Goal: Task Accomplishment & Management: Manage account settings

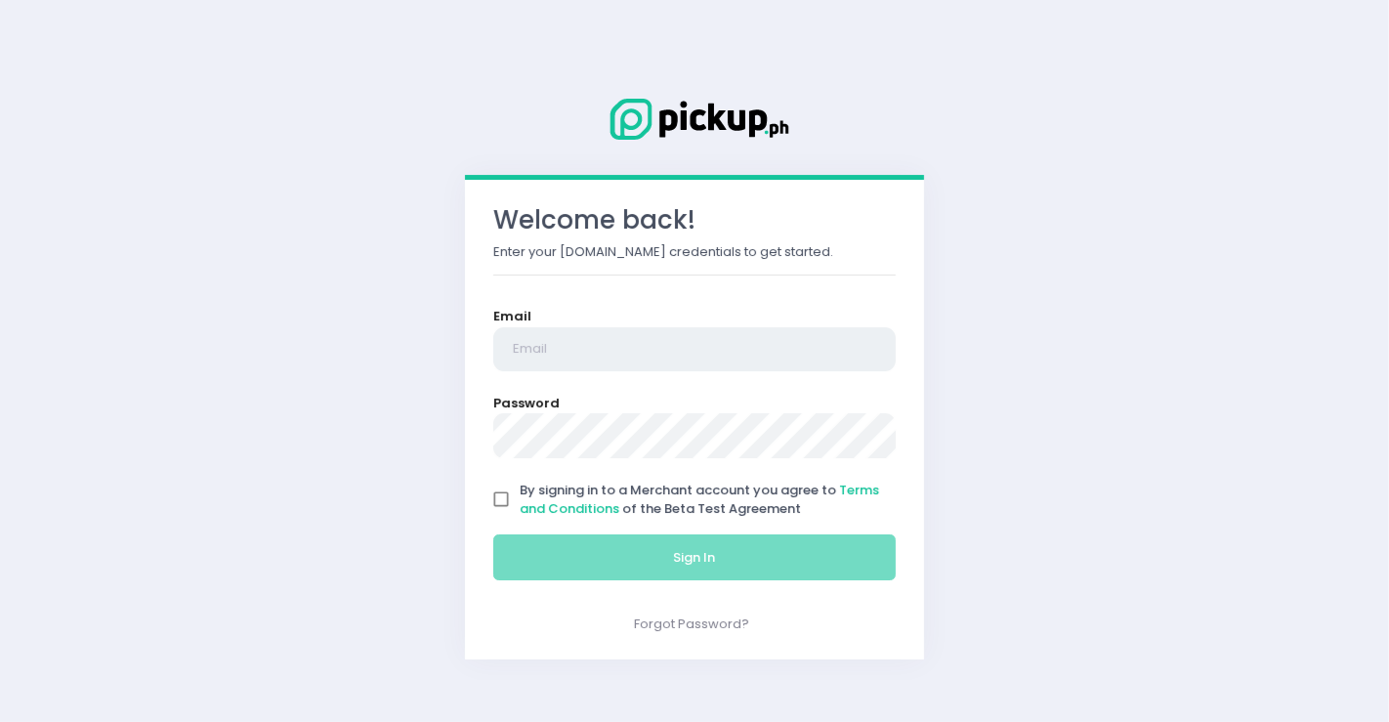
click at [606, 348] on input "email" at bounding box center [694, 349] width 402 height 45
type input "bespi.business@gmail.com"
click at [504, 491] on input "By signing in to a Merchant account you agree to Terms and Conditions of the Be…" at bounding box center [501, 499] width 37 height 37
checkbox input "true"
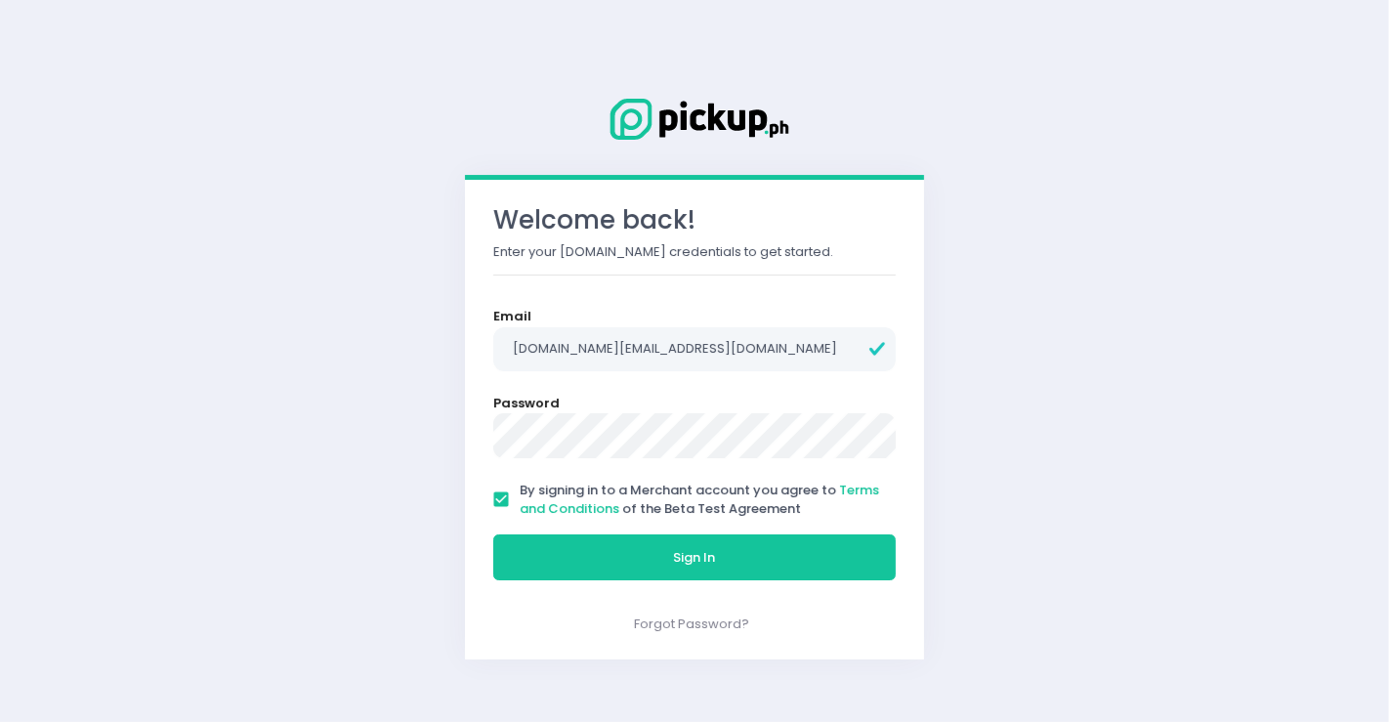
click at [493, 534] on button "Sign In" at bounding box center [694, 557] width 402 height 47
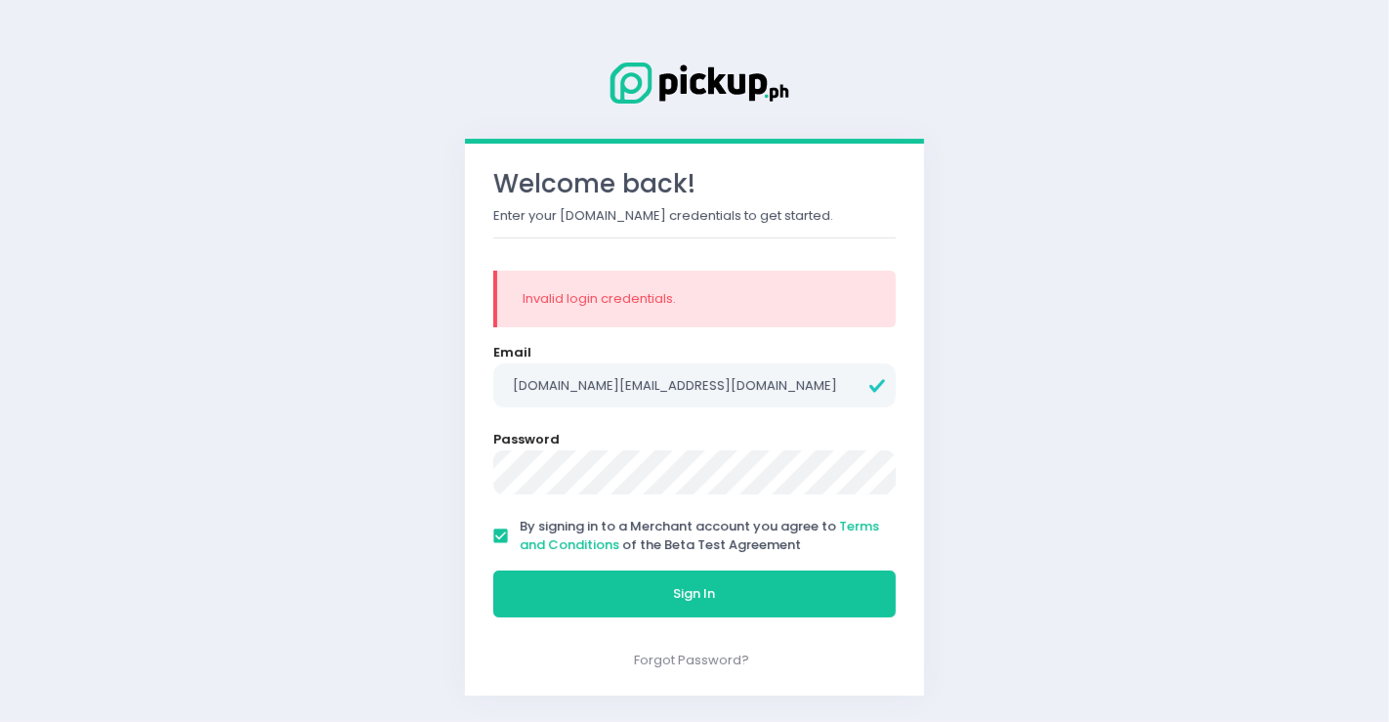
click at [493, 570] on button "Sign In" at bounding box center [694, 593] width 402 height 47
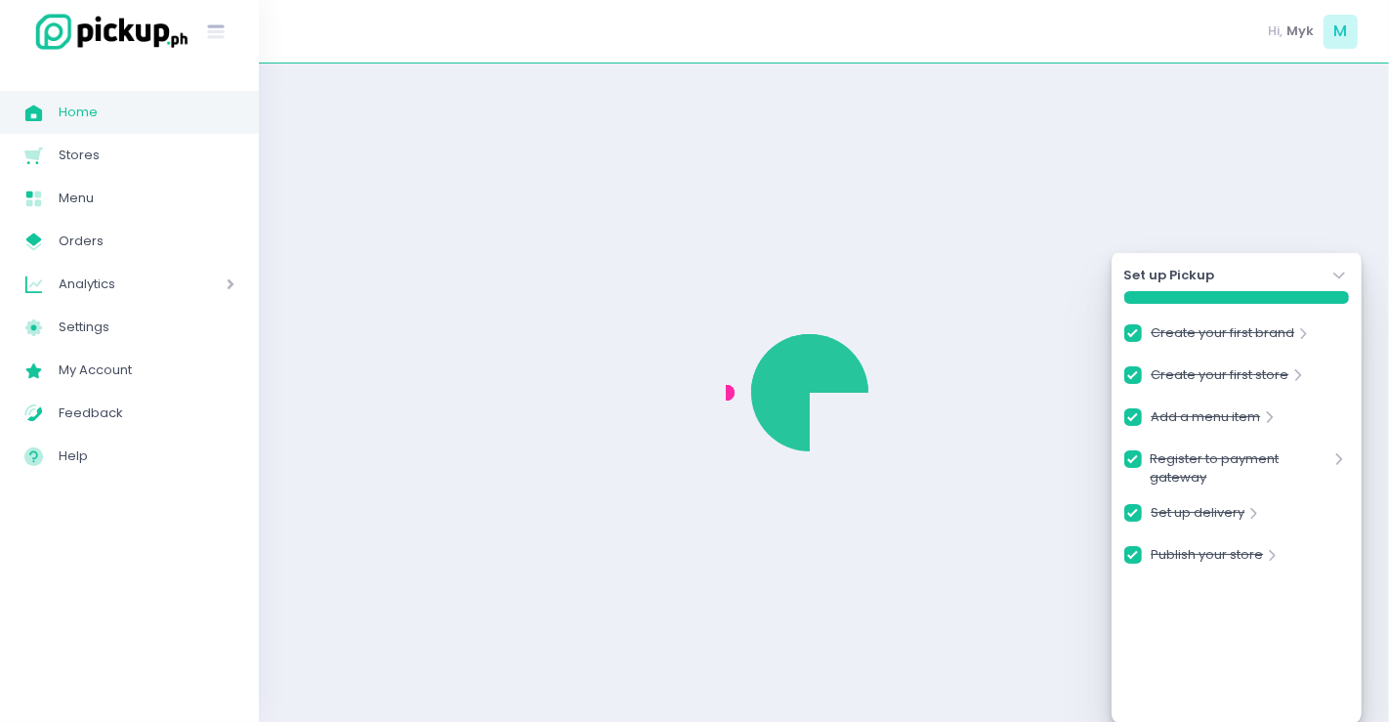
checkbox input "true"
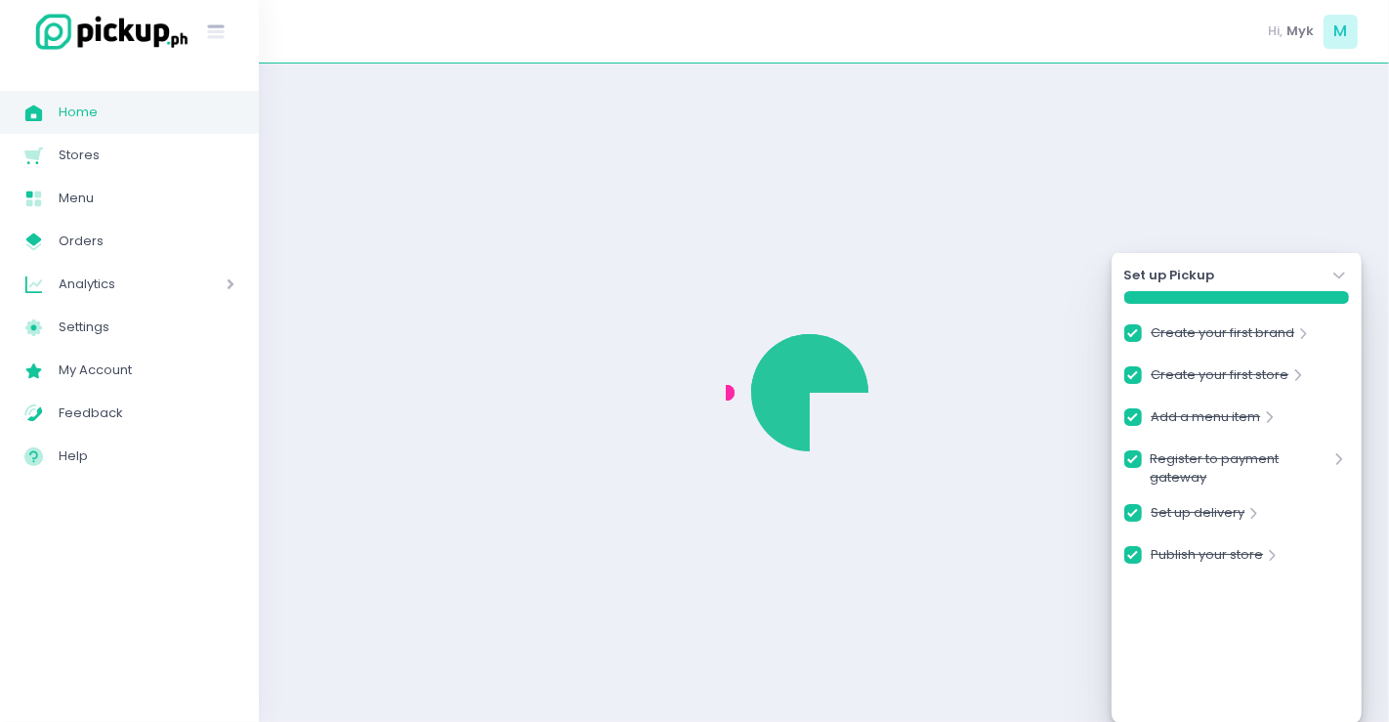
checkbox input "true"
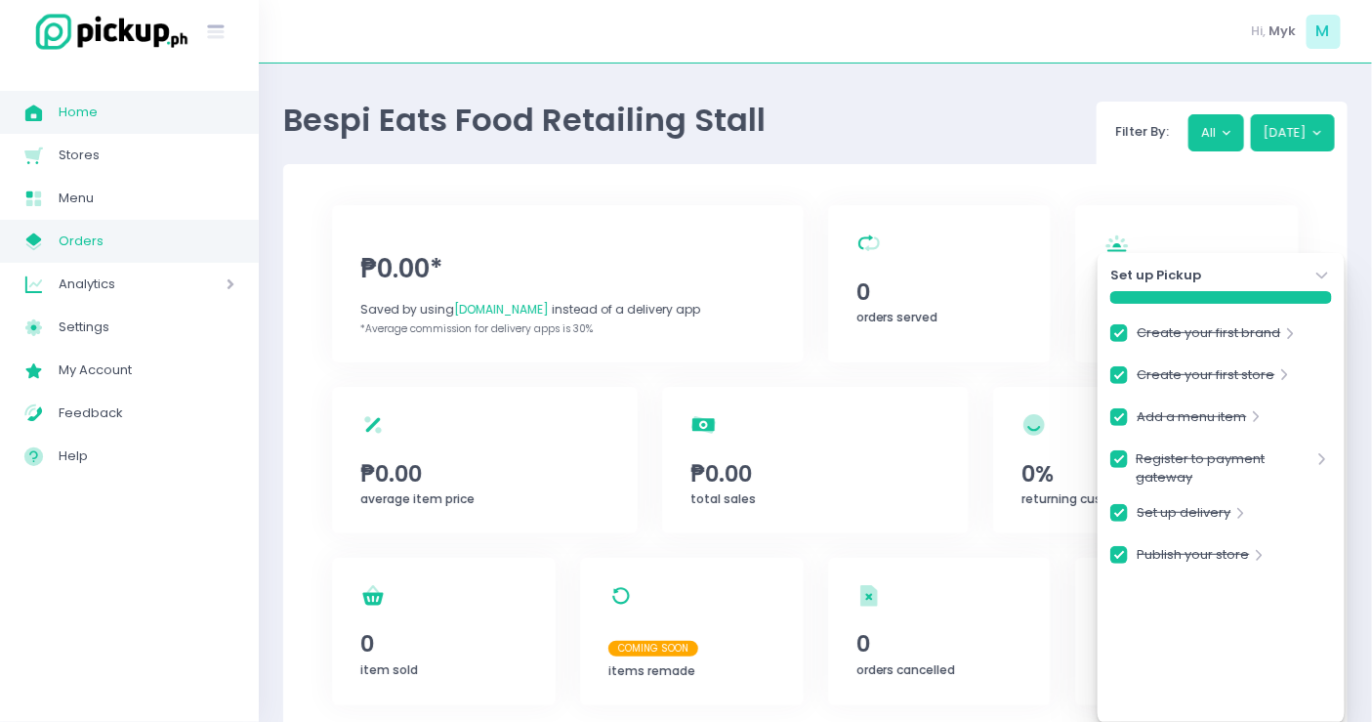
click at [133, 239] on span "Orders" at bounding box center [147, 241] width 176 height 25
checkbox input "true"
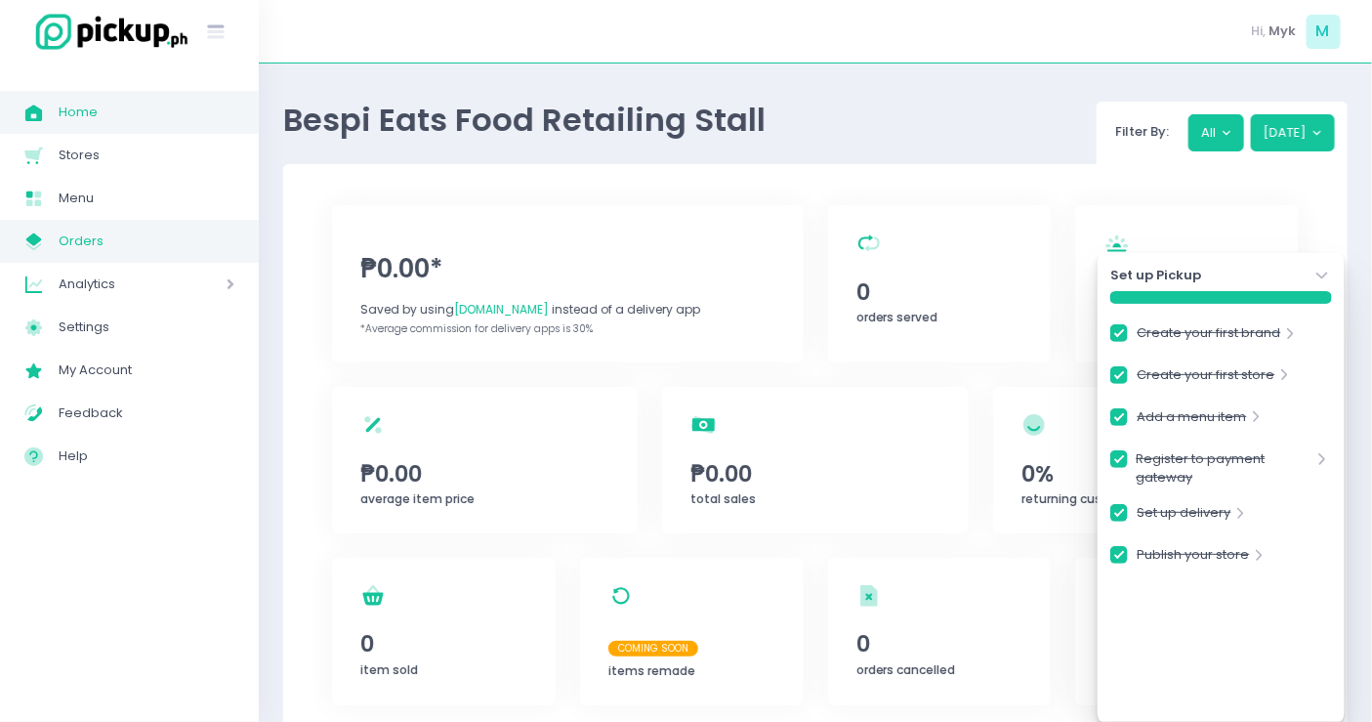
checkbox input "true"
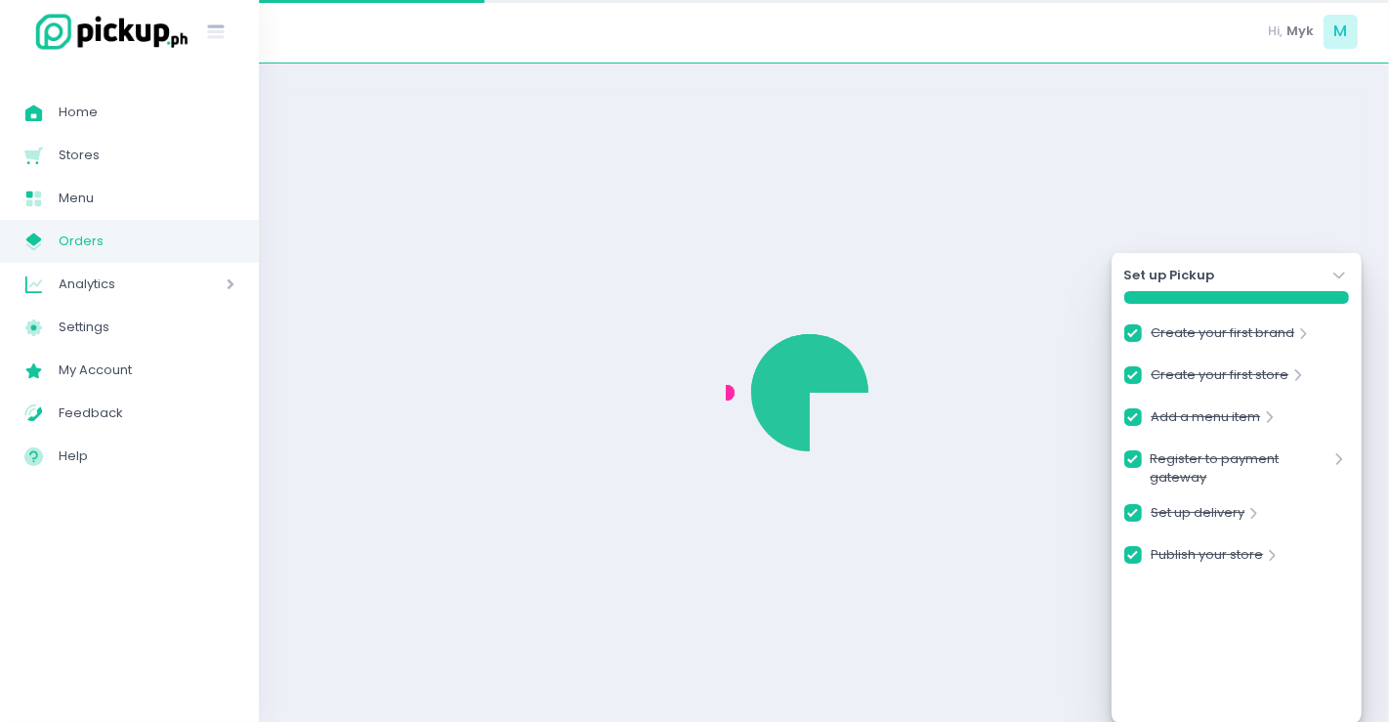
checkbox input "true"
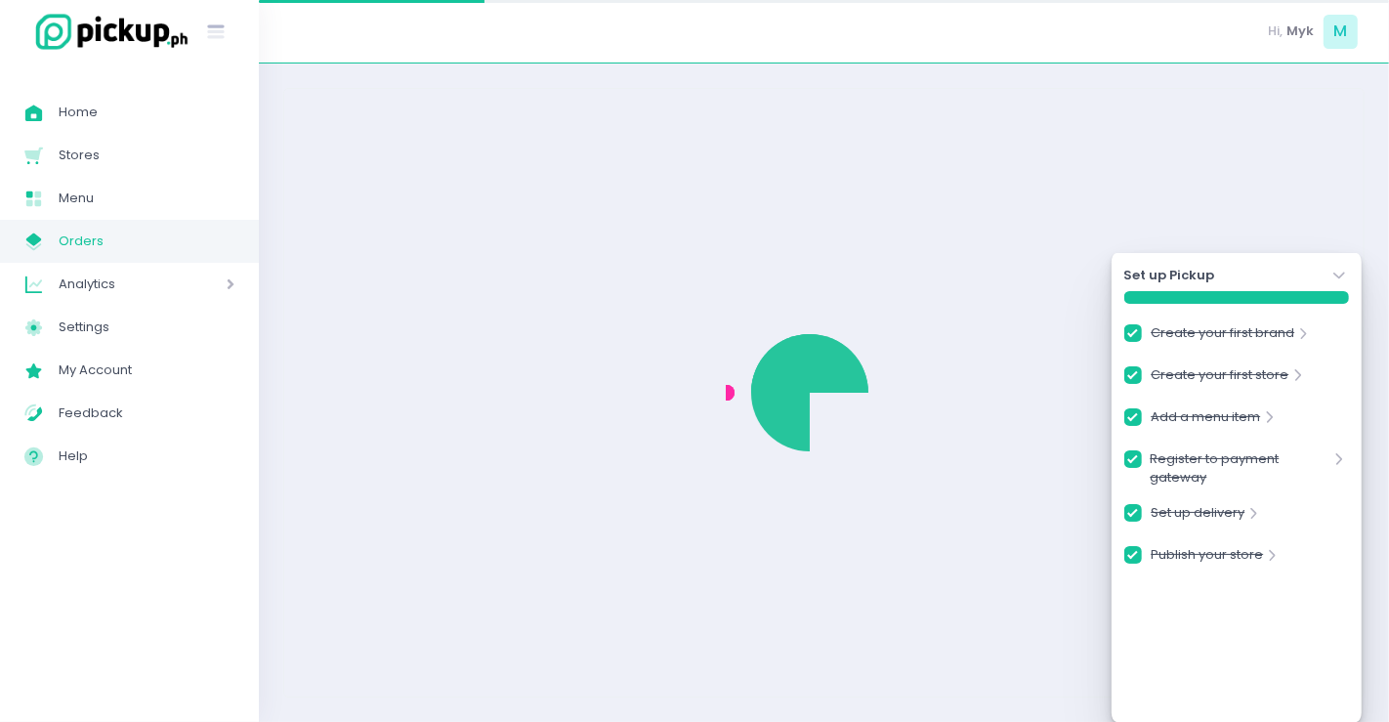
checkbox input "true"
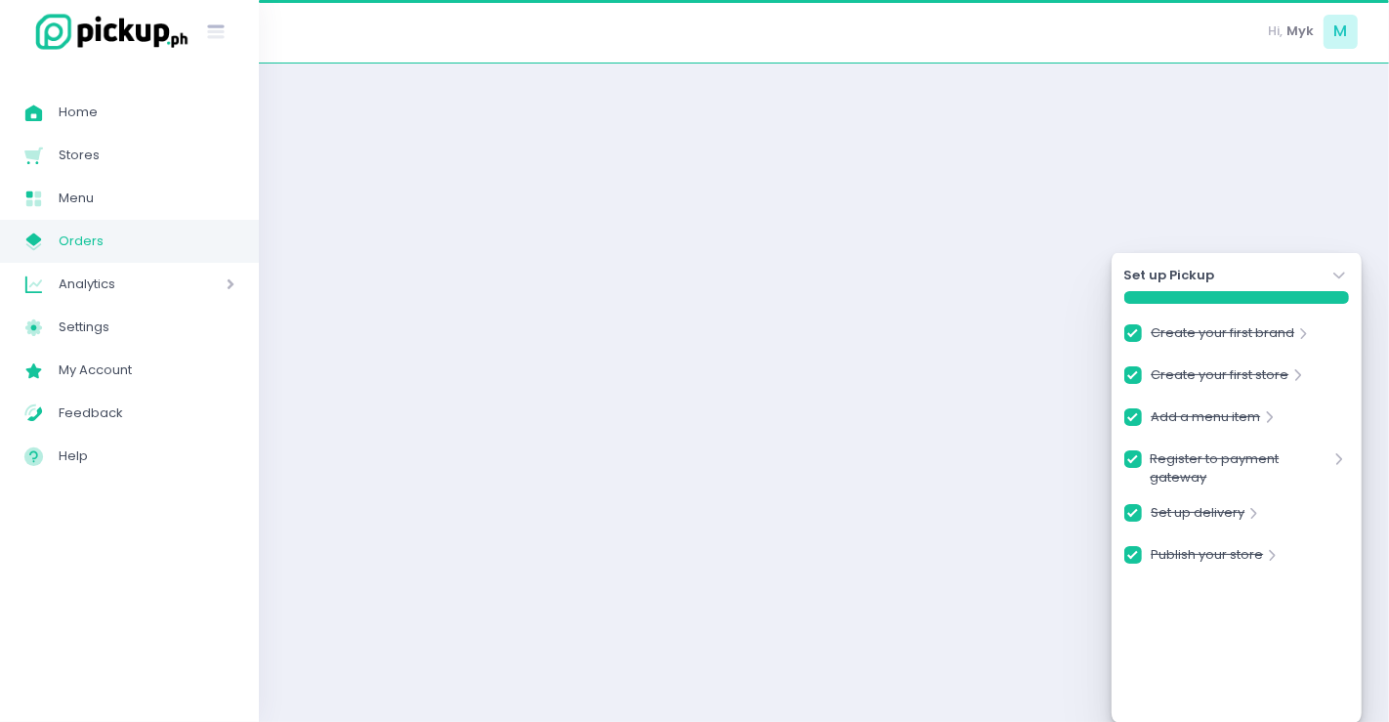
checkbox input "true"
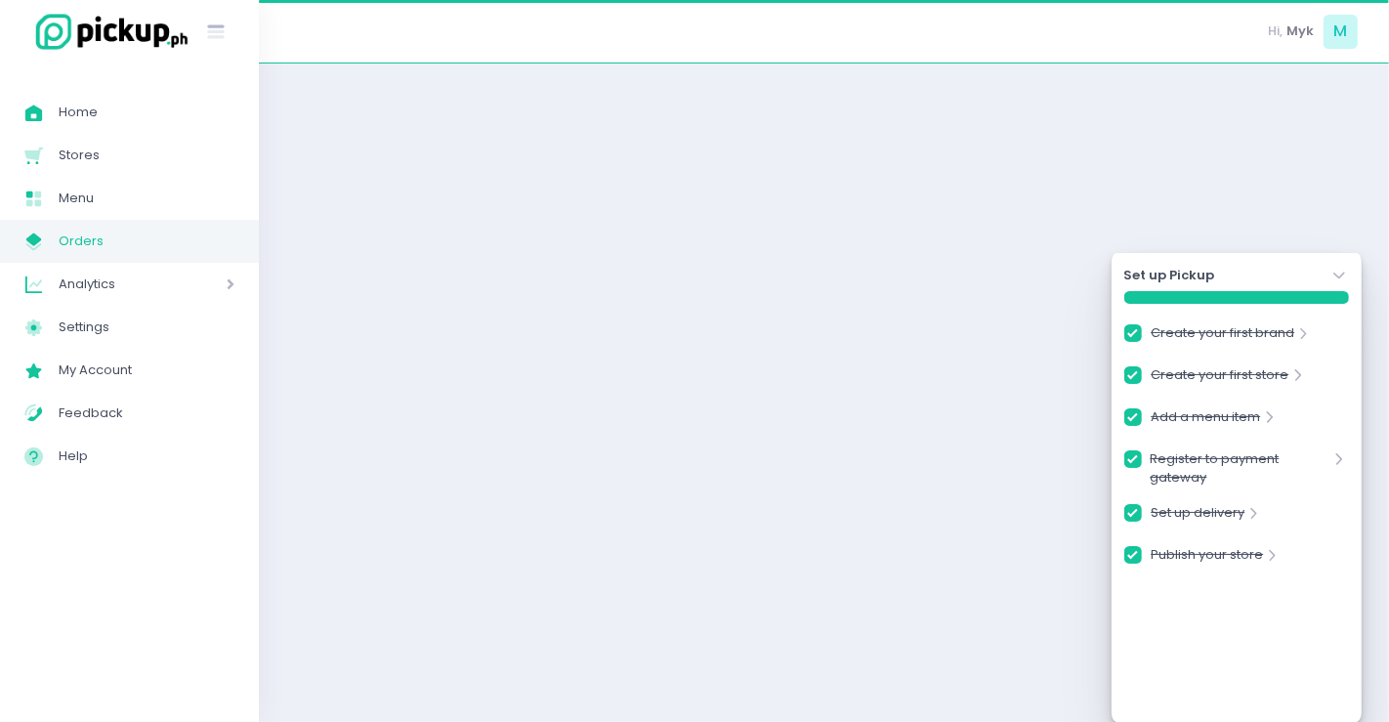
checkbox input "true"
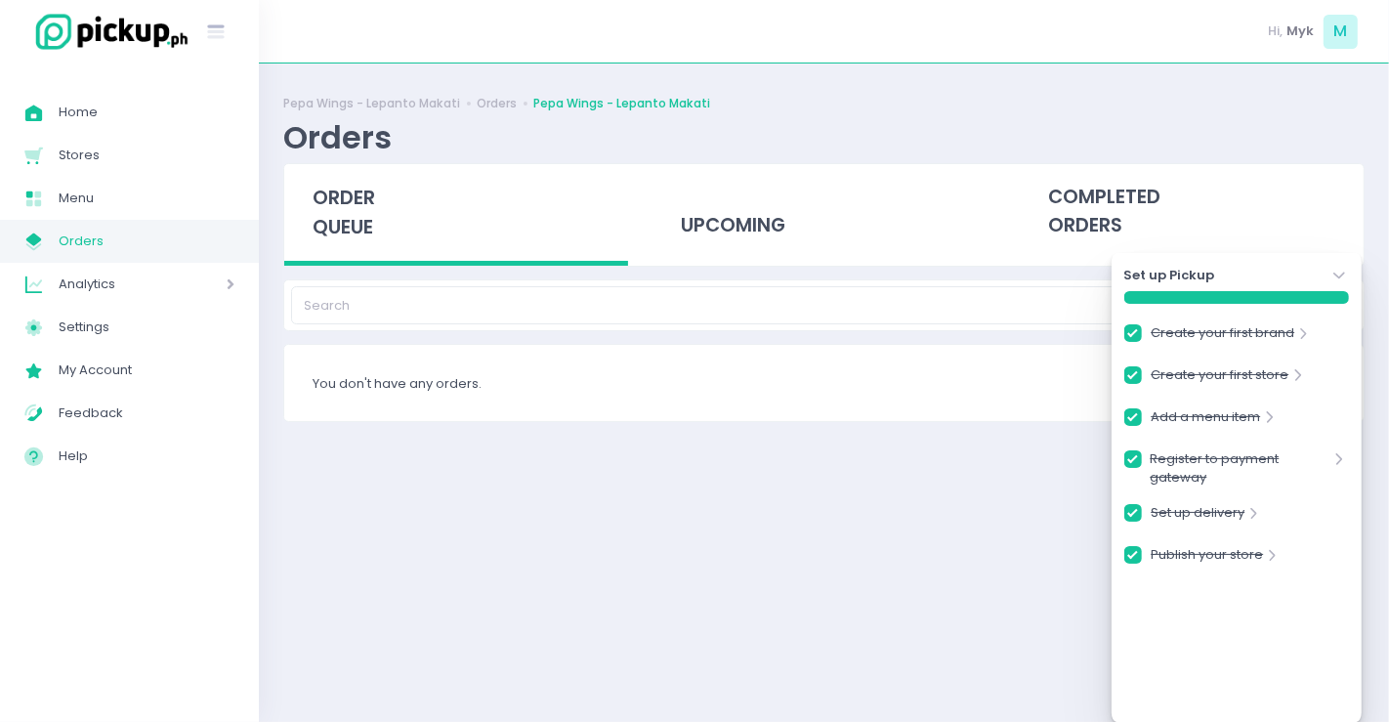
click at [1342, 283] on icon "Stockholm-icons / Navigation / Angle-down Created with Sketch." at bounding box center [1339, 276] width 20 height 20
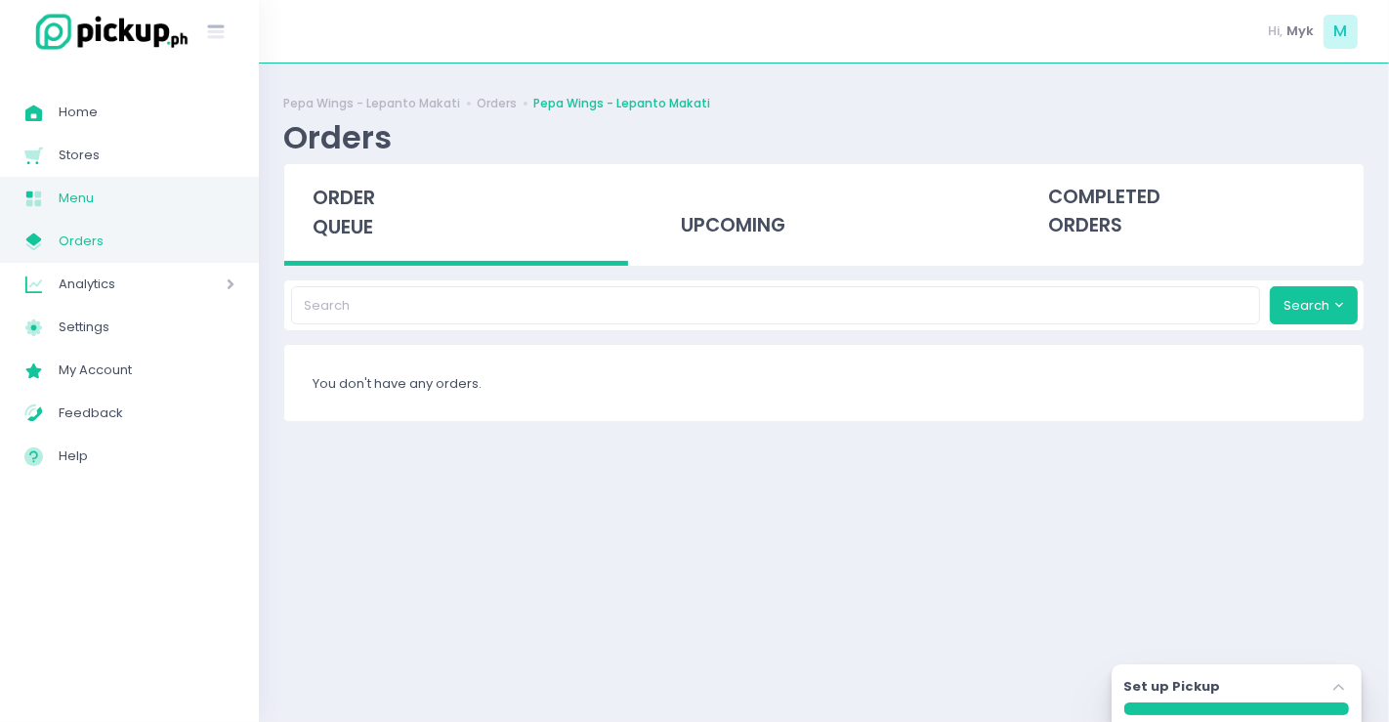
click at [88, 190] on span "Menu" at bounding box center [147, 198] width 176 height 25
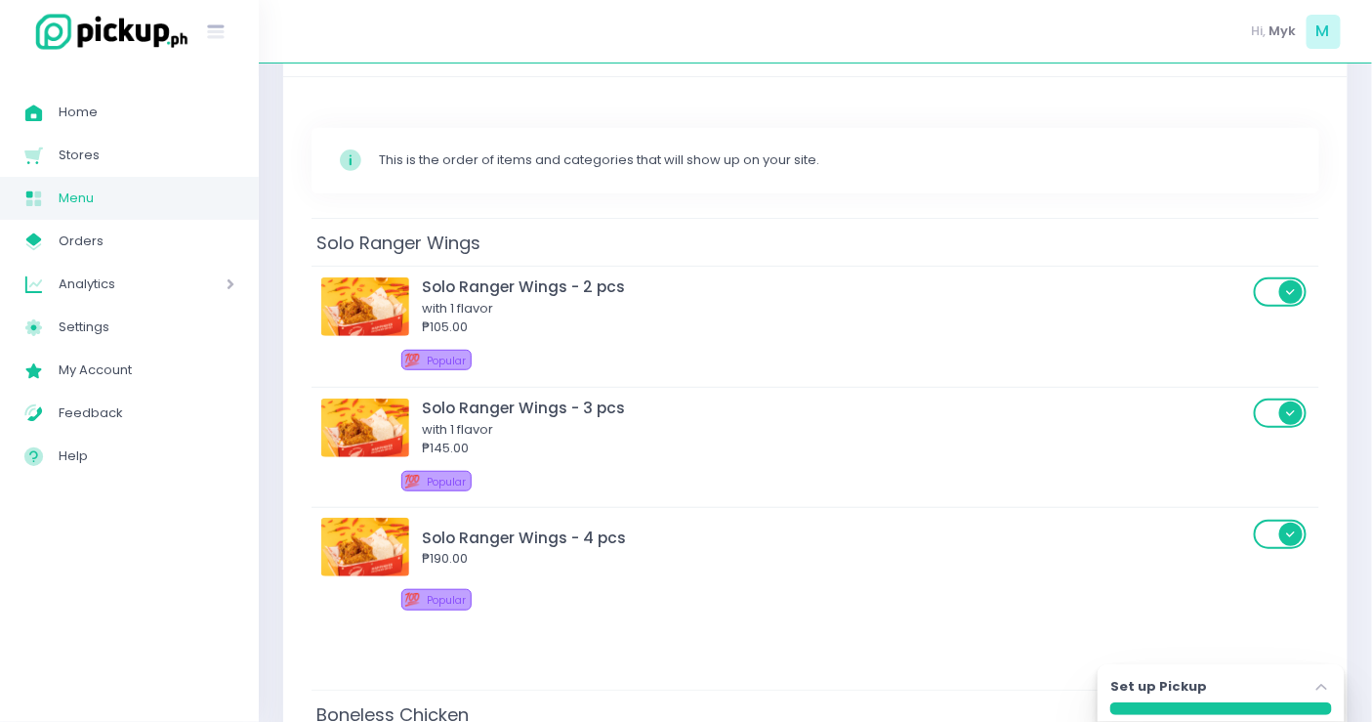
scroll to position [325, 0]
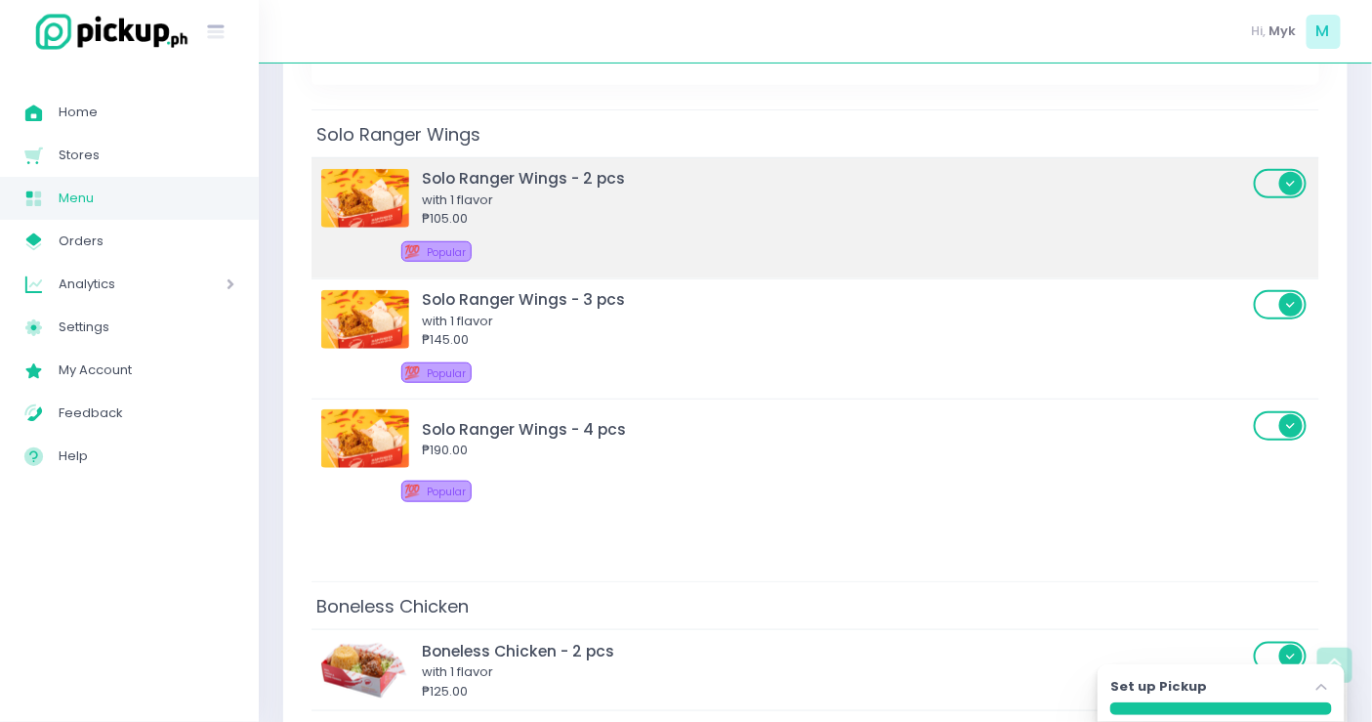
click at [773, 209] on div "₱105.00" at bounding box center [835, 219] width 826 height 20
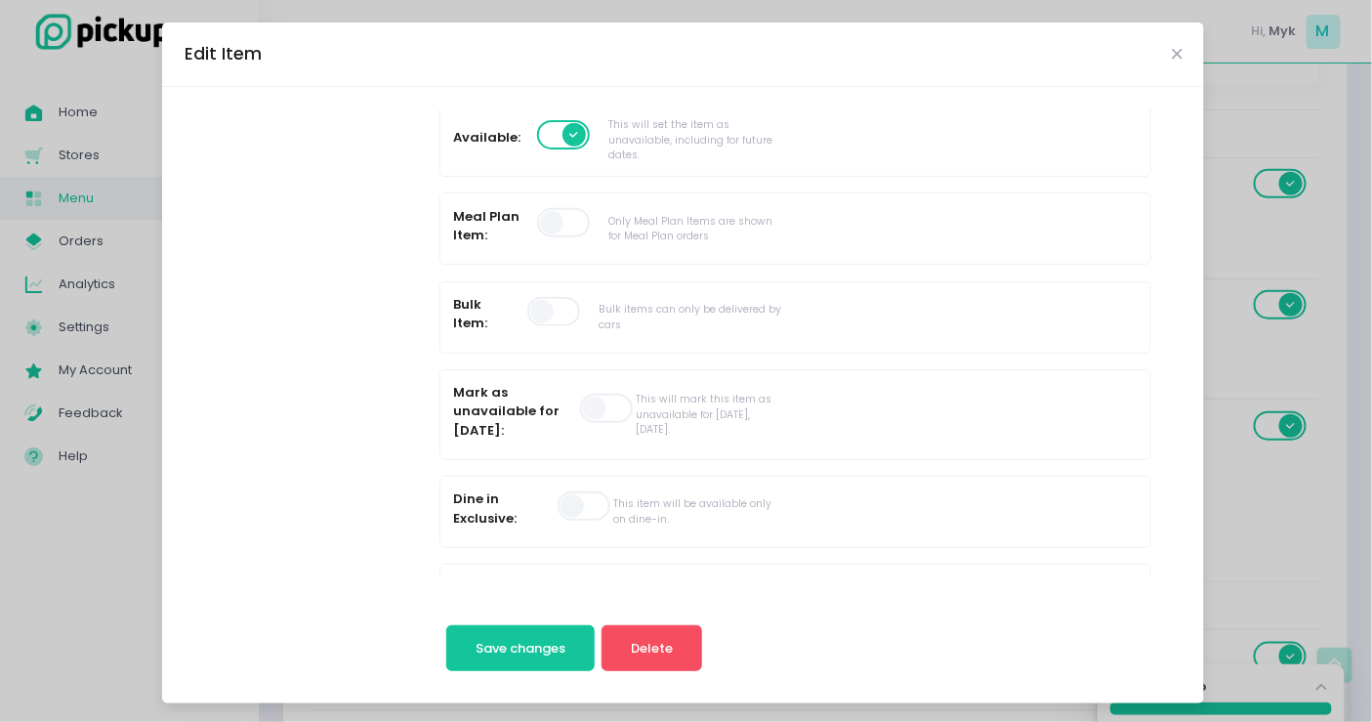
scroll to position [217, 0]
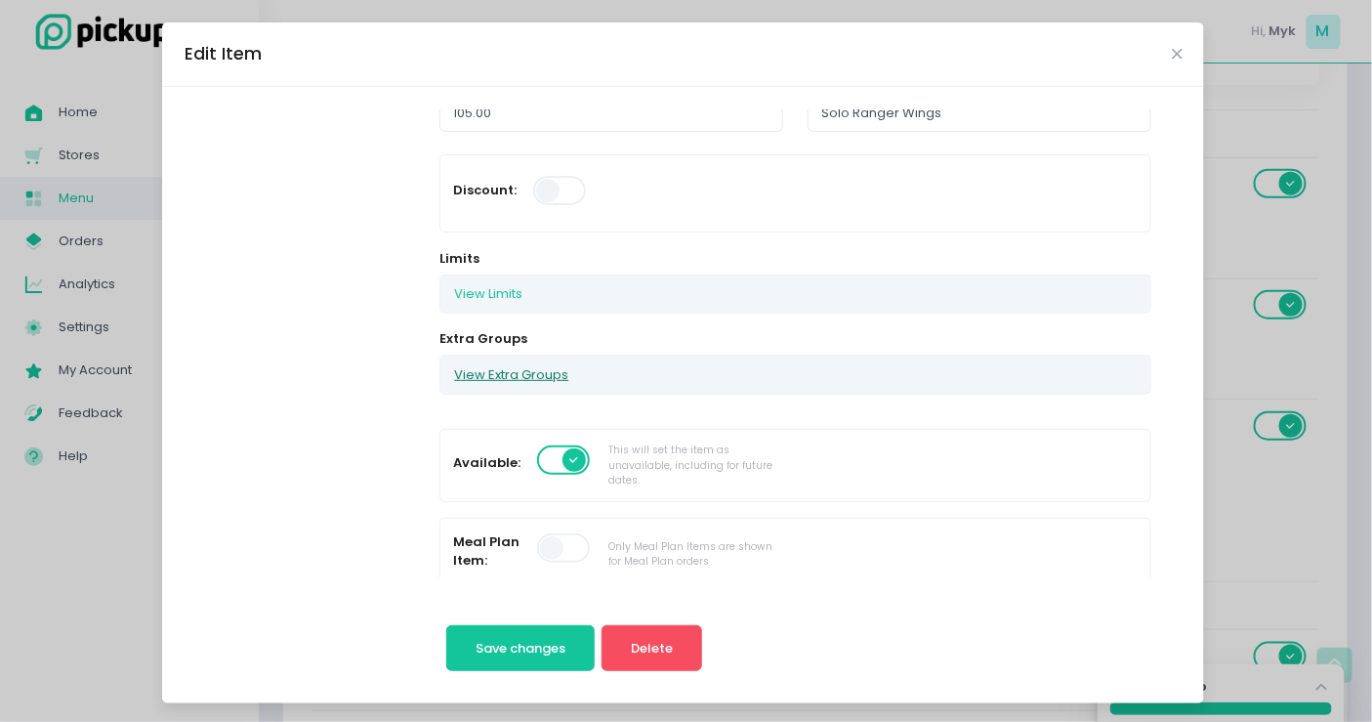
click at [535, 357] on button "View Extra Groups" at bounding box center [512, 374] width 142 height 37
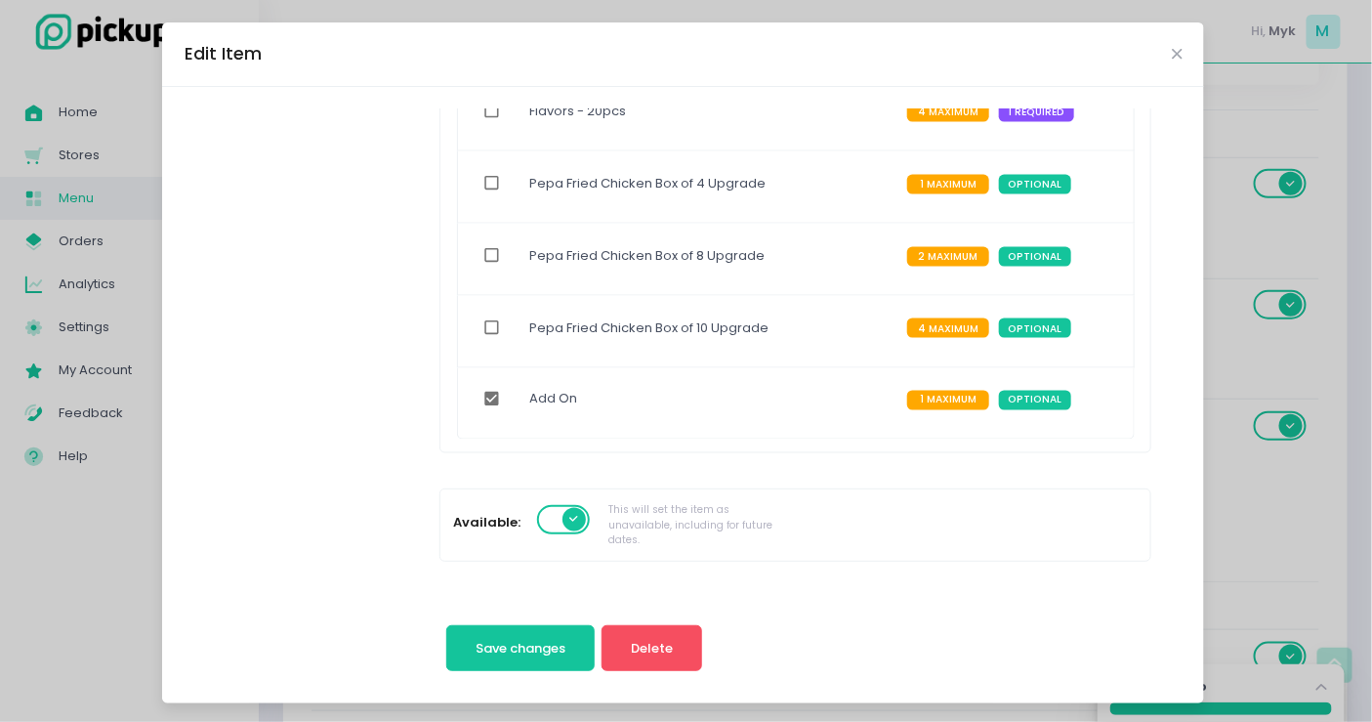
scroll to position [434, 0]
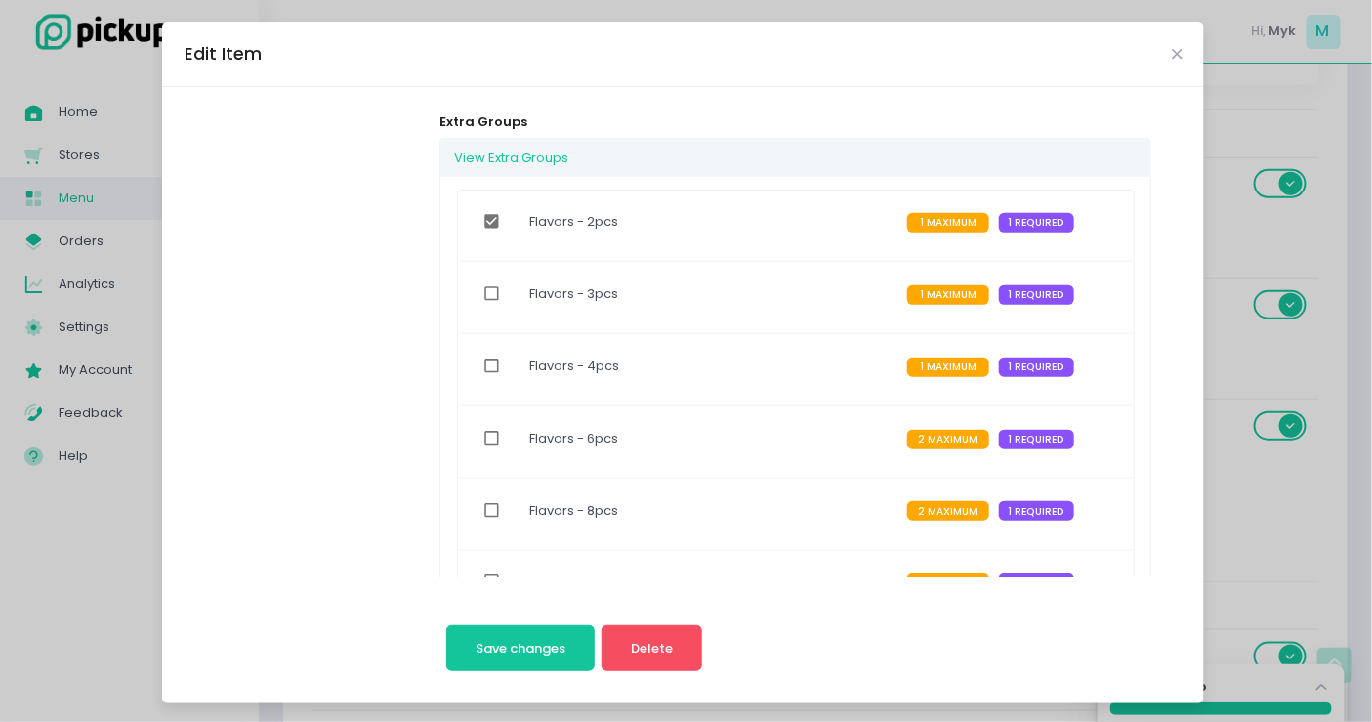
click at [723, 205] on div "Flavors - 2pcs" at bounding box center [712, 225] width 390 height 52
click at [1172, 54] on icon "Close" at bounding box center [1177, 54] width 10 height 15
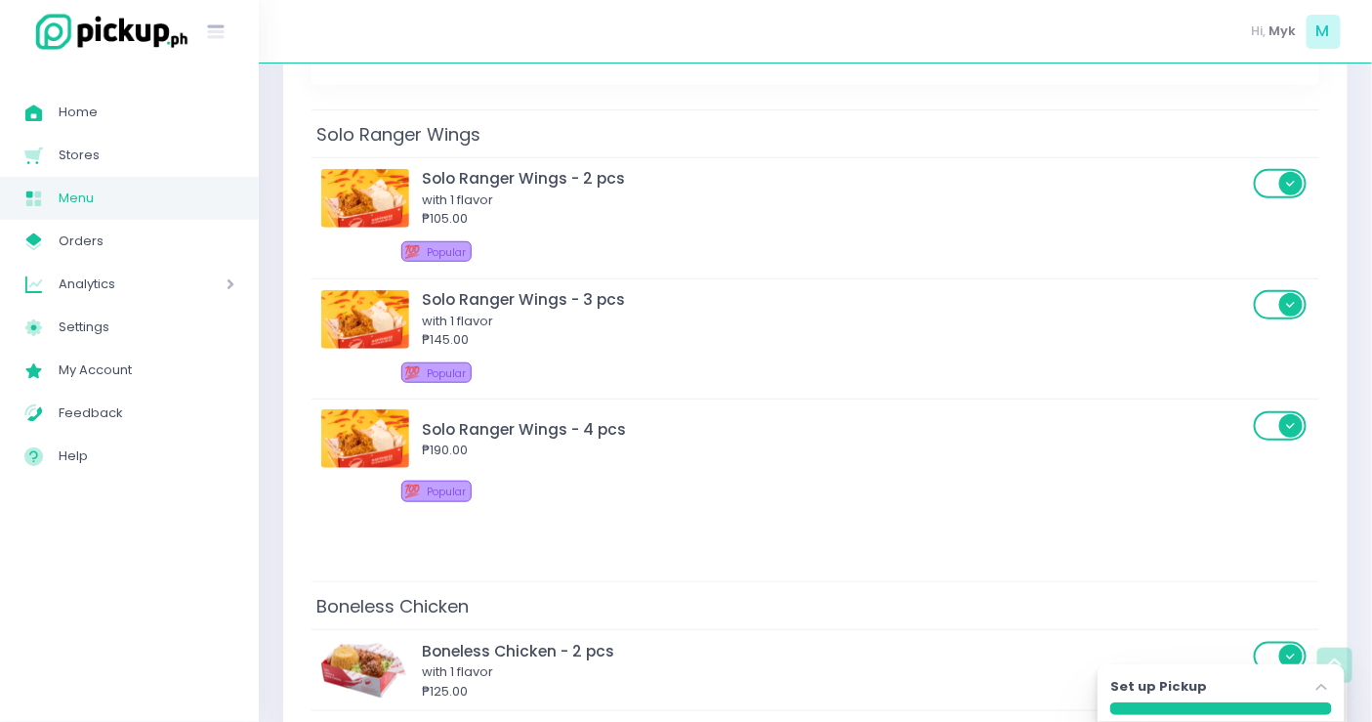
scroll to position [0, 0]
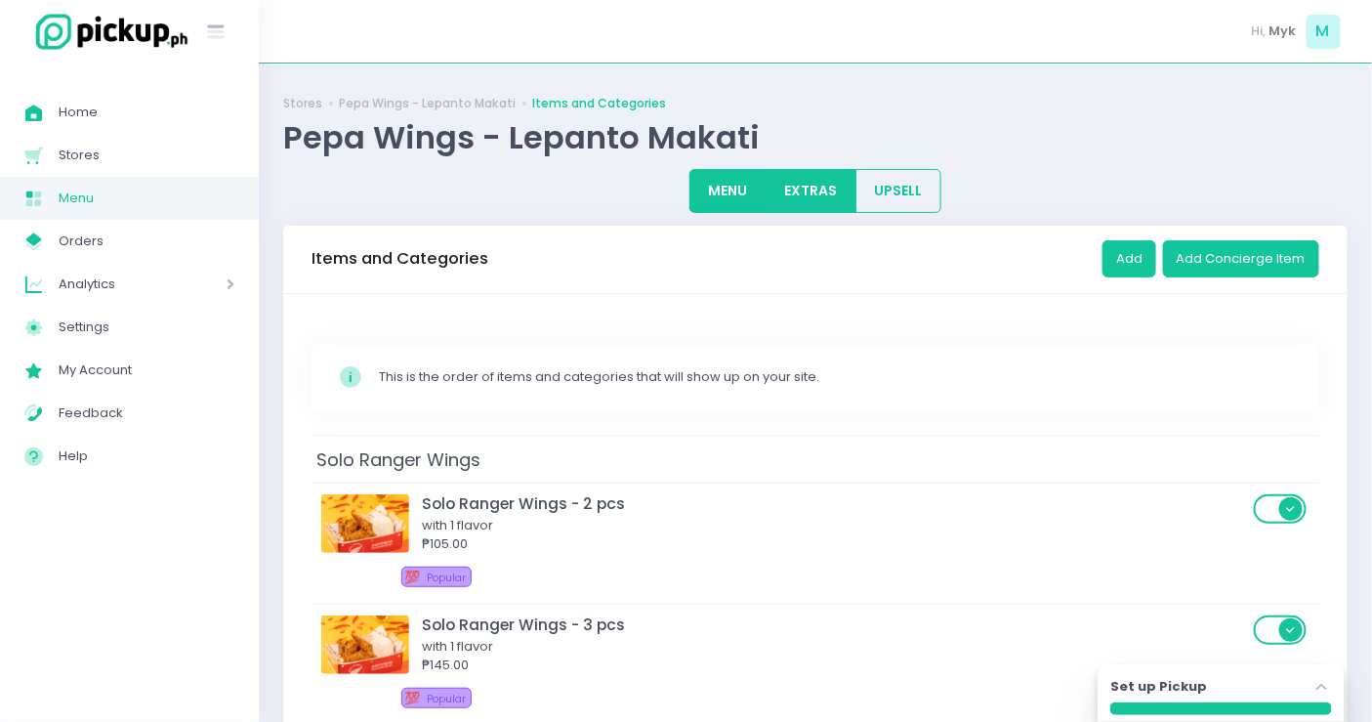
click at [791, 193] on button "EXTRAS" at bounding box center [811, 191] width 91 height 44
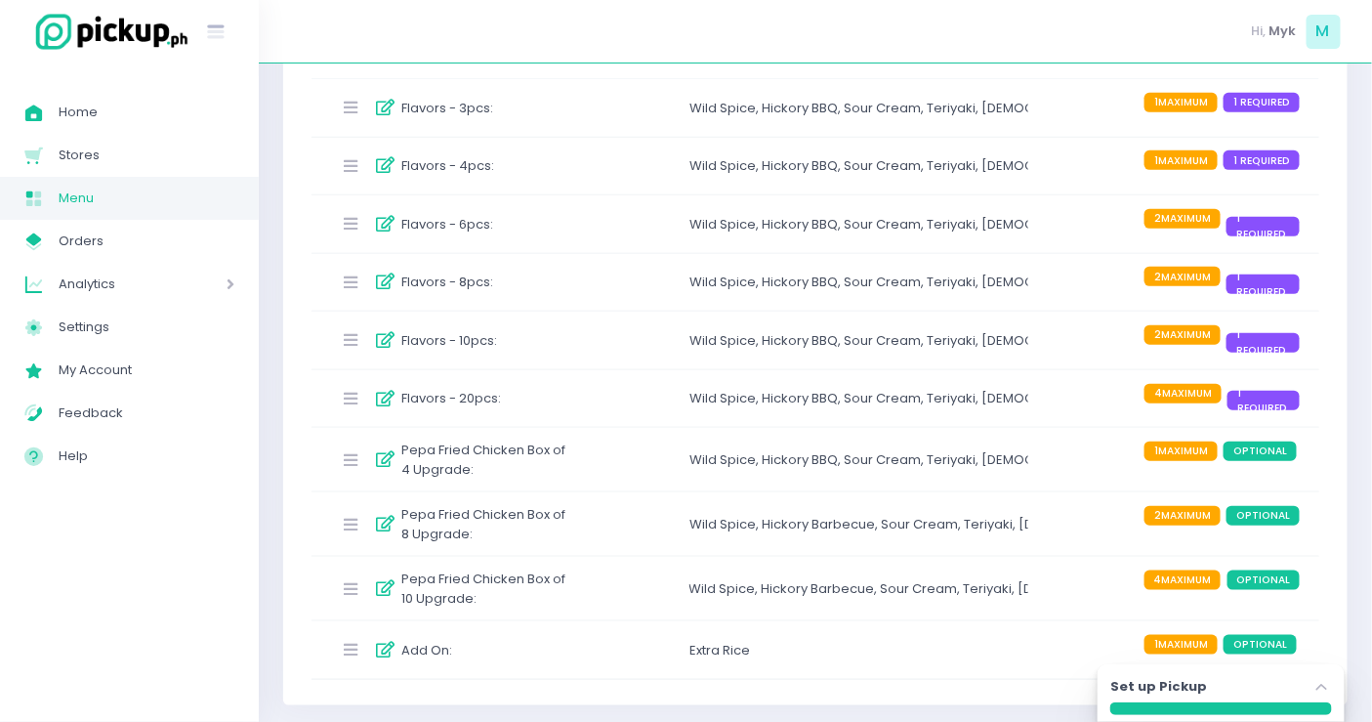
scroll to position [171, 0]
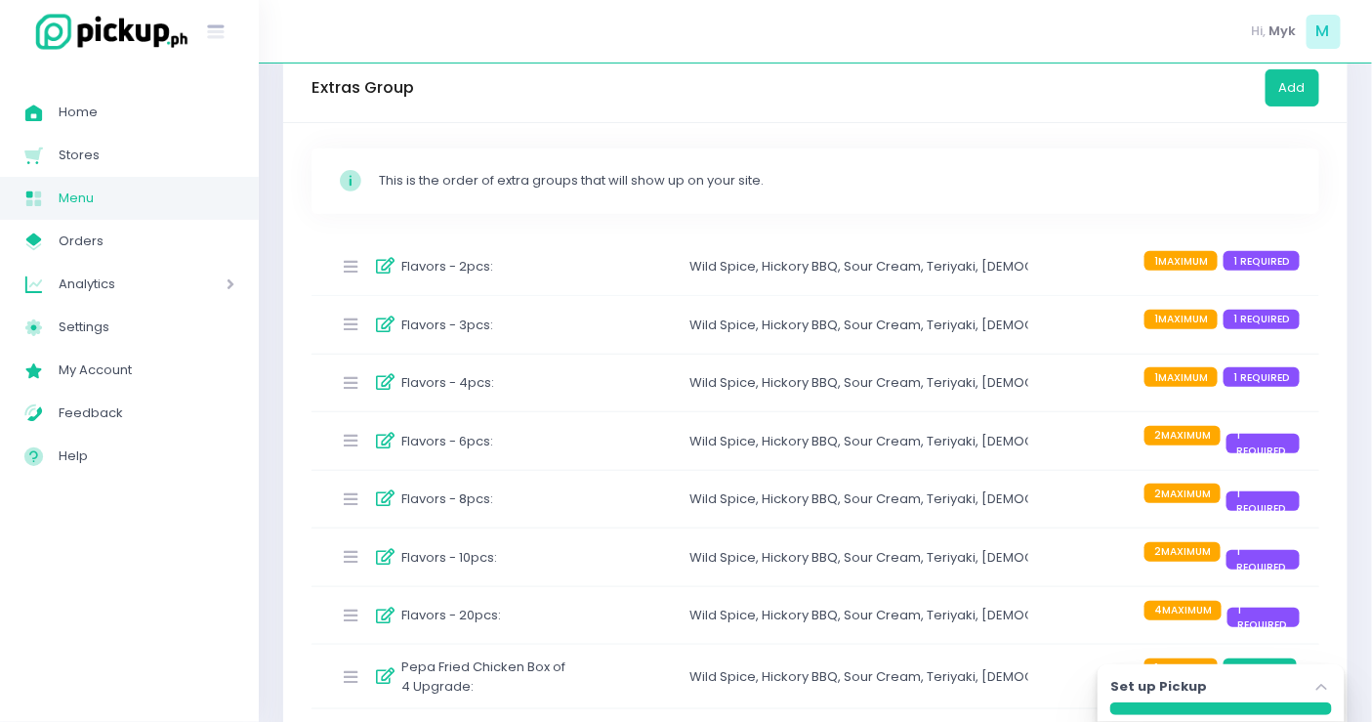
click at [583, 272] on div "Flavors - 2pcs : Wild Spice , Hickory BBQ , Sour Cream , Teriyaki , Korean Yang…" at bounding box center [816, 267] width 1008 height 58
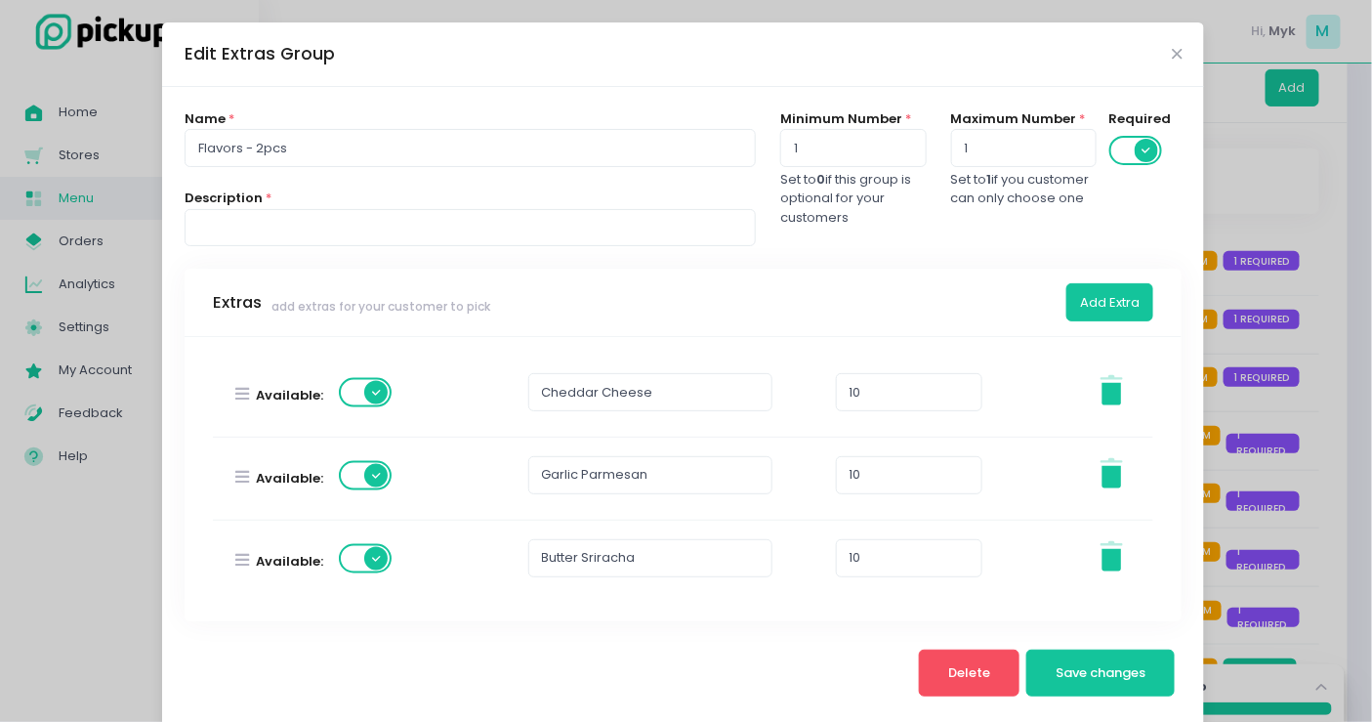
scroll to position [26, 0]
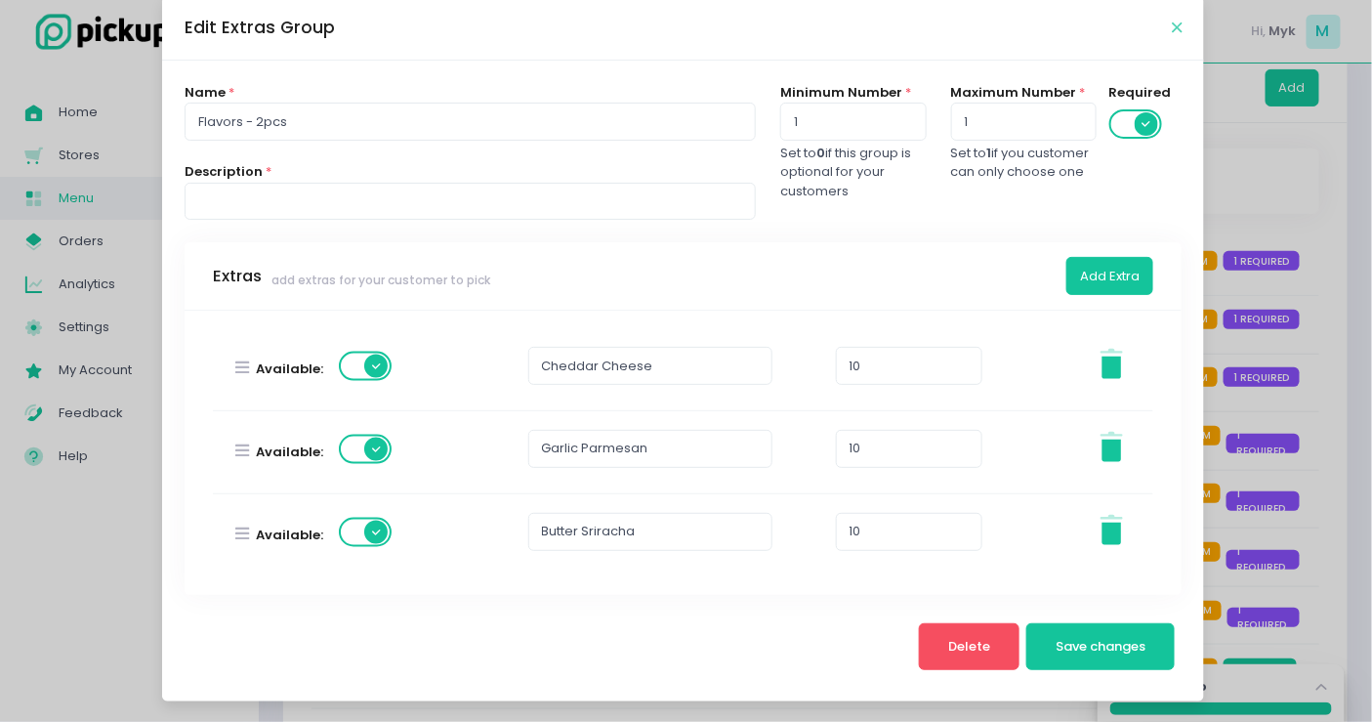
click at [1173, 22] on icon "Close" at bounding box center [1177, 28] width 10 height 15
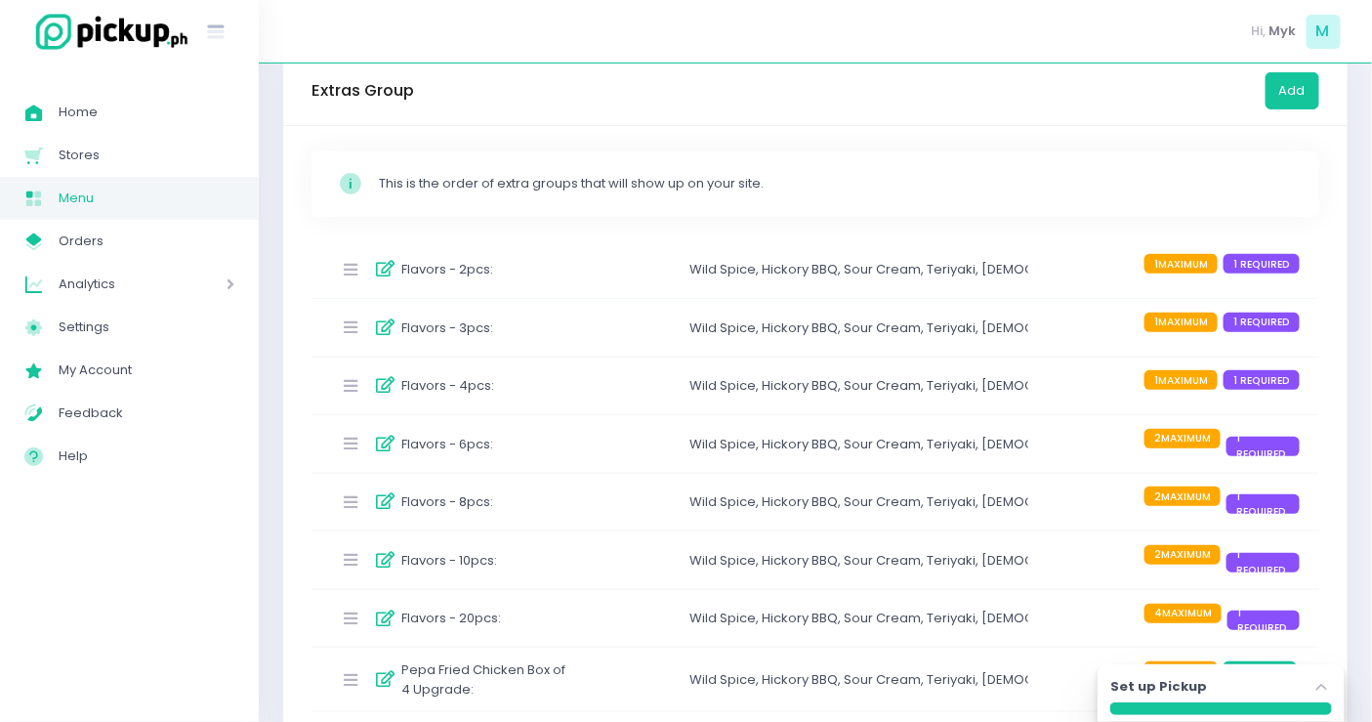
click at [504, 283] on div "Flavors - 2pcs : Wild Spice , Hickory BBQ , Sour Cream , Teriyaki , Korean Yang…" at bounding box center [816, 270] width 1008 height 58
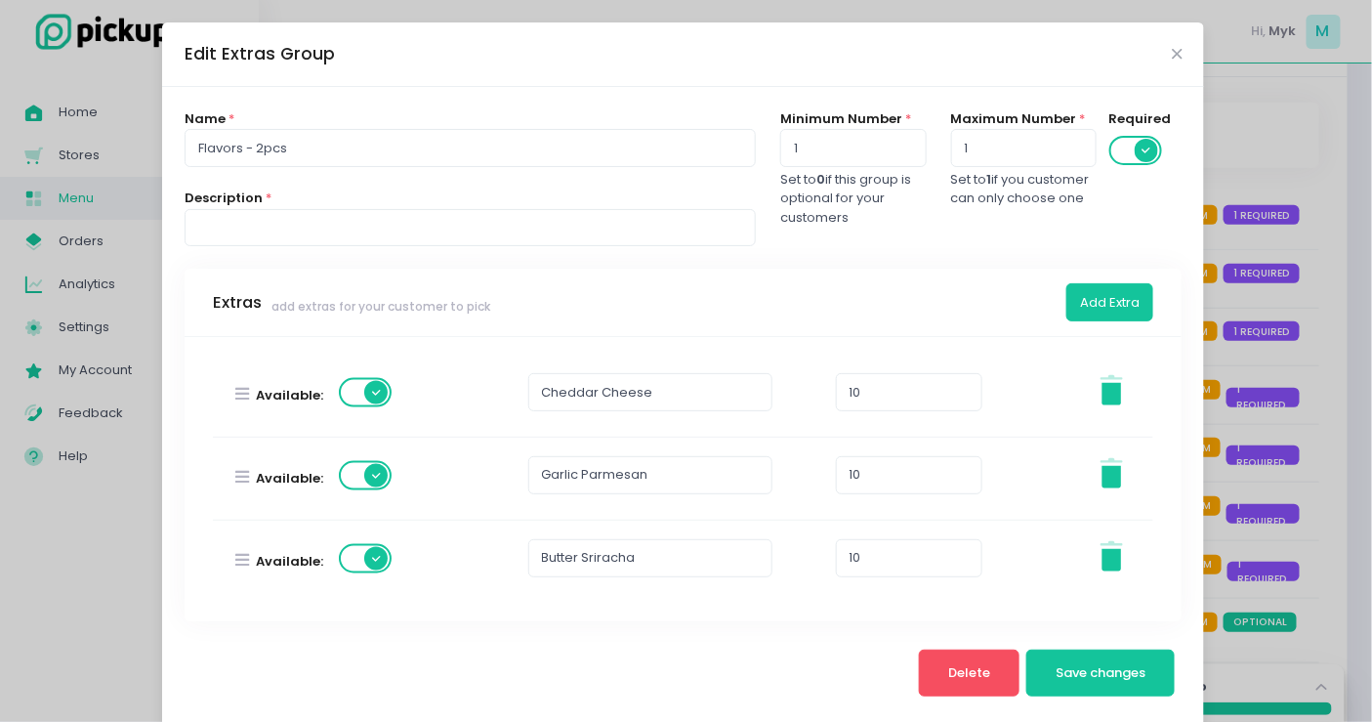
scroll to position [26, 0]
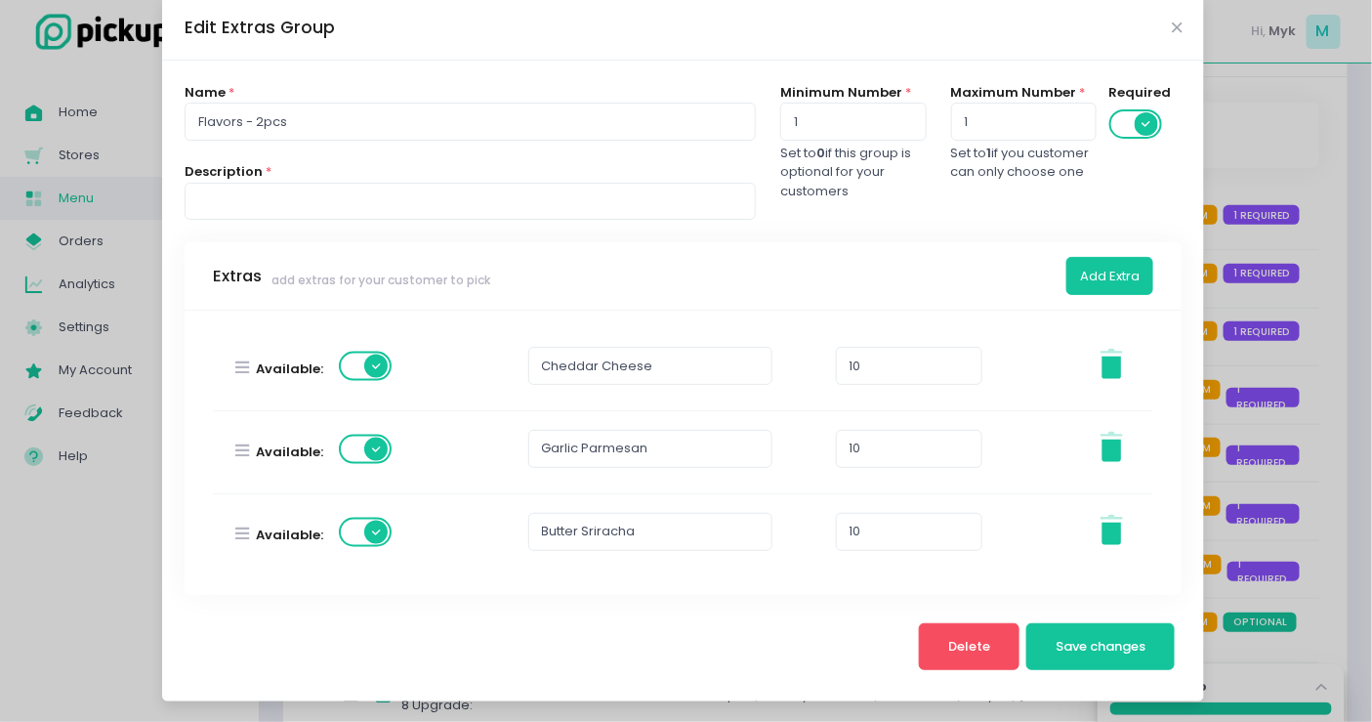
click at [1169, 38] on div "Edit Extras Group" at bounding box center [683, 28] width 1042 height 64
click at [1172, 19] on div "Edit Extras Group" at bounding box center [683, 28] width 1042 height 64
click at [1172, 27] on icon "Close" at bounding box center [1177, 28] width 10 height 15
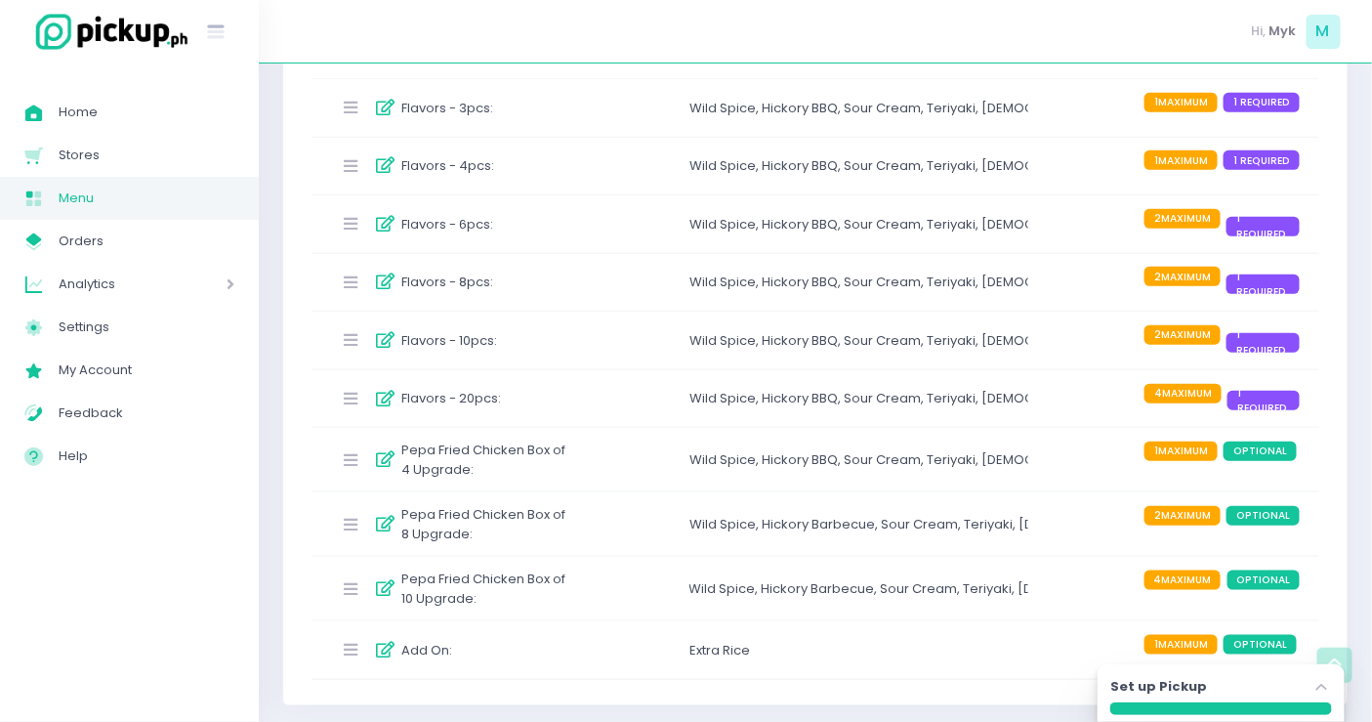
scroll to position [279, 0]
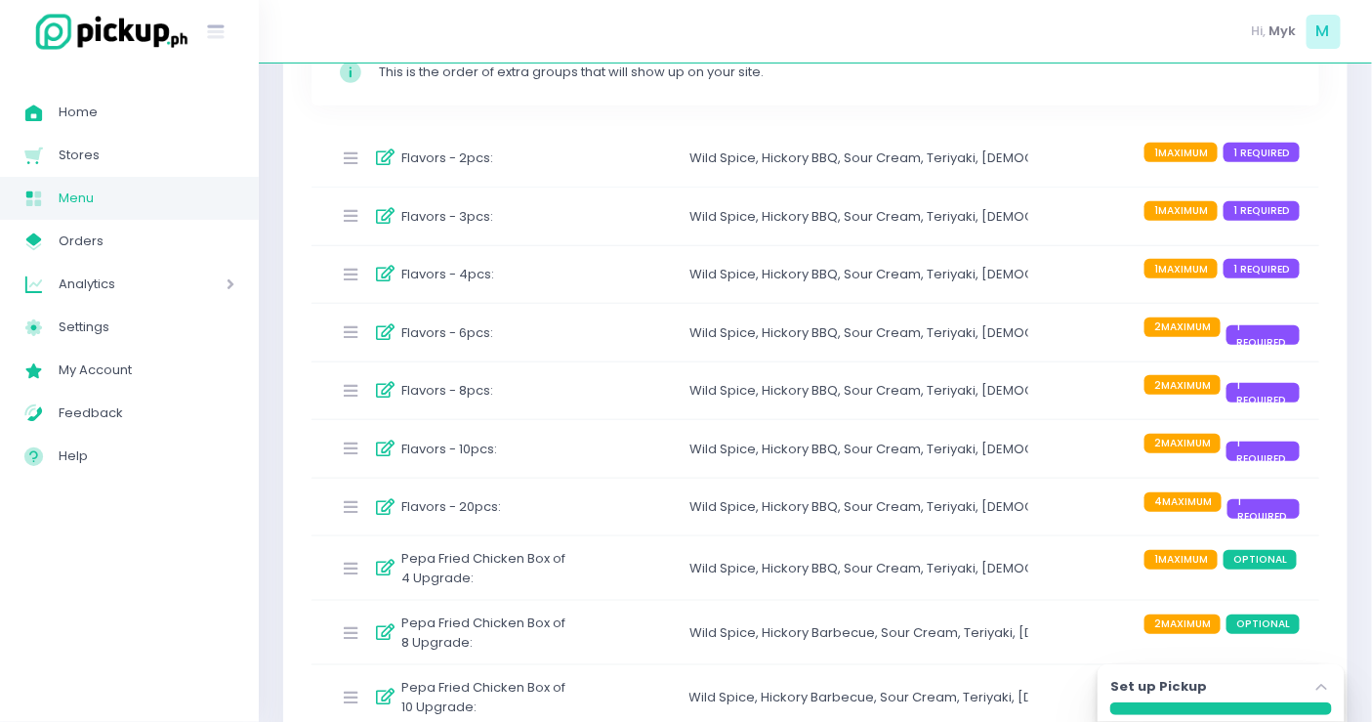
click at [540, 234] on div "Flavors - 3pcs : Wild Spice , Hickory BBQ , Sour Cream , Teriyaki , Korean Yang…" at bounding box center [816, 217] width 1008 height 58
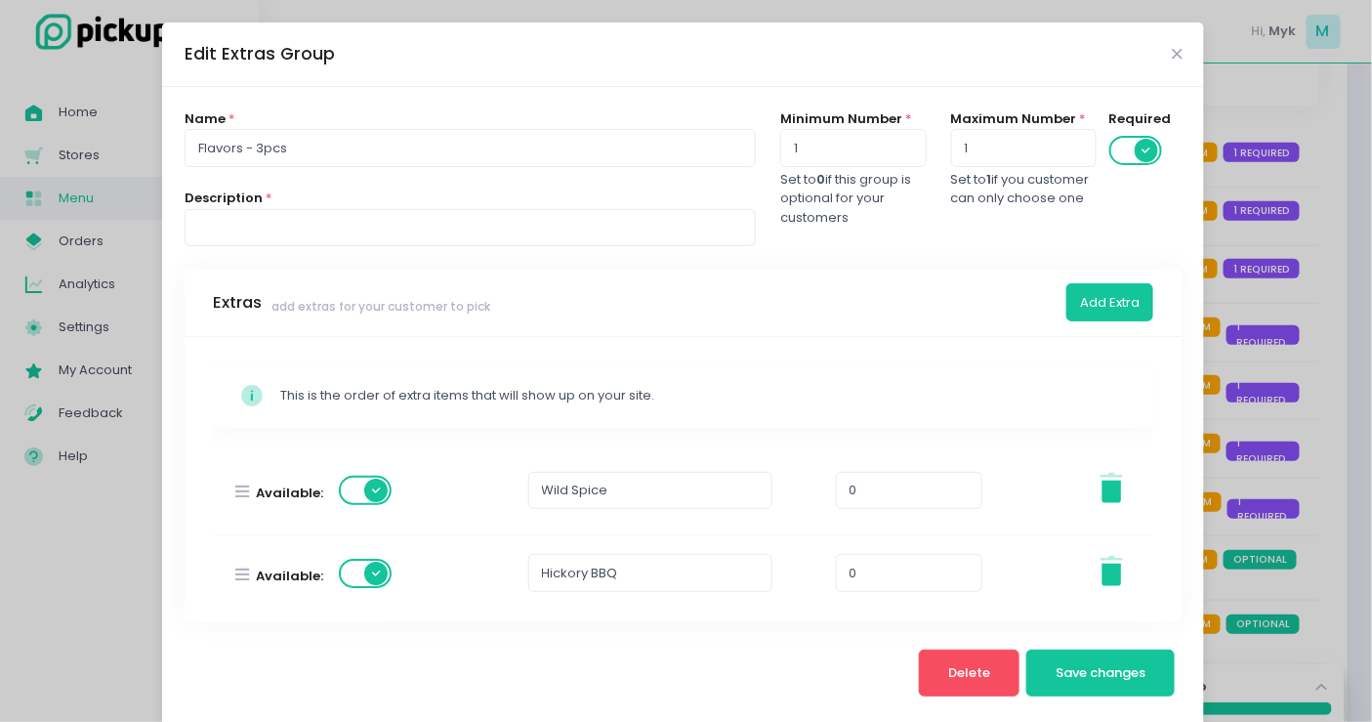
click at [1179, 59] on div "Edit Extras Group" at bounding box center [683, 54] width 1042 height 64
click at [1177, 54] on div "Edit Extras Group" at bounding box center [683, 54] width 1042 height 64
click at [1171, 56] on div "Edit Extras Group" at bounding box center [683, 54] width 1042 height 64
click at [1172, 57] on icon "Close" at bounding box center [1177, 54] width 10 height 15
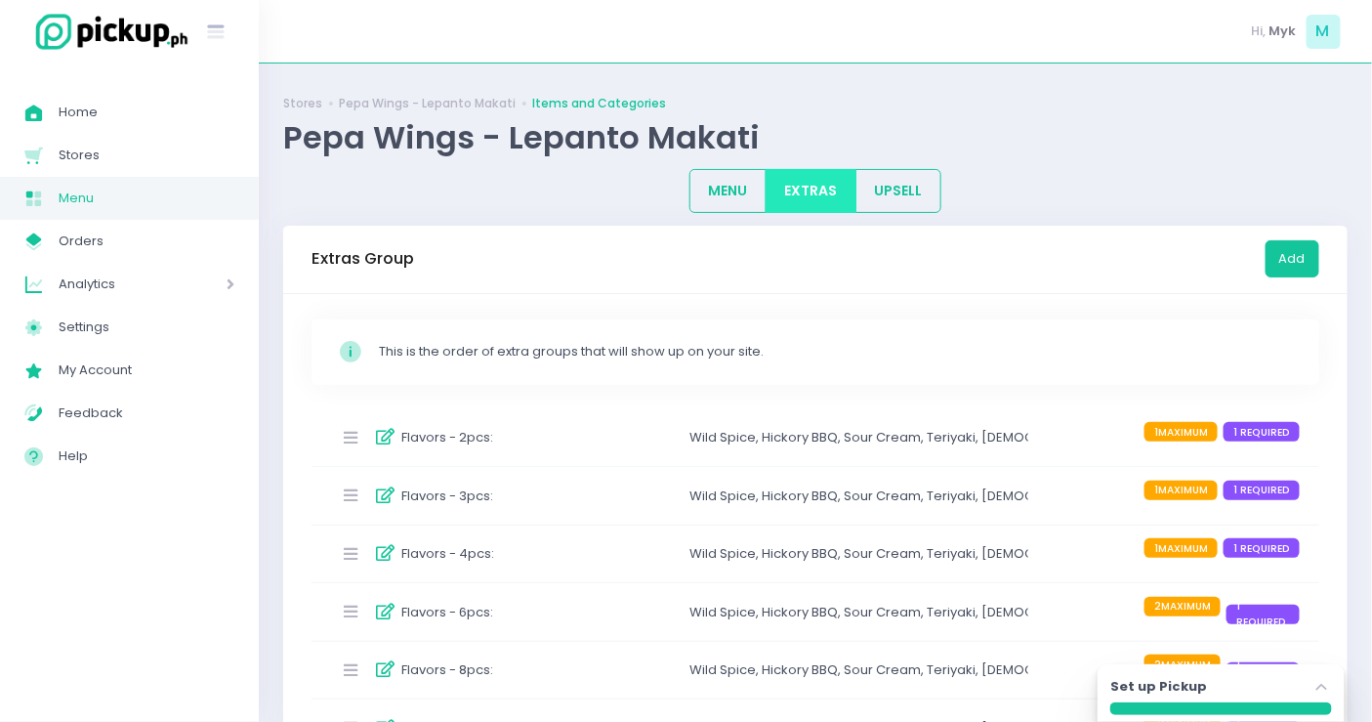
click at [574, 431] on div "Flavors - 2pcs : Wild Spice , Hickory BBQ , Sour Cream , Teriyaki , Korean Yang…" at bounding box center [816, 438] width 1008 height 58
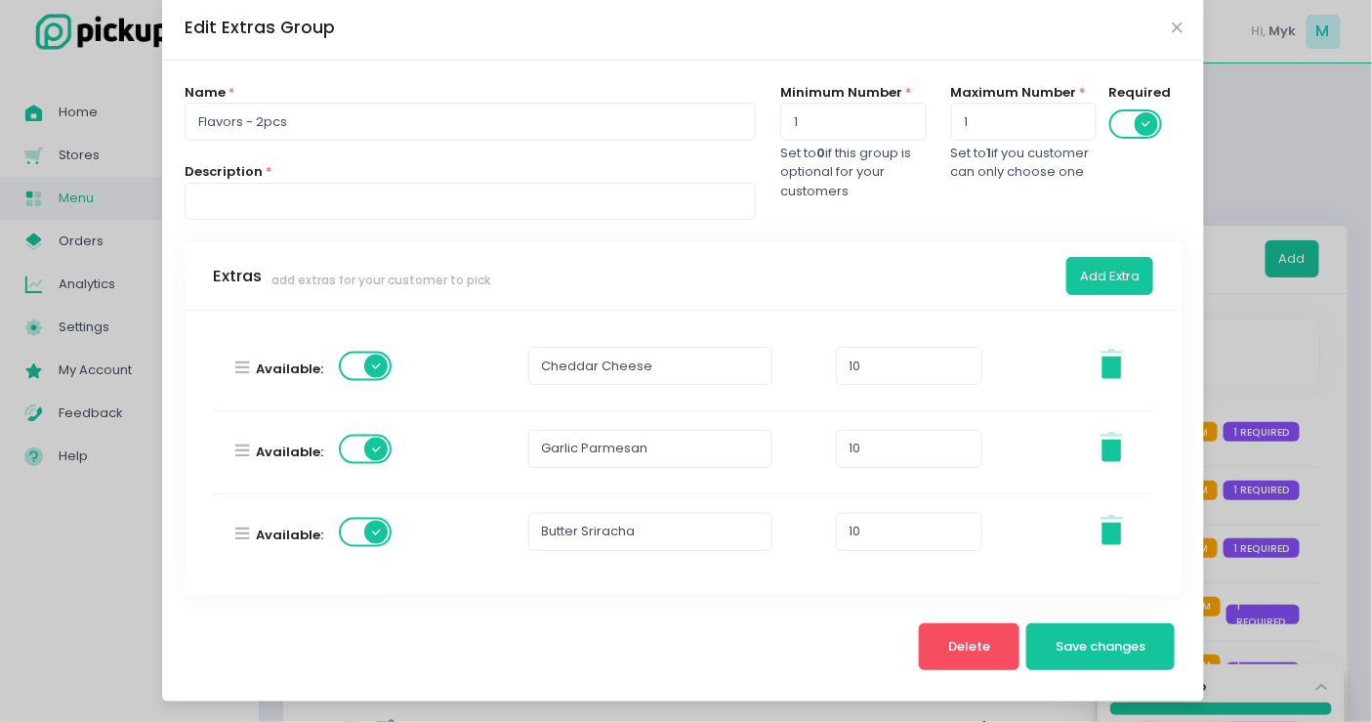
scroll to position [388, 0]
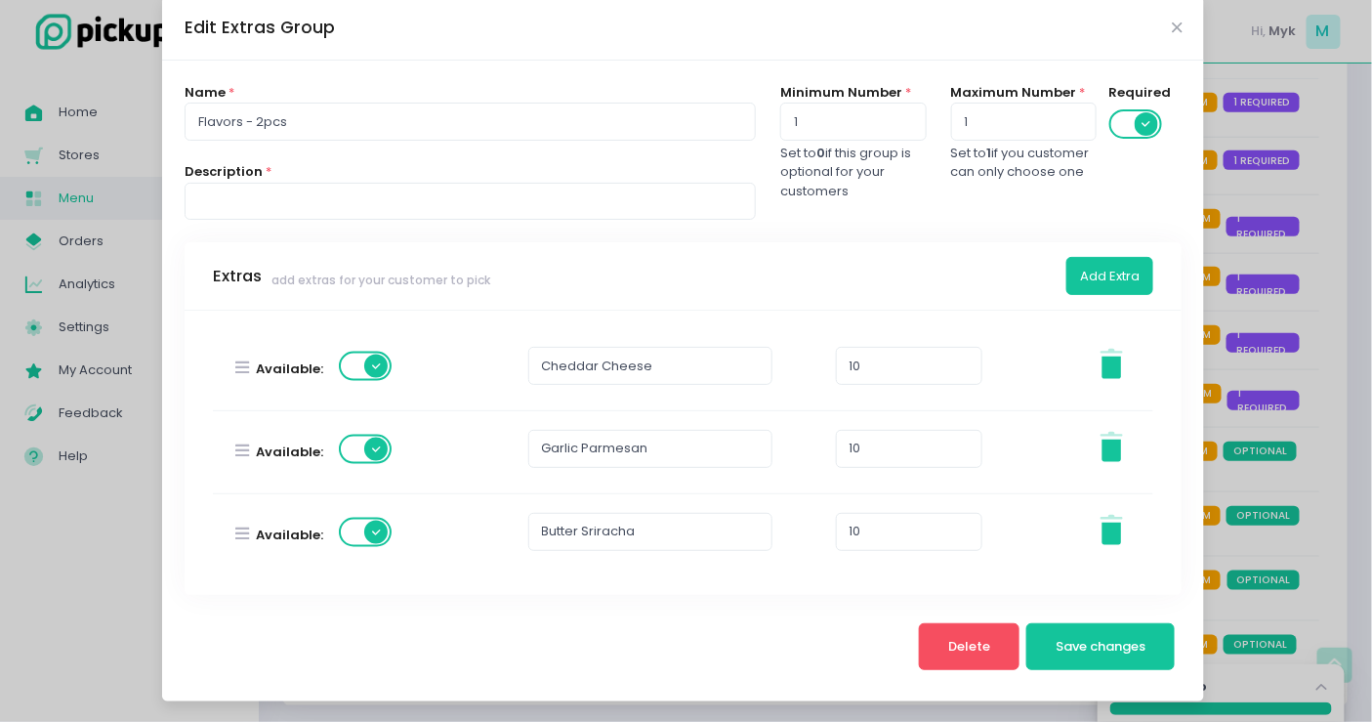
click at [1162, 24] on div "Edit Extras Group" at bounding box center [683, 28] width 1042 height 64
click at [1172, 24] on icon "Close" at bounding box center [1177, 28] width 10 height 15
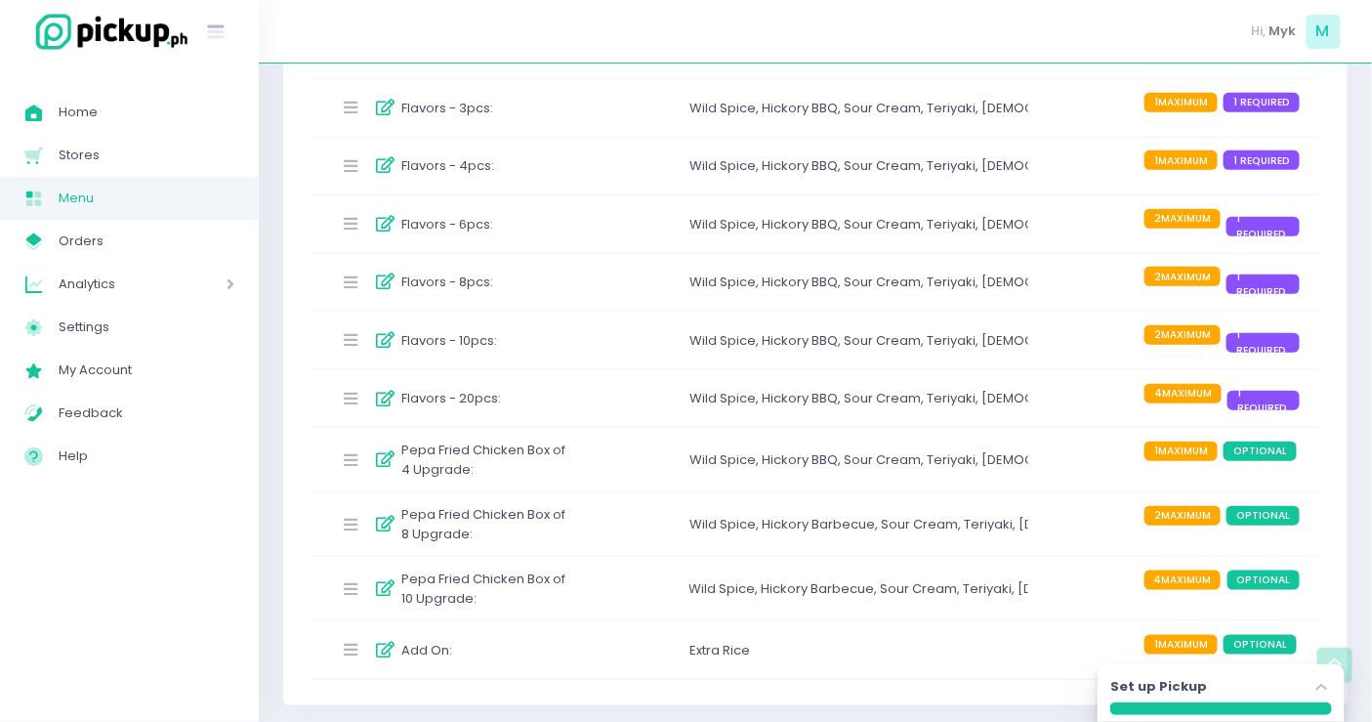
scroll to position [0, 0]
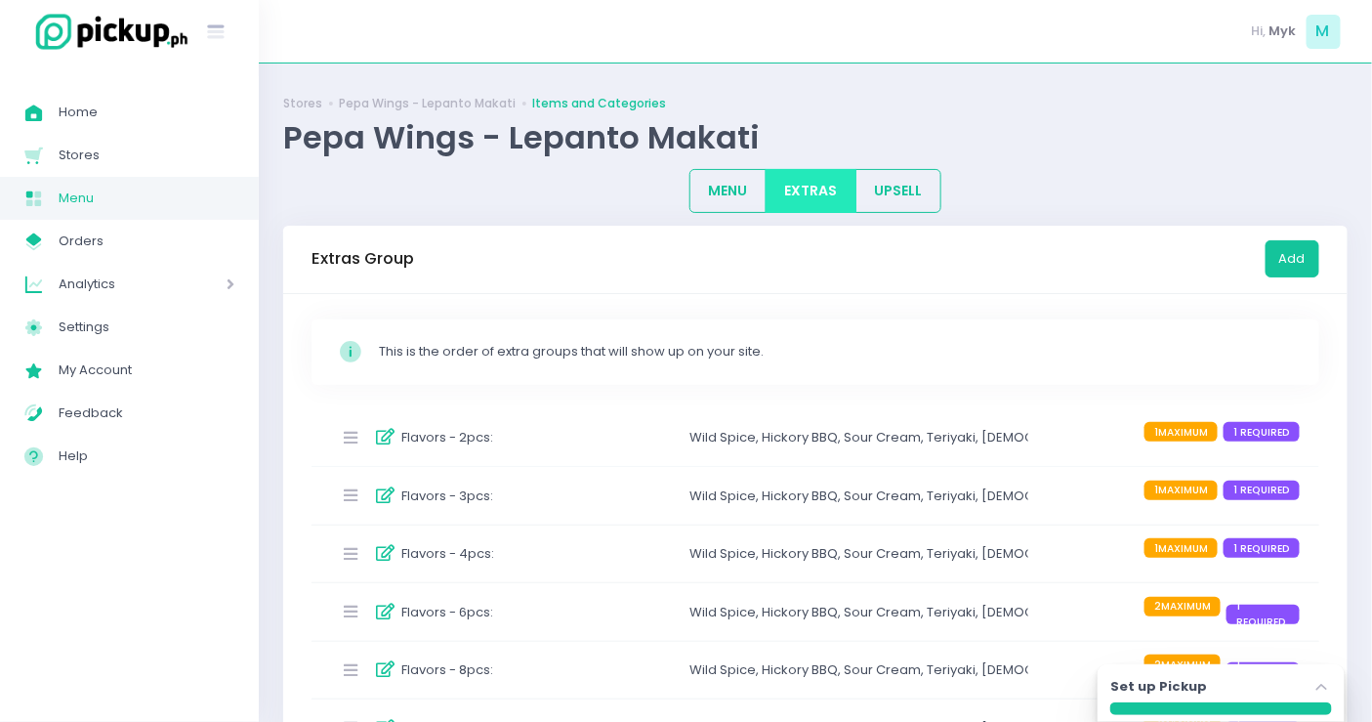
click at [506, 494] on div "Flavors - 3pcs :" at bounding box center [452, 496] width 242 height 32
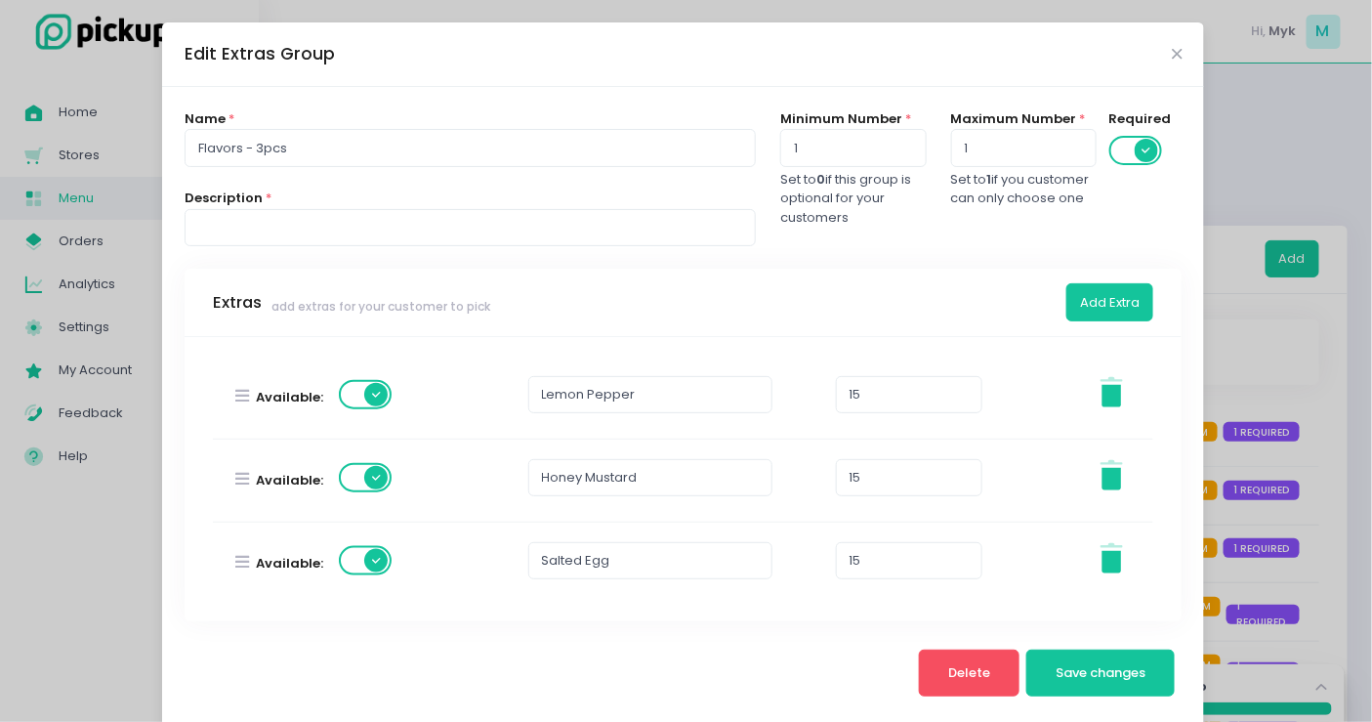
scroll to position [977, 0]
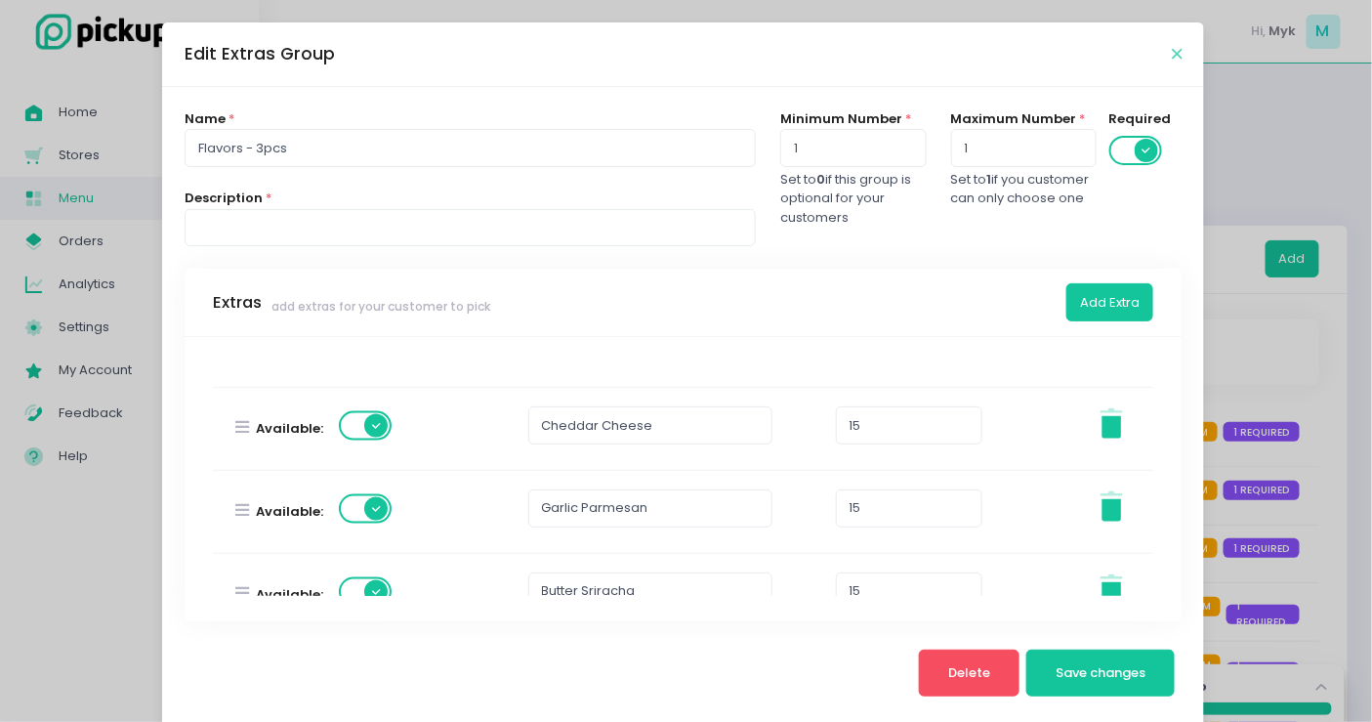
click at [1172, 57] on icon "Close" at bounding box center [1177, 54] width 10 height 15
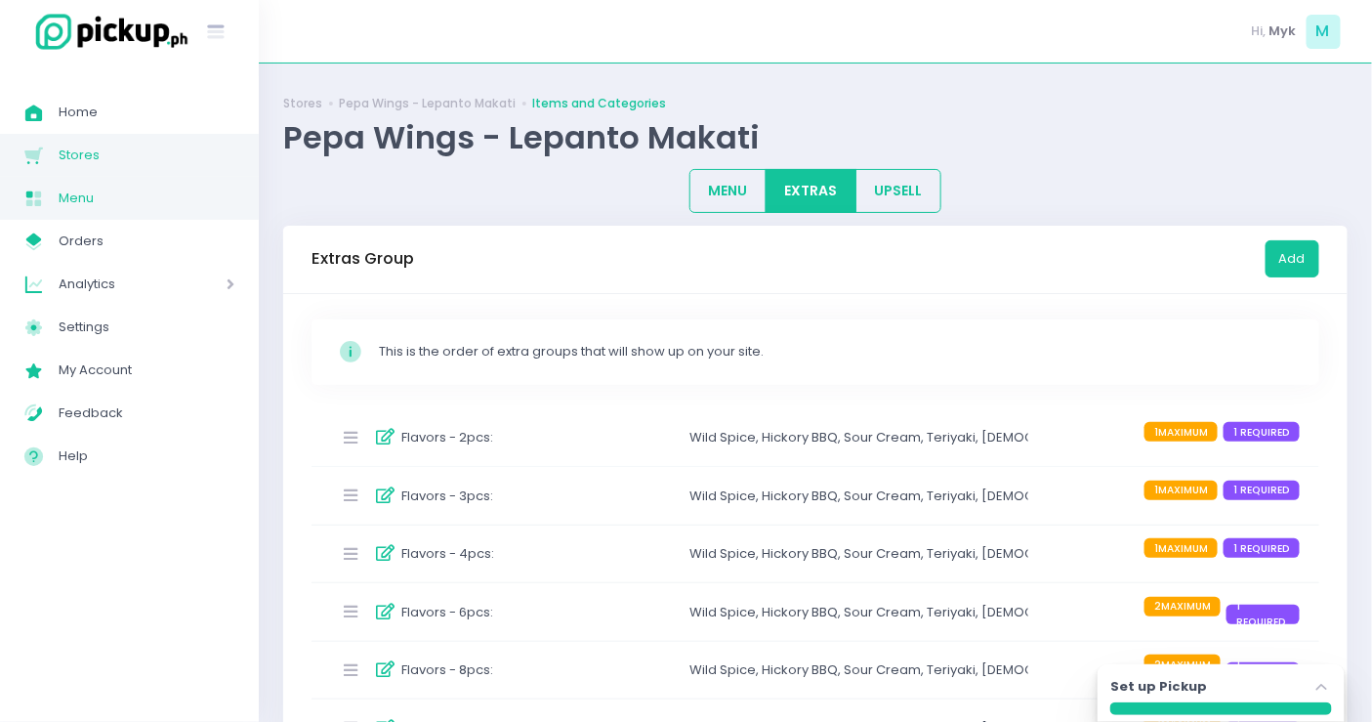
click at [120, 164] on span "Stores" at bounding box center [147, 155] width 176 height 25
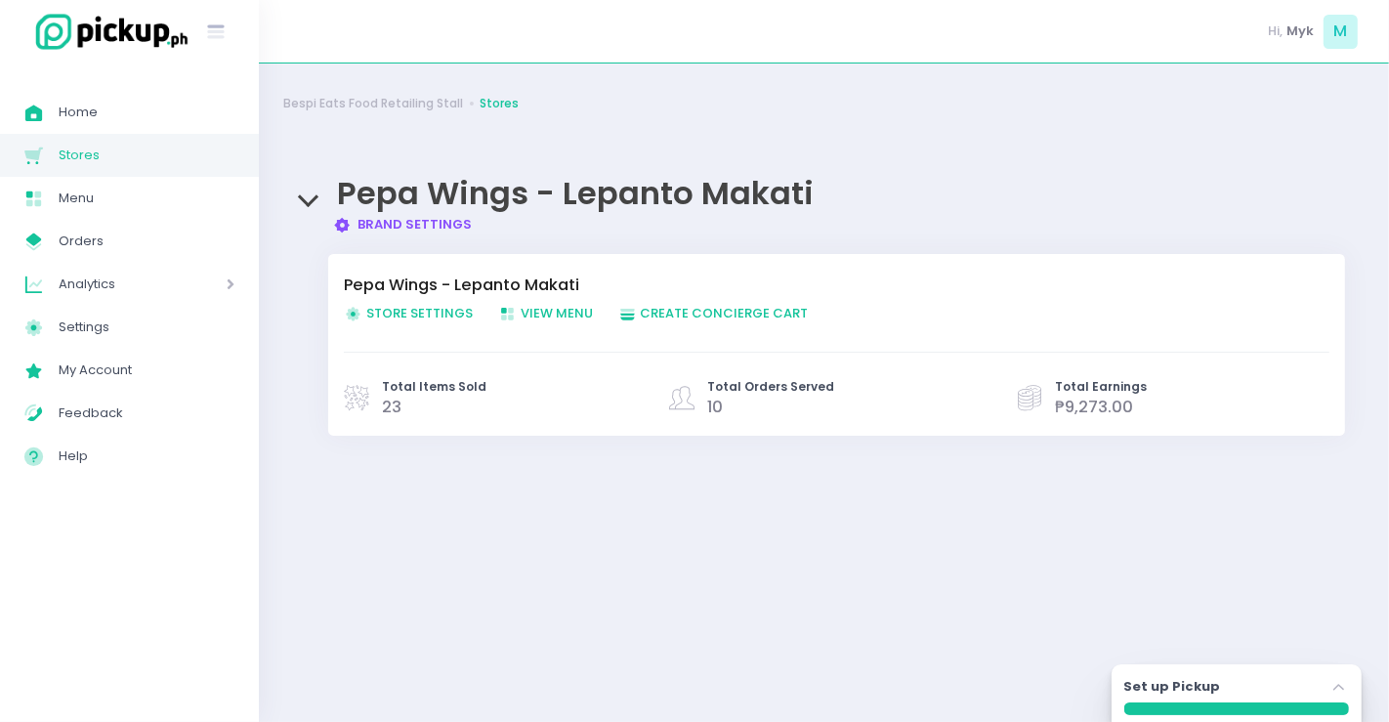
click at [422, 316] on span "Store Settings Created with Sketch. Store Settings" at bounding box center [408, 313] width 129 height 19
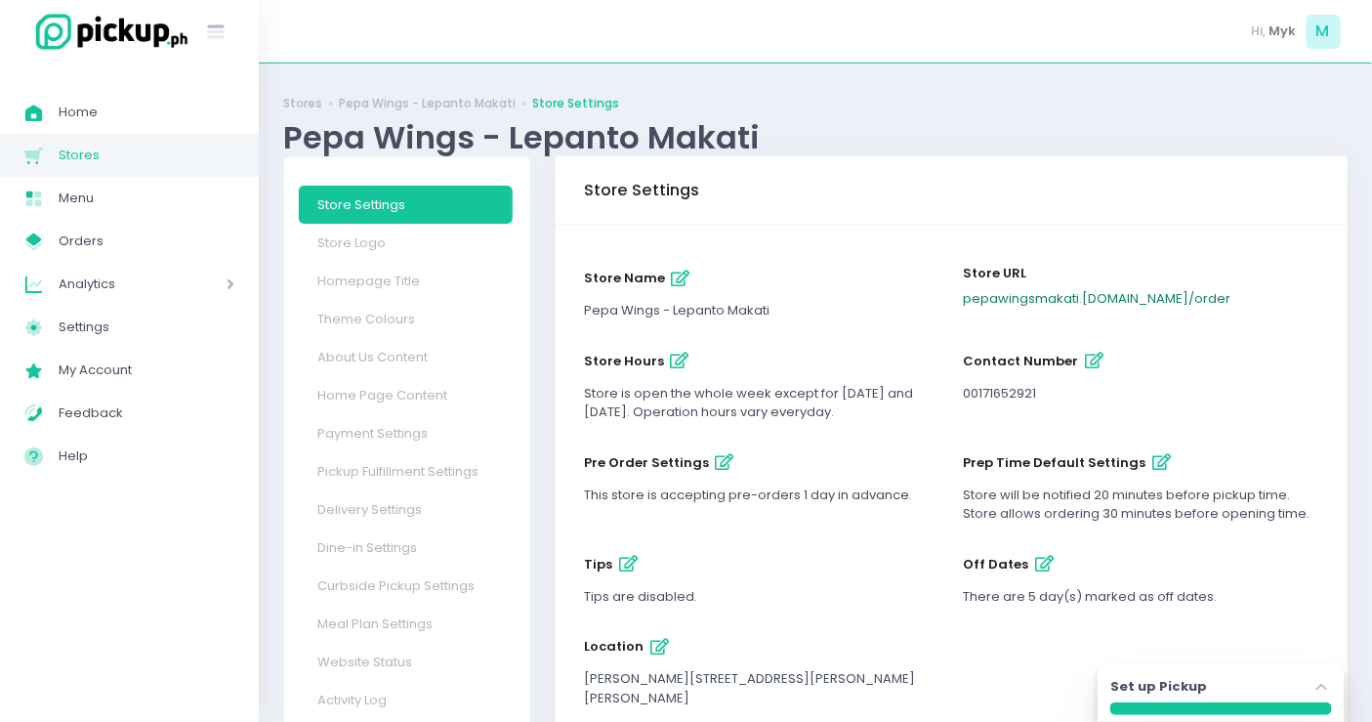
click at [1099, 289] on link "pepawingsmakati .pickup.ph / order" at bounding box center [1098, 298] width 268 height 19
click at [106, 128] on link "Home Created with Sketch. Home" at bounding box center [129, 112] width 259 height 43
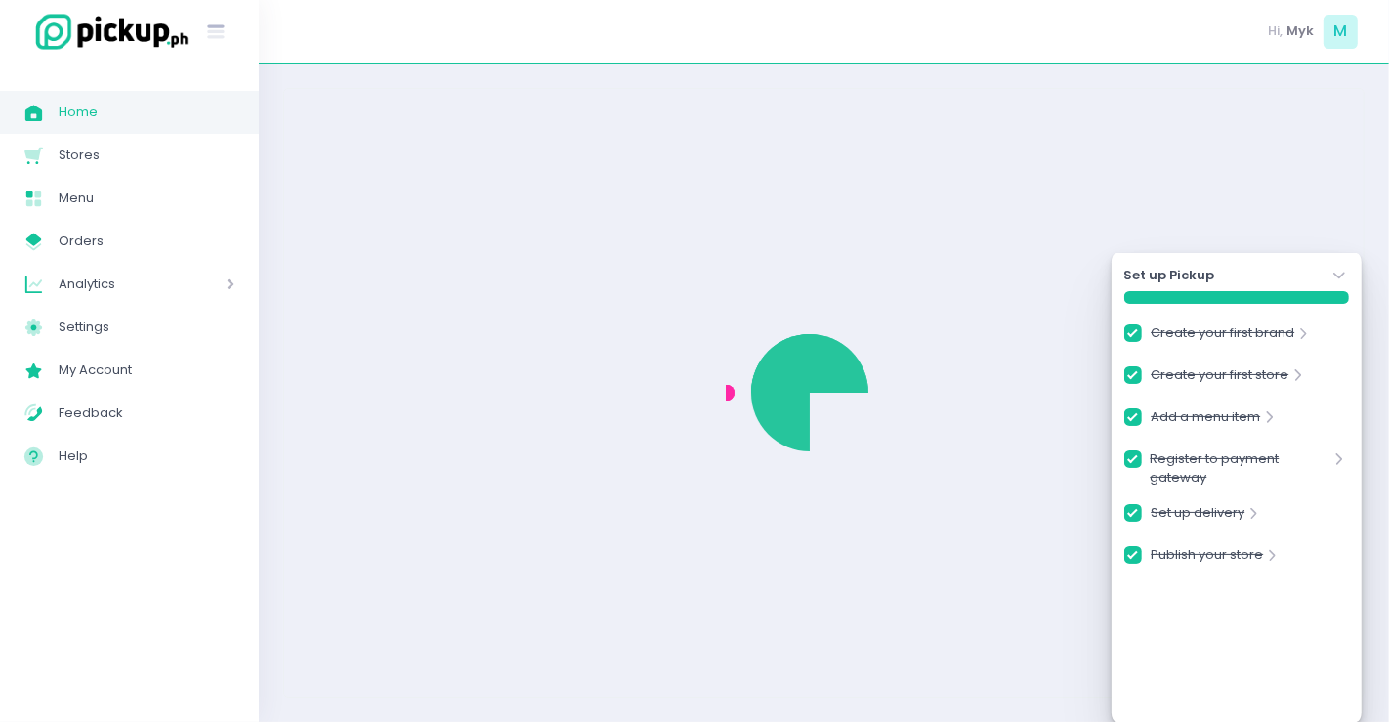
checkbox input "true"
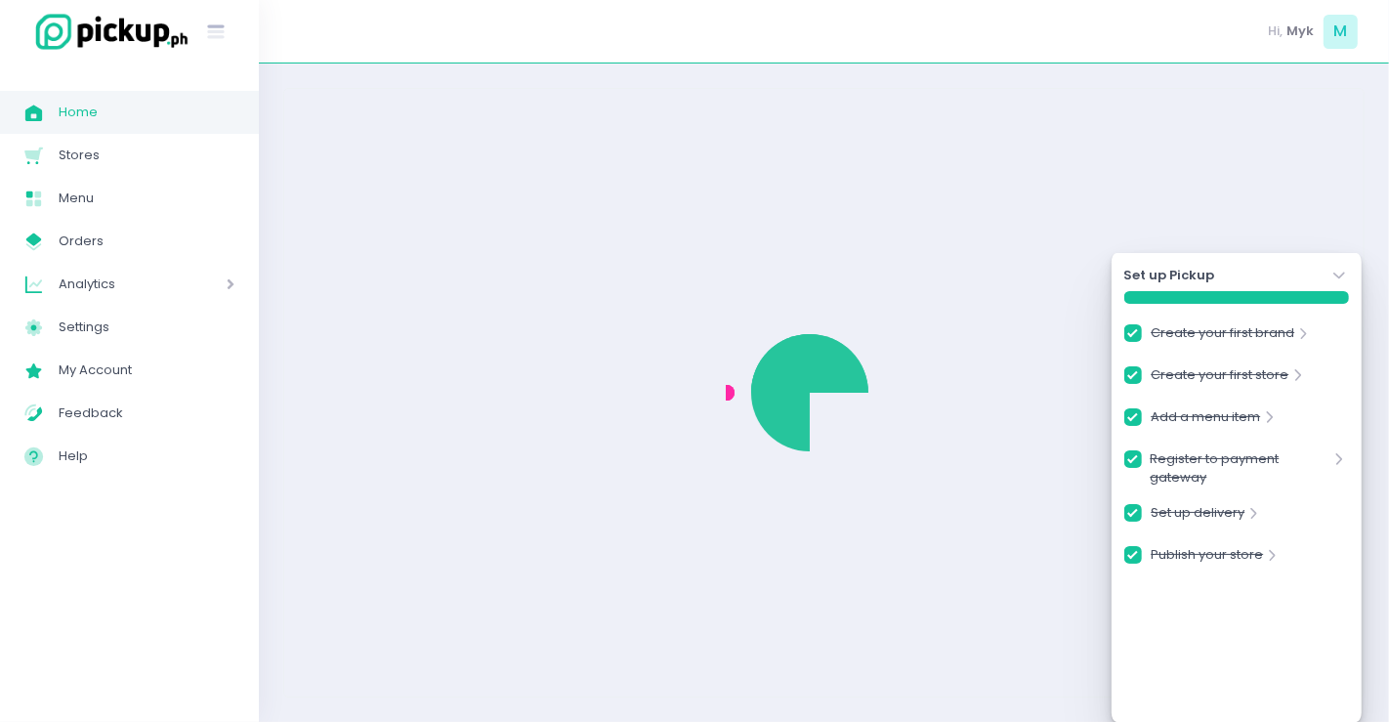
checkbox input "true"
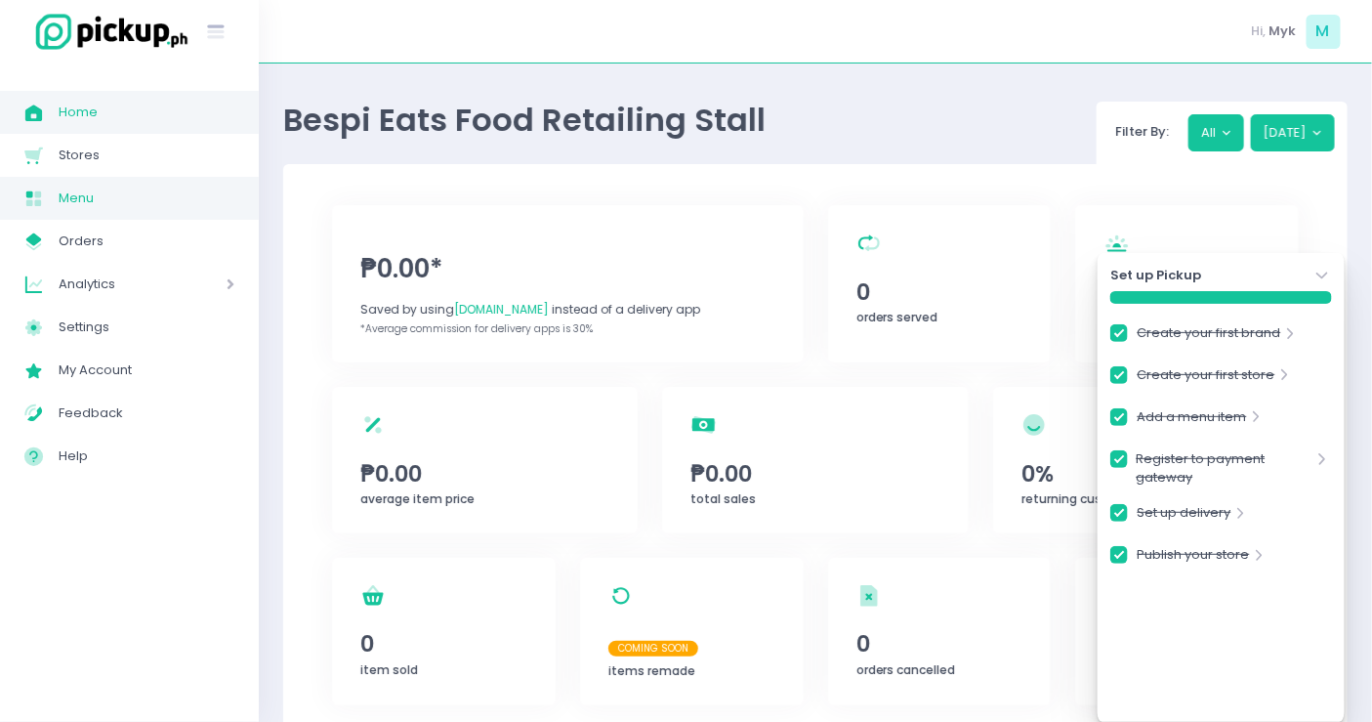
click at [107, 189] on span "Menu" at bounding box center [147, 198] width 176 height 25
checkbox input "true"
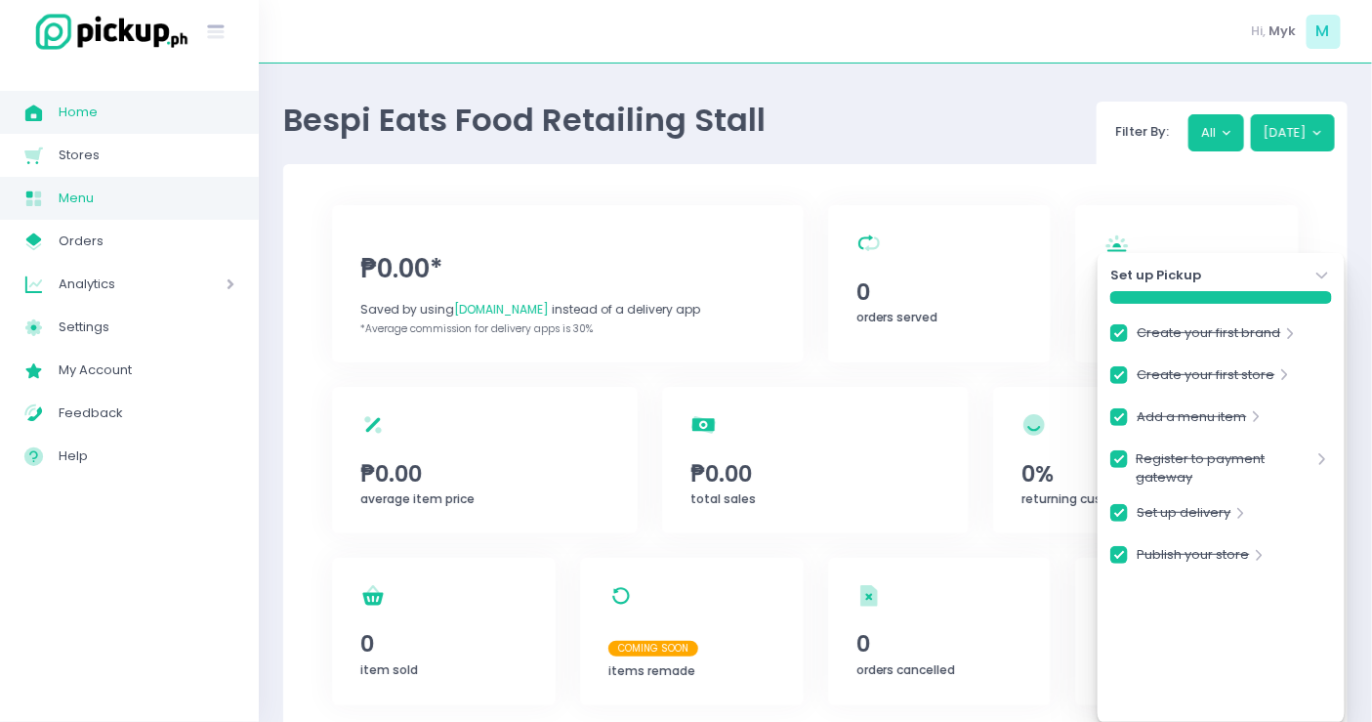
checkbox input "true"
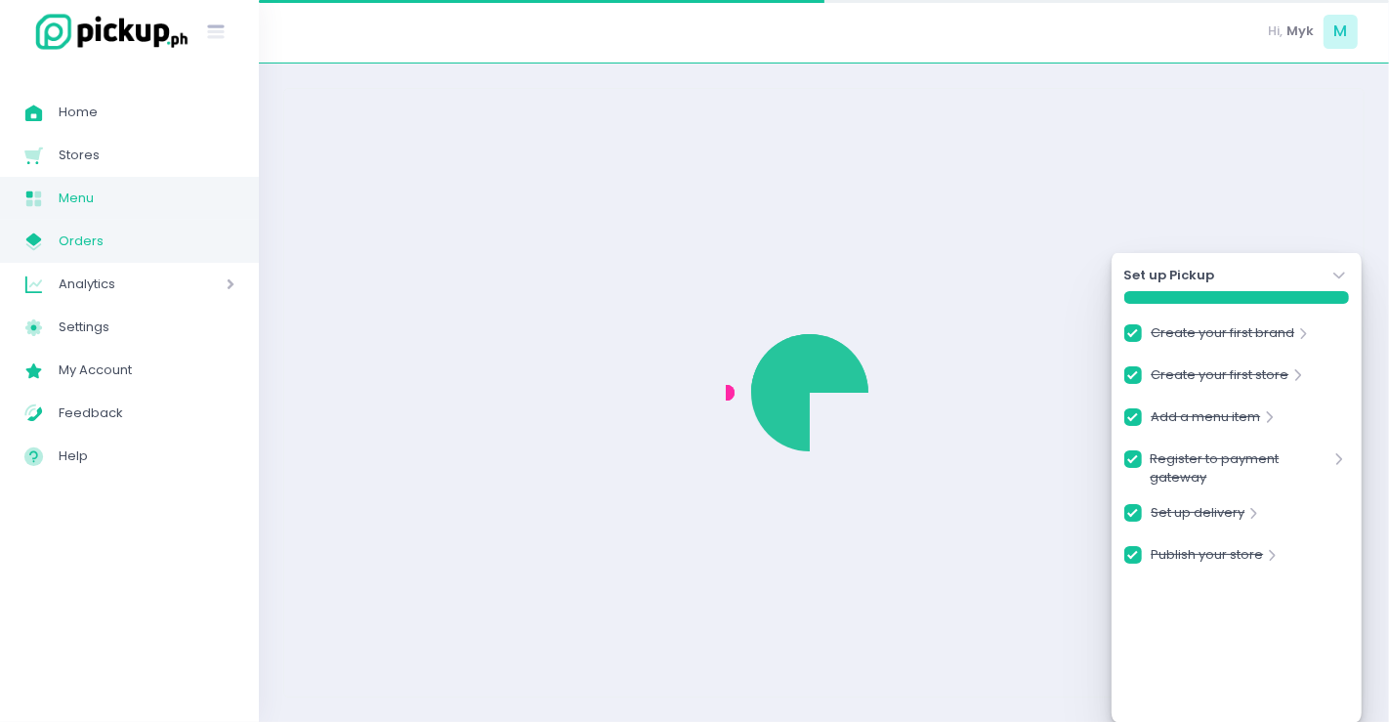
checkbox input "true"
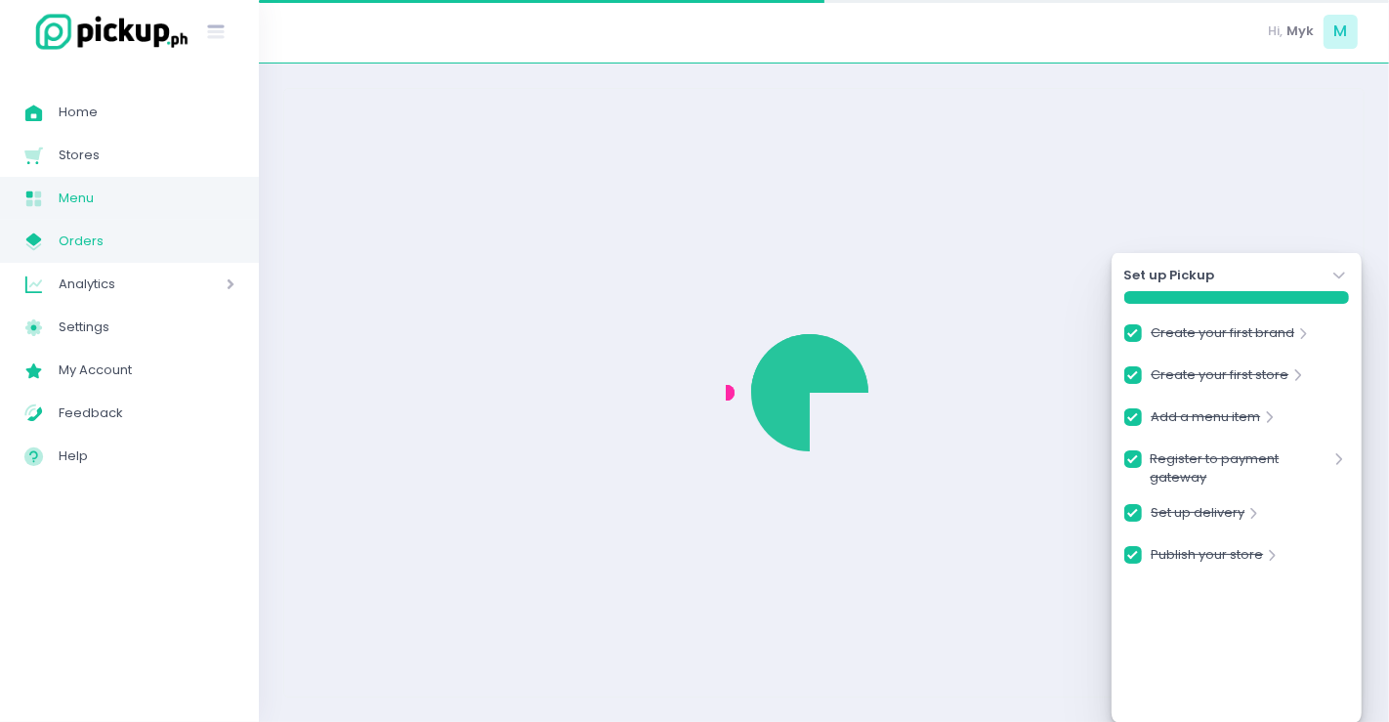
checkbox input "true"
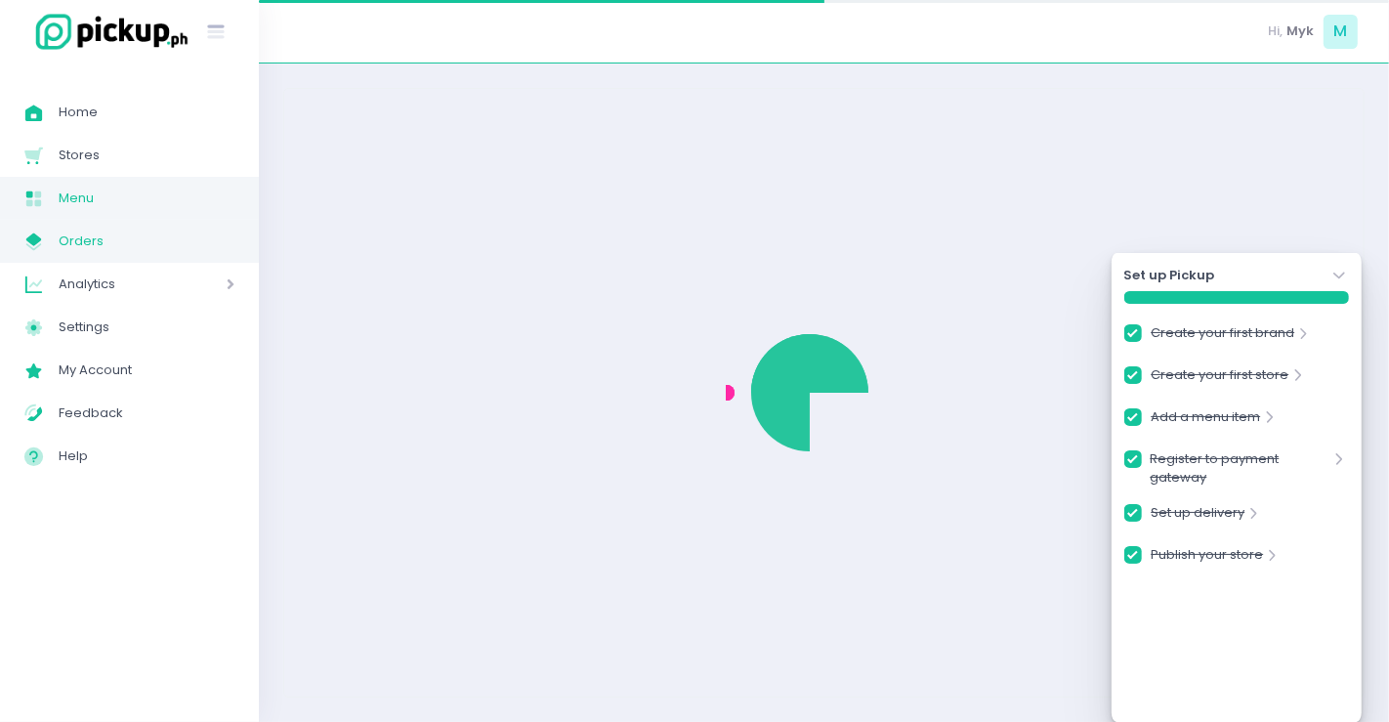
checkbox input "true"
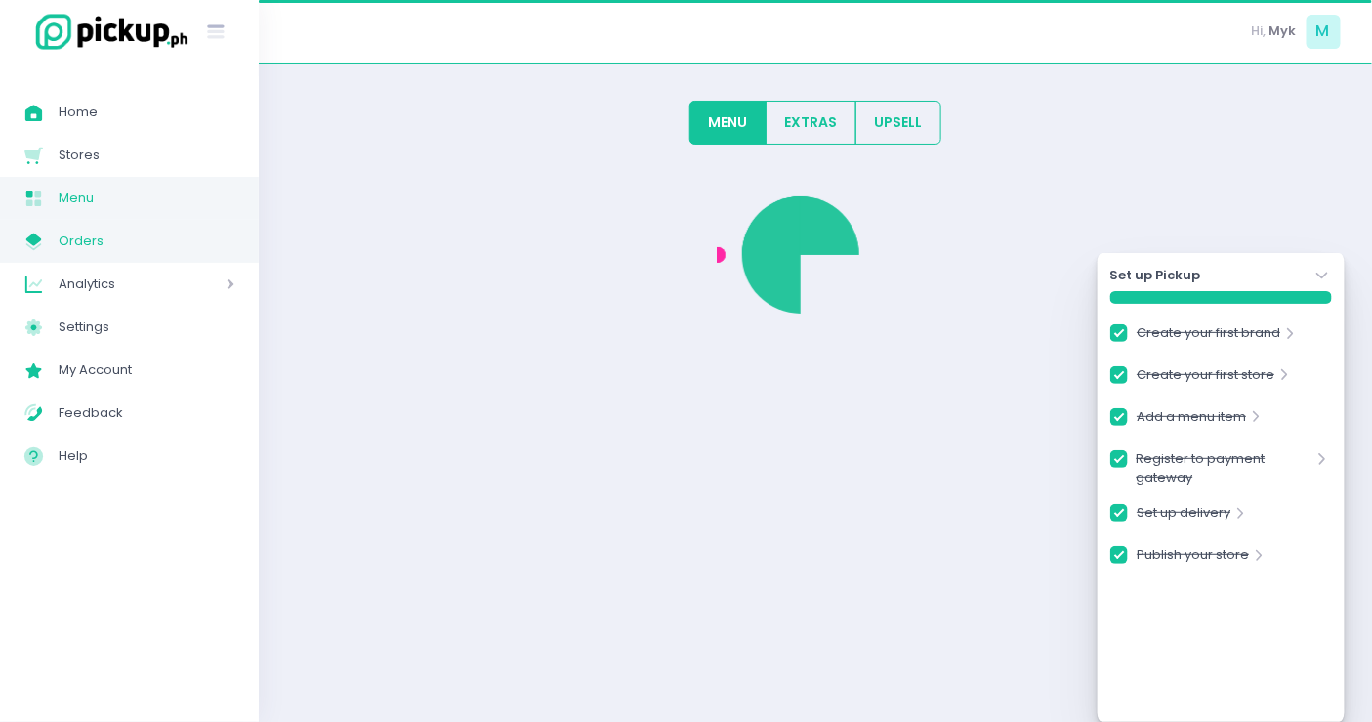
checkbox input "true"
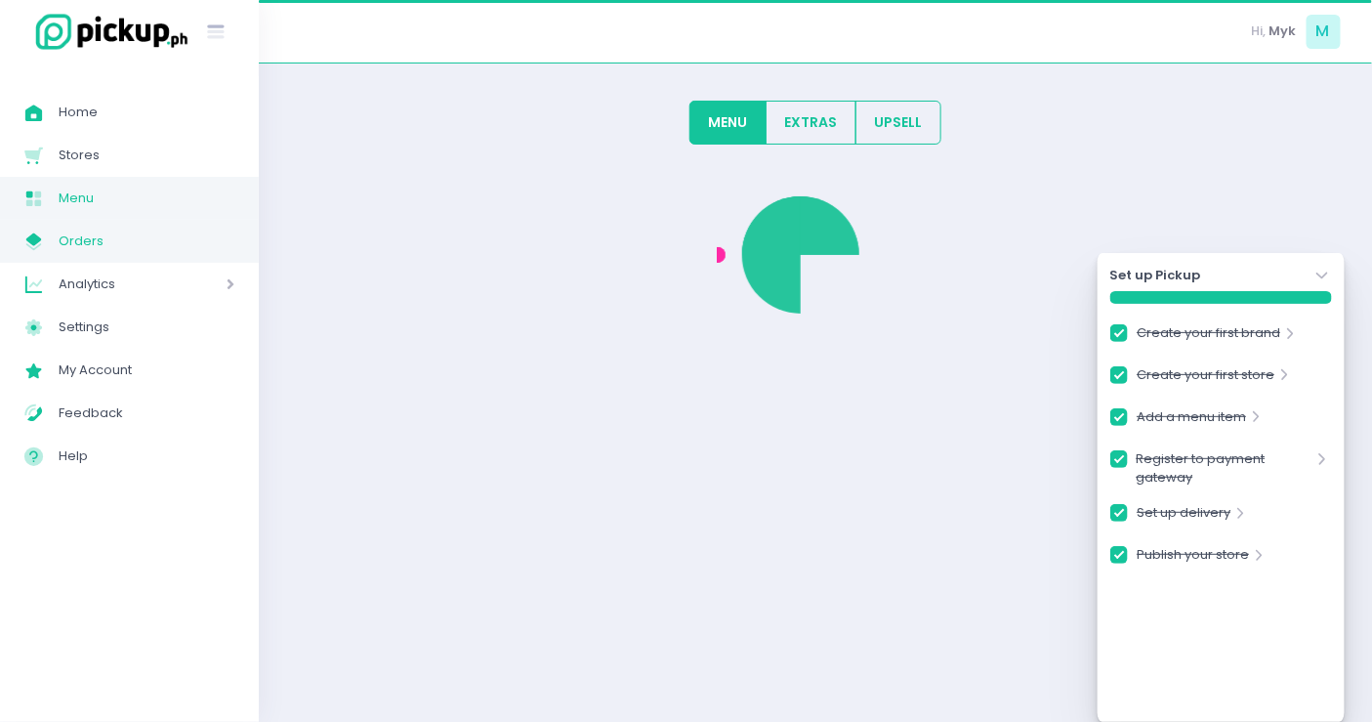
checkbox input "true"
click at [101, 246] on span "Orders" at bounding box center [147, 241] width 176 height 25
checkbox input "true"
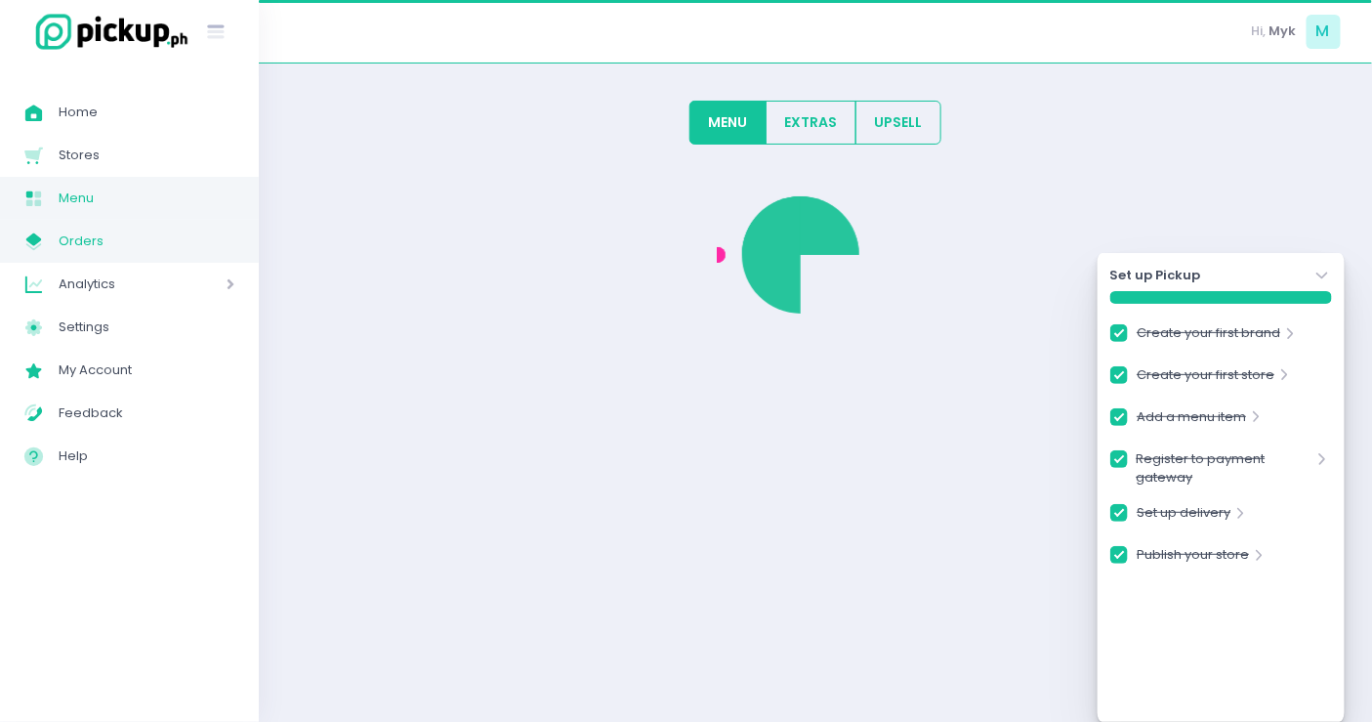
checkbox input "true"
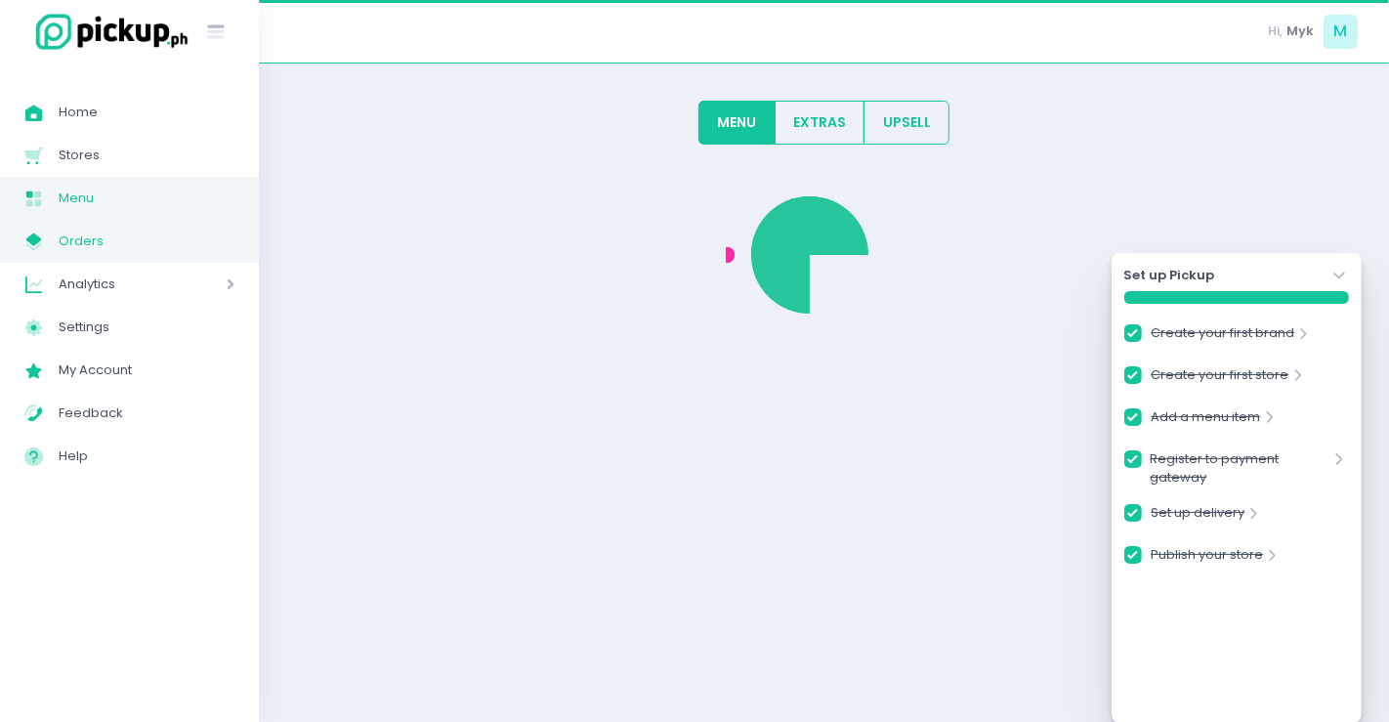
checkbox input "true"
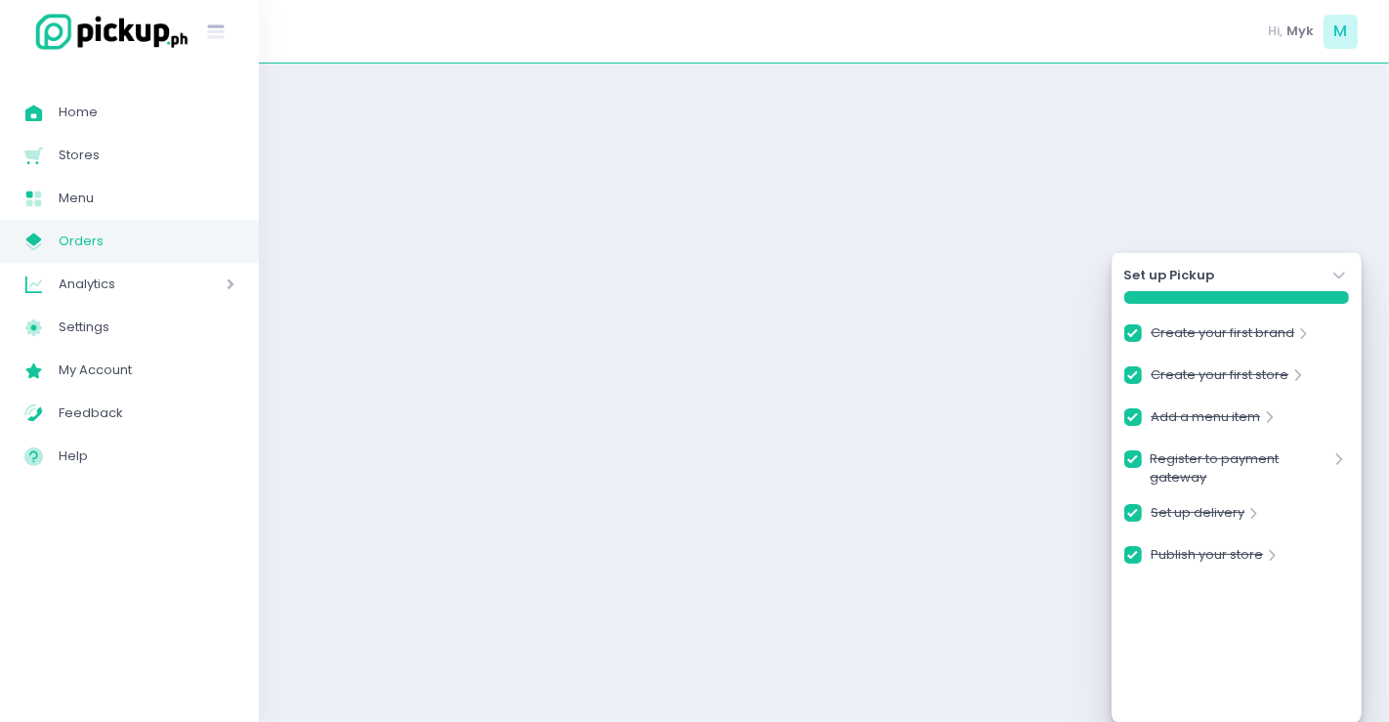
checkbox input "true"
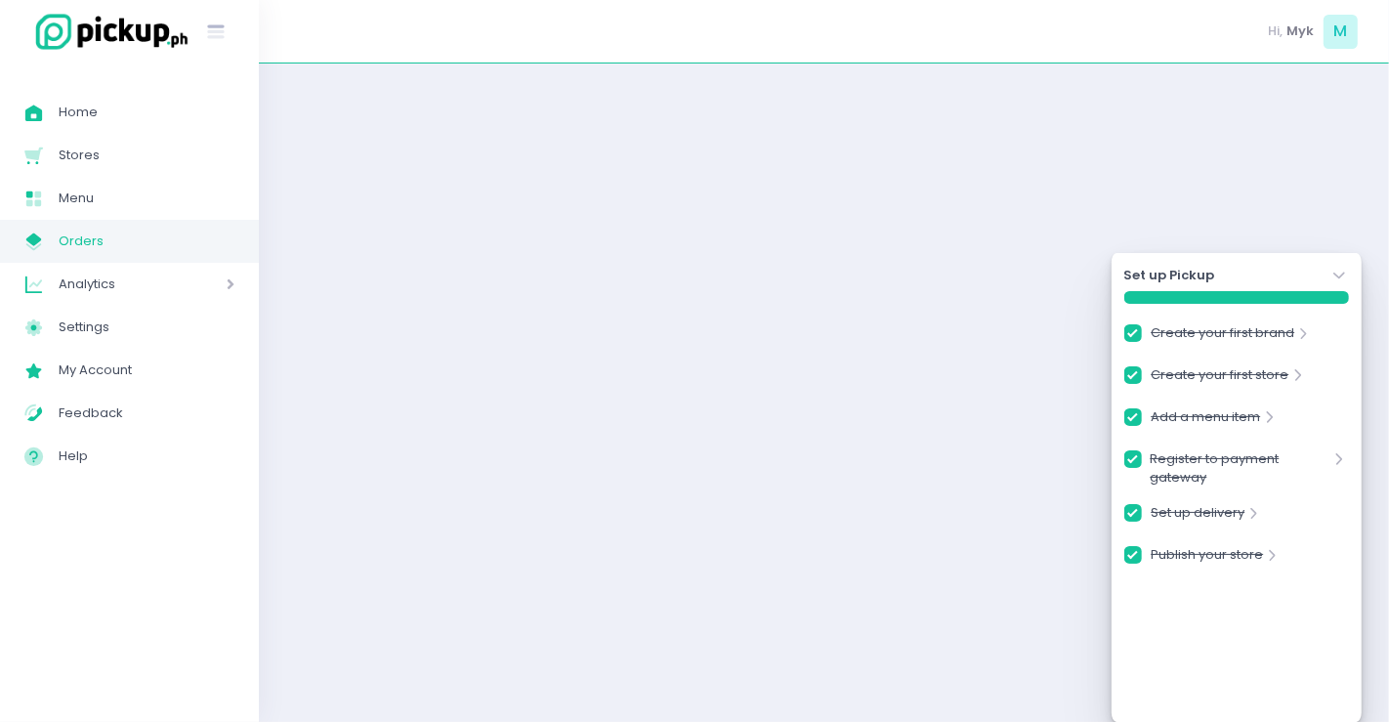
checkbox input "true"
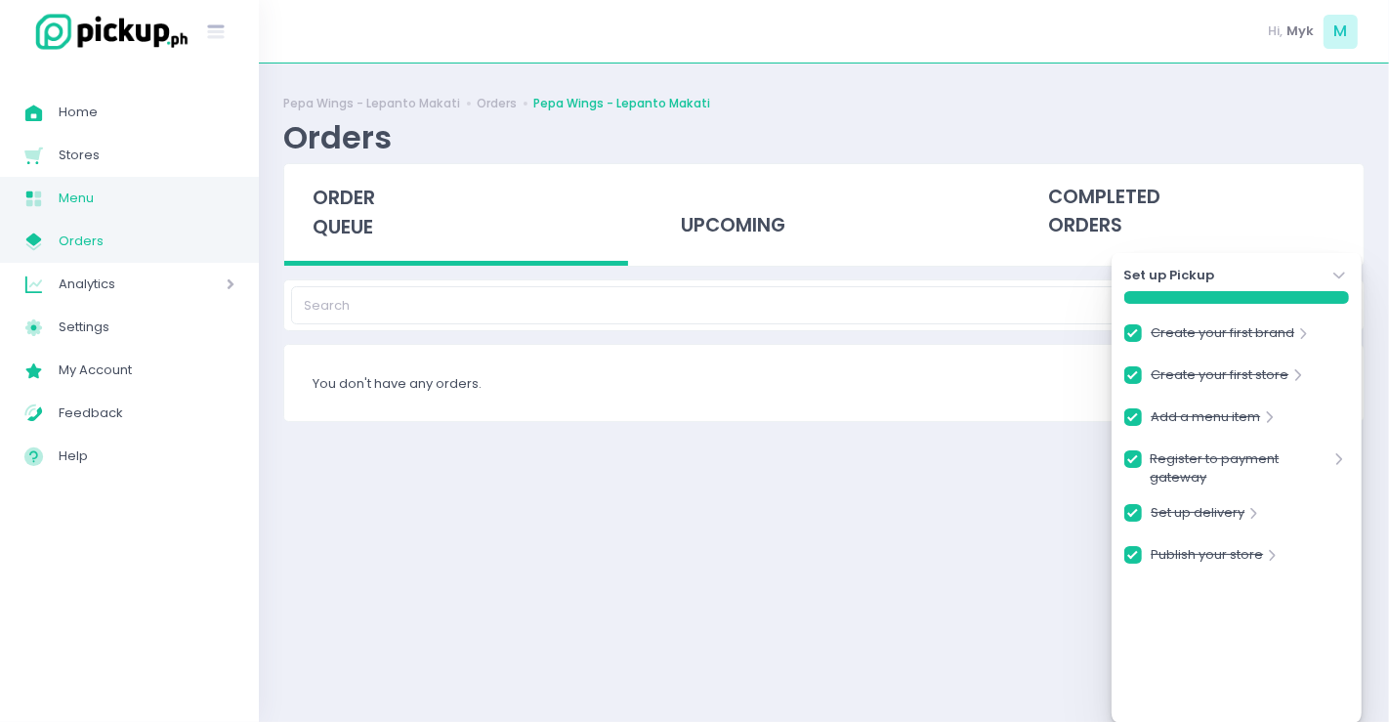
click at [91, 198] on span "Menu" at bounding box center [147, 198] width 176 height 25
checkbox input "true"
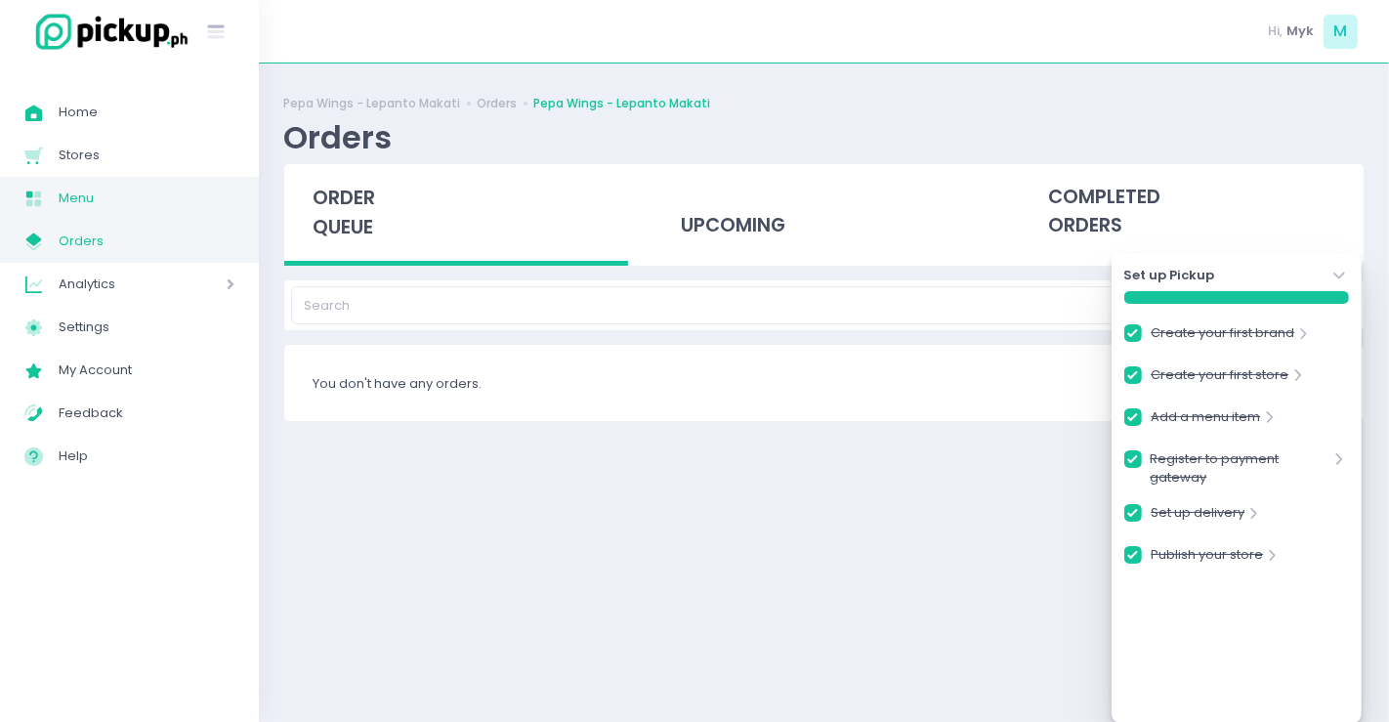
checkbox input "true"
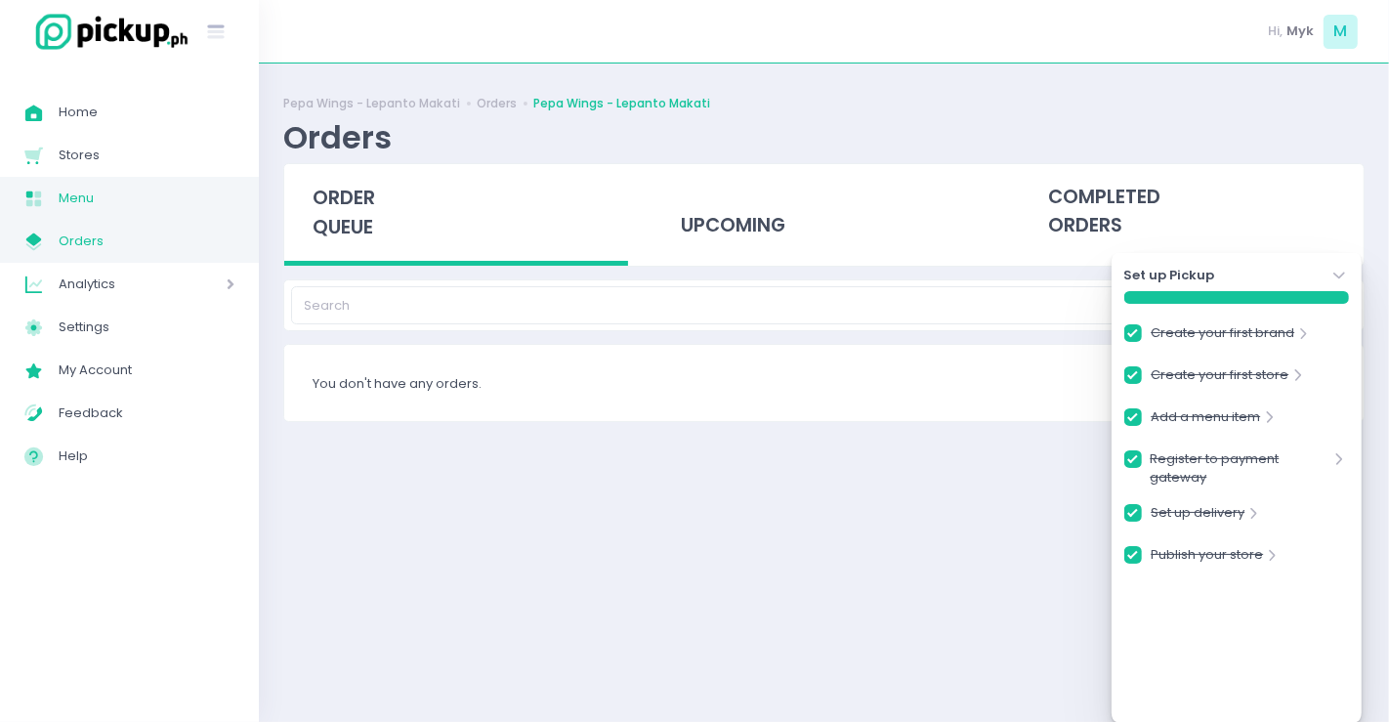
checkbox input "true"
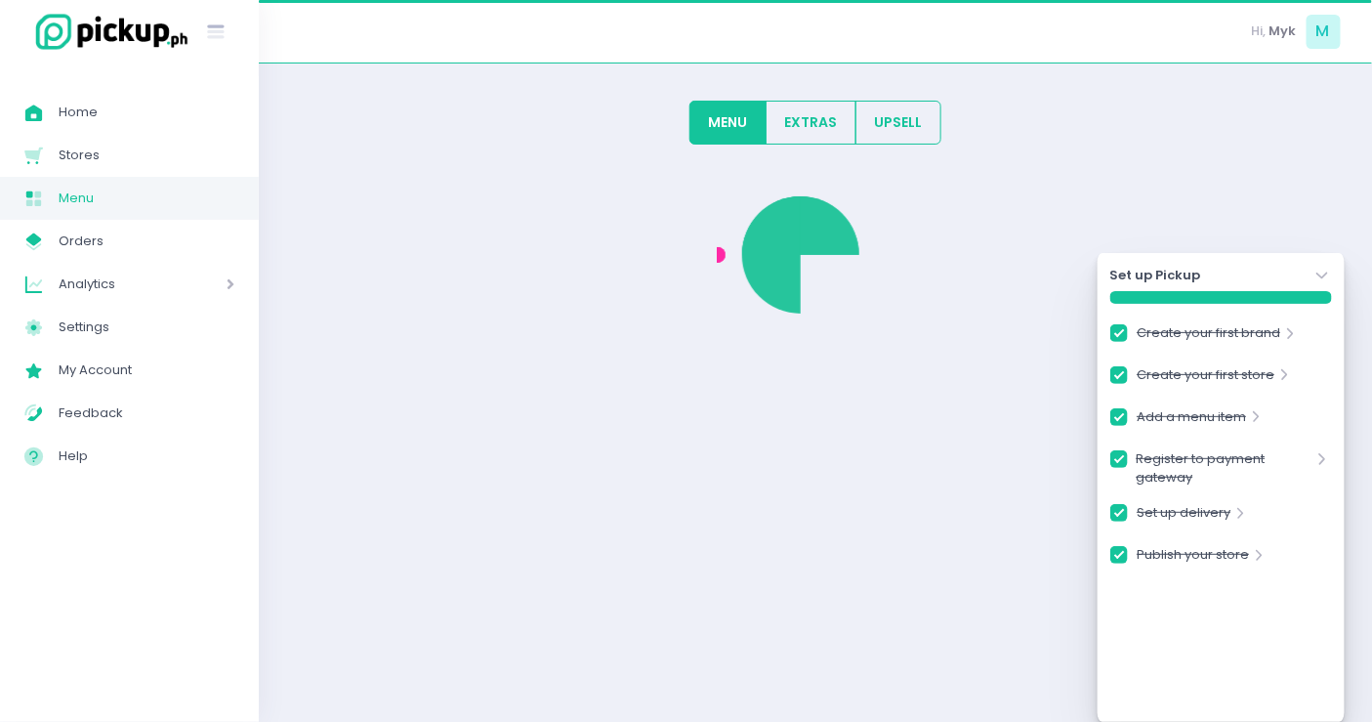
checkbox input "true"
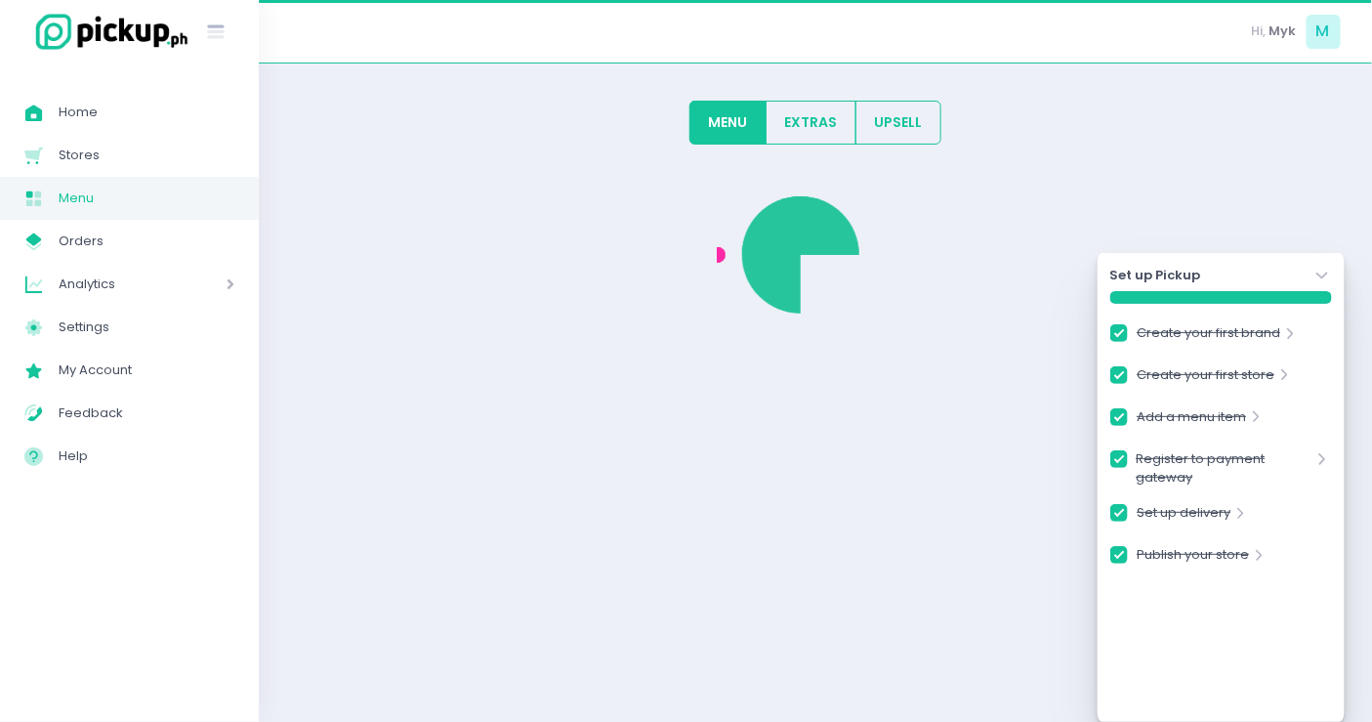
checkbox input "true"
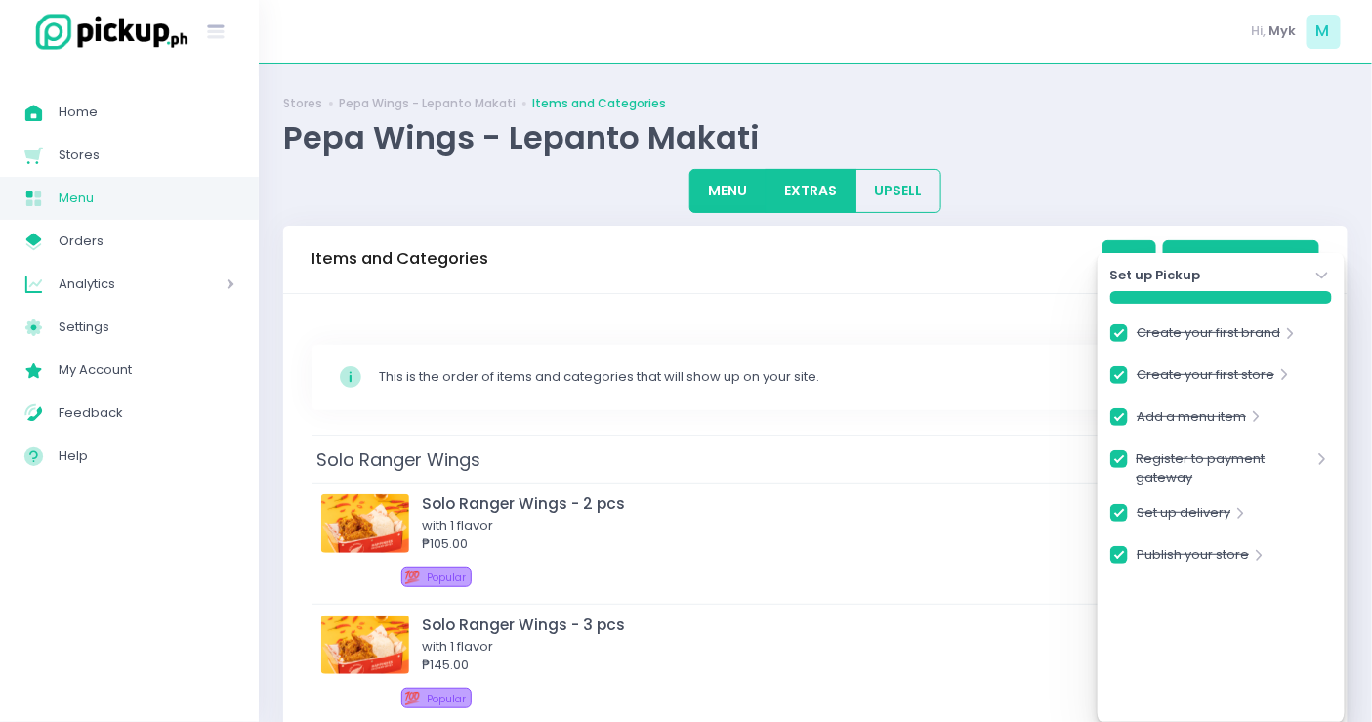
click at [819, 193] on button "EXTRAS" at bounding box center [811, 191] width 91 height 44
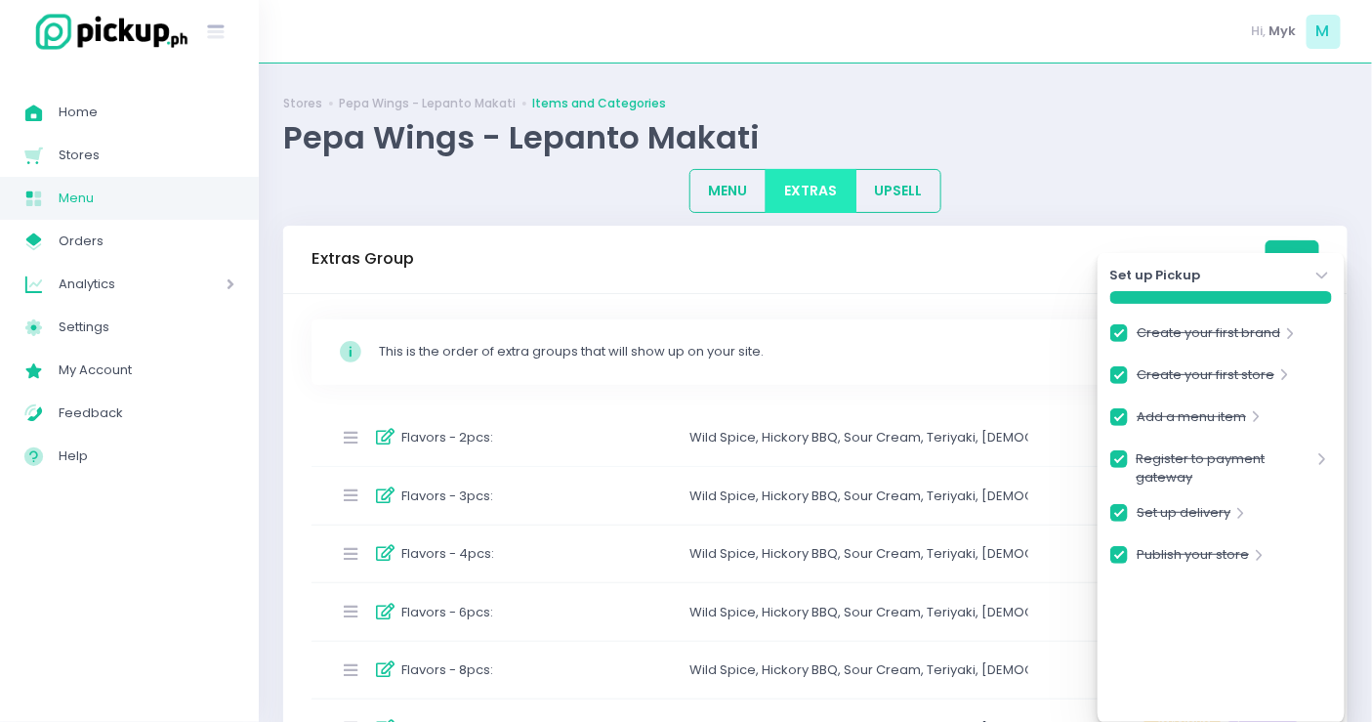
scroll to position [217, 0]
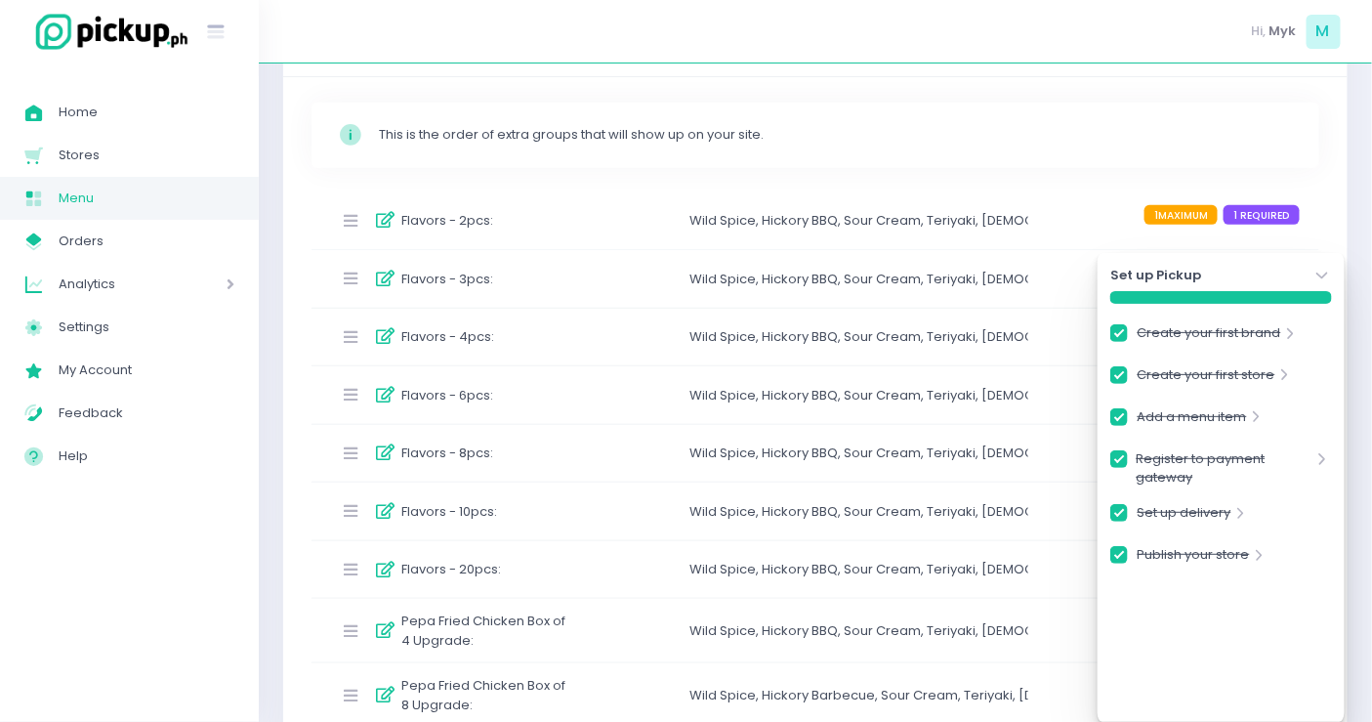
click at [1333, 270] on div "Set up Pickup Stockholm-icons / Navigation / Angle-down Created with Sketch. Cr…" at bounding box center [1221, 487] width 247 height 469
click at [1330, 271] on icon "Stockholm-icons / Navigation / Angle-down Created with Sketch." at bounding box center [1323, 276] width 20 height 20
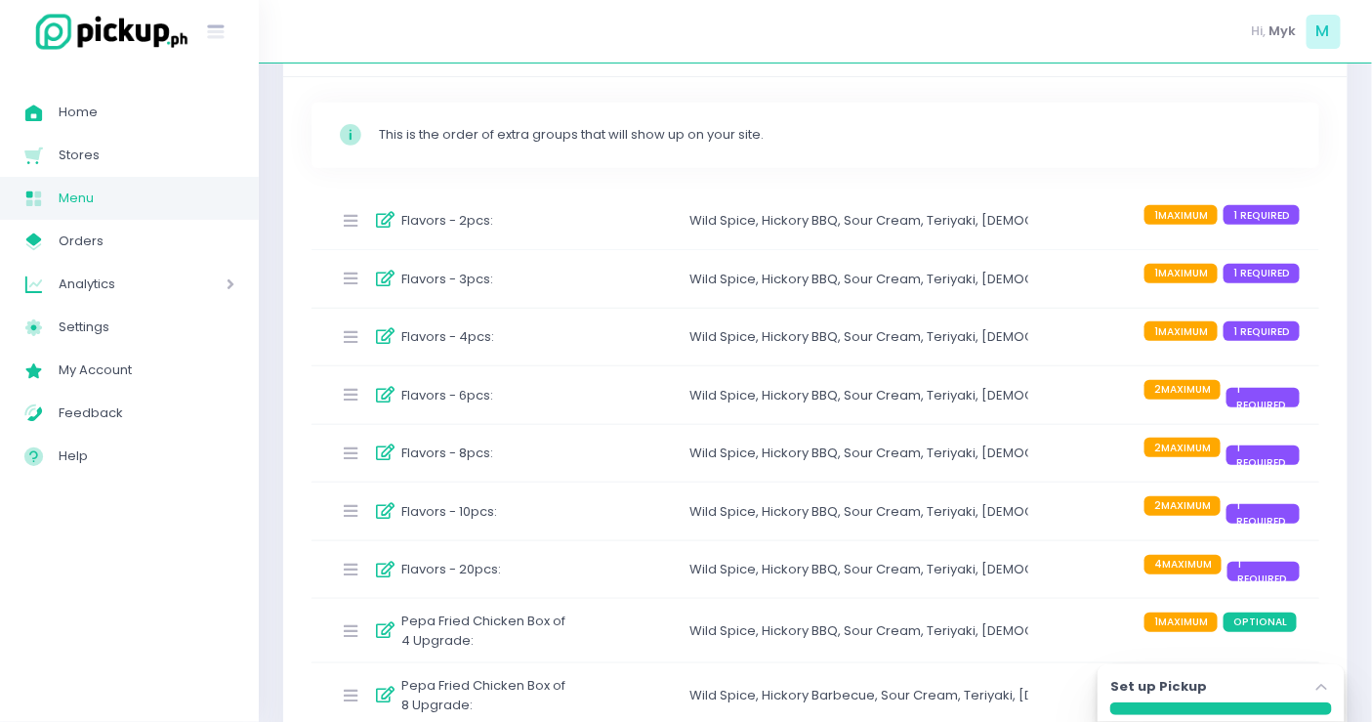
click at [540, 391] on div "Flavors - 6pcs :" at bounding box center [452, 395] width 242 height 32
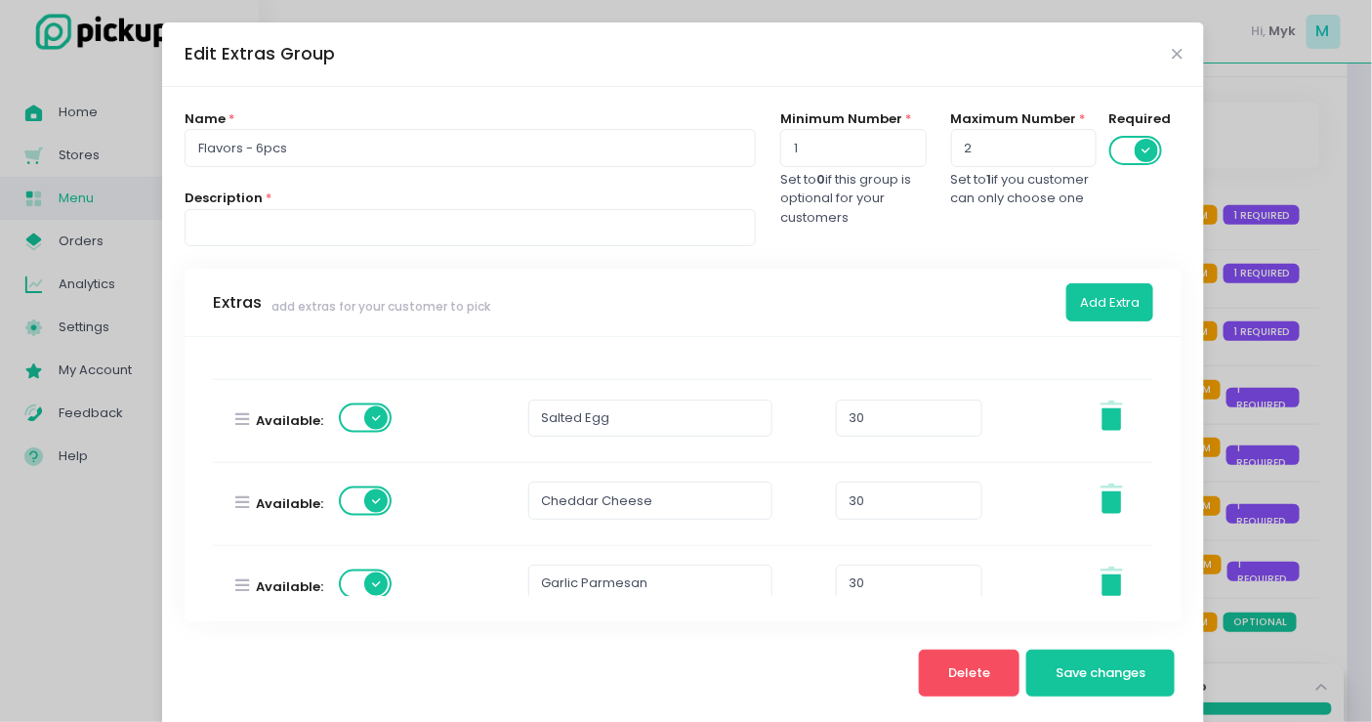
scroll to position [1010, 0]
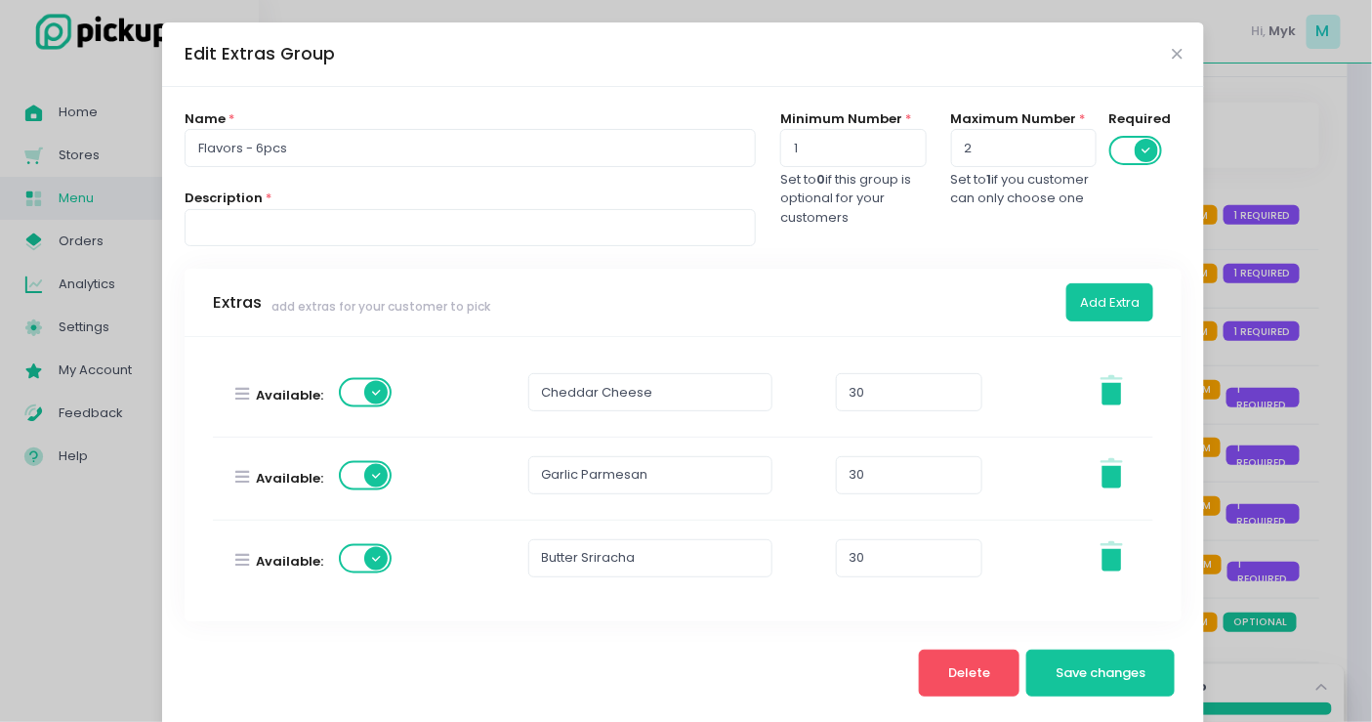
click at [1174, 47] on div "Edit Extras Group" at bounding box center [683, 54] width 1042 height 64
click at [1172, 57] on icon "Close" at bounding box center [1177, 54] width 10 height 15
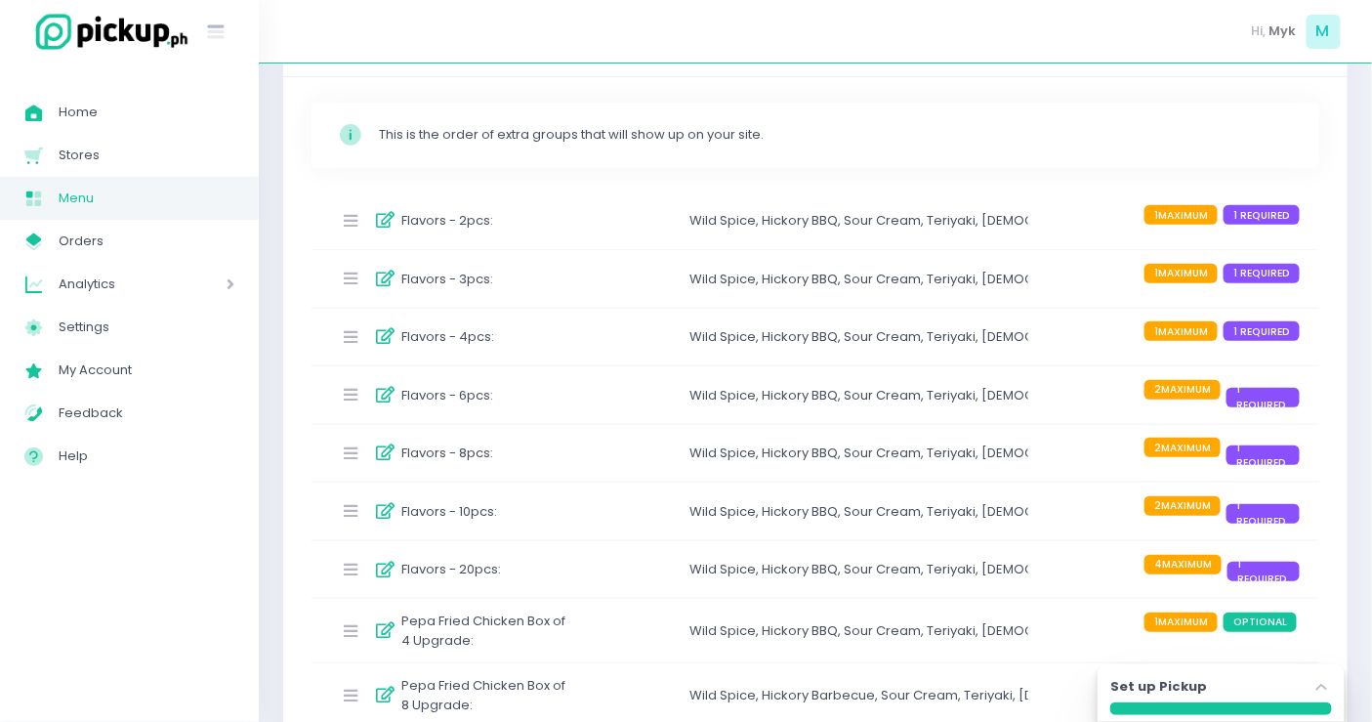
click at [460, 359] on div "Flavors - 4pcs : Wild Spice , Hickory BBQ , Sour Cream , Teriyaki , Korean Yang…" at bounding box center [816, 338] width 1008 height 58
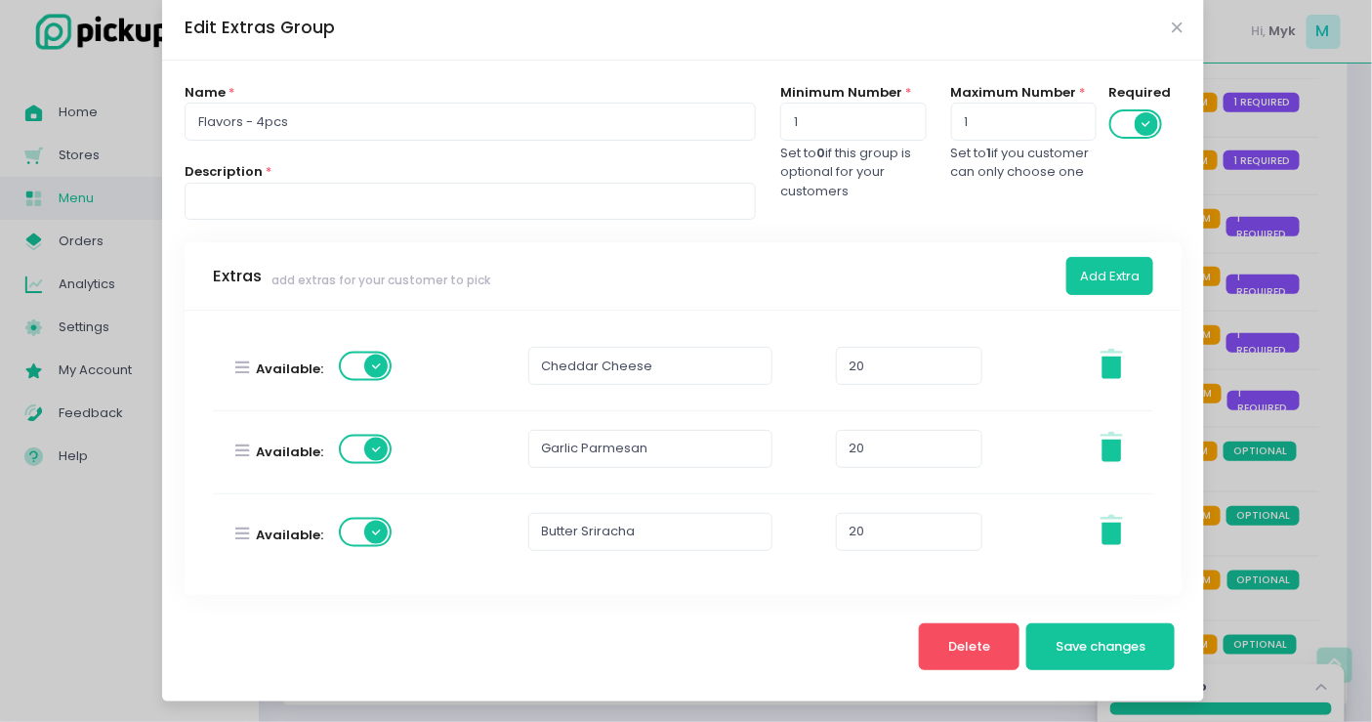
scroll to position [0, 0]
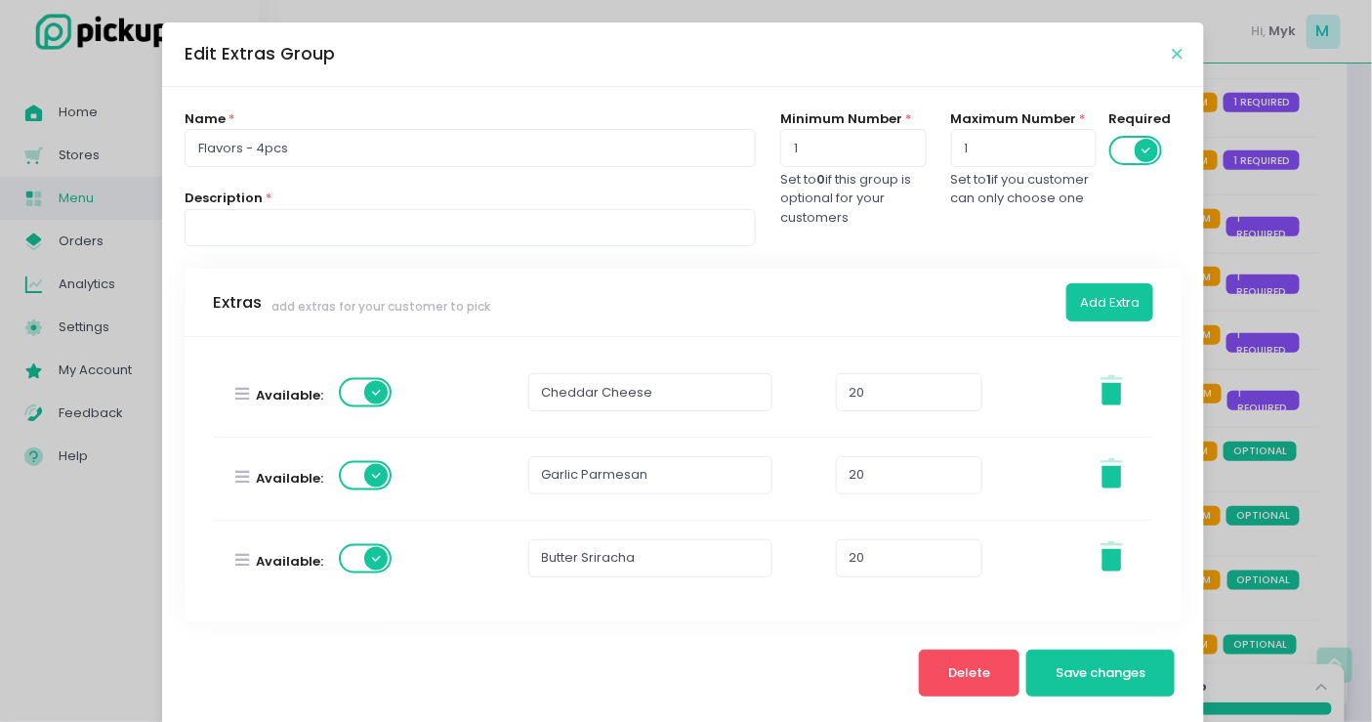
click at [1172, 54] on icon "Close" at bounding box center [1177, 54] width 10 height 15
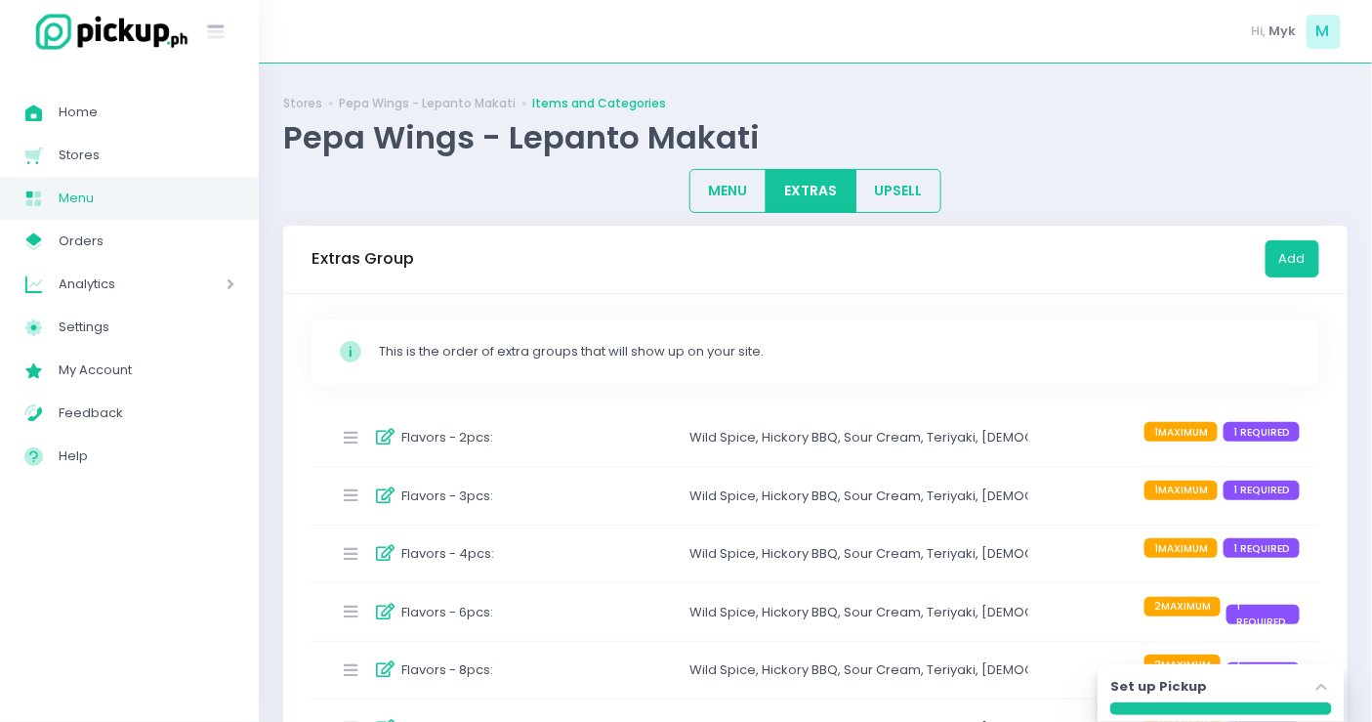
click at [569, 498] on div "Flavors - 3pcs :" at bounding box center [452, 496] width 242 height 32
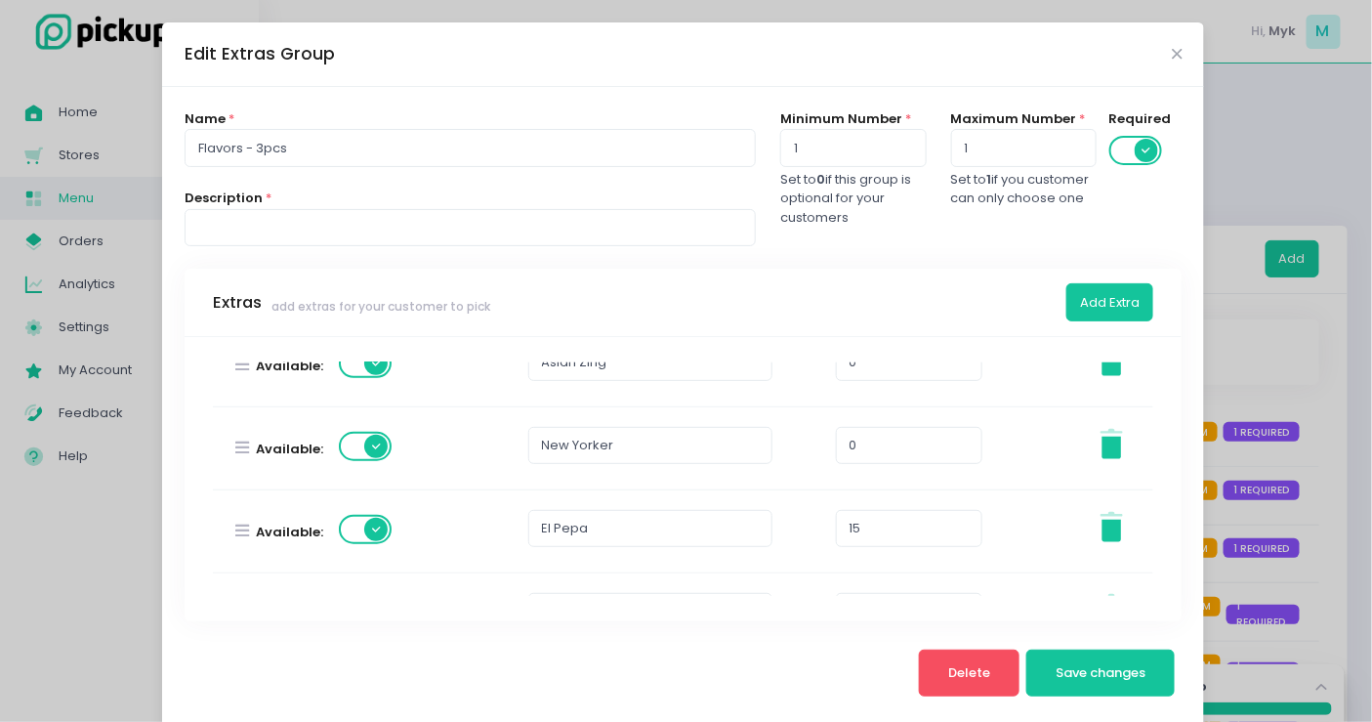
scroll to position [1010, 0]
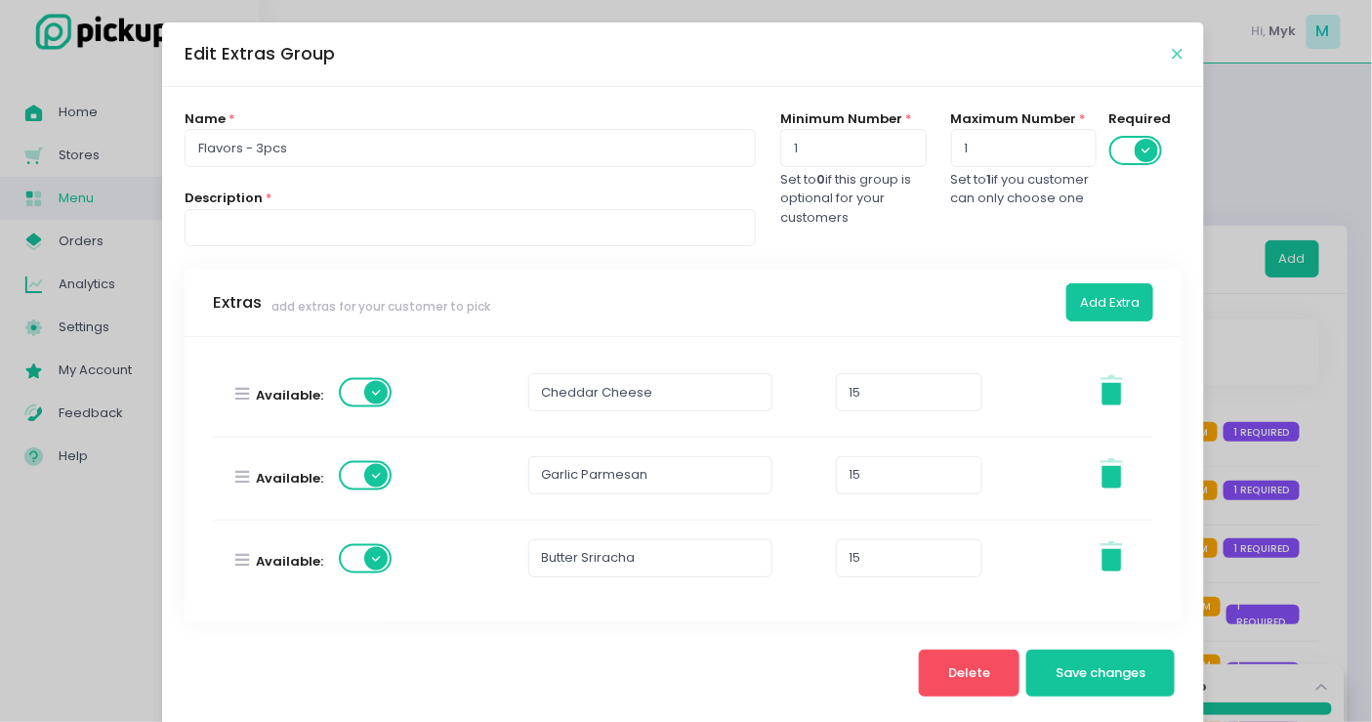
click at [1172, 48] on icon "Close" at bounding box center [1177, 54] width 10 height 15
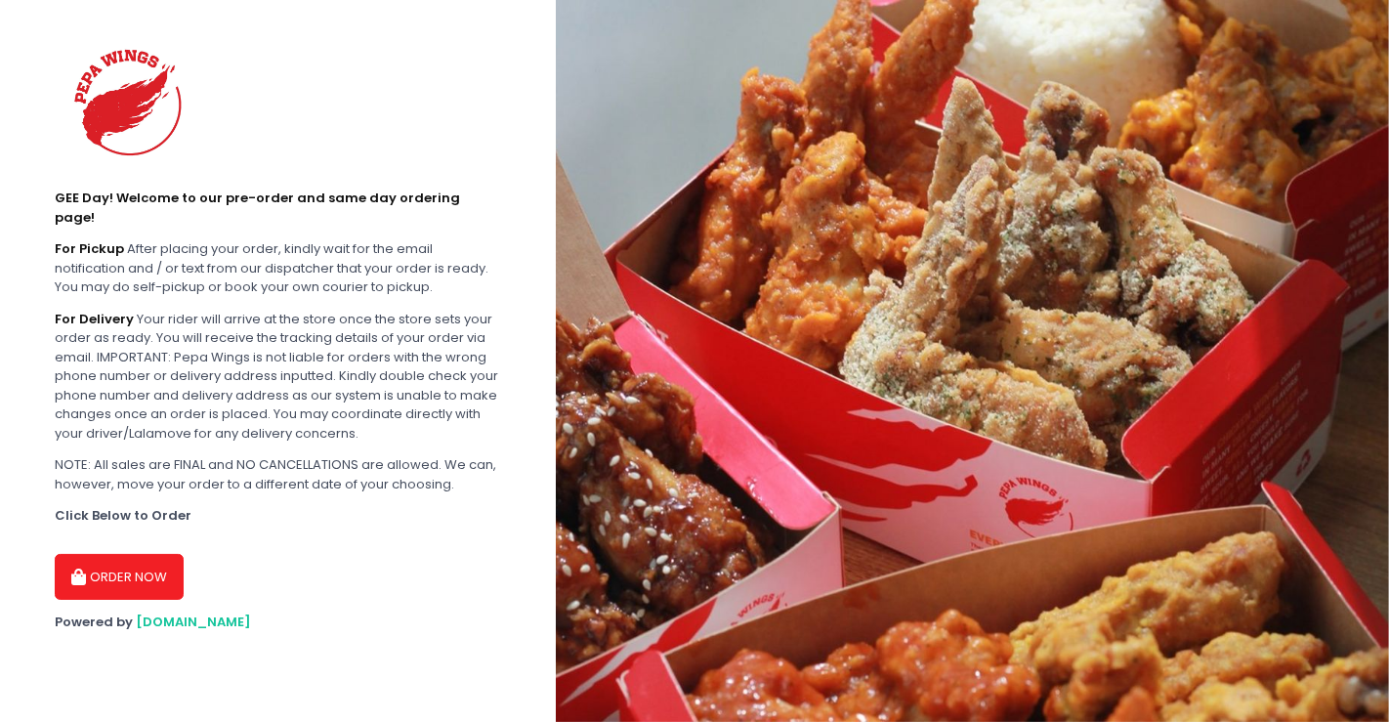
click at [111, 563] on button "ORDER NOW" at bounding box center [119, 577] width 129 height 47
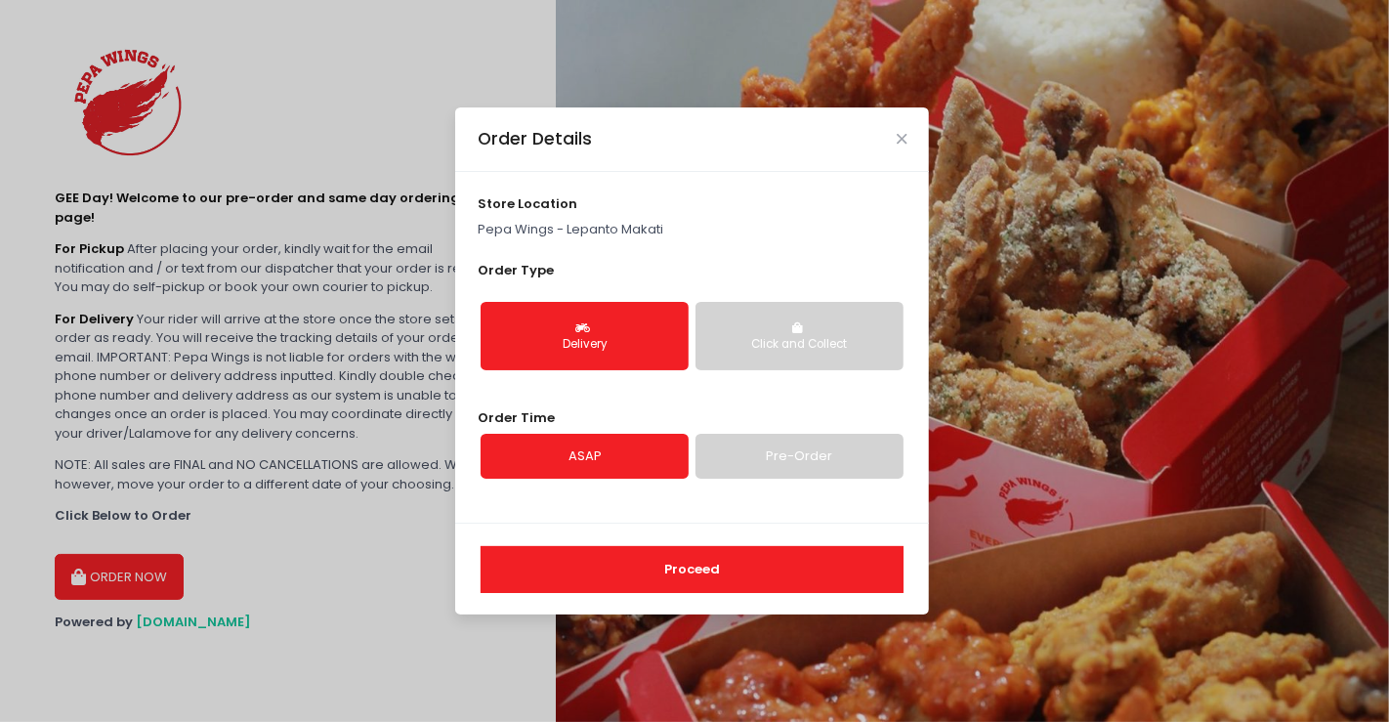
click at [689, 568] on button "Proceed" at bounding box center [692, 569] width 423 height 47
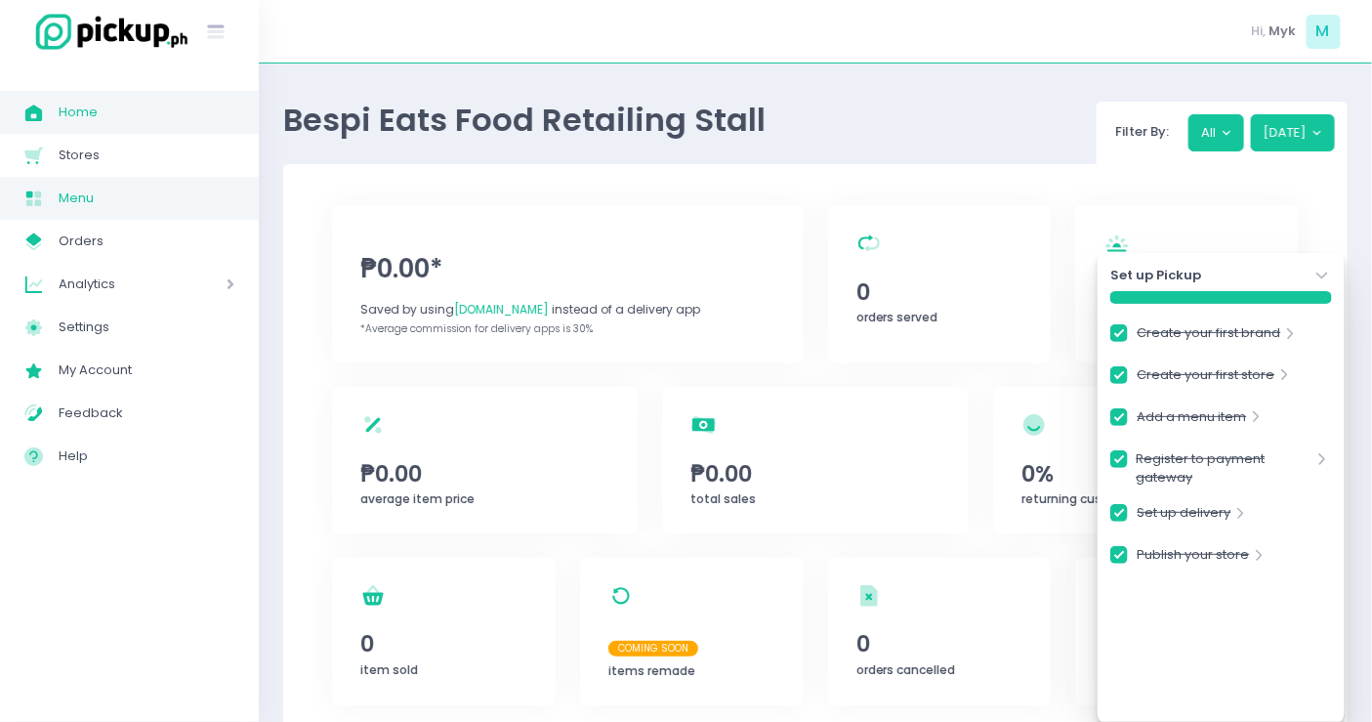
click at [163, 194] on span "Menu" at bounding box center [147, 198] width 176 height 25
checkbox input "true"
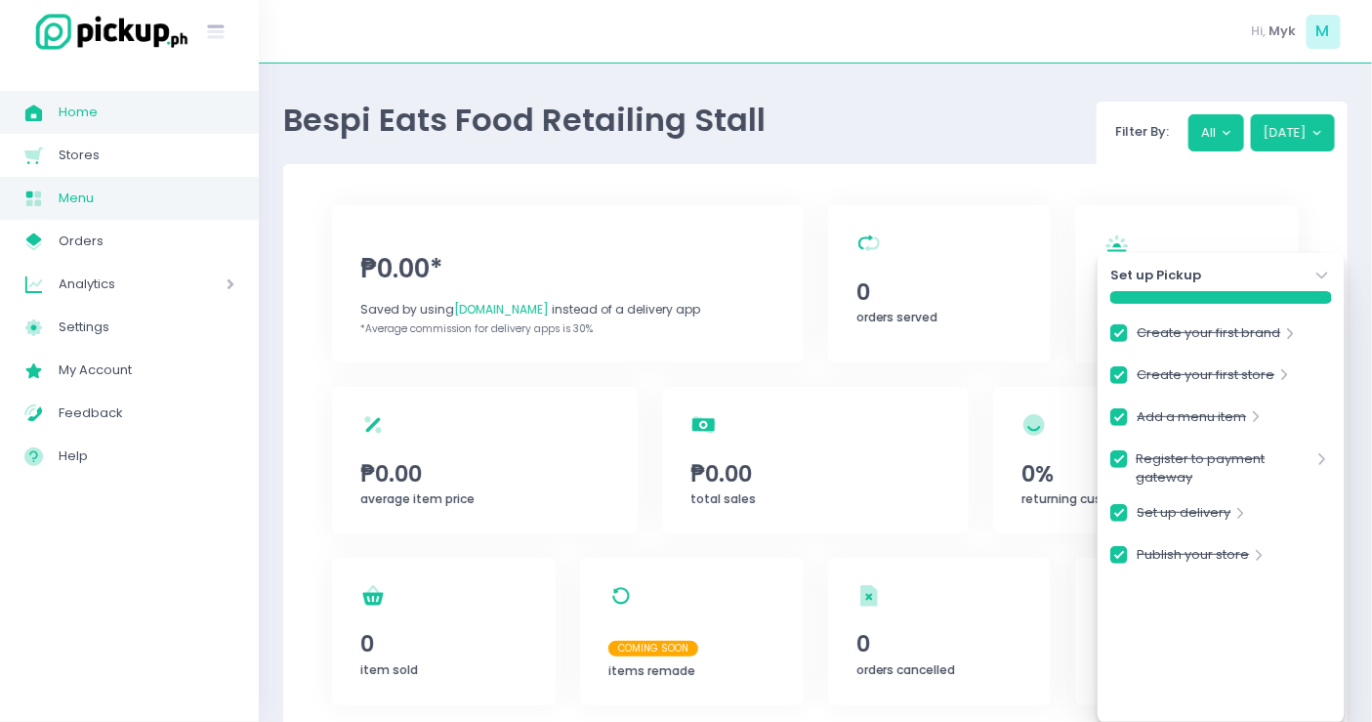
checkbox input "true"
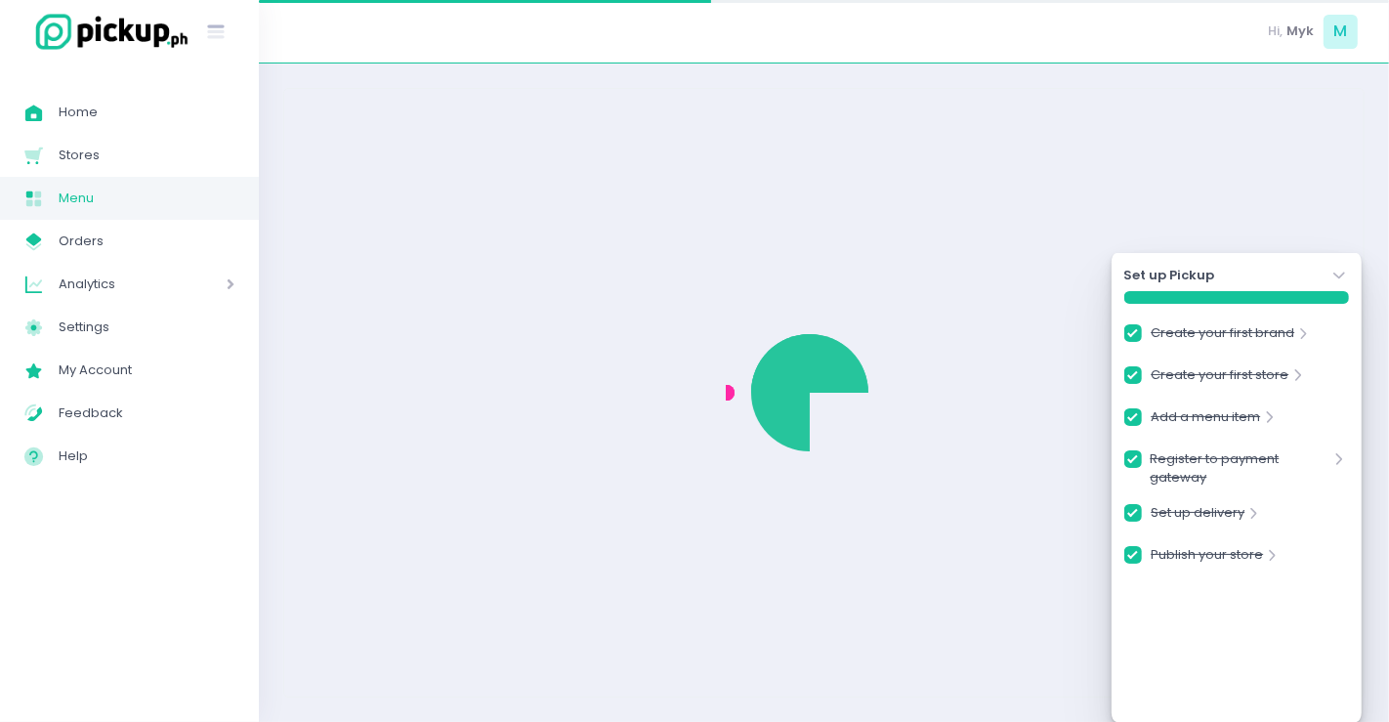
checkbox input "true"
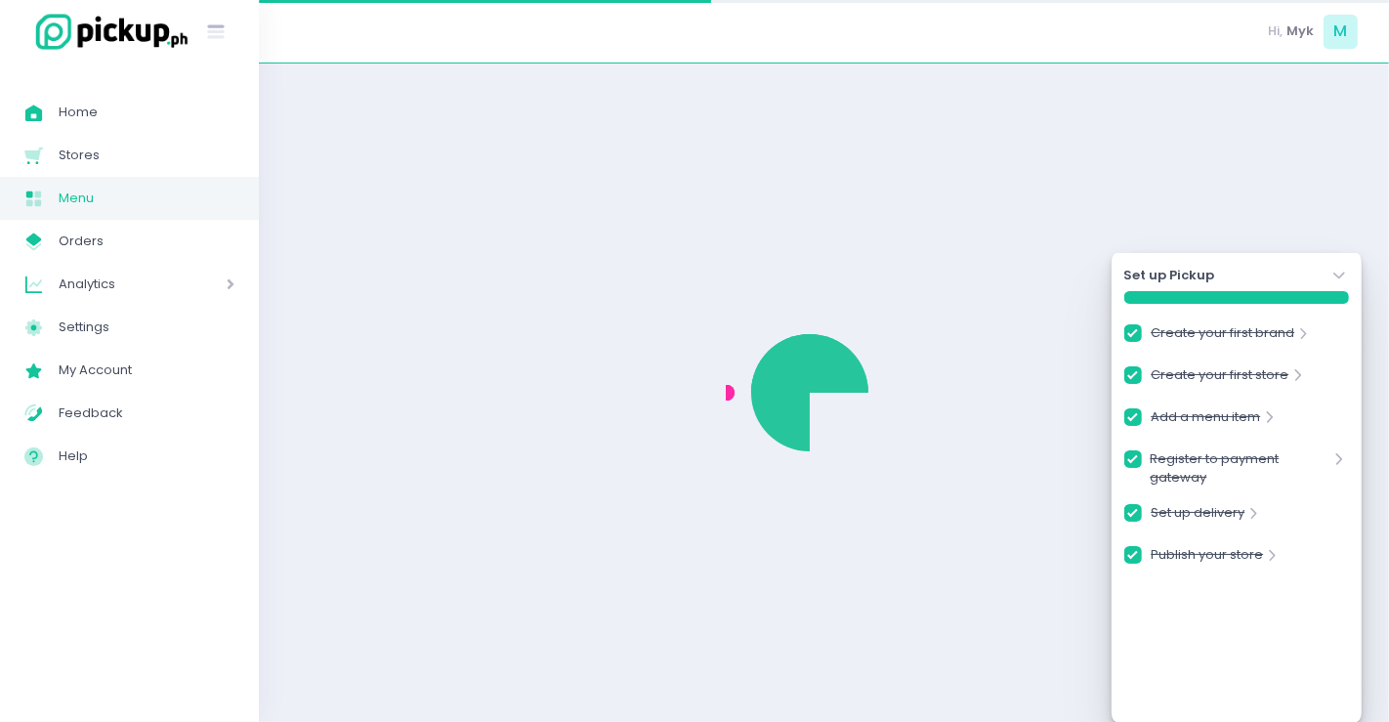
checkbox input "true"
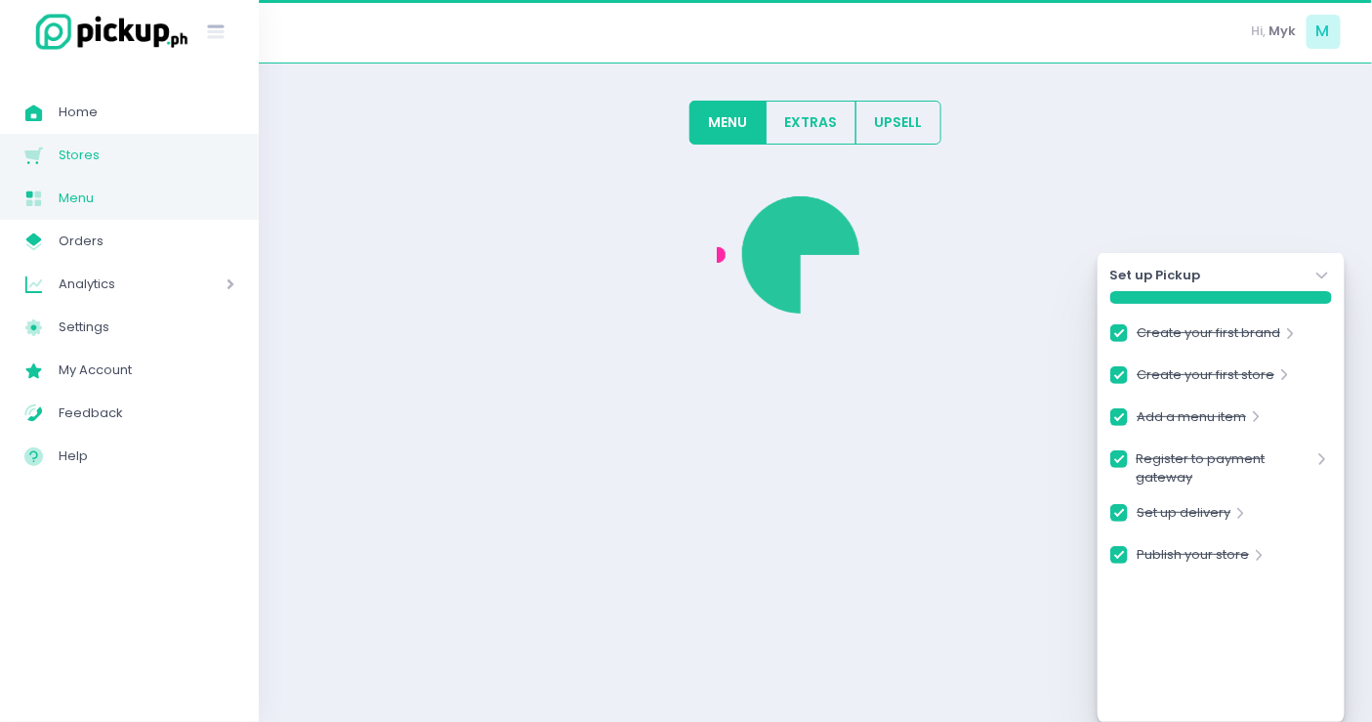
checkbox input "true"
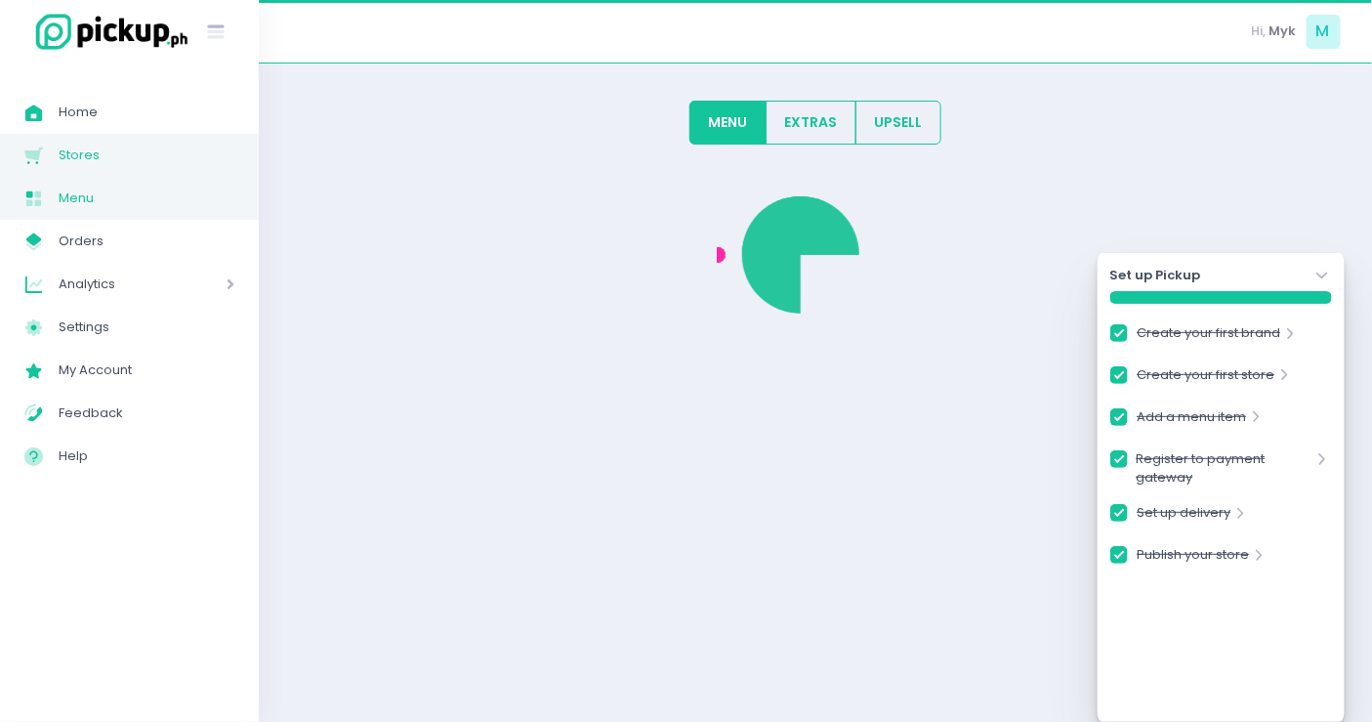
checkbox input "true"
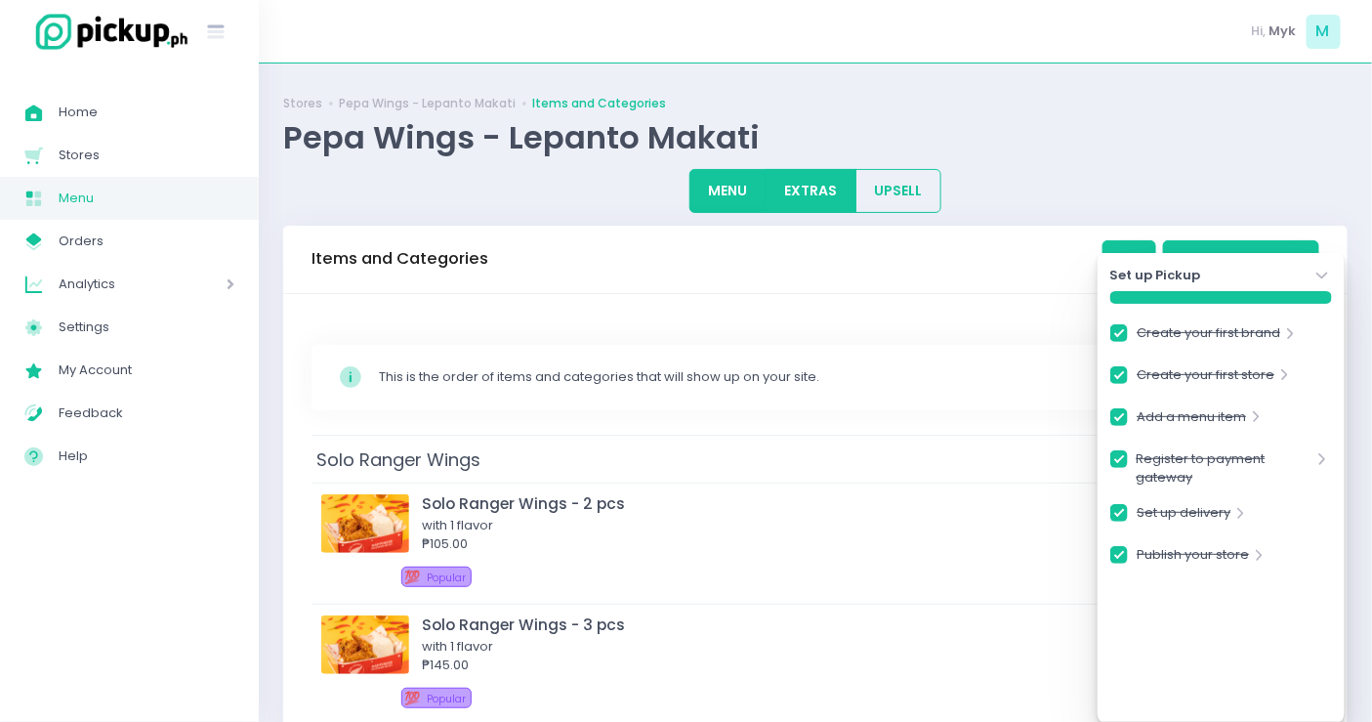
click at [810, 175] on button "EXTRAS" at bounding box center [811, 191] width 91 height 44
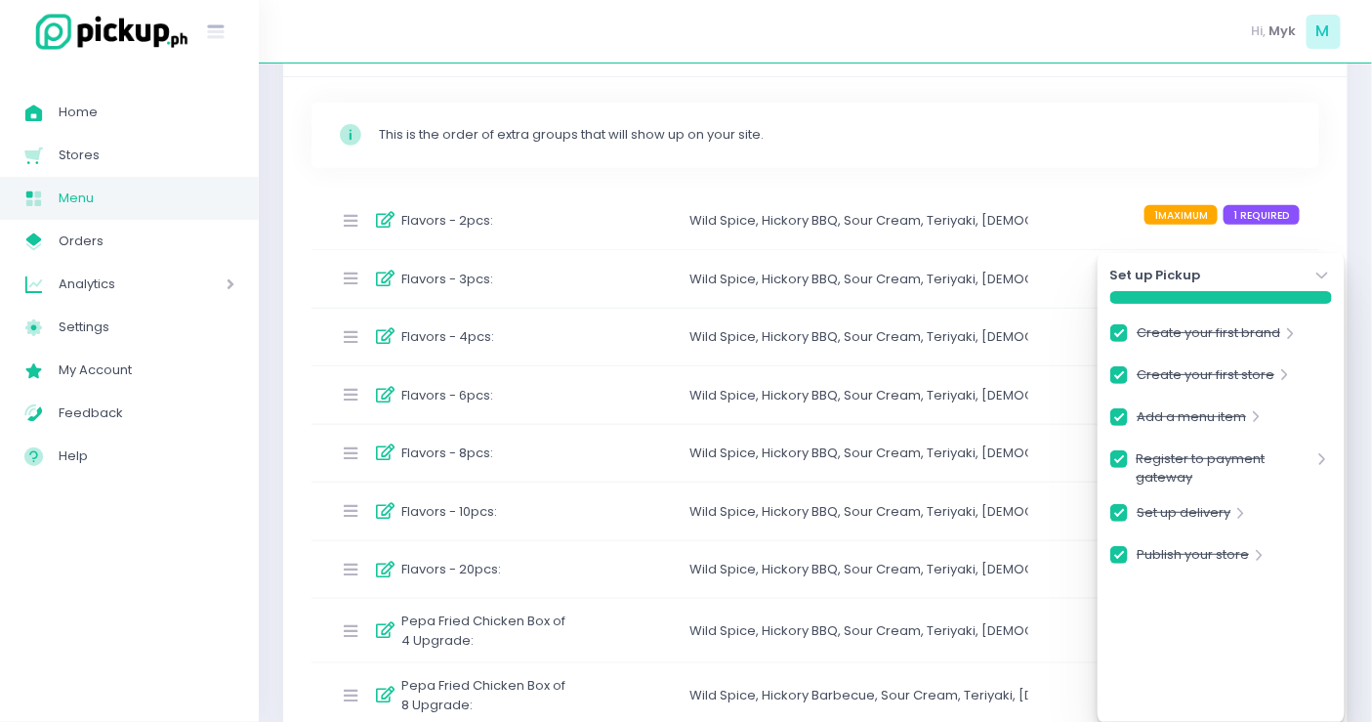
scroll to position [325, 0]
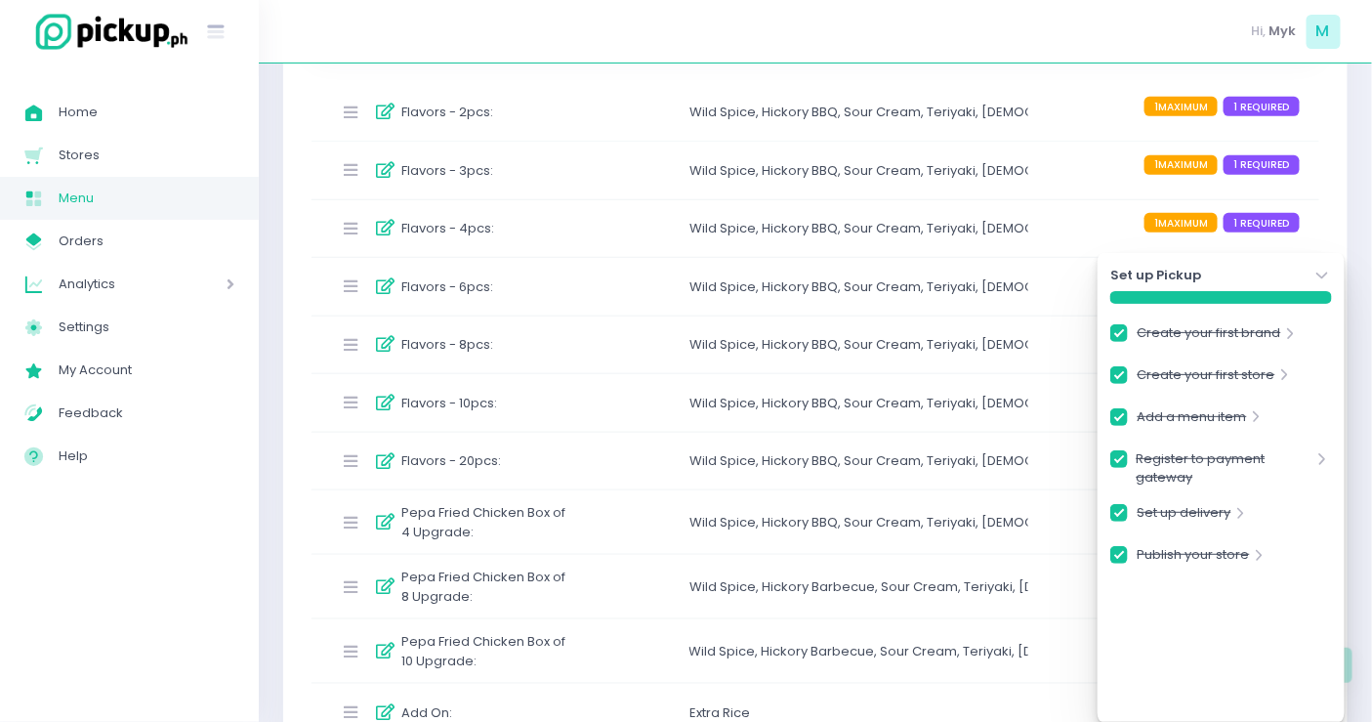
click at [553, 348] on div "Flavors - 8pcs :" at bounding box center [452, 345] width 242 height 32
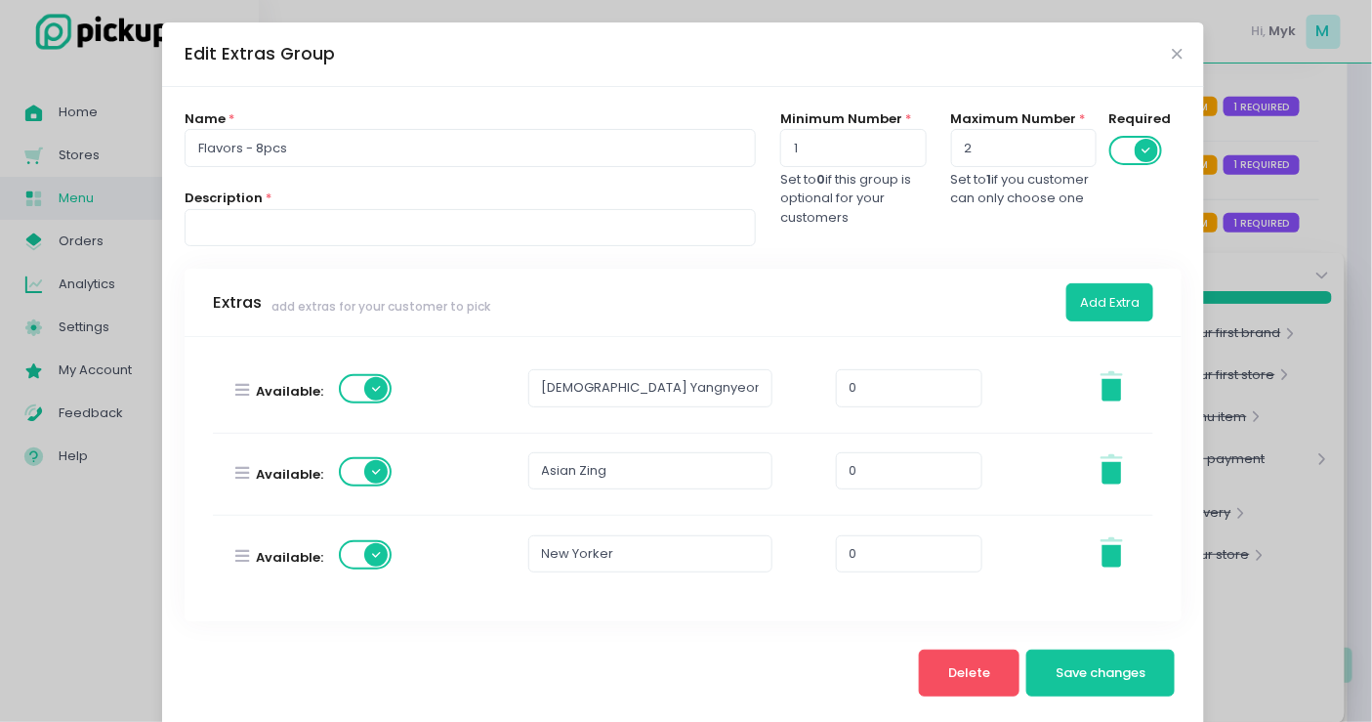
scroll to position [977, 0]
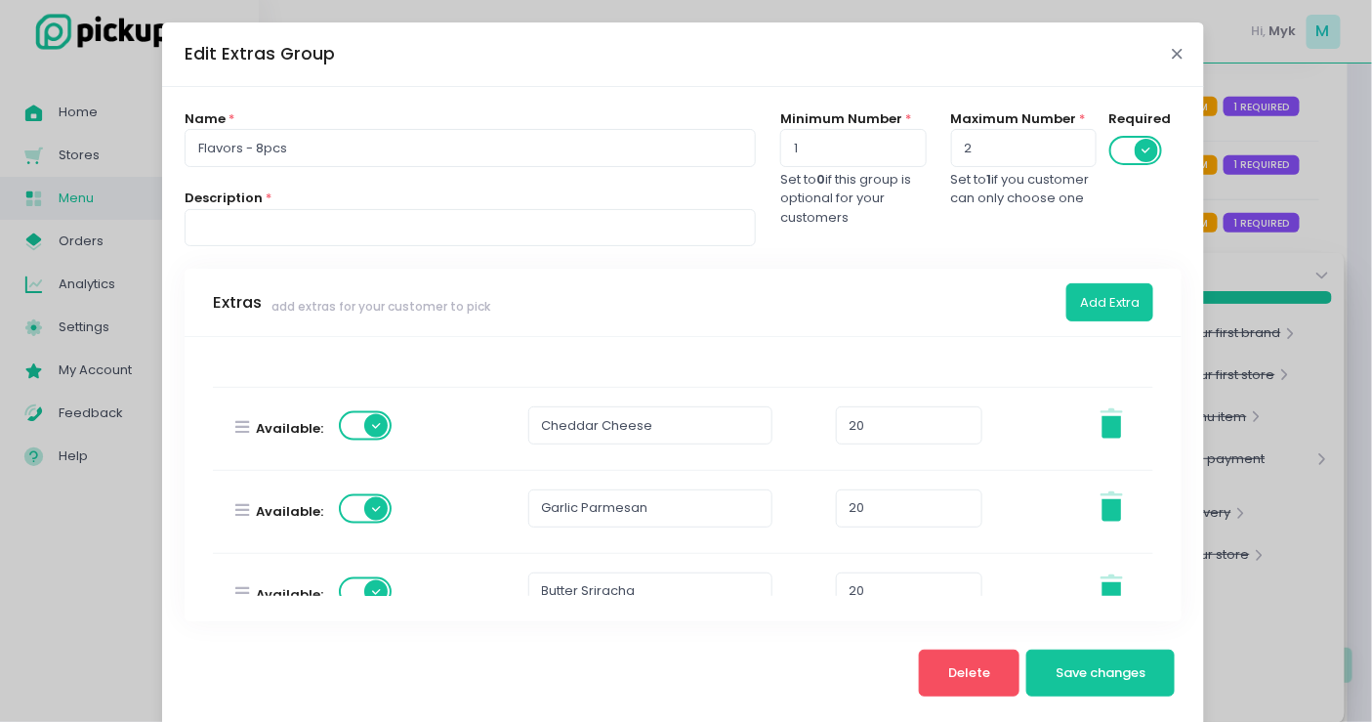
click at [1172, 57] on icon "Close" at bounding box center [1177, 54] width 10 height 15
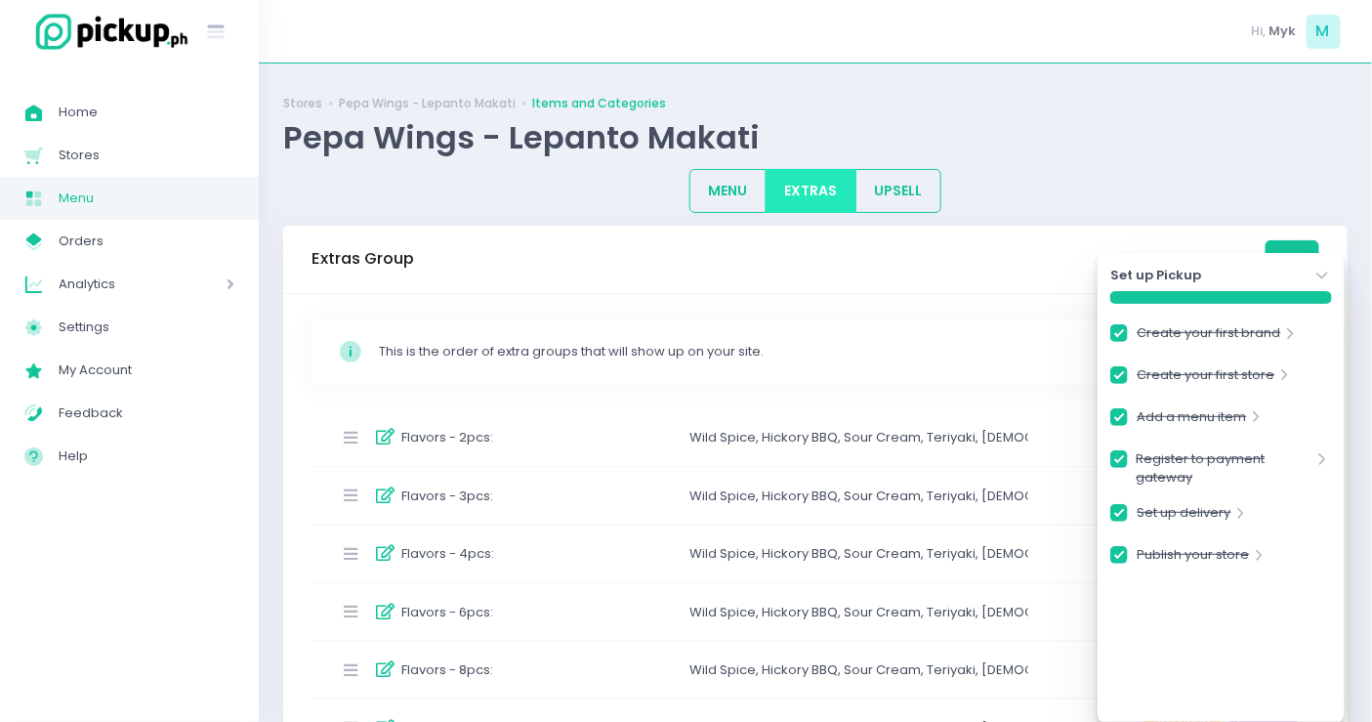
scroll to position [325, 0]
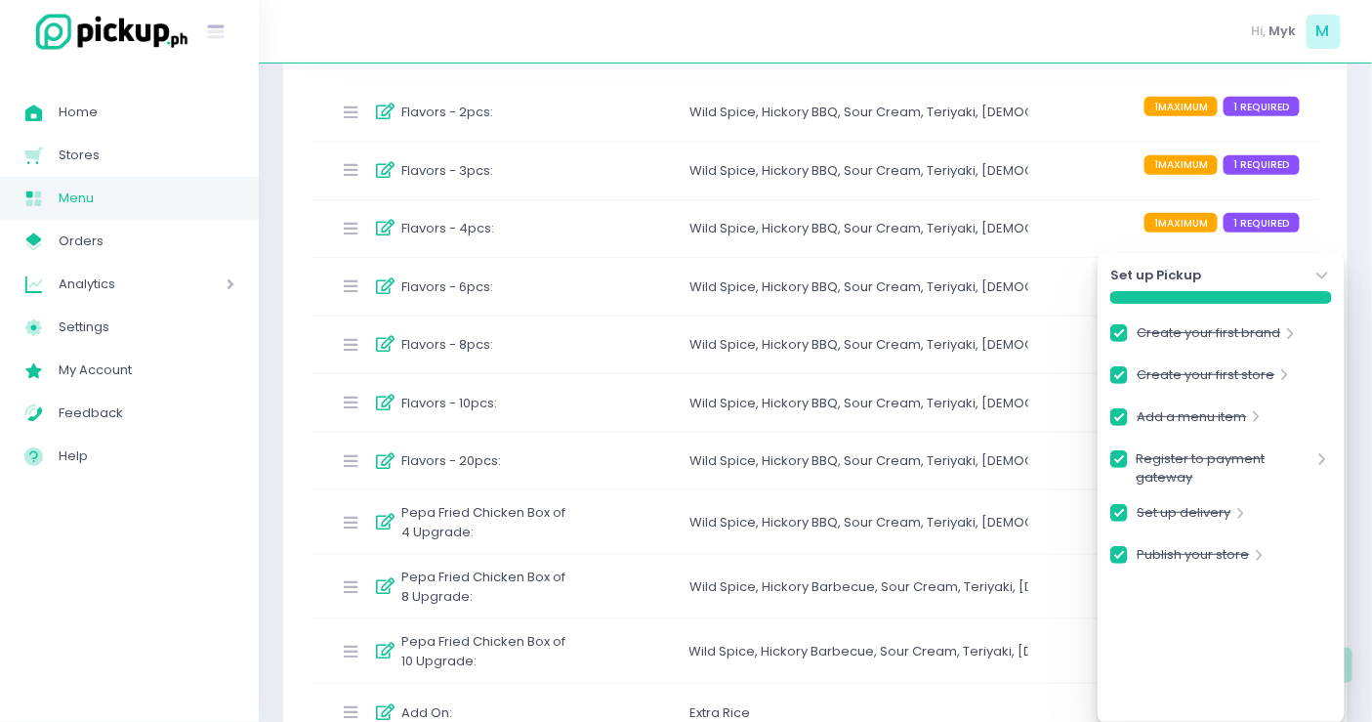
click at [544, 343] on div "Flavors - 8pcs :" at bounding box center [452, 345] width 242 height 32
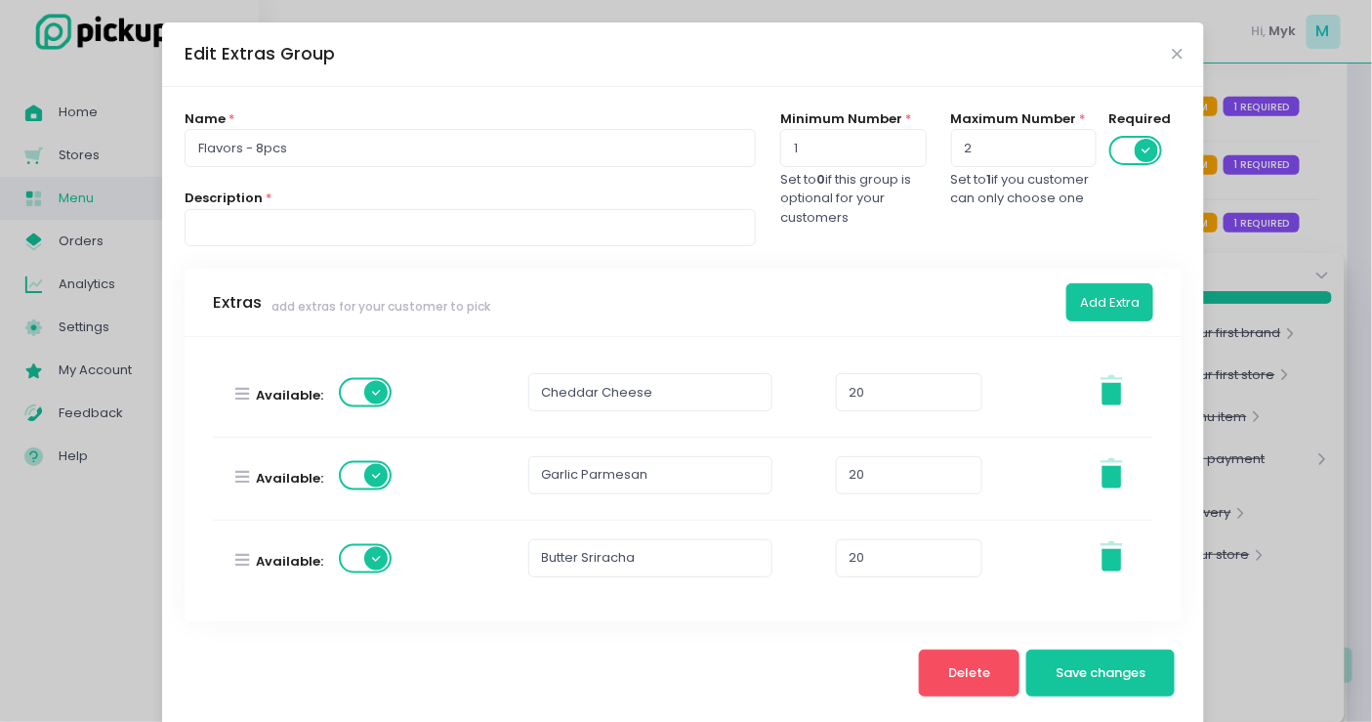
scroll to position [388, 0]
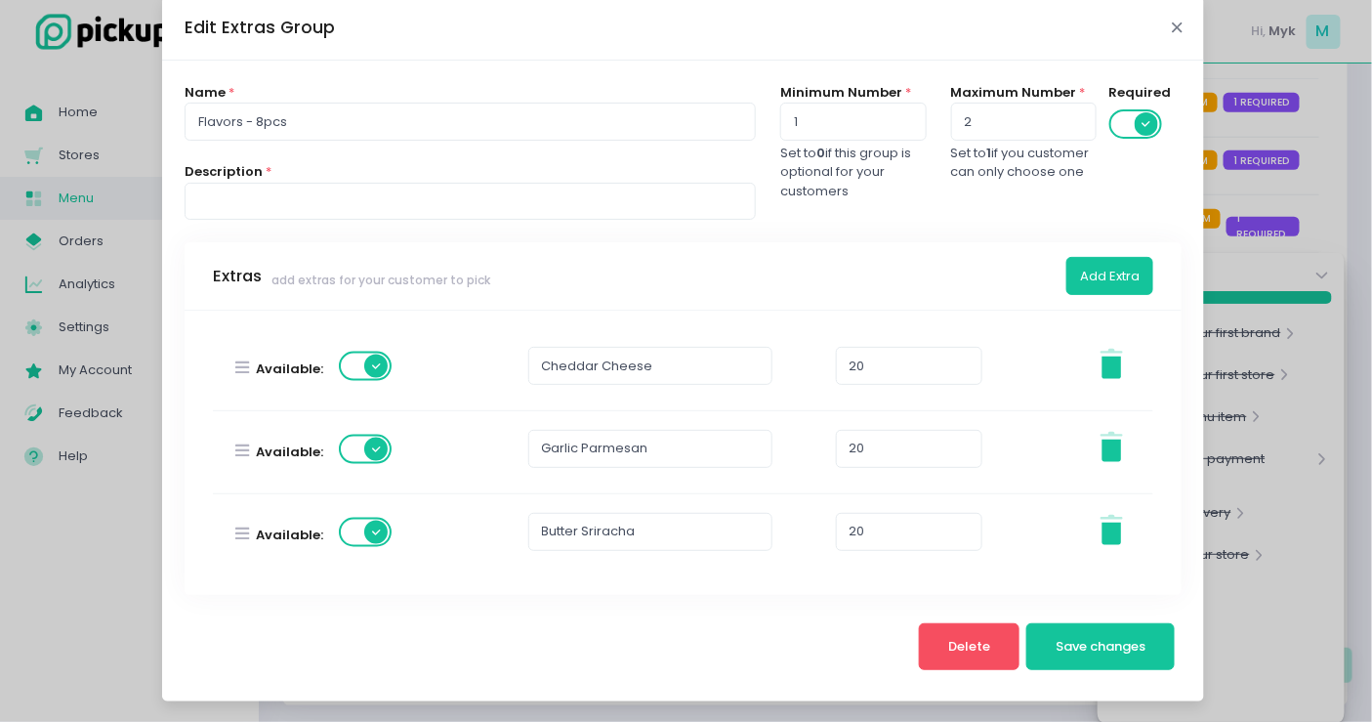
click at [1172, 27] on icon "Close" at bounding box center [1177, 28] width 10 height 15
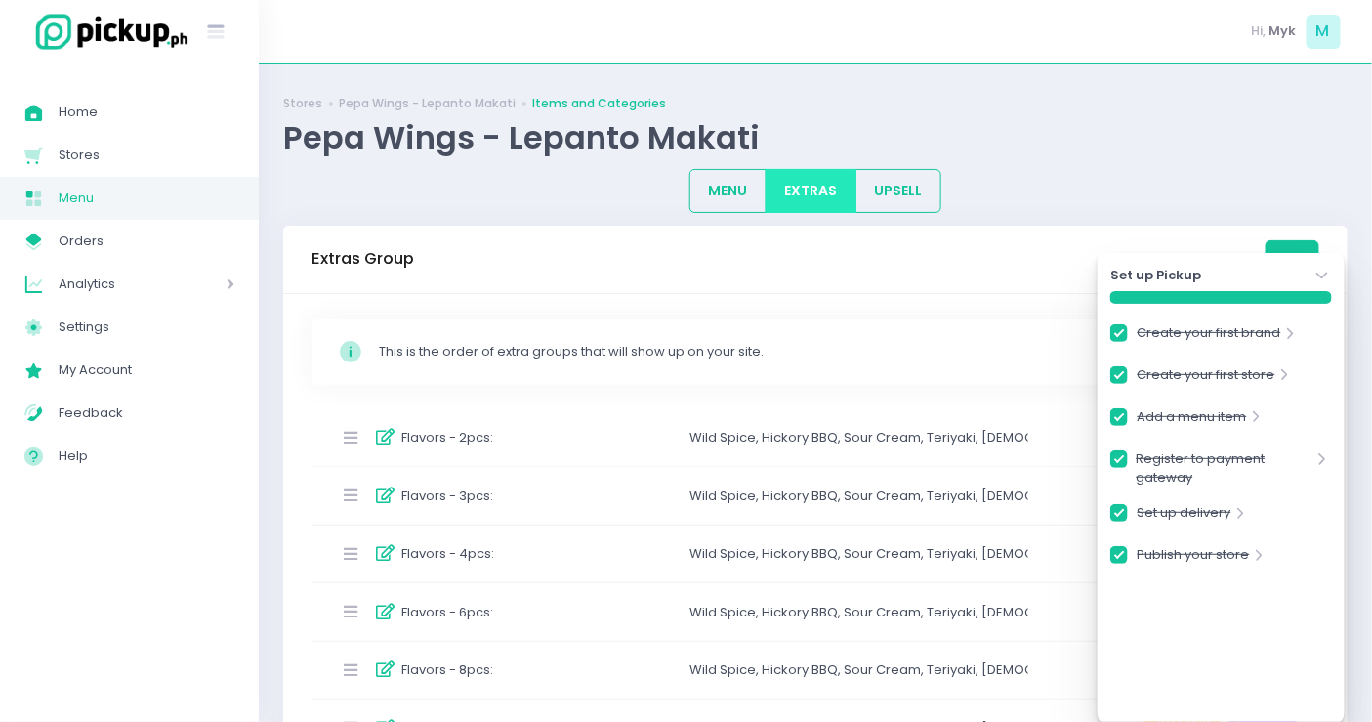
scroll to position [325, 0]
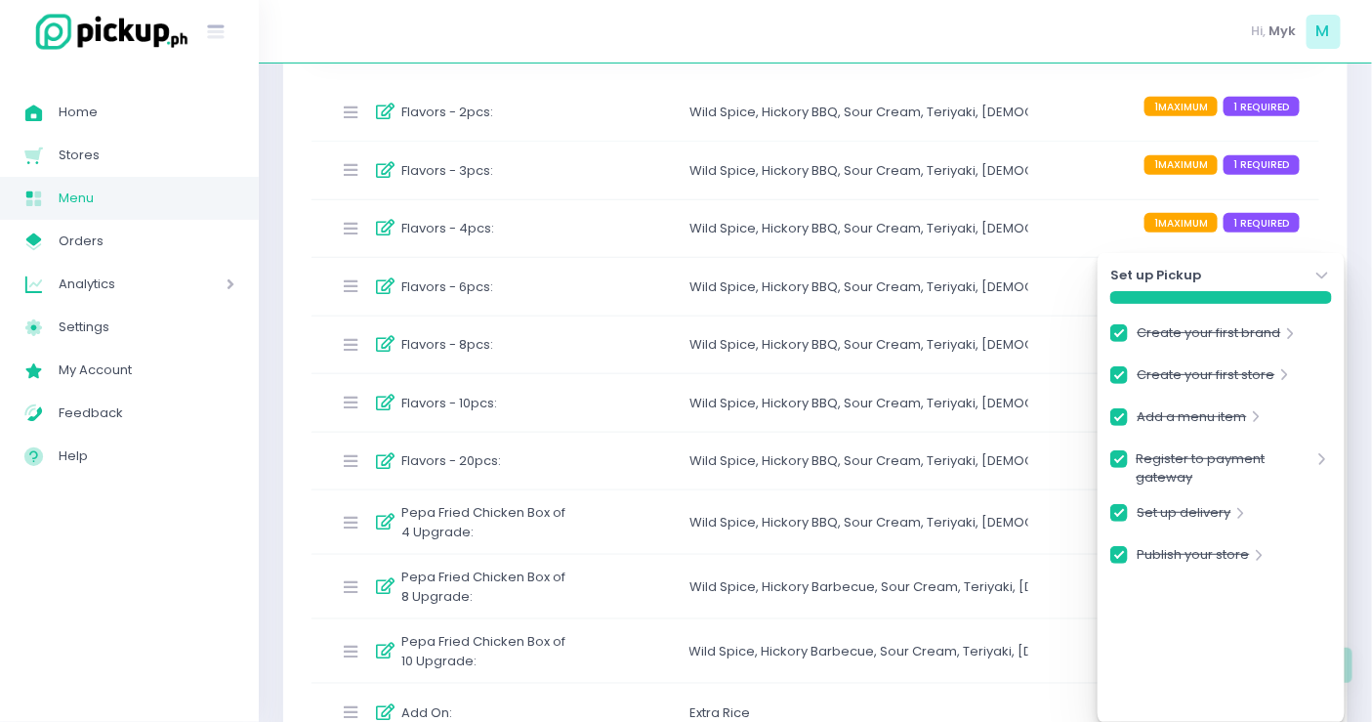
click at [611, 343] on div "Flavors - 8pcs : Wild Spice , Hickory BBQ , Sour Cream , Teriyaki , Korean Yang…" at bounding box center [816, 345] width 1008 height 58
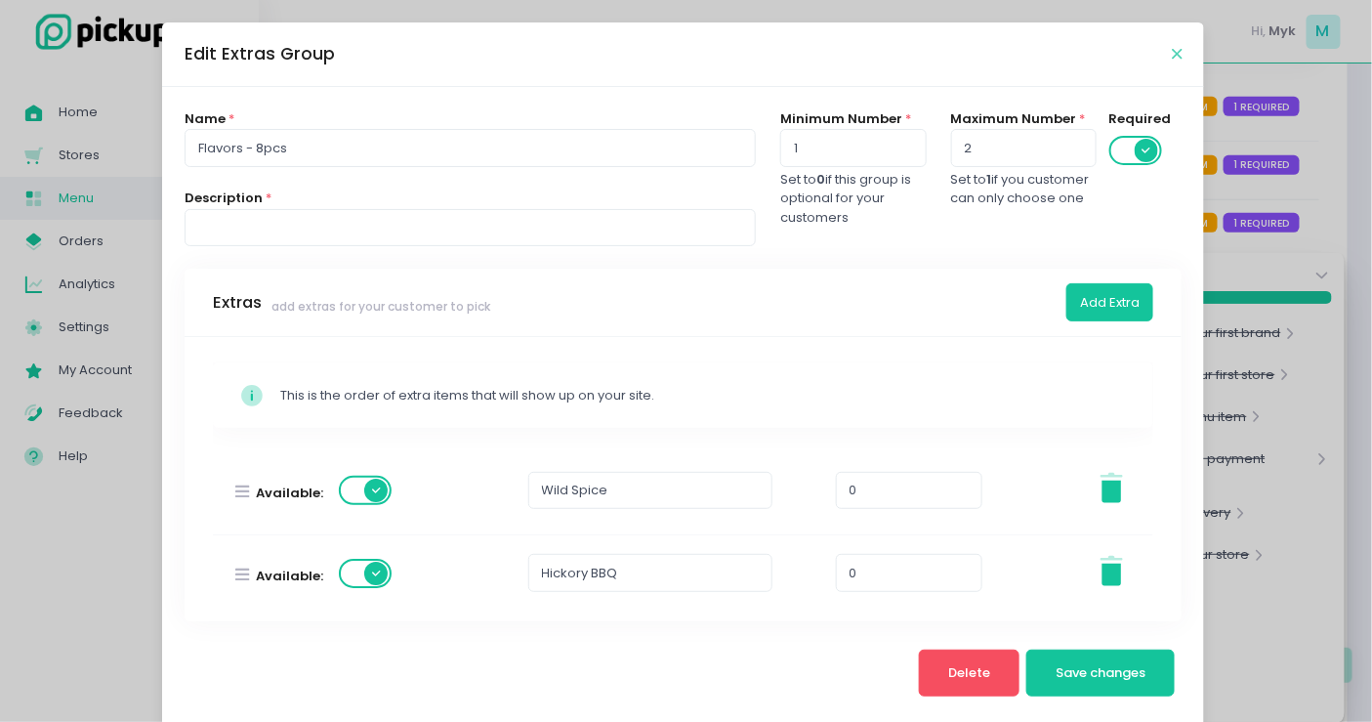
click at [1172, 56] on icon "Close" at bounding box center [1177, 54] width 10 height 15
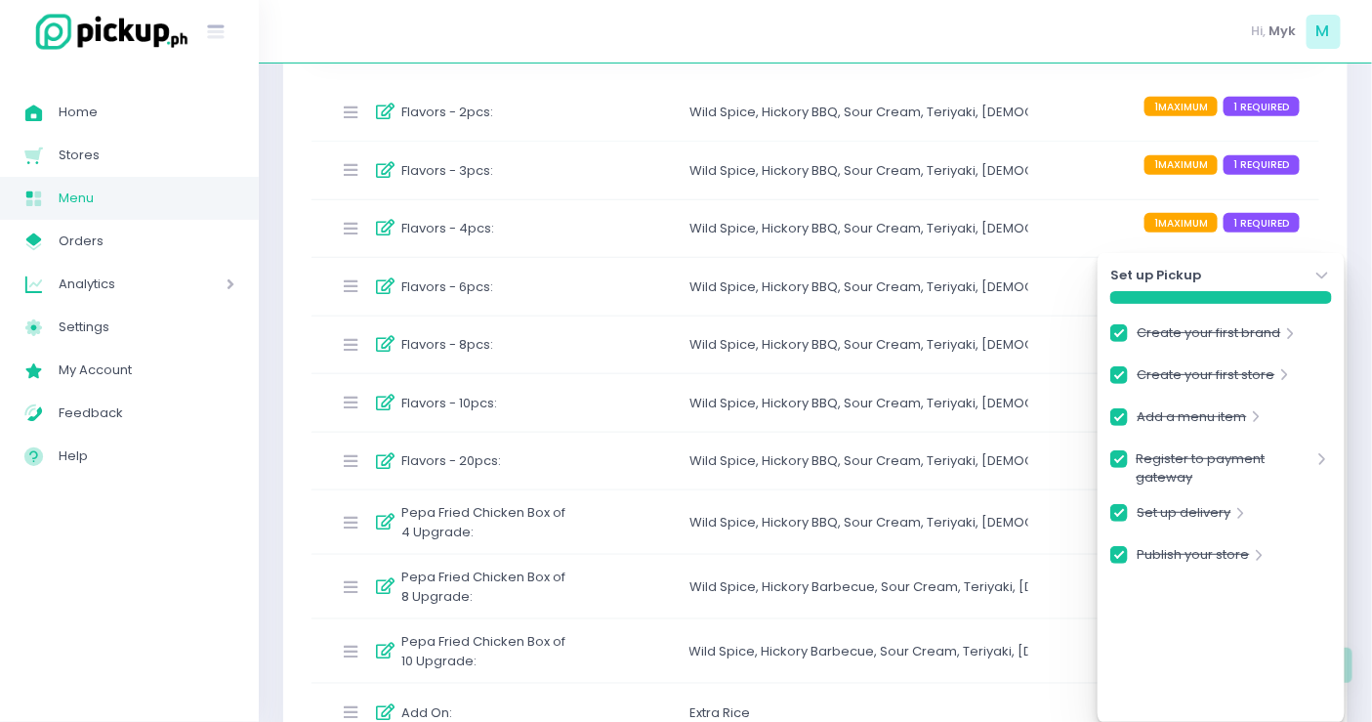
scroll to position [0, 0]
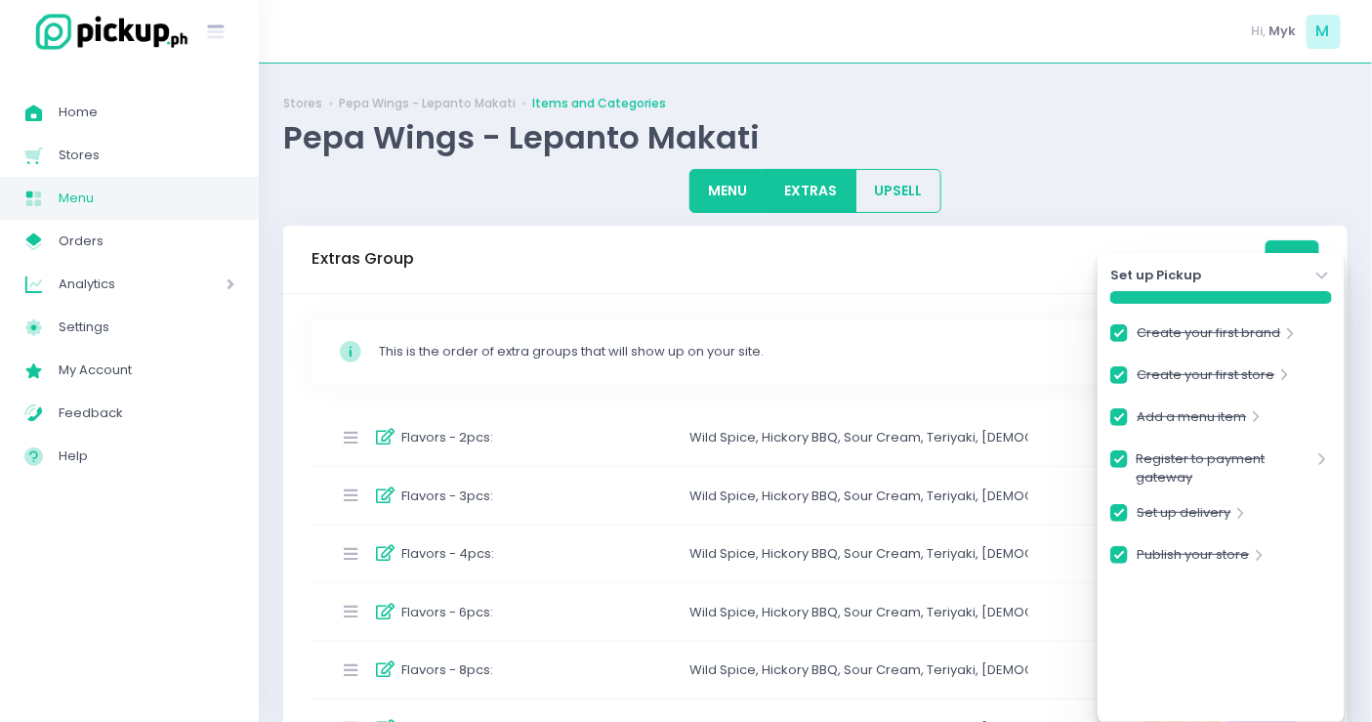
click at [748, 189] on button "MENU" at bounding box center [728, 191] width 77 height 44
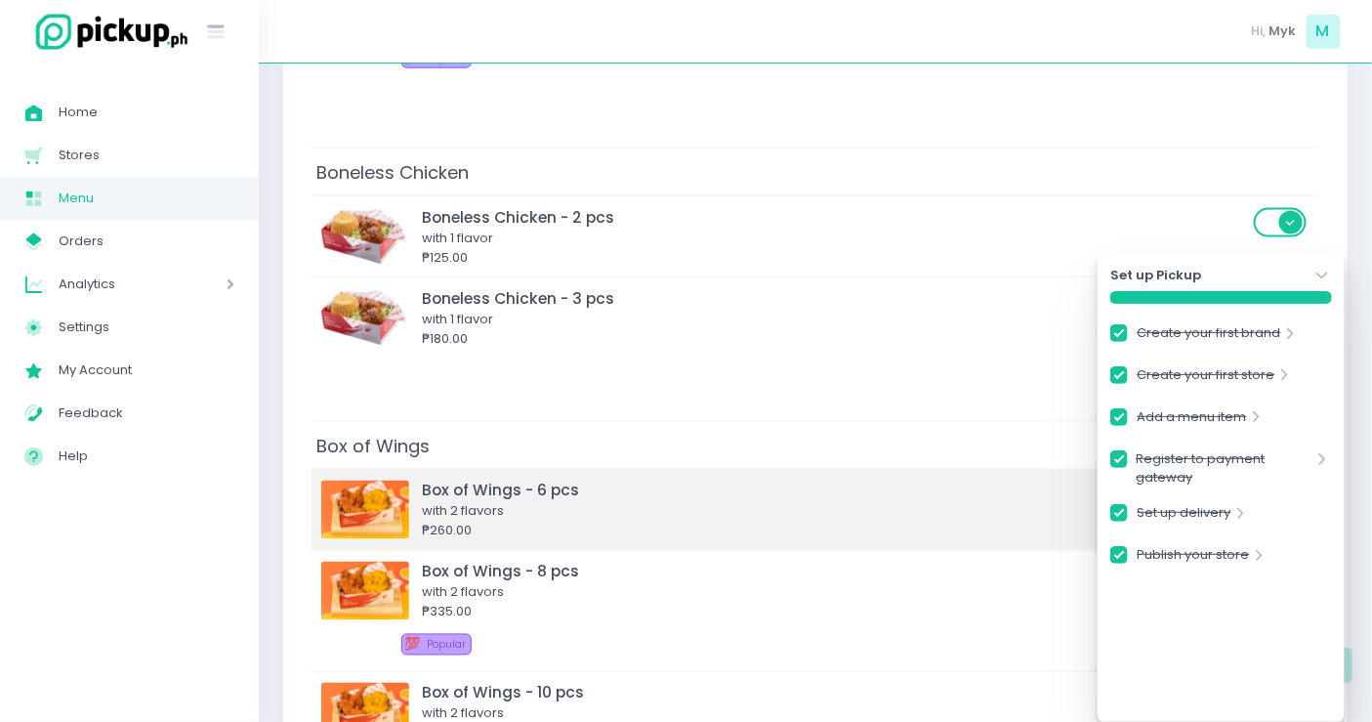
scroll to position [1085, 0]
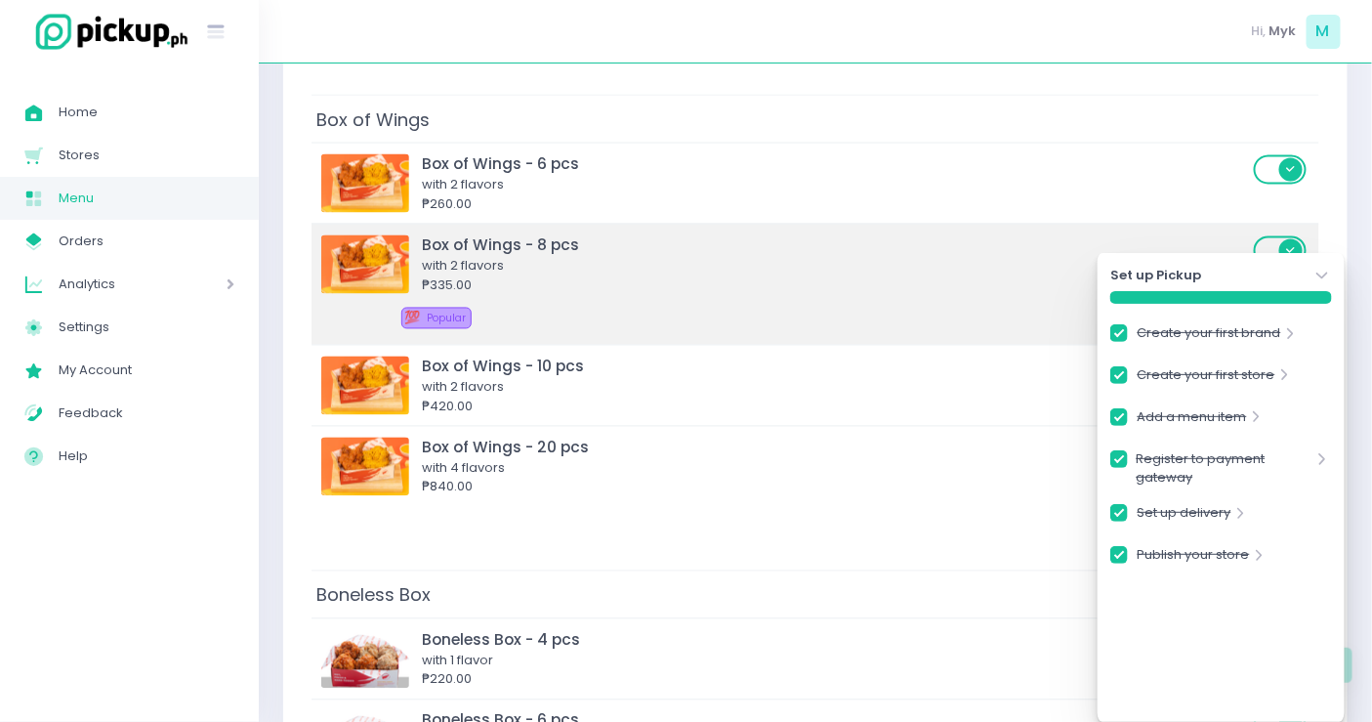
click at [569, 264] on div "with 2 flavors" at bounding box center [835, 267] width 826 height 20
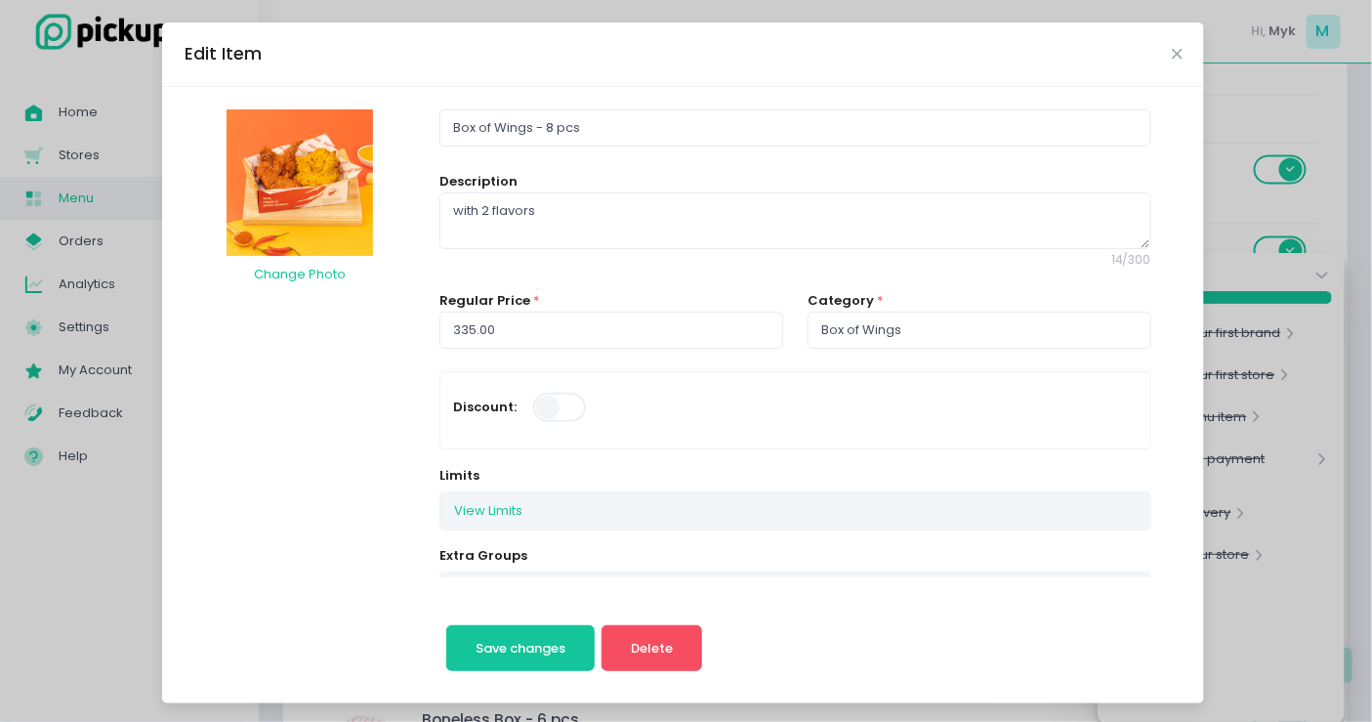
click at [1223, 82] on div "Edit Item Change Photo Box of Wings - 8 pcs Description with 2 flavors 14 / 300…" at bounding box center [686, 361] width 1372 height 722
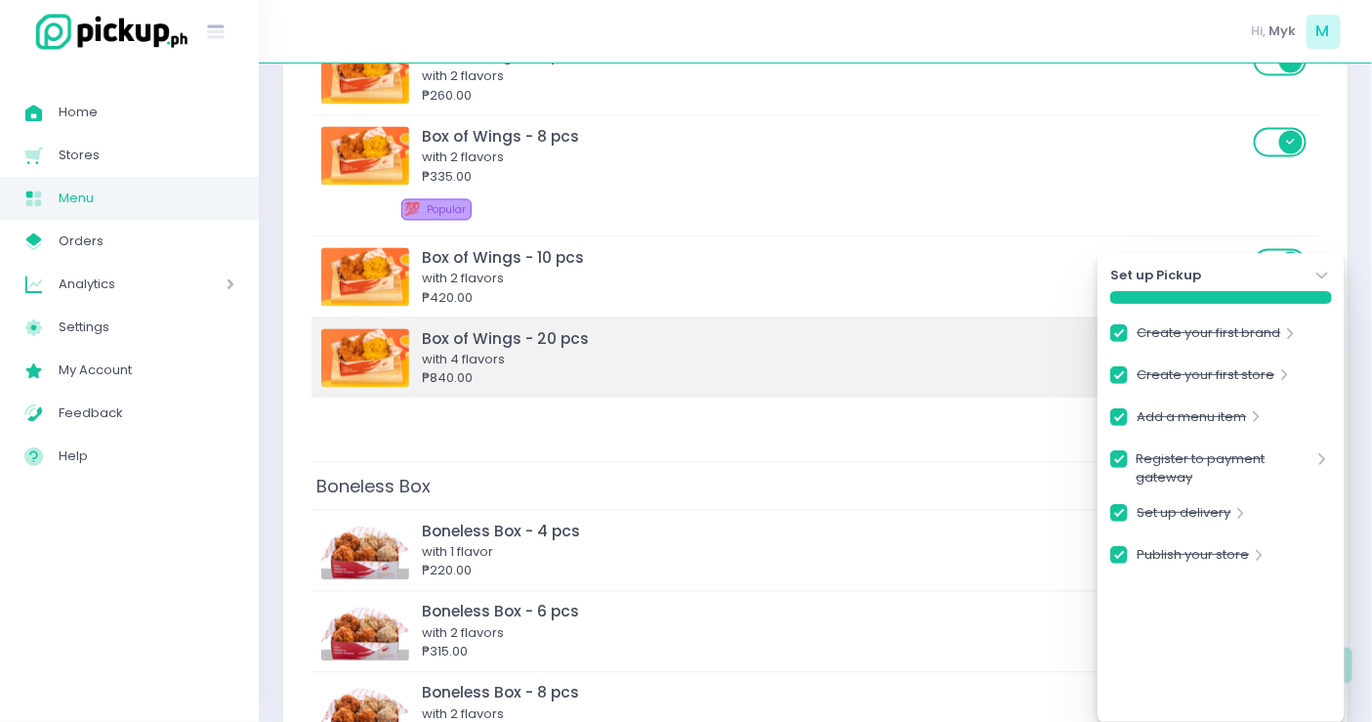
scroll to position [1411, 0]
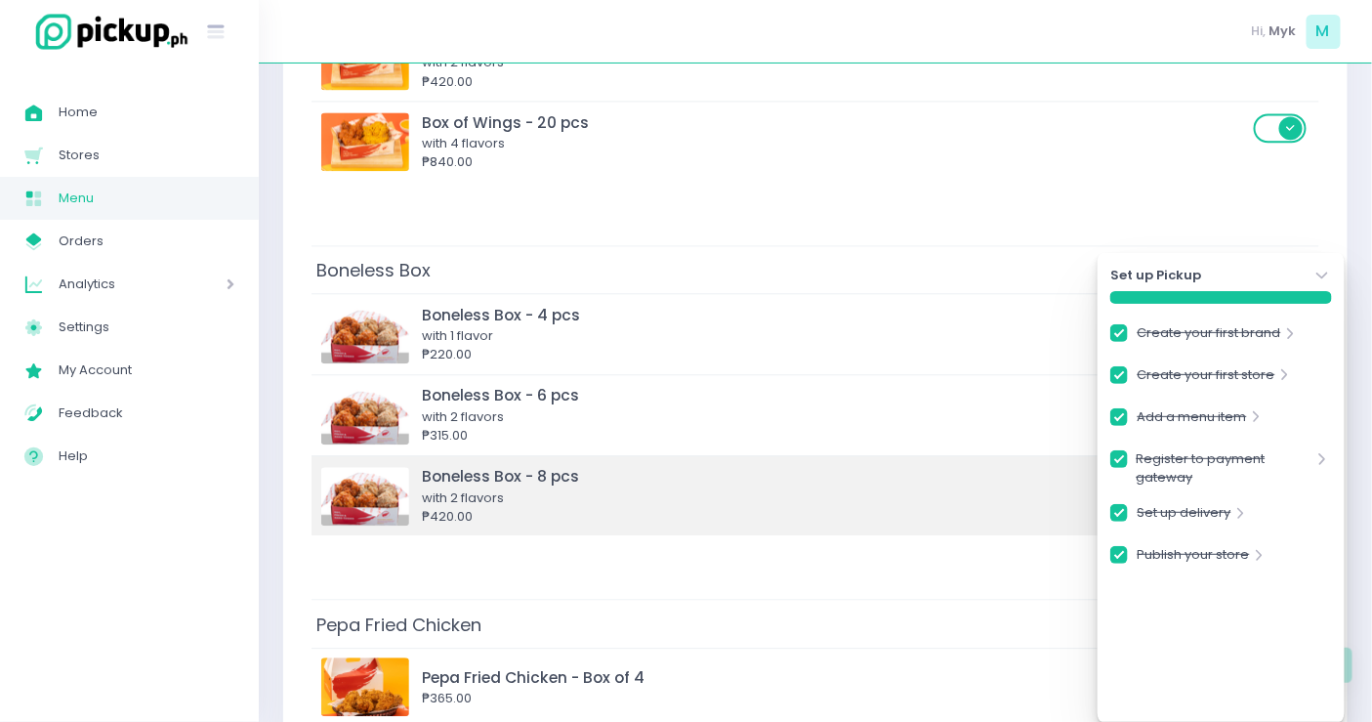
click at [576, 488] on div "with 2 flavors" at bounding box center [835, 498] width 826 height 20
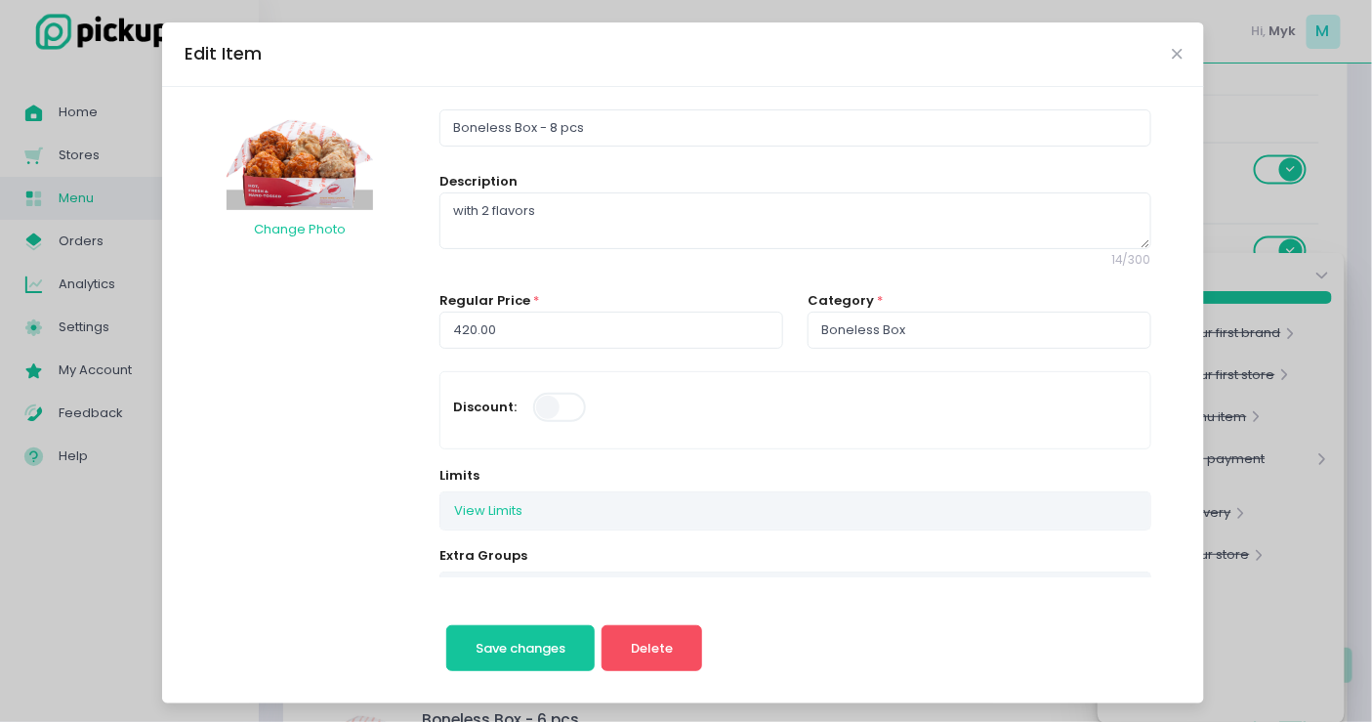
scroll to position [977, 0]
click at [1250, 222] on div "Edit Item Change Photo Boneless Box - 8 pcs Description with 2 flavors 14 / 300…" at bounding box center [686, 361] width 1372 height 722
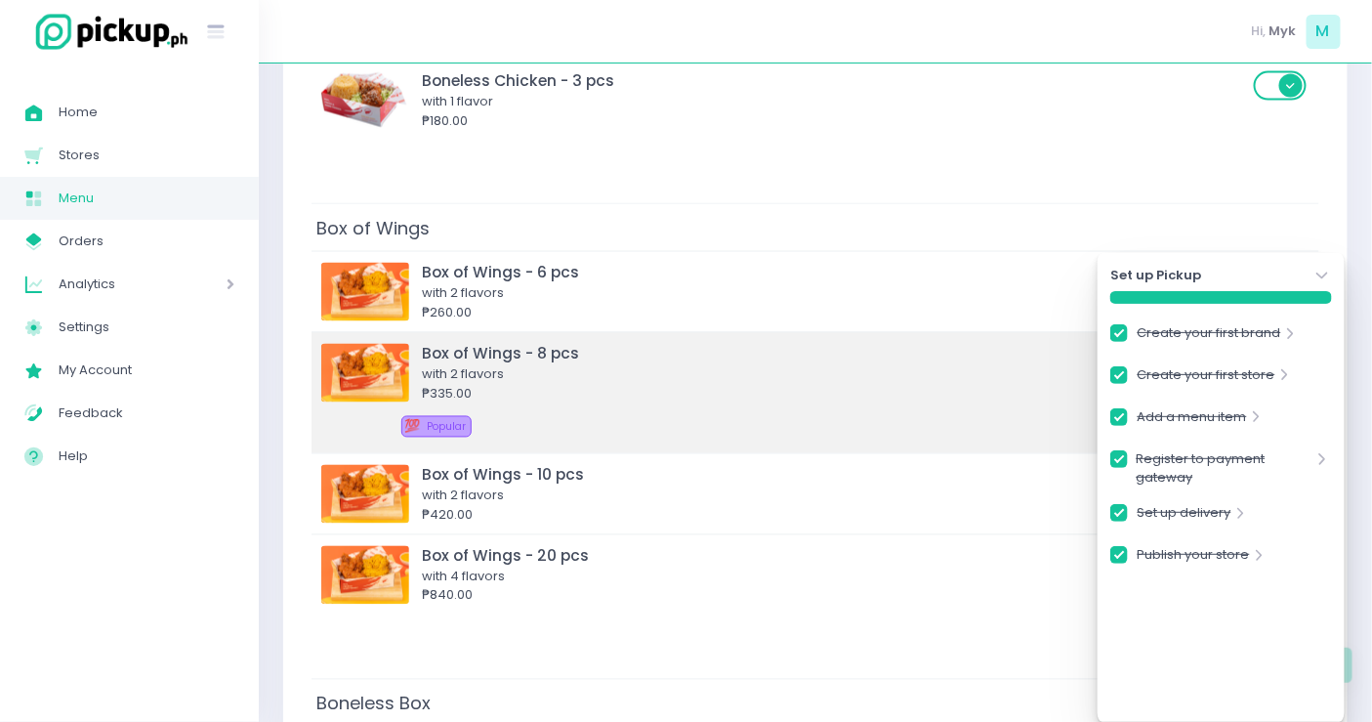
click at [520, 365] on div "with 2 flavors" at bounding box center [835, 375] width 826 height 20
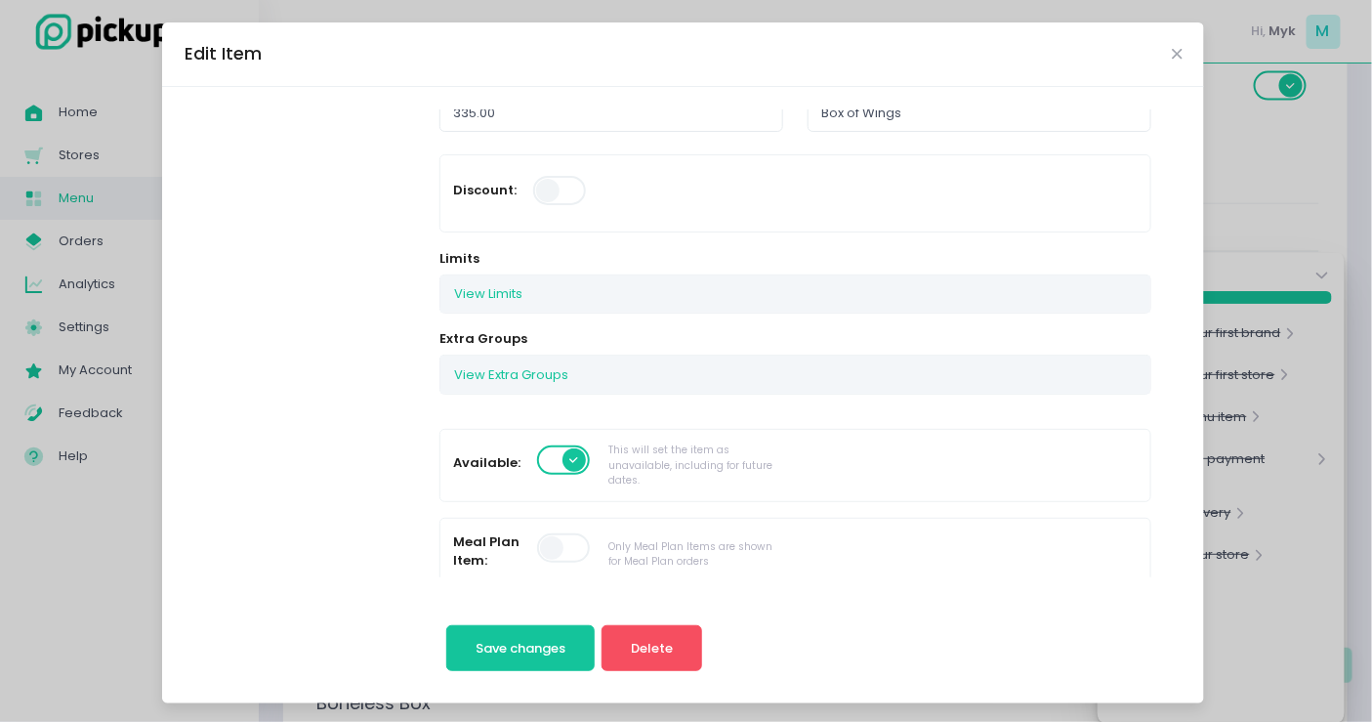
scroll to position [108, 0]
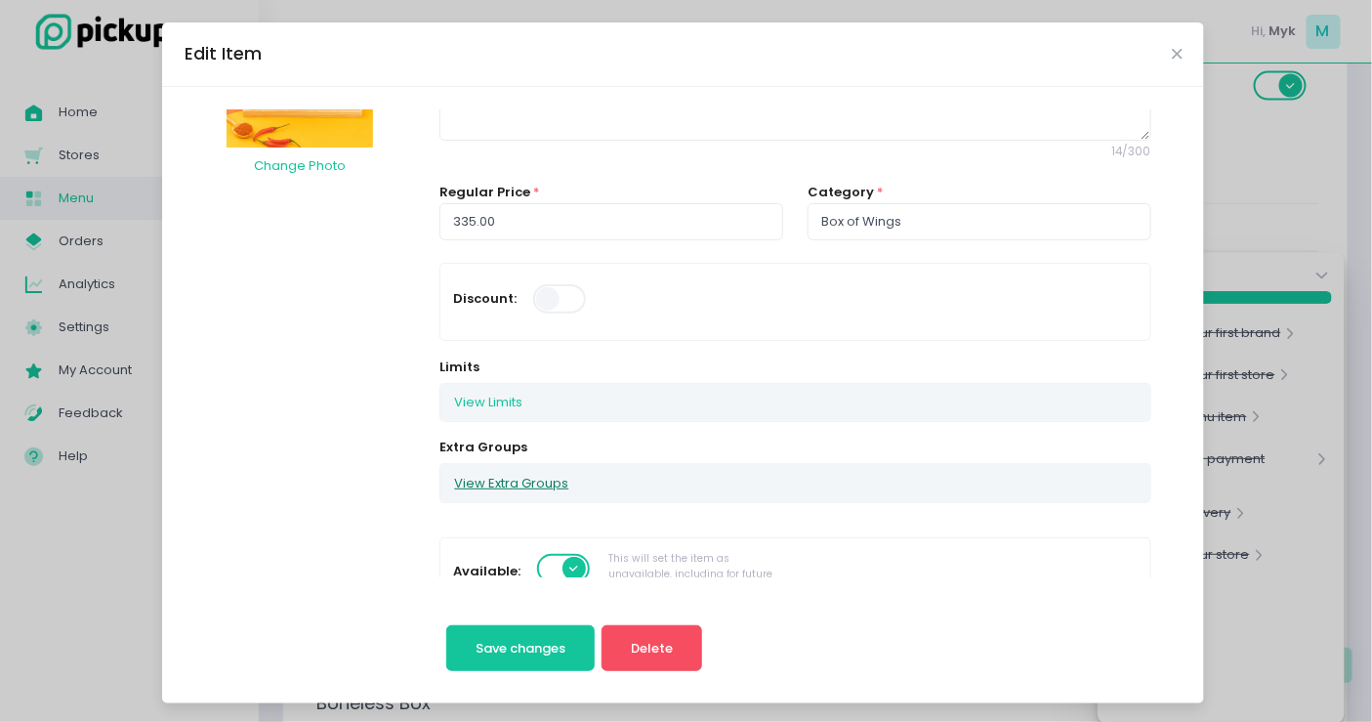
click at [493, 483] on button "View Extra Groups" at bounding box center [512, 482] width 142 height 37
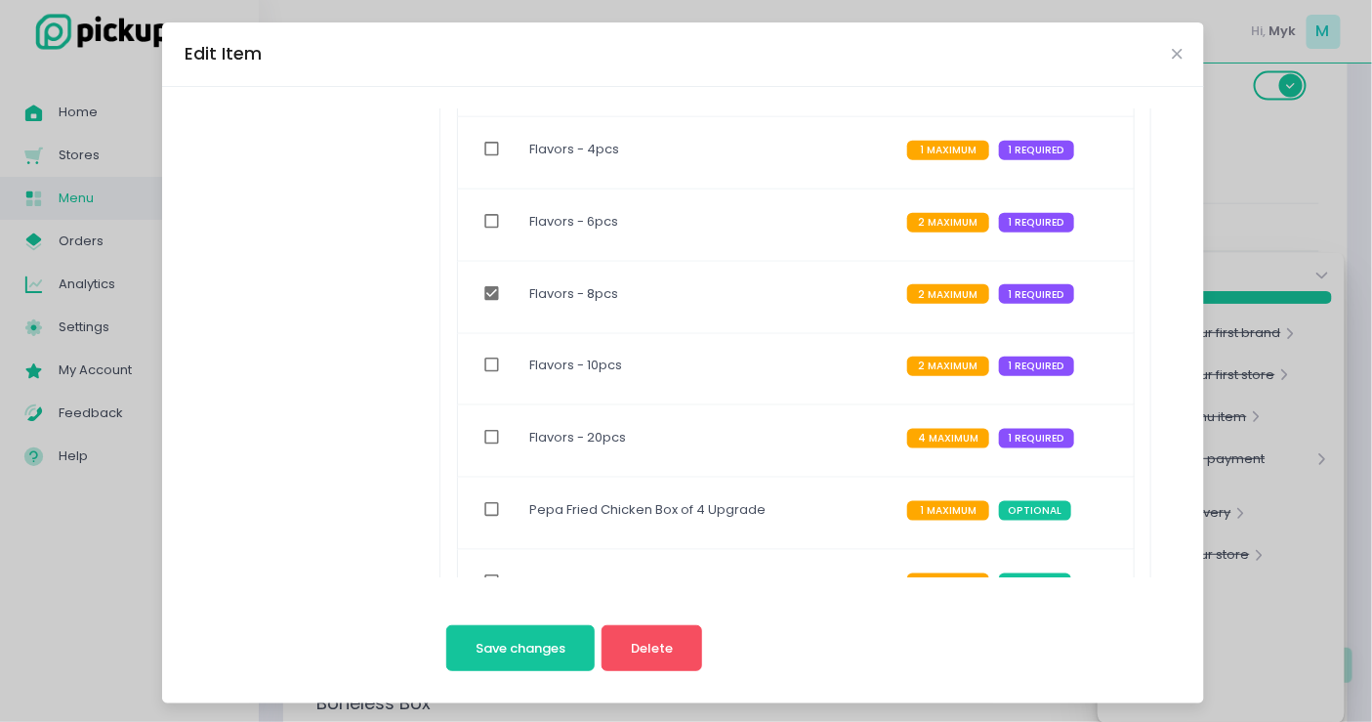
scroll to position [977, 0]
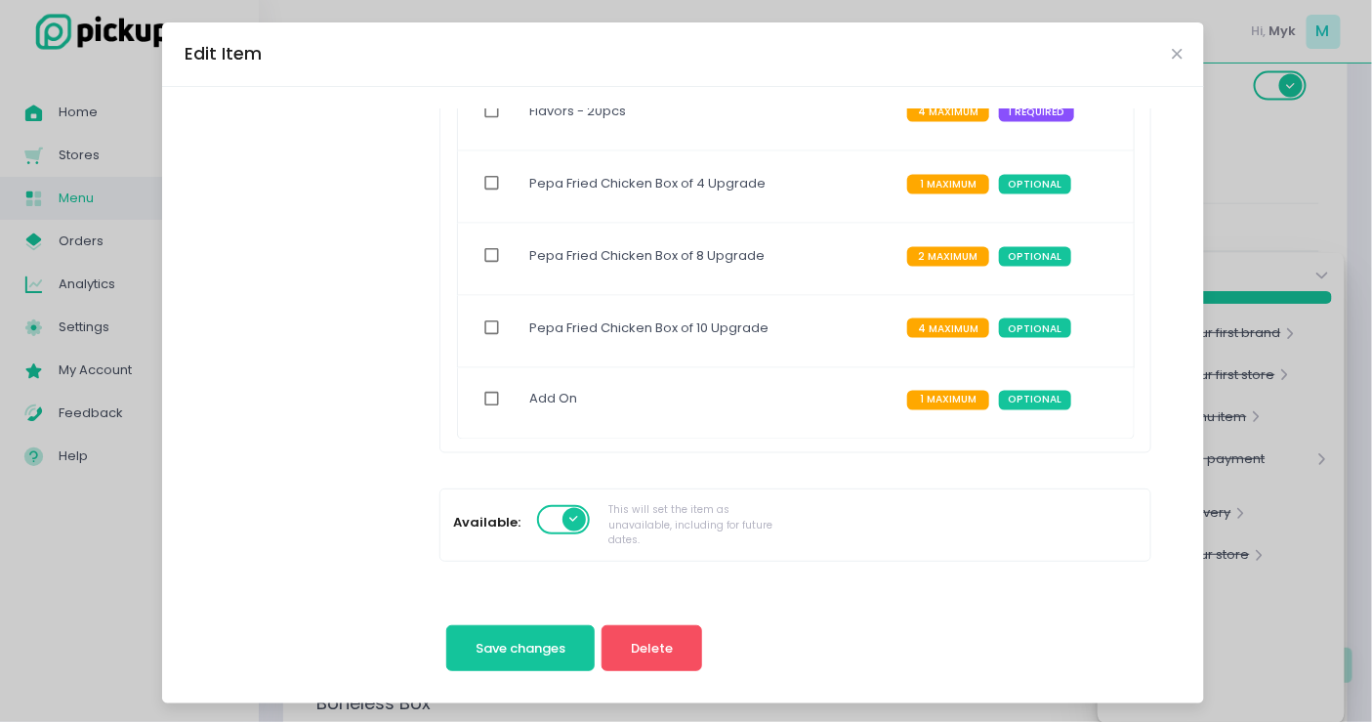
click at [1252, 213] on div "Edit Item Change Photo Box of Wings - 8 pcs Description with 2 flavors 14 / 300…" at bounding box center [686, 361] width 1372 height 722
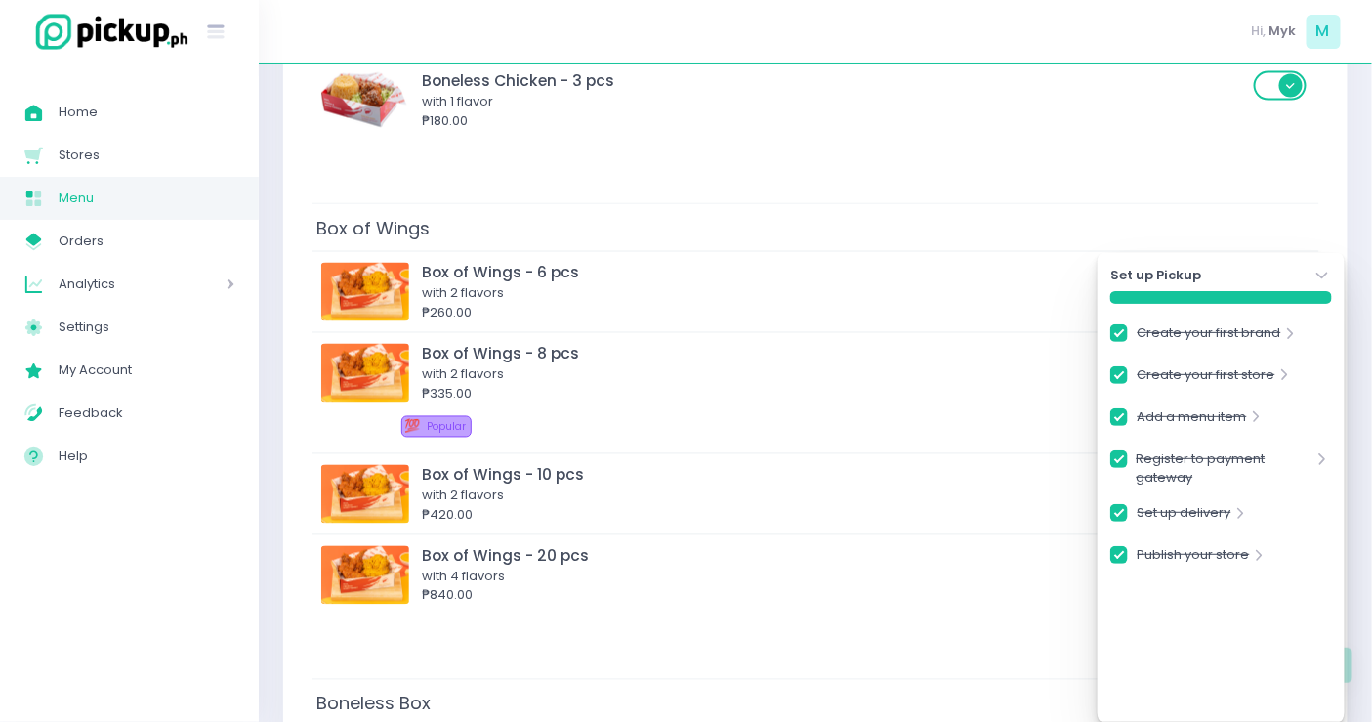
scroll to position [0, 0]
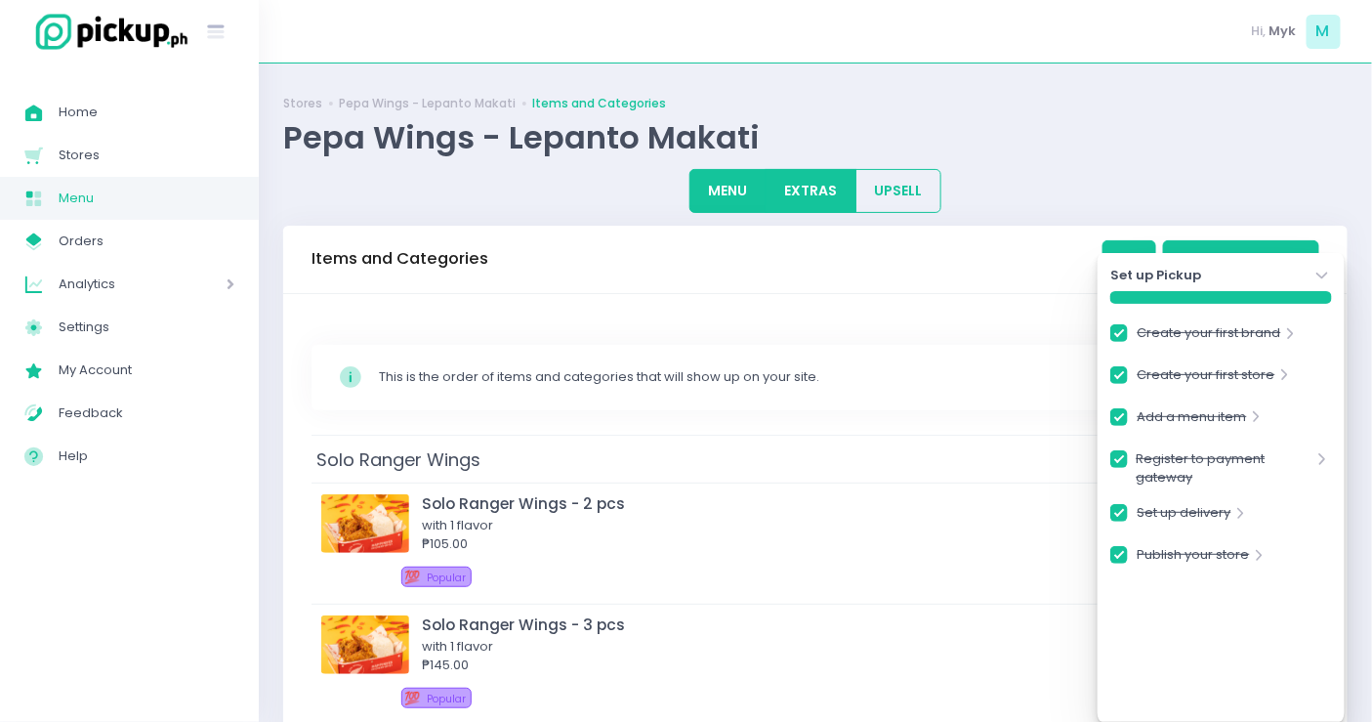
click at [823, 195] on button "EXTRAS" at bounding box center [811, 191] width 91 height 44
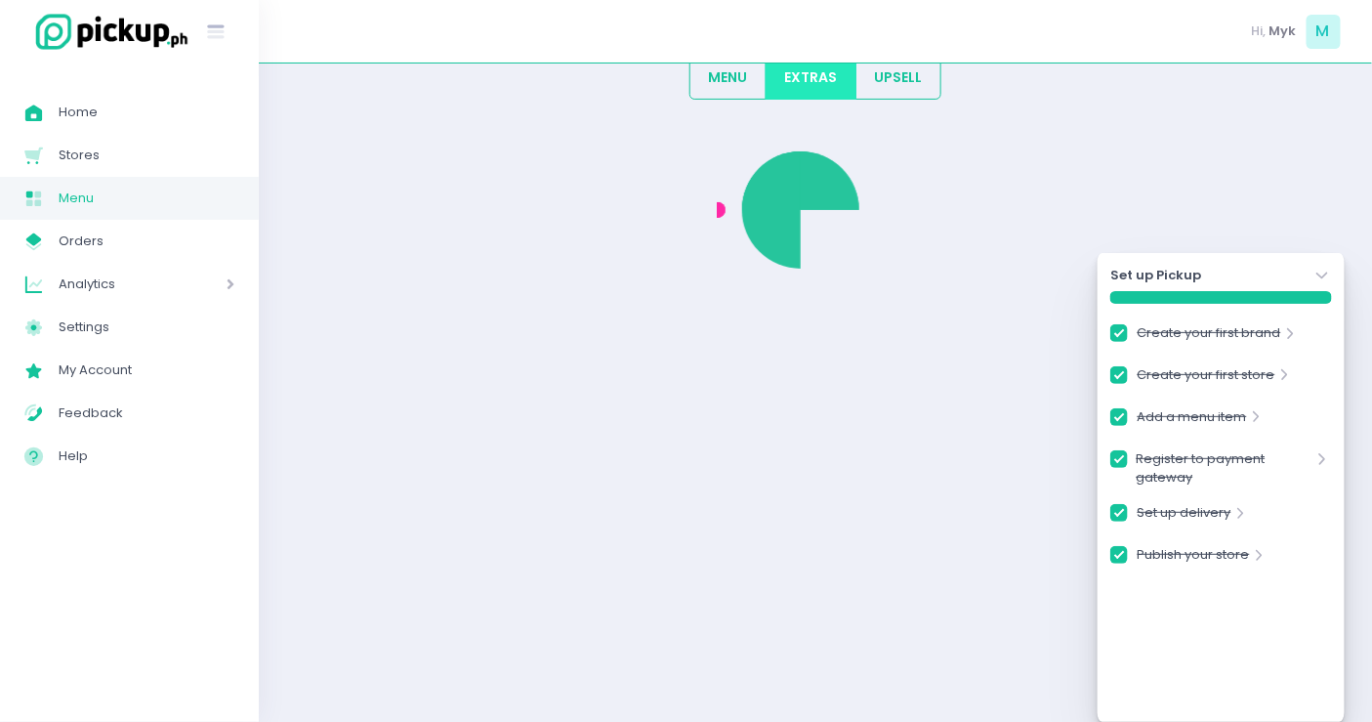
scroll to position [328, 0]
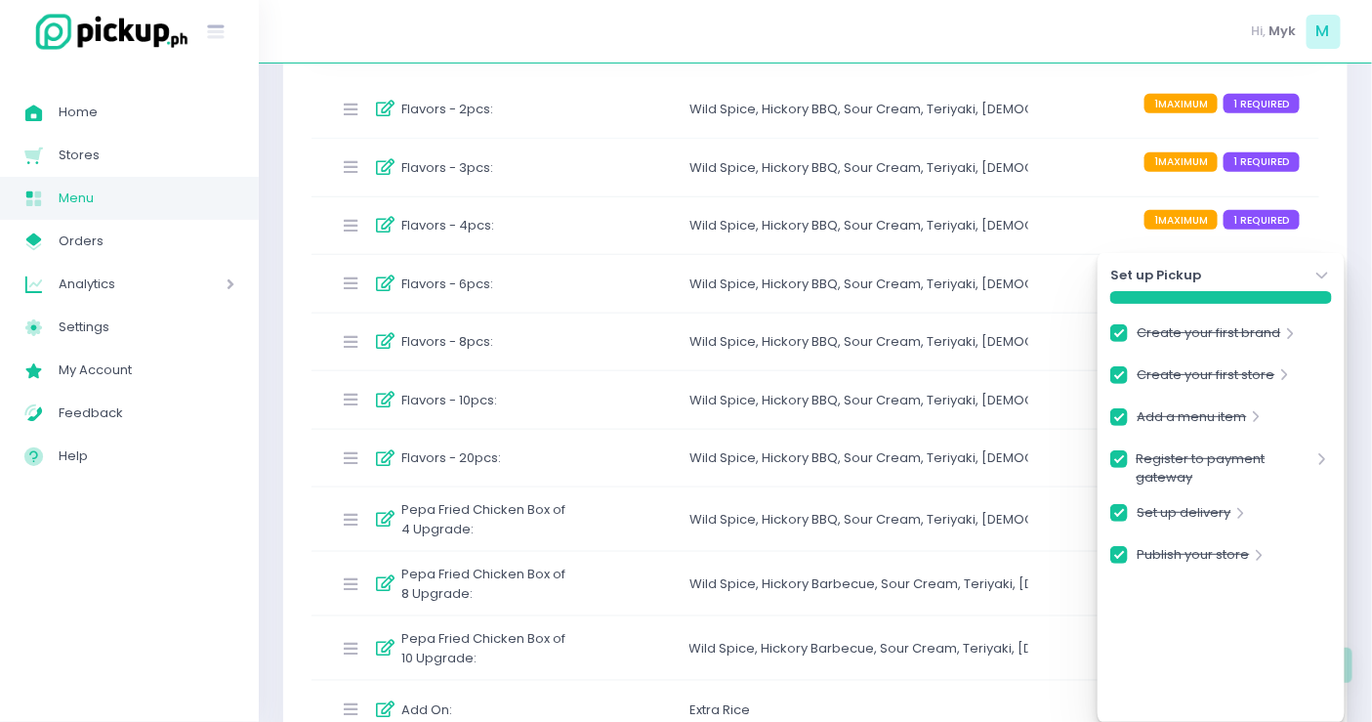
click at [784, 343] on div "Hickory BBQ ," at bounding box center [803, 342] width 82 height 20
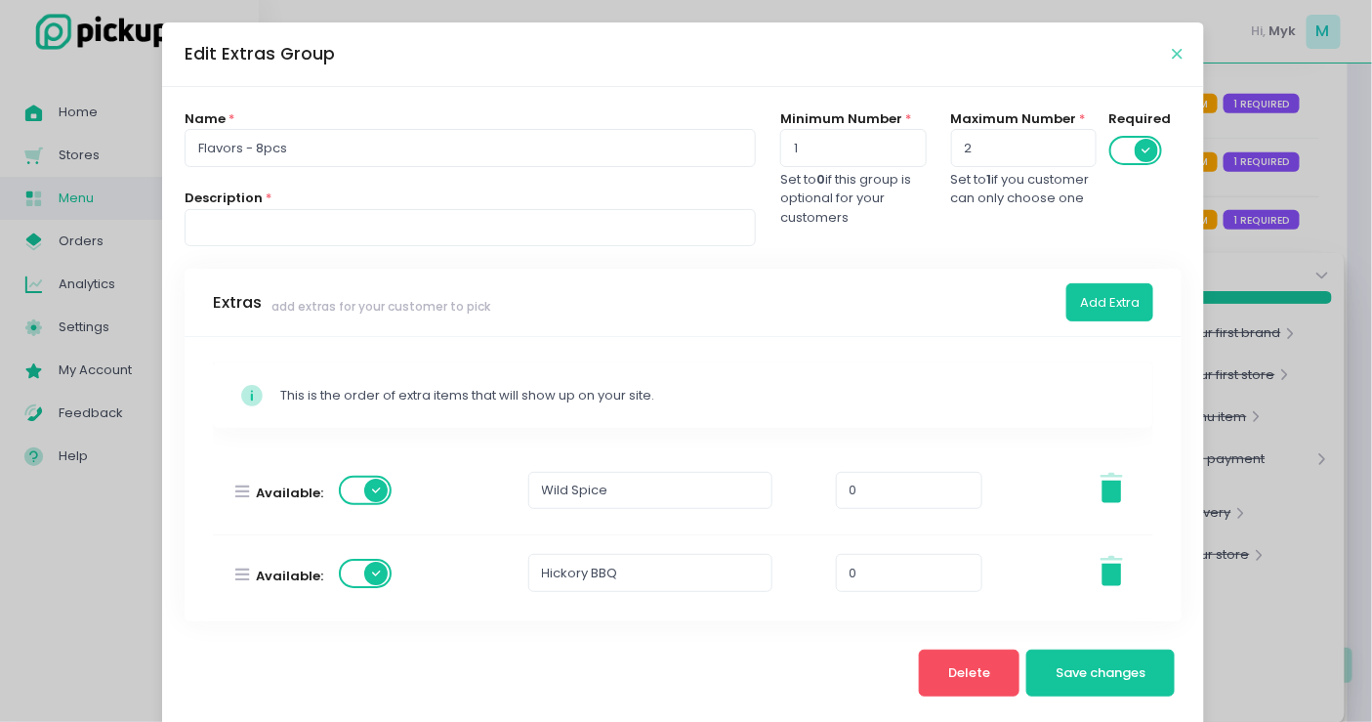
click at [1172, 56] on icon "Close" at bounding box center [1177, 54] width 10 height 15
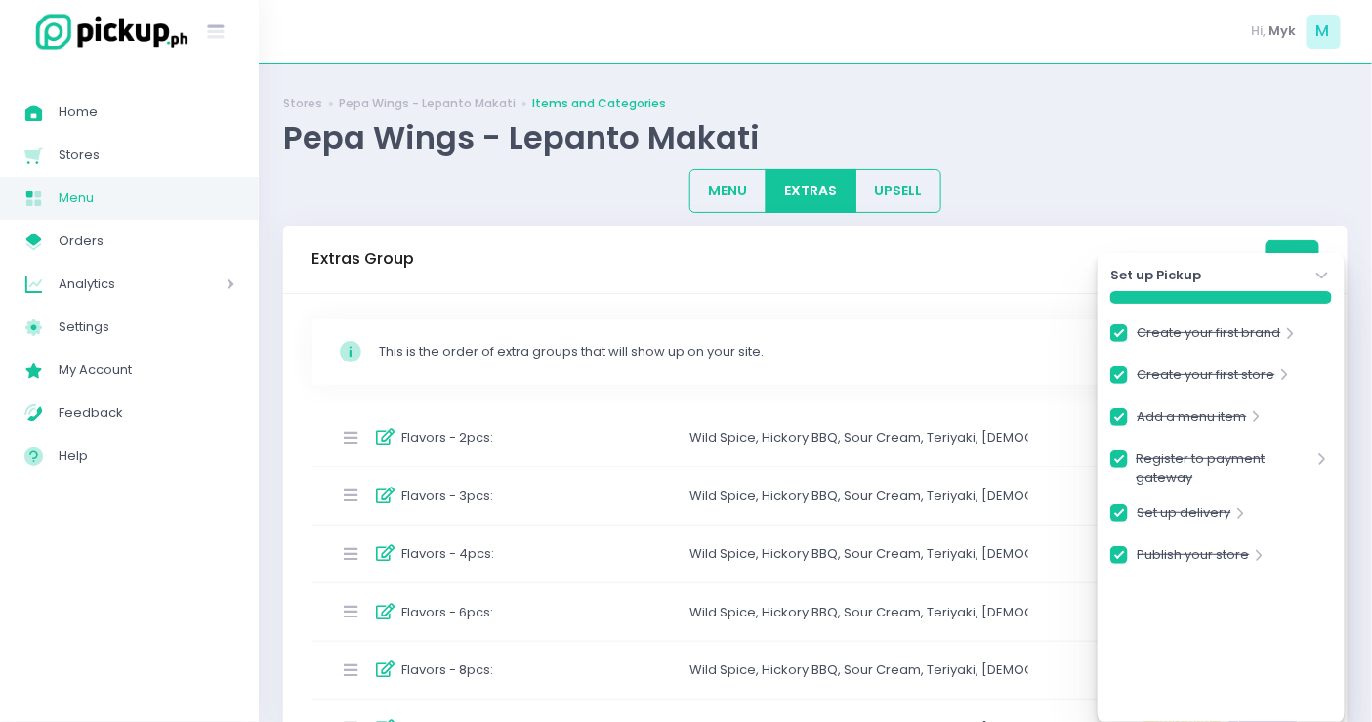
click at [1321, 274] on icon at bounding box center [1322, 276] width 11 height 7
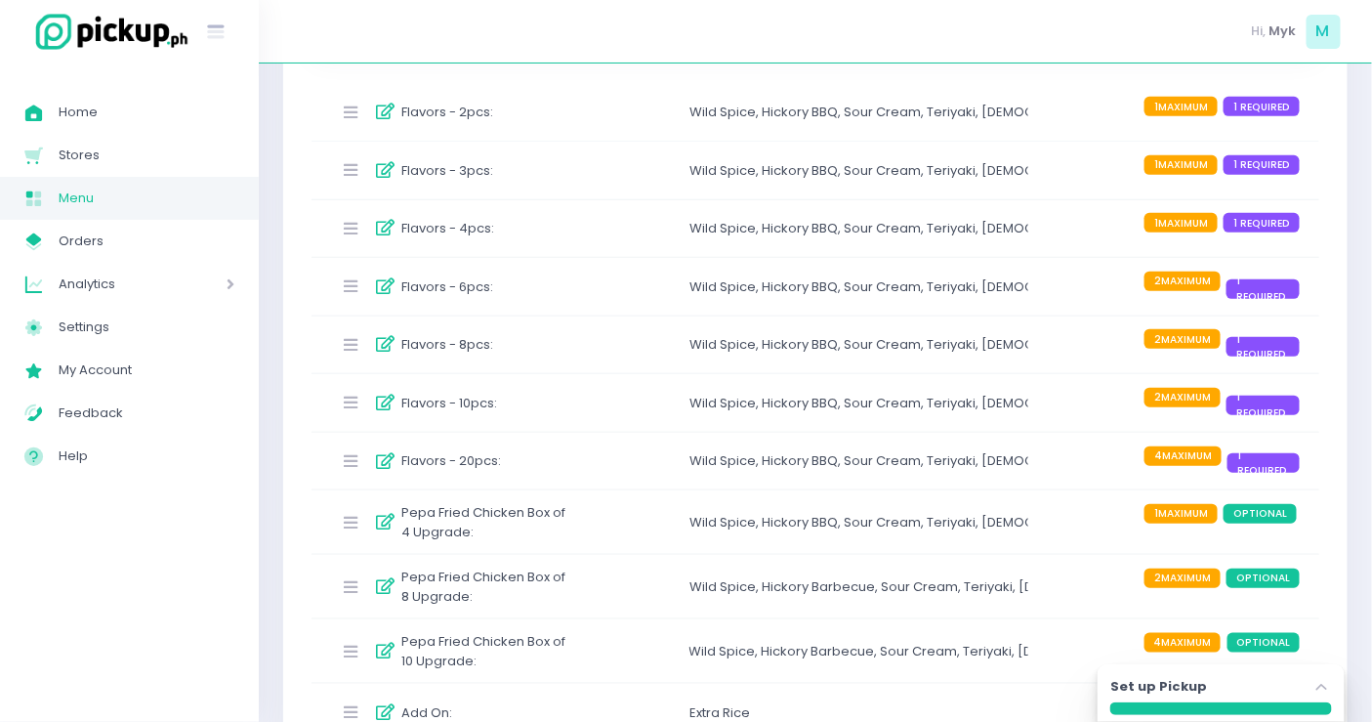
scroll to position [388, 0]
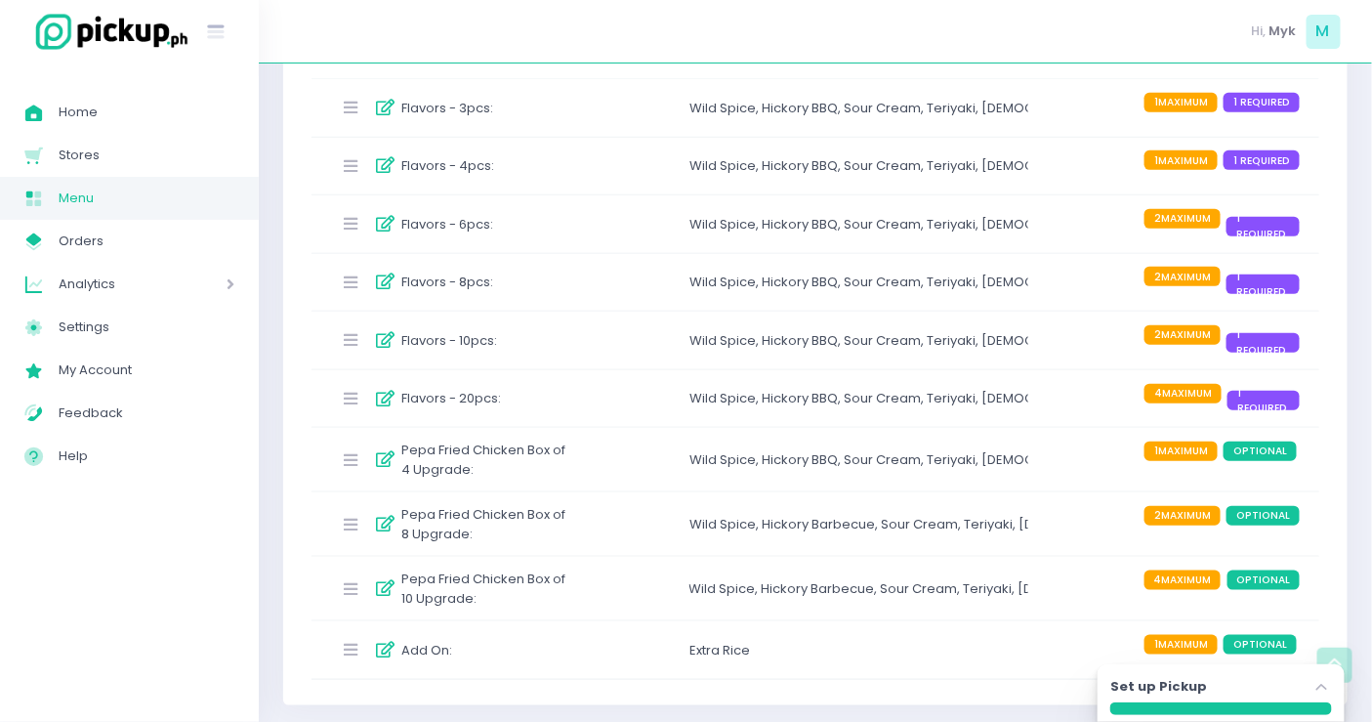
click at [352, 283] on icon at bounding box center [350, 282] width 39 height 16
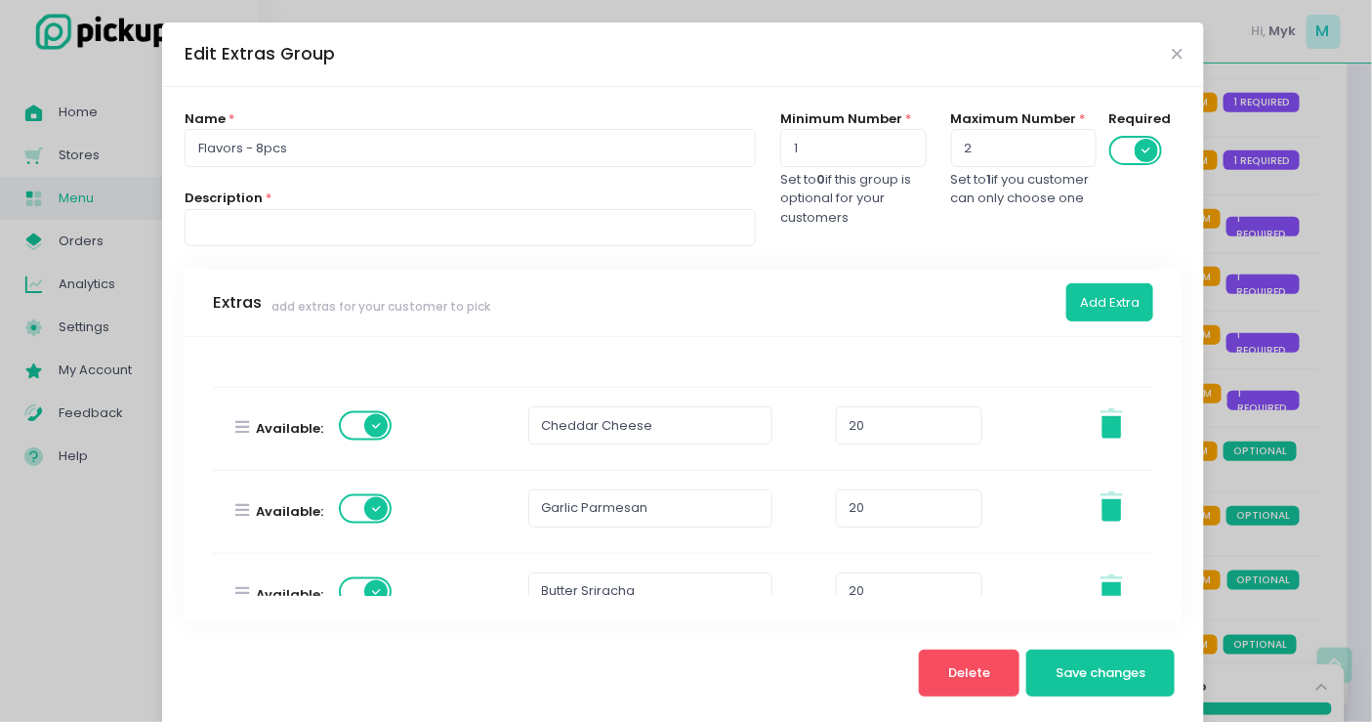
scroll to position [1010, 0]
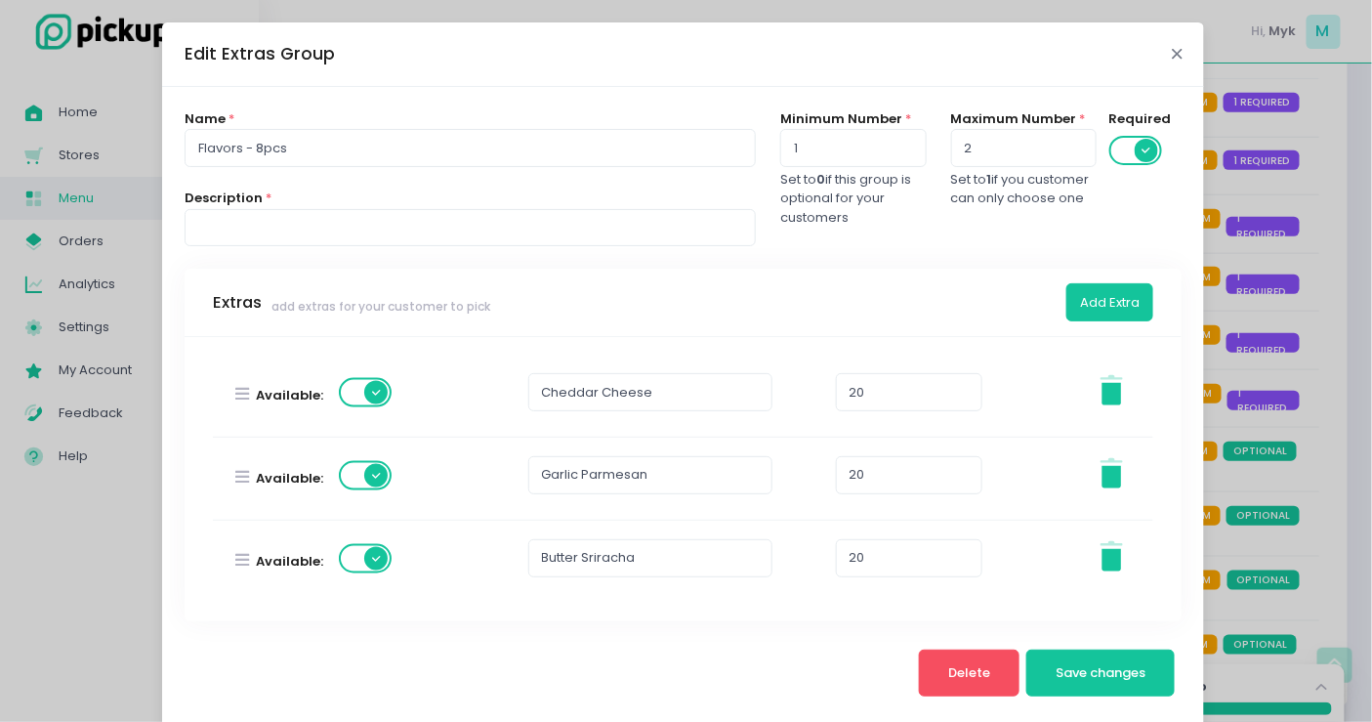
click at [1172, 56] on icon "Close" at bounding box center [1177, 54] width 10 height 15
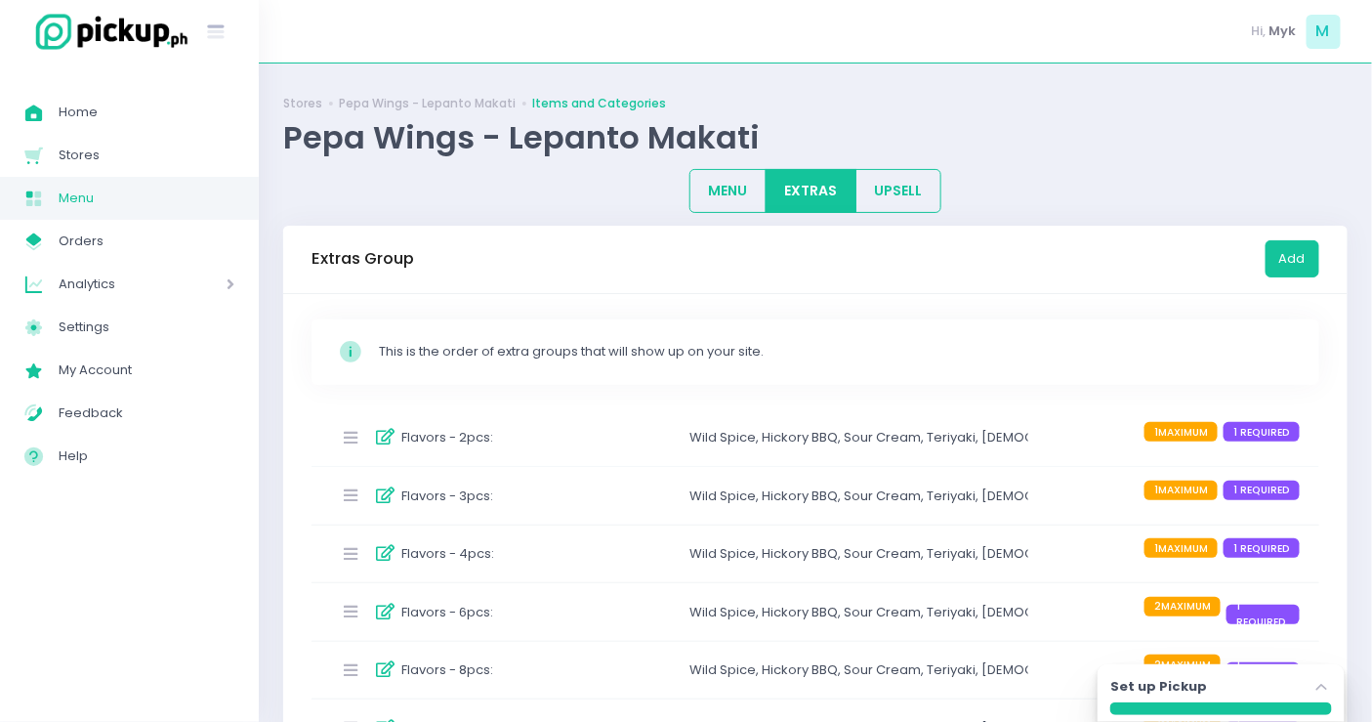
scroll to position [325, 0]
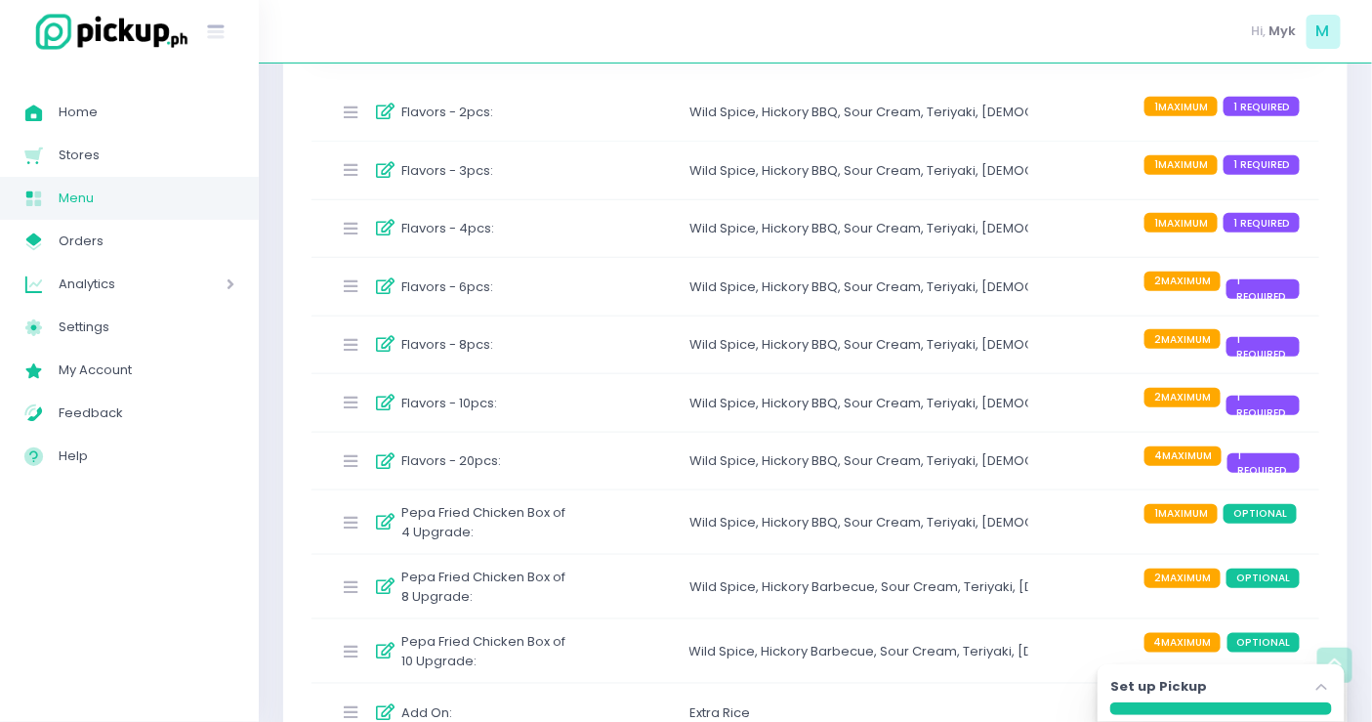
click at [513, 357] on div "Flavors - 8pcs : Wild Spice , Hickory BBQ , Sour Cream , Teriyaki , Korean Yang…" at bounding box center [816, 345] width 1008 height 58
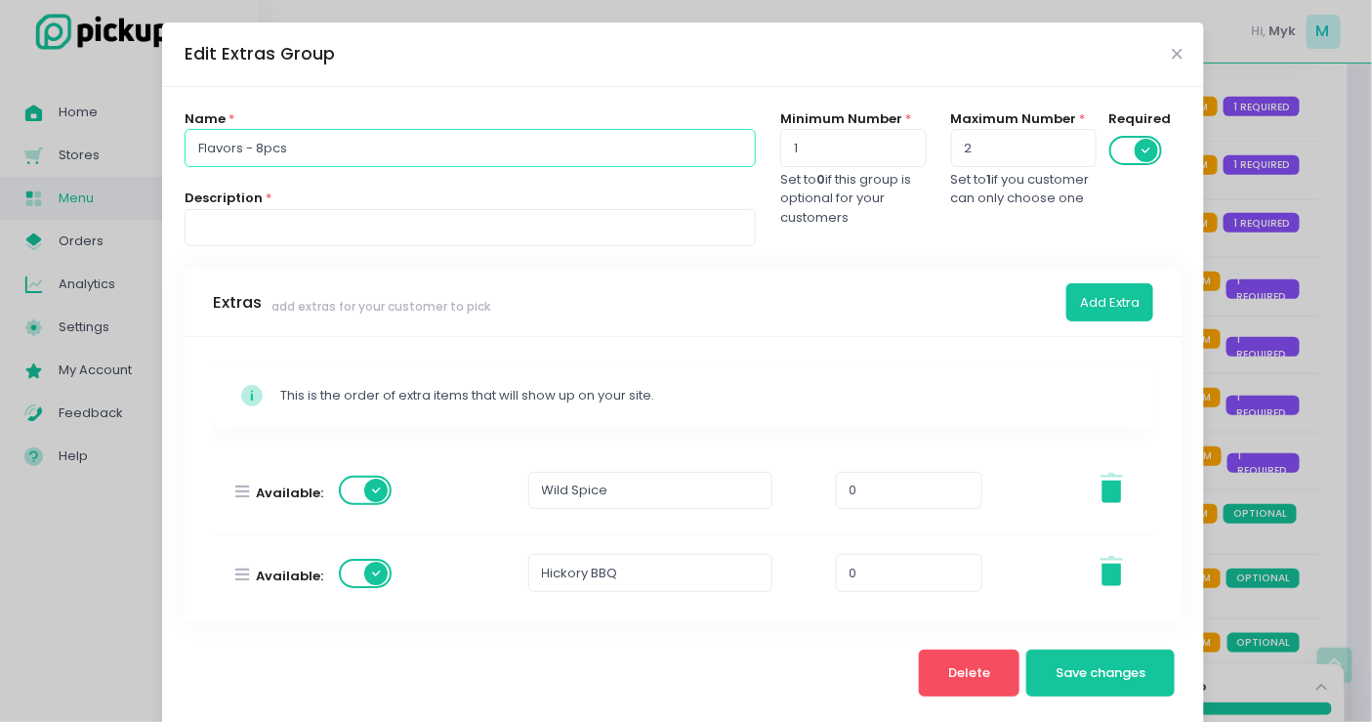
click at [359, 147] on input "Flavors - 8pcs" at bounding box center [470, 147] width 571 height 37
type input "Flavors - 8pcs Wings"
click at [1035, 656] on button "Save changes" at bounding box center [1101, 673] width 149 height 47
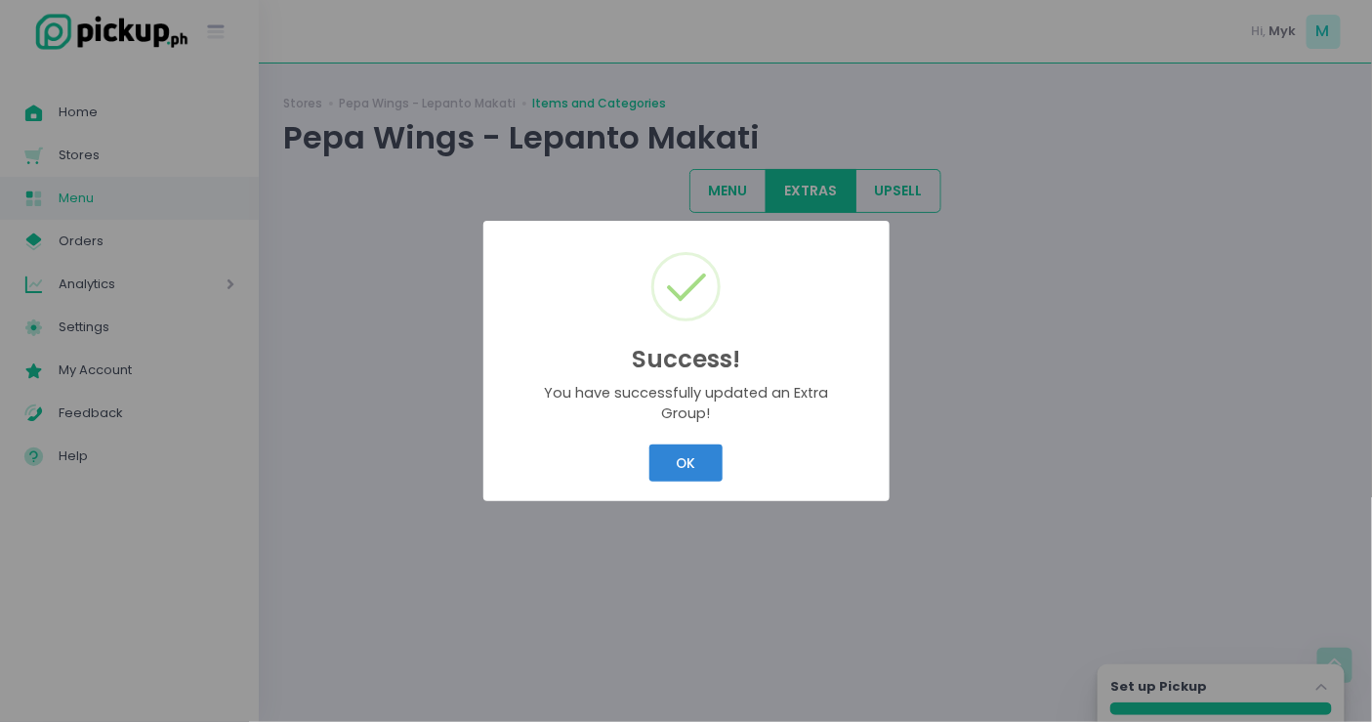
scroll to position [0, 0]
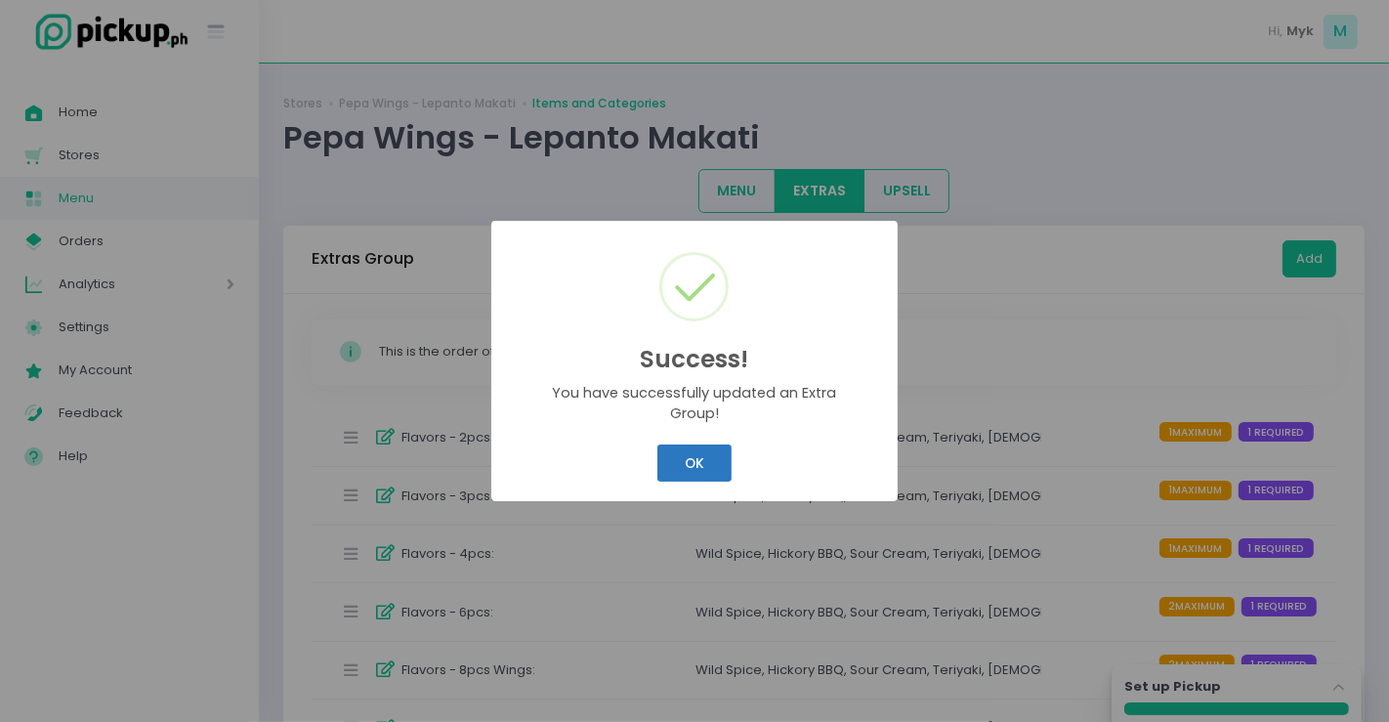
click at [699, 461] on button "OK" at bounding box center [693, 462] width 73 height 37
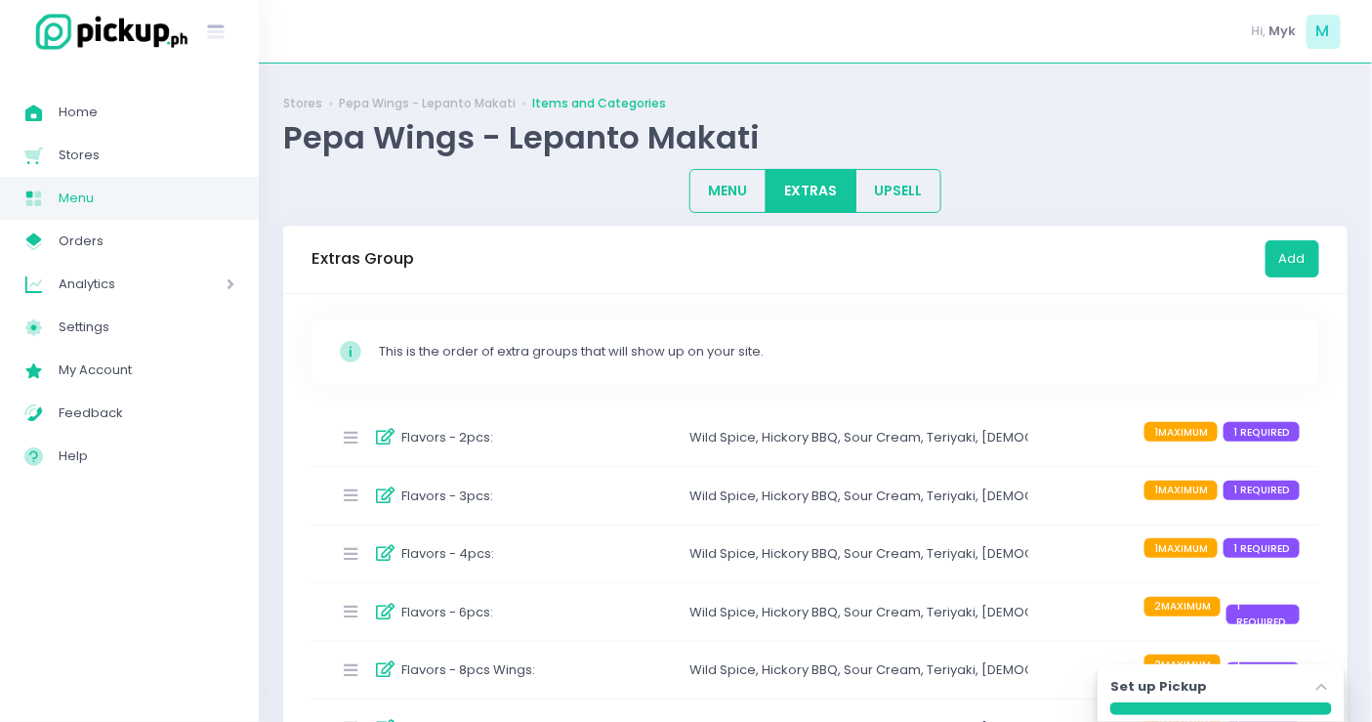
scroll to position [325, 0]
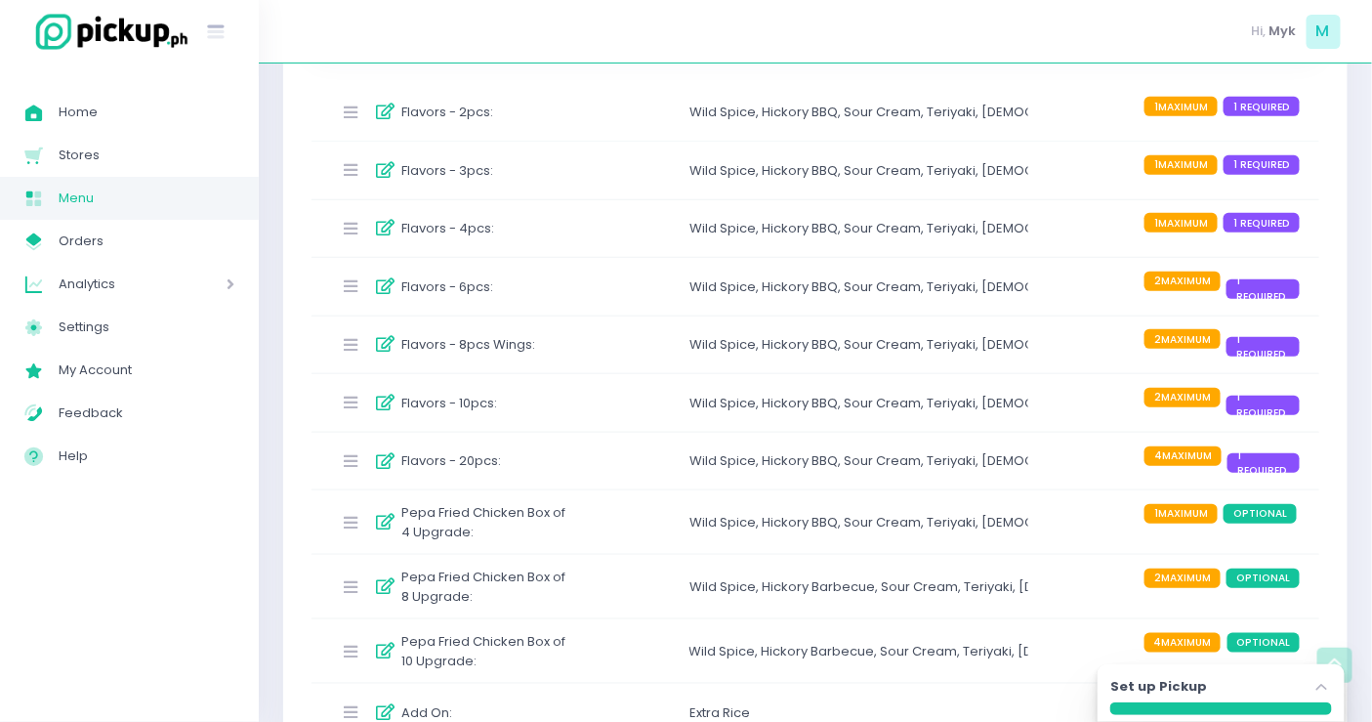
click at [480, 359] on div "Flavors - 8pcs Wings : Wild Spice , Hickory BBQ , Sour Cream , Teriyaki , Korea…" at bounding box center [816, 345] width 1008 height 58
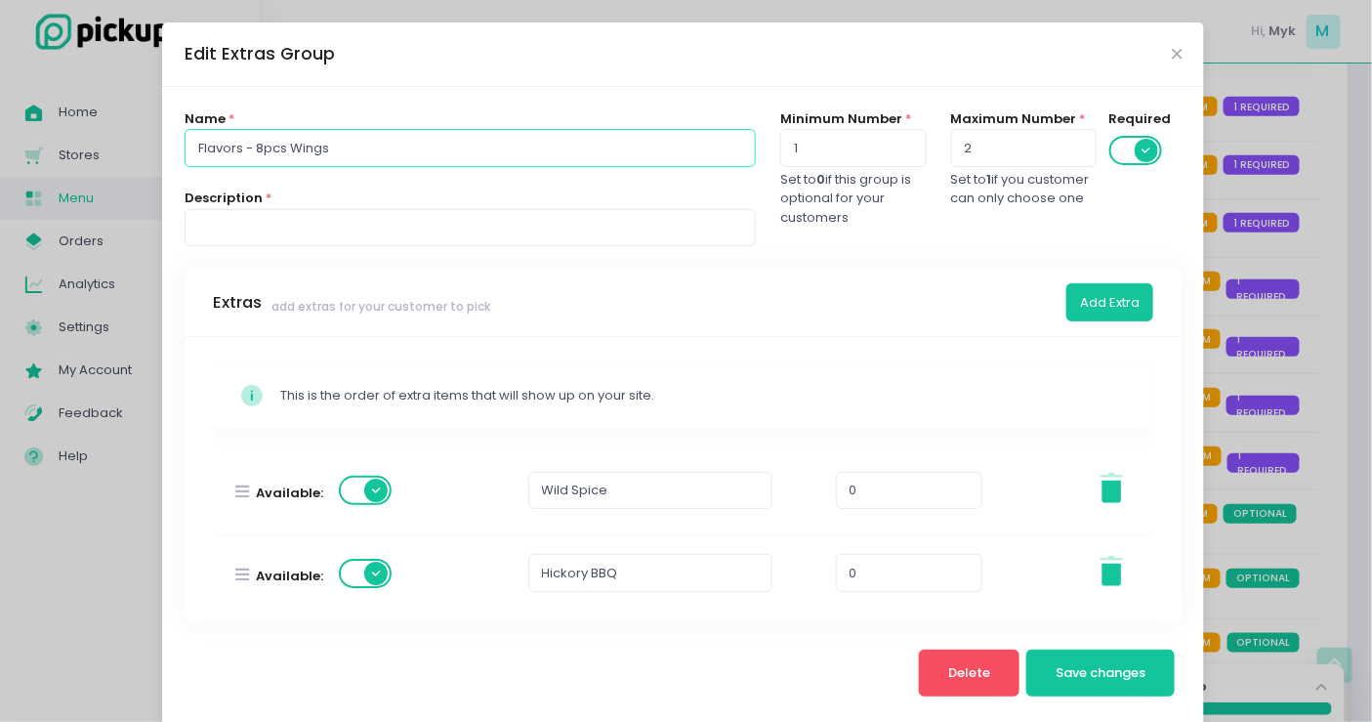
drag, startPoint x: 157, startPoint y: 149, endPoint x: 0, endPoint y: 149, distance: 157.3
click at [0, 149] on div "Edit Extras Group Name * Flavors - 8pcs Wings Description * Minimum Number * 1 …" at bounding box center [686, 361] width 1372 height 722
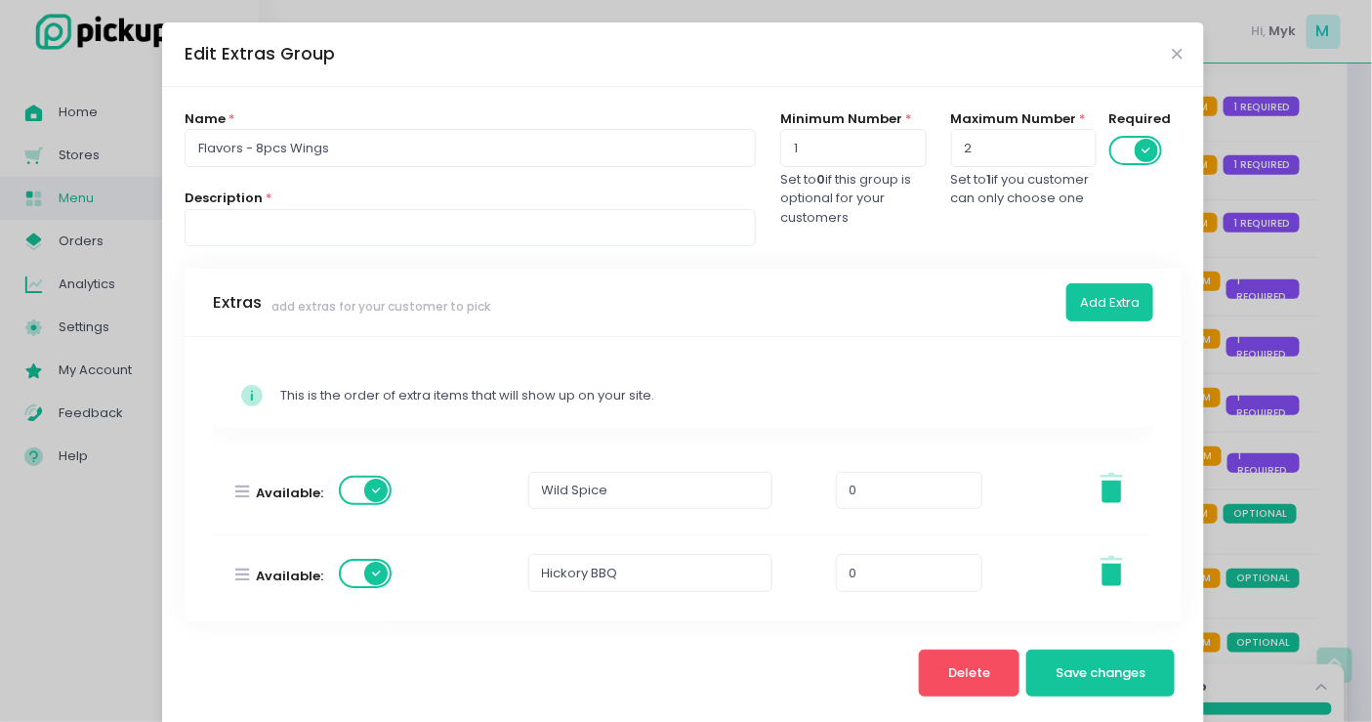
click at [1162, 56] on div "Edit Extras Group" at bounding box center [683, 54] width 1042 height 64
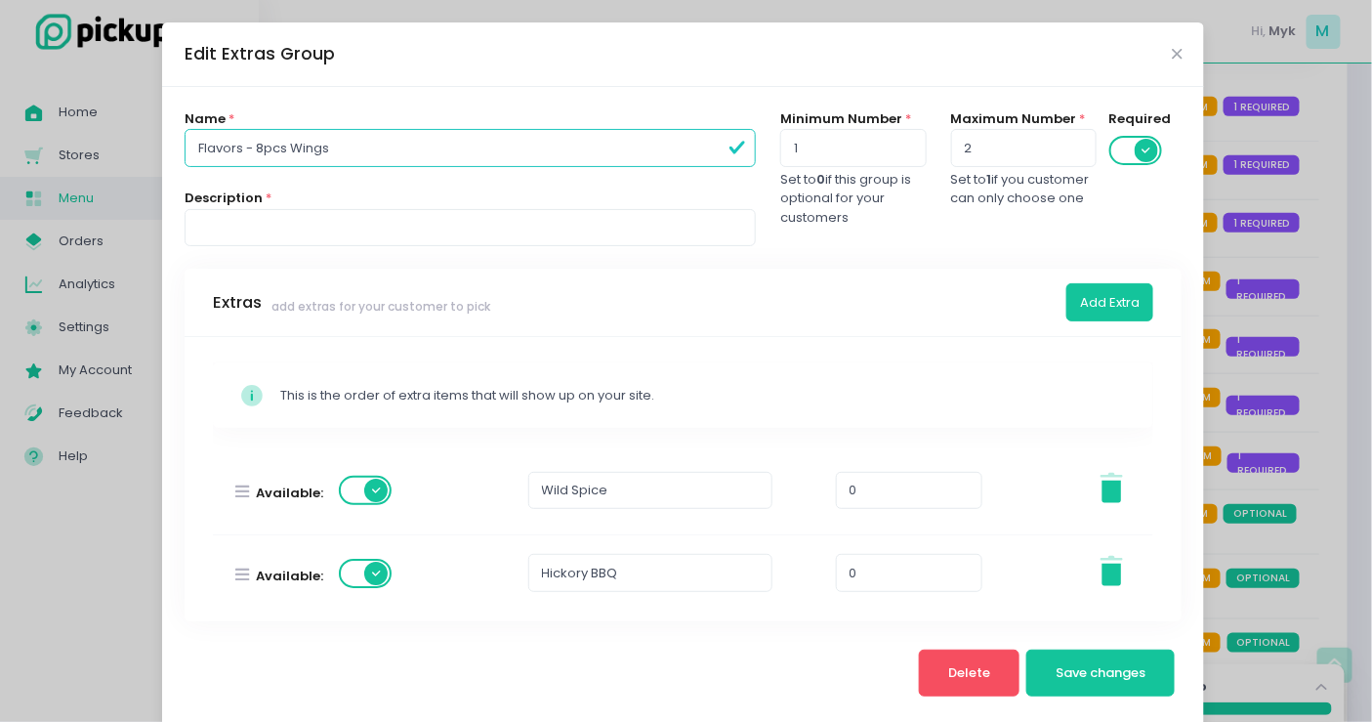
click at [1162, 55] on div "Edit Extras Group" at bounding box center [683, 54] width 1042 height 64
click at [1172, 52] on icon "Close" at bounding box center [1177, 54] width 10 height 15
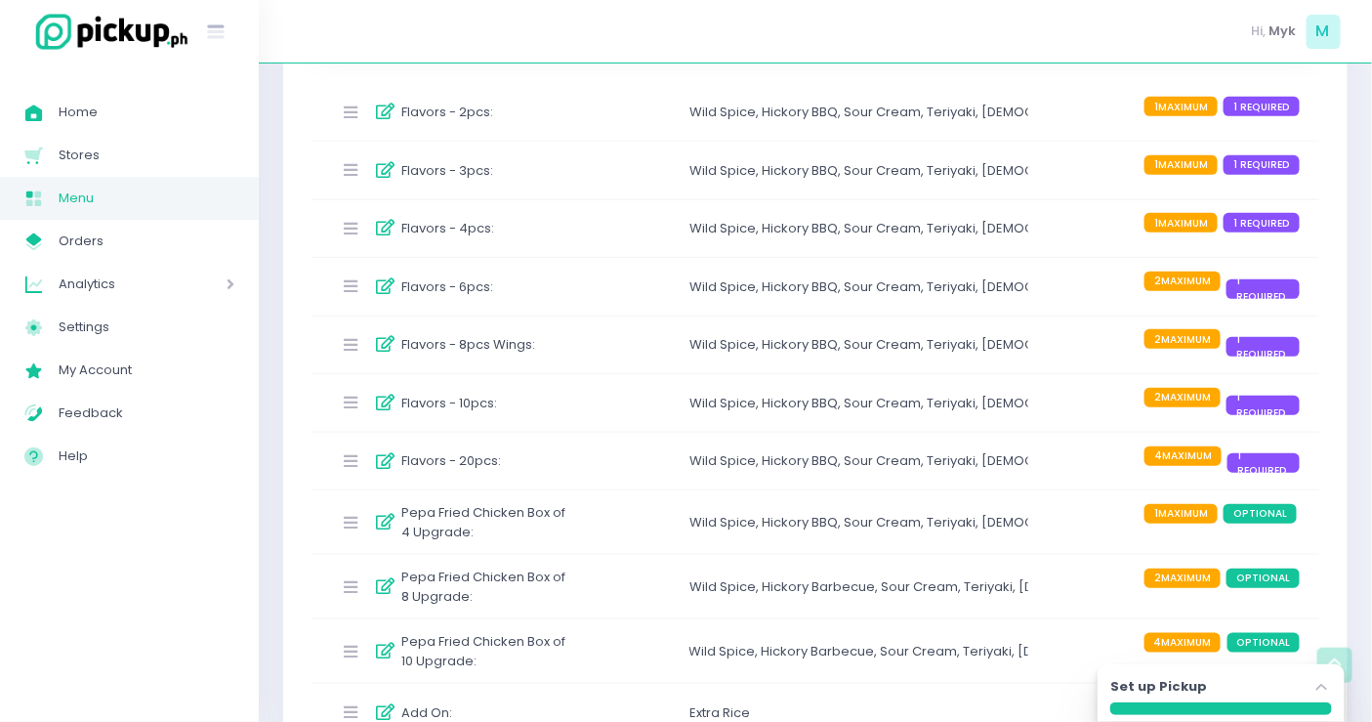
scroll to position [0, 0]
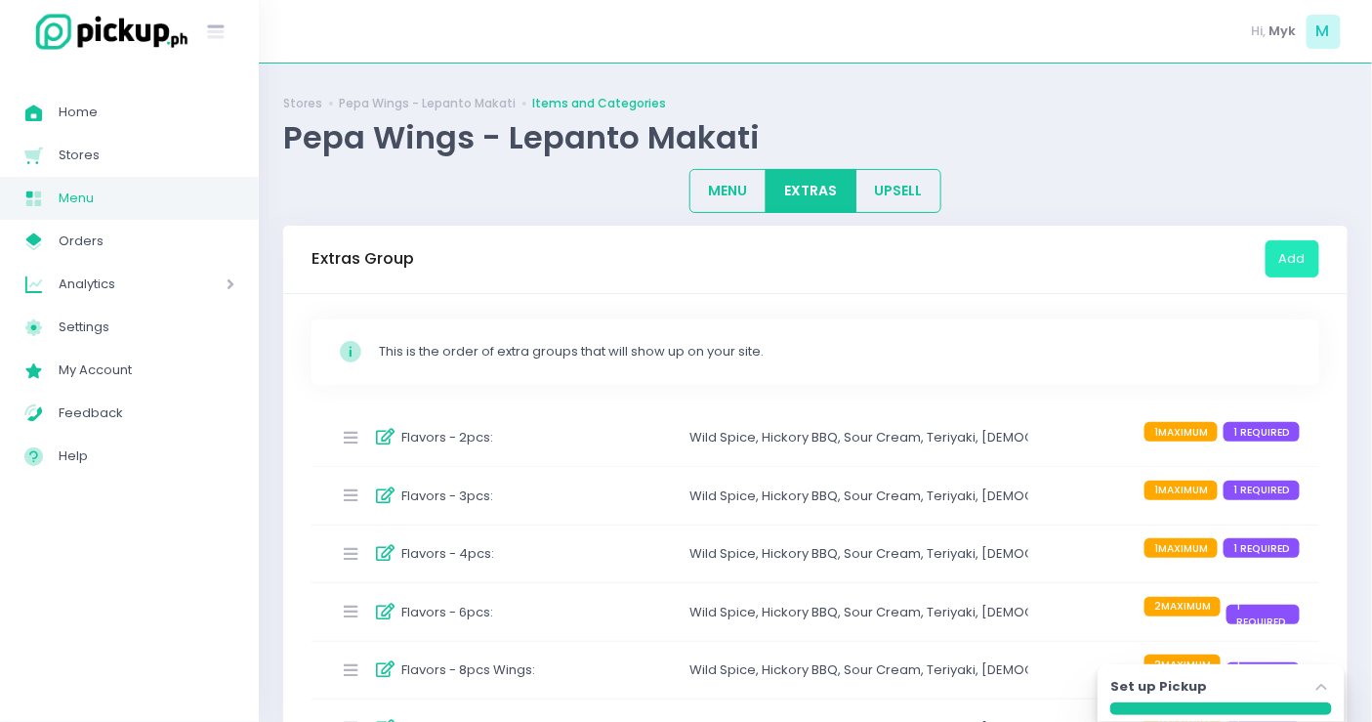
click at [1273, 246] on button "Add" at bounding box center [1293, 258] width 54 height 37
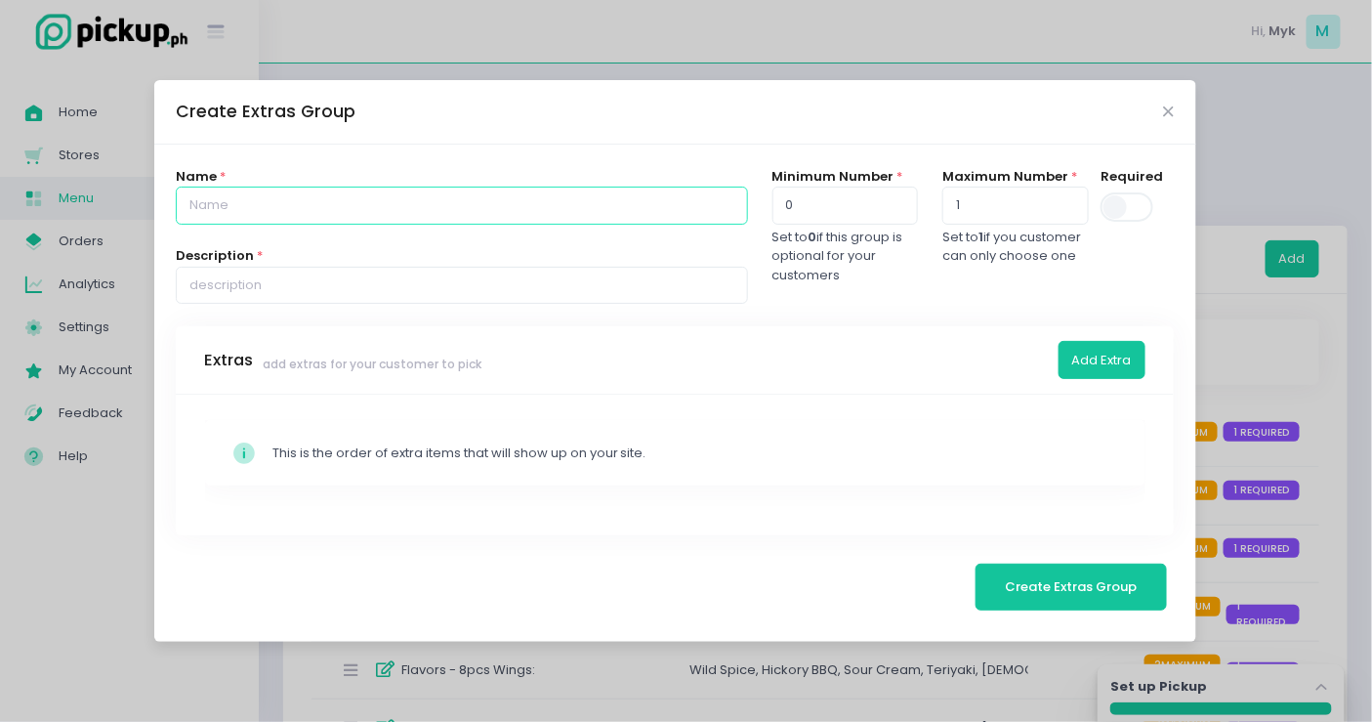
click at [587, 211] on input "text" at bounding box center [461, 205] width 571 height 37
paste input "Flavors - 8pcs Wings"
drag, startPoint x: 318, startPoint y: 205, endPoint x: 285, endPoint y: 207, distance: 33.3
click at [285, 207] on input "Flavors - 8pcs Wings" at bounding box center [461, 205] width 571 height 37
type input "Flavors - 8pcs Boneless Chicken"
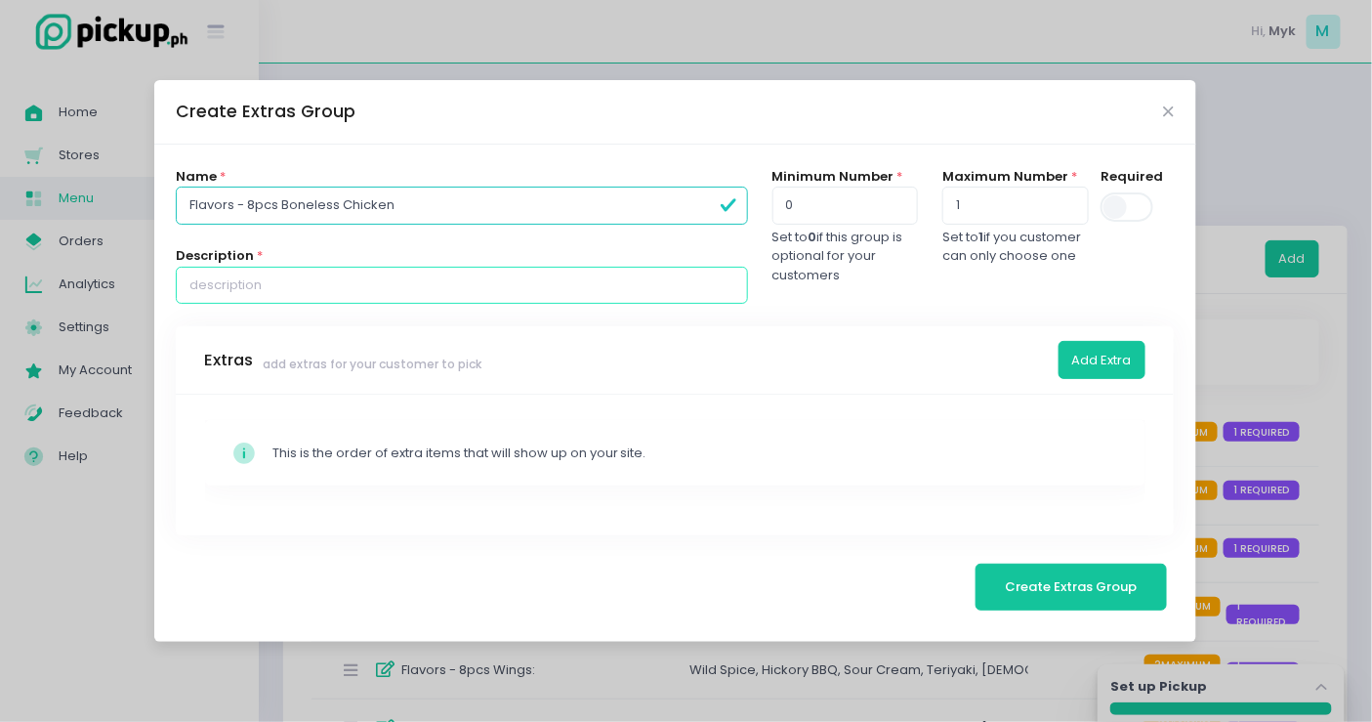
click at [340, 272] on input "text" at bounding box center [461, 285] width 571 height 37
type input "up to 4 Flavors"
drag, startPoint x: 797, startPoint y: 198, endPoint x: 738, endPoint y: 198, distance: 59.6
click at [738, 198] on div "Name * Flavors - 8pcs Boneless Chicken Description * up to 4 Flavors Minimum Nu…" at bounding box center [675, 246] width 1023 height 159
type input "1"
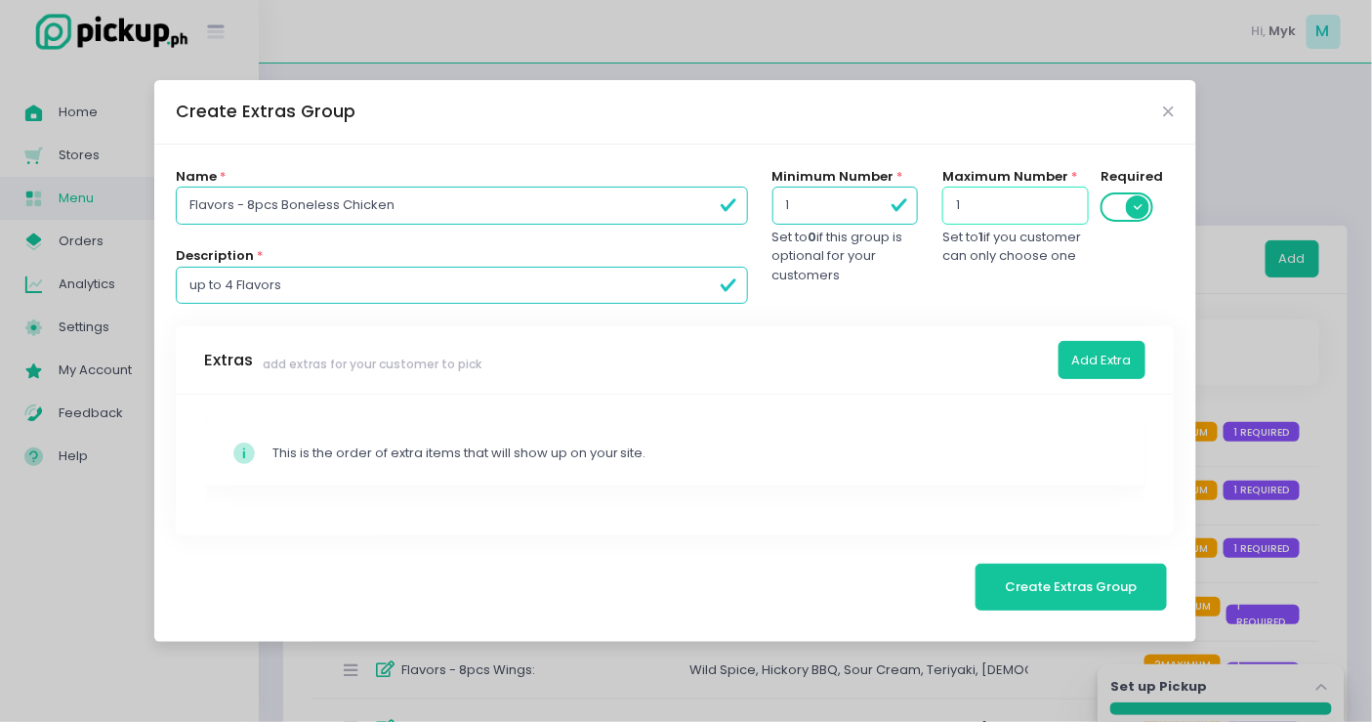
drag, startPoint x: 1040, startPoint y: 207, endPoint x: 949, endPoint y: 208, distance: 91.8
click at [949, 208] on input "1" at bounding box center [1016, 205] width 146 height 37
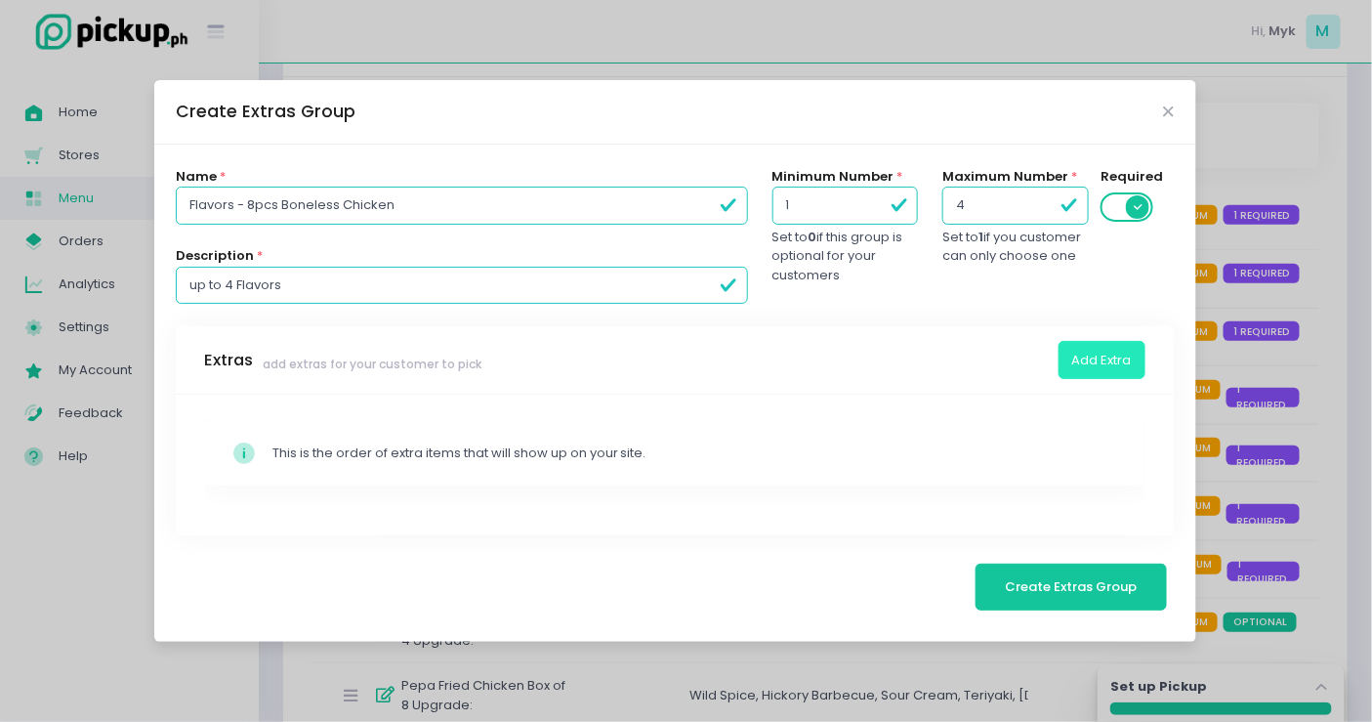
type input "4"
click at [1063, 374] on button "Add Extra" at bounding box center [1102, 359] width 87 height 37
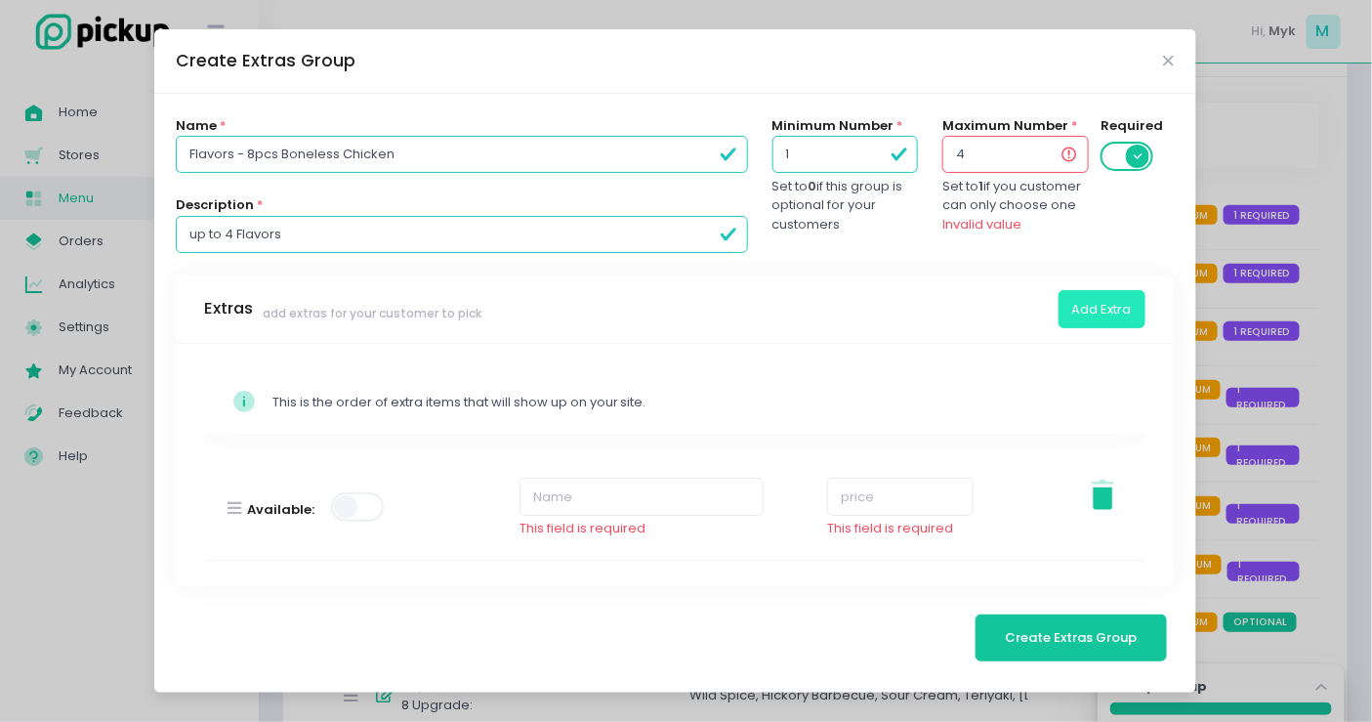
click at [1085, 313] on button "Add Extra" at bounding box center [1102, 308] width 87 height 37
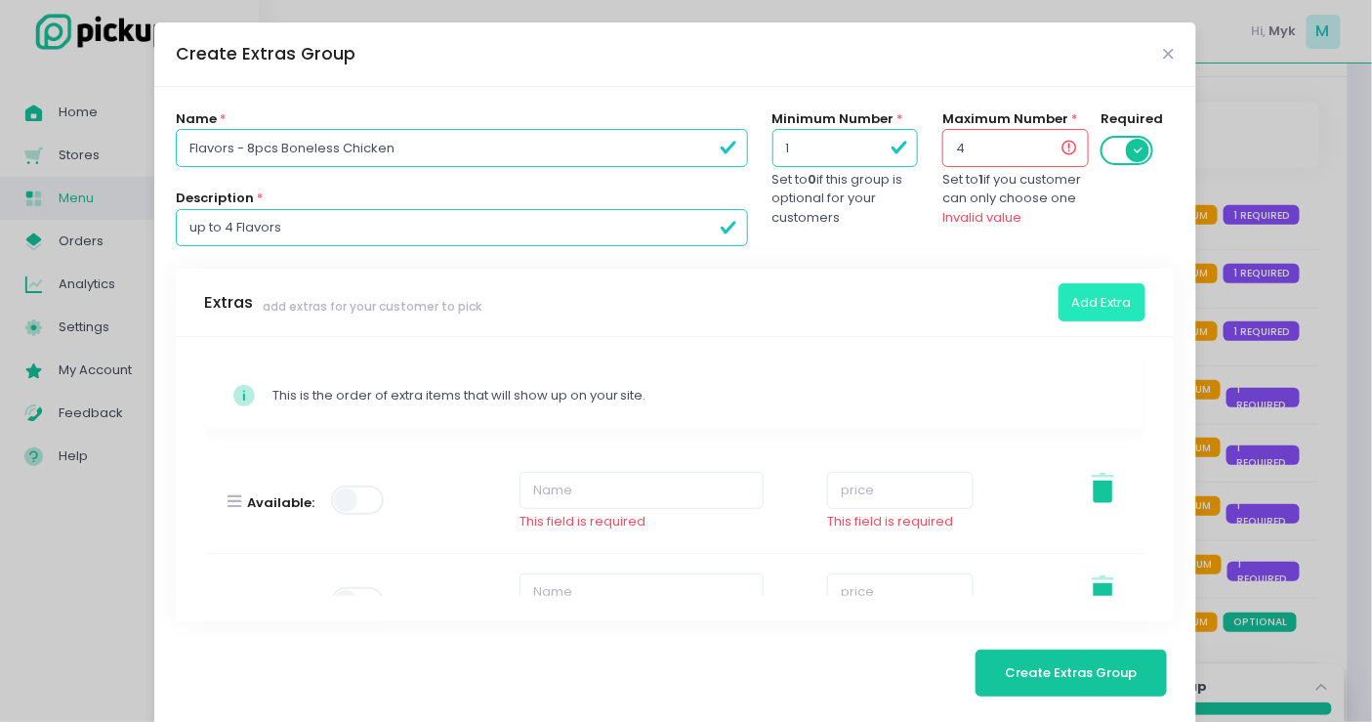
click at [1086, 308] on button "Add Extra" at bounding box center [1102, 301] width 87 height 37
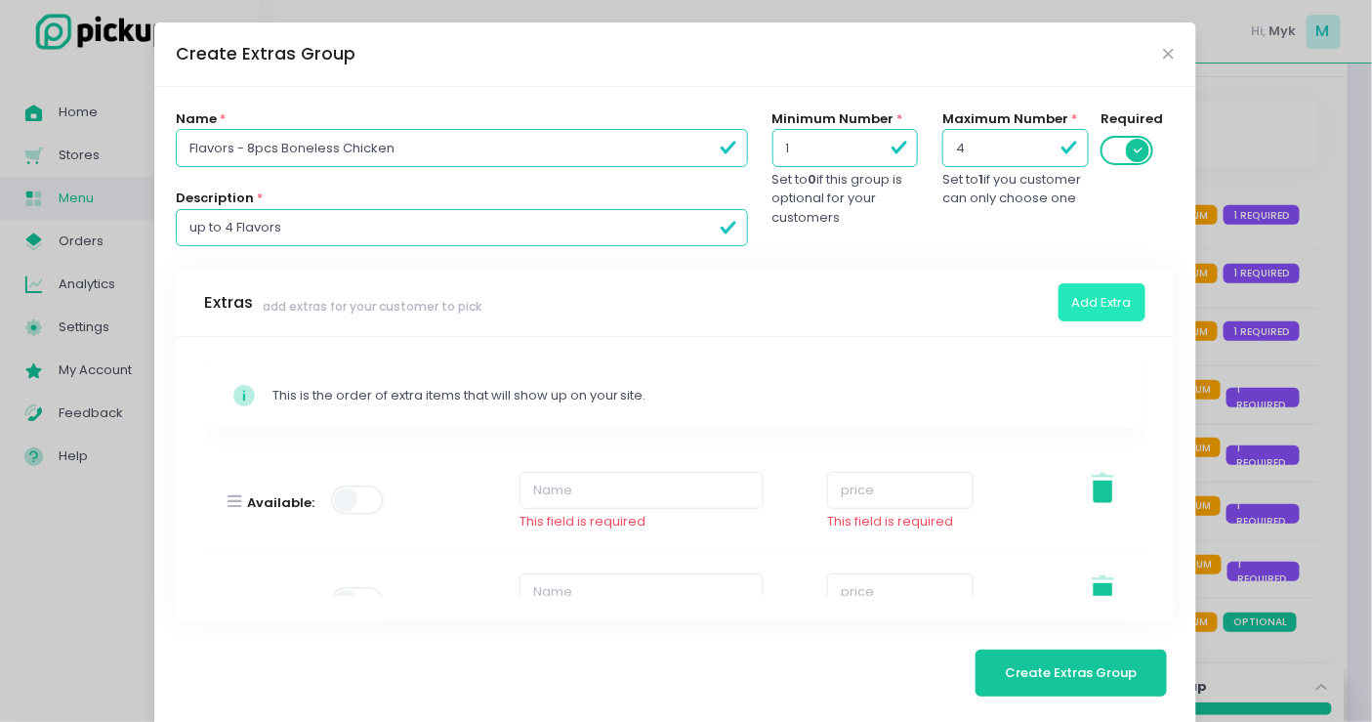
click at [1082, 300] on button "Add Extra" at bounding box center [1102, 301] width 87 height 37
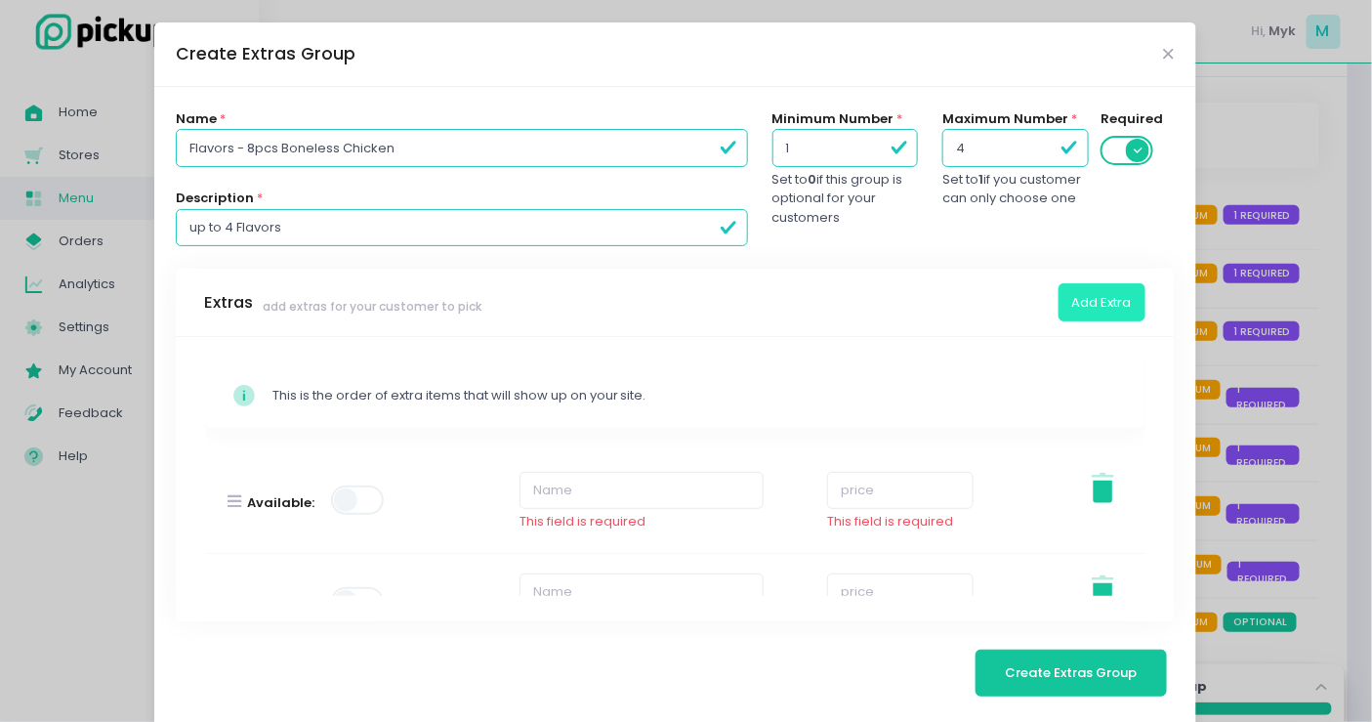
click at [1082, 300] on button "Add Extra" at bounding box center [1102, 301] width 87 height 37
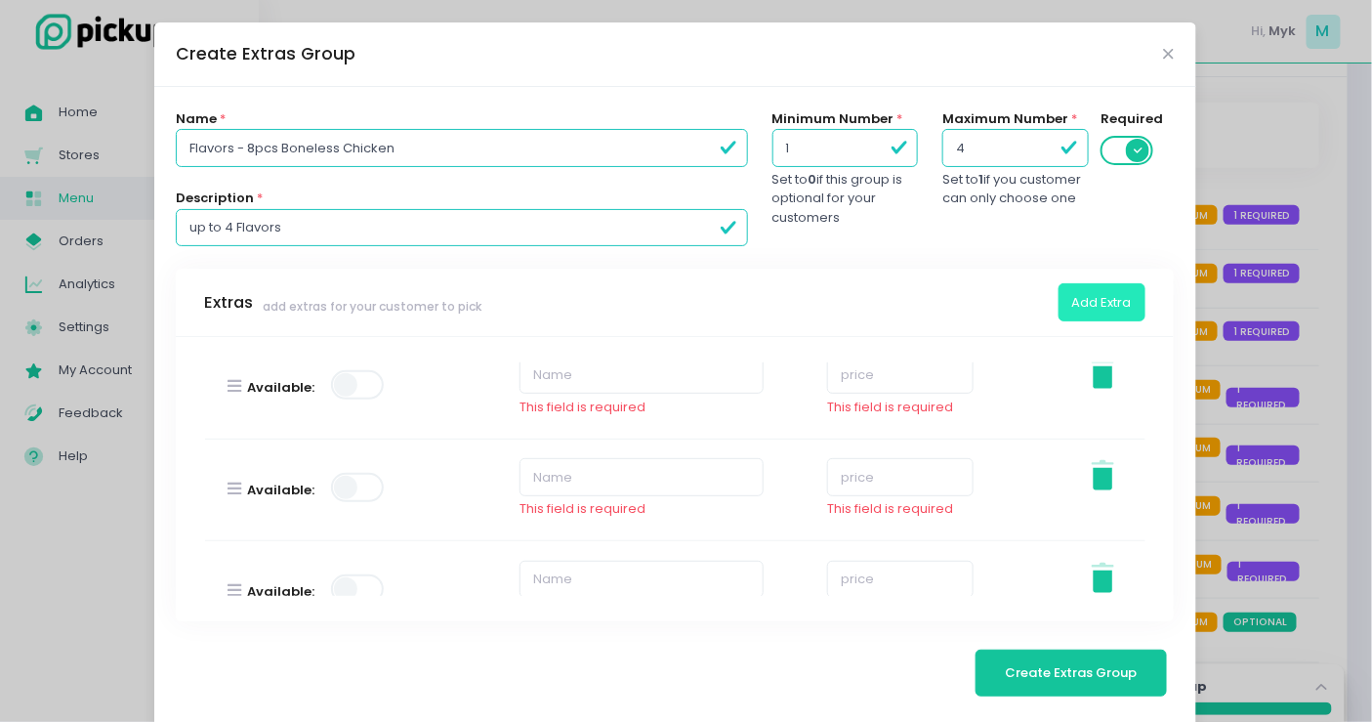
scroll to position [0, 0]
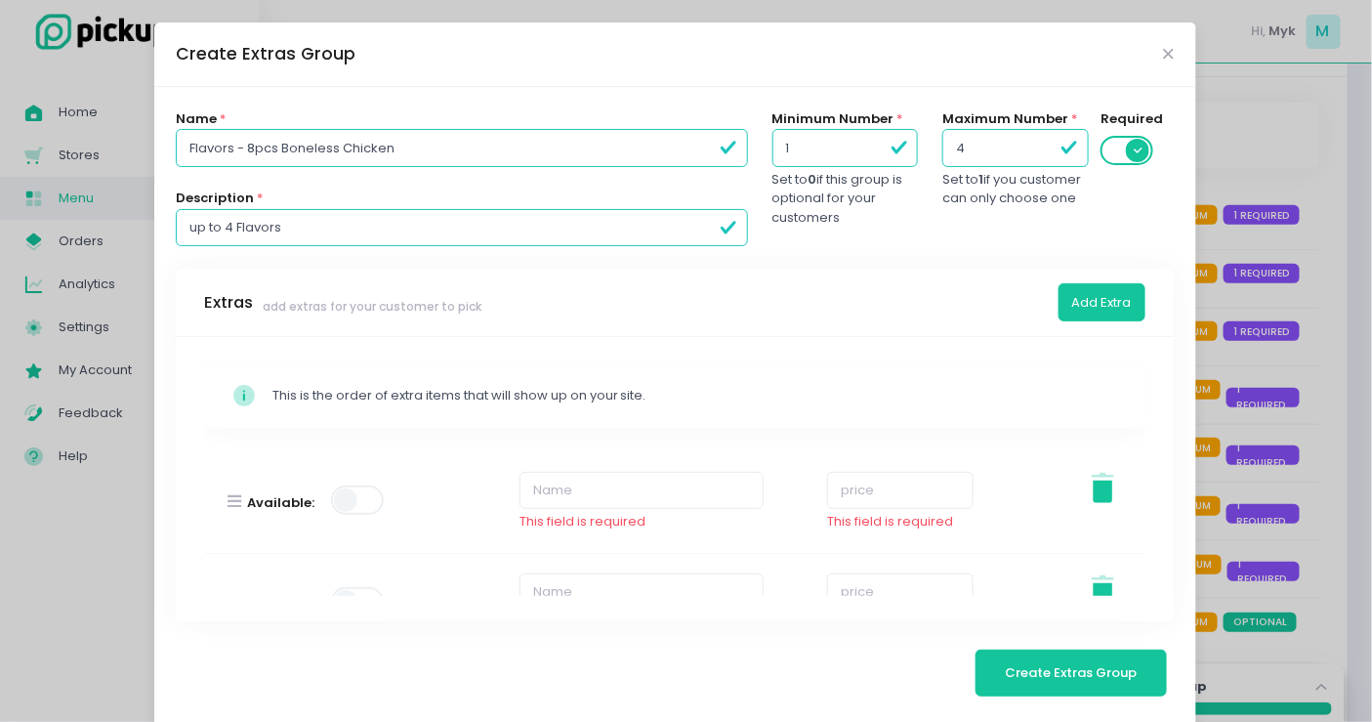
click at [348, 505] on span at bounding box center [359, 499] width 56 height 29
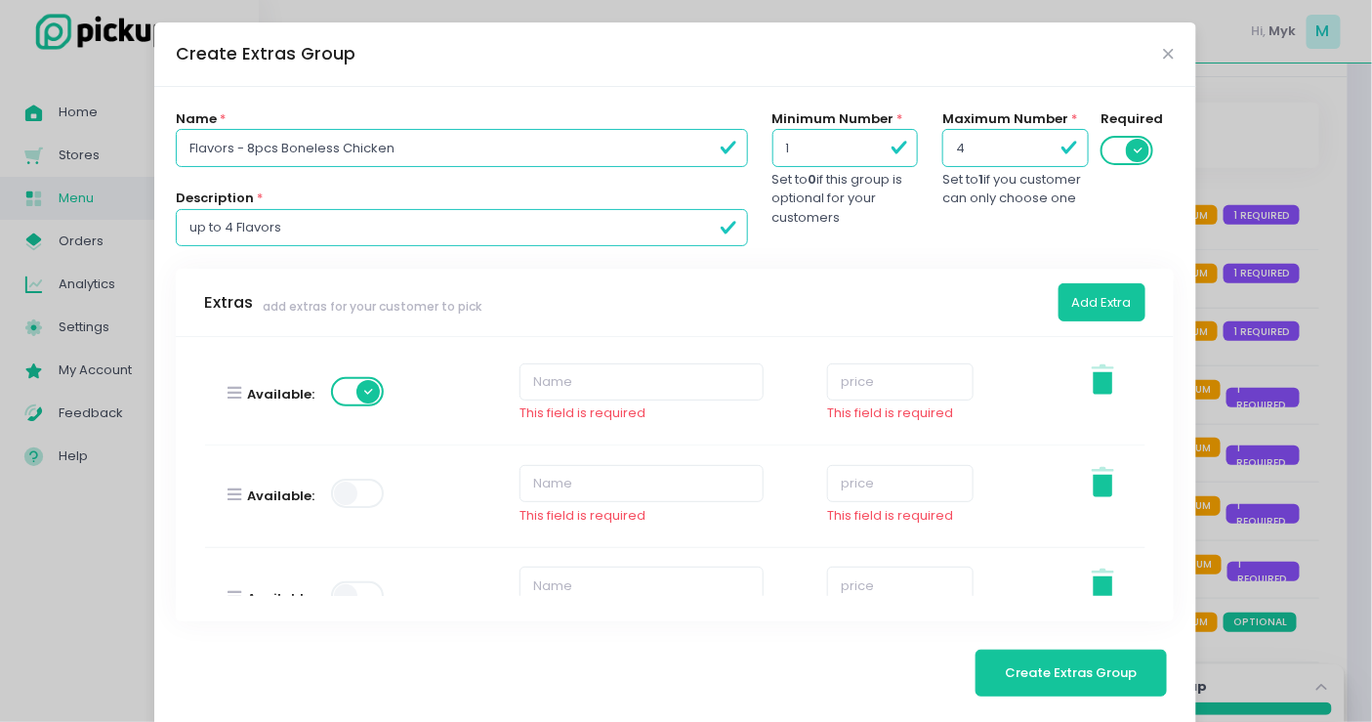
click at [358, 485] on span at bounding box center [359, 493] width 56 height 29
click at [359, 488] on span at bounding box center [359, 487] width 56 height 29
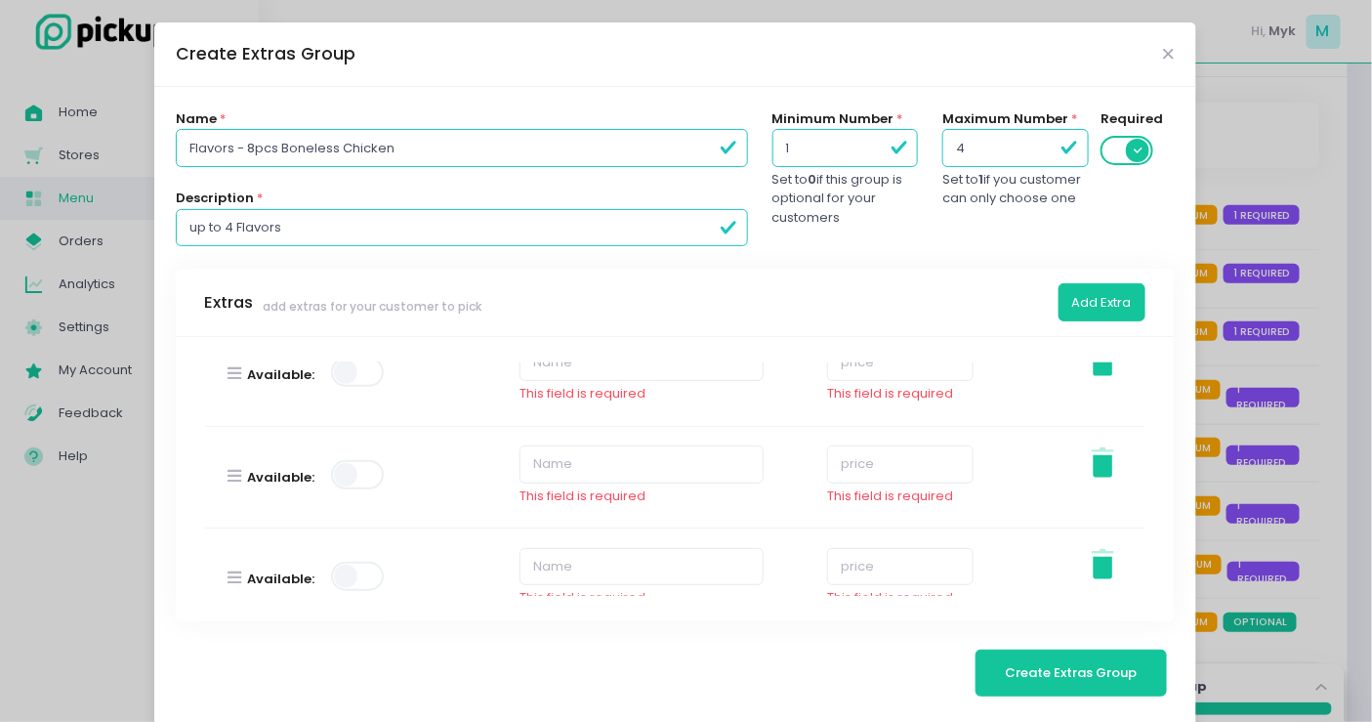
scroll to position [325, 0]
click at [361, 471] on span at bounding box center [359, 480] width 56 height 29
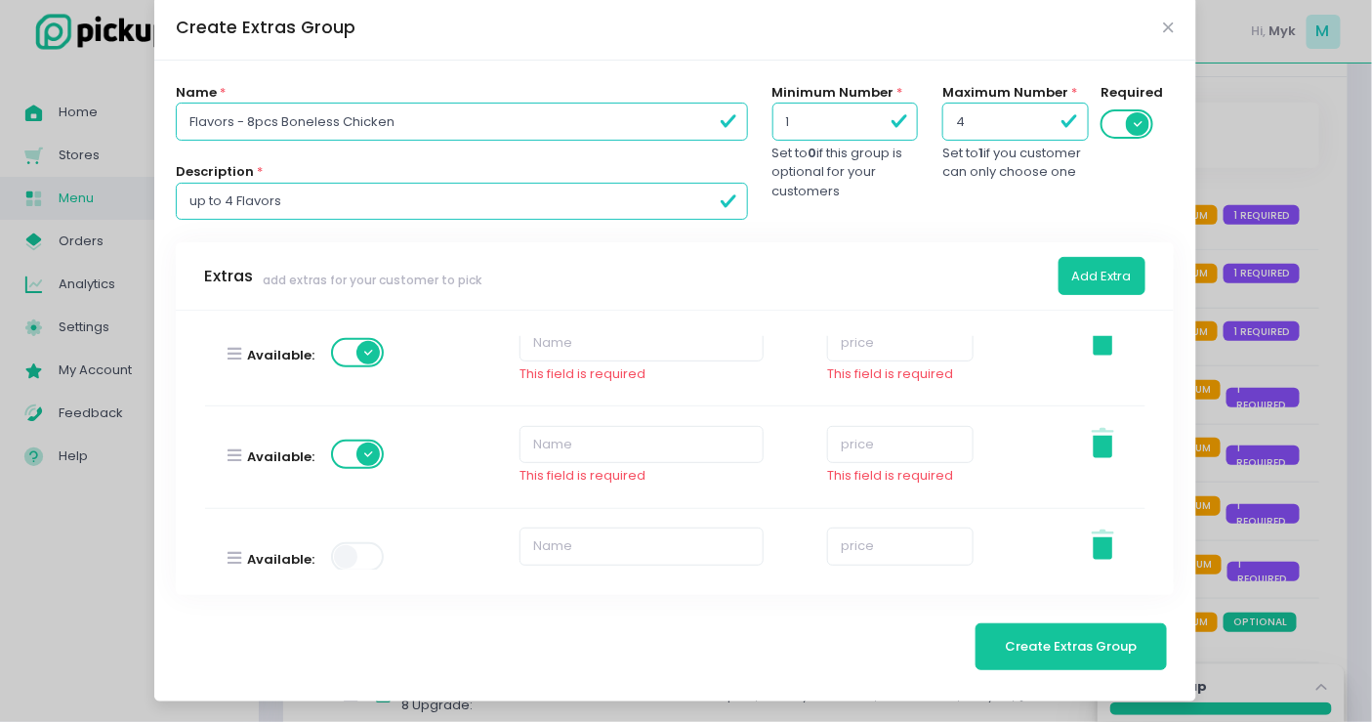
scroll to position [434, 0]
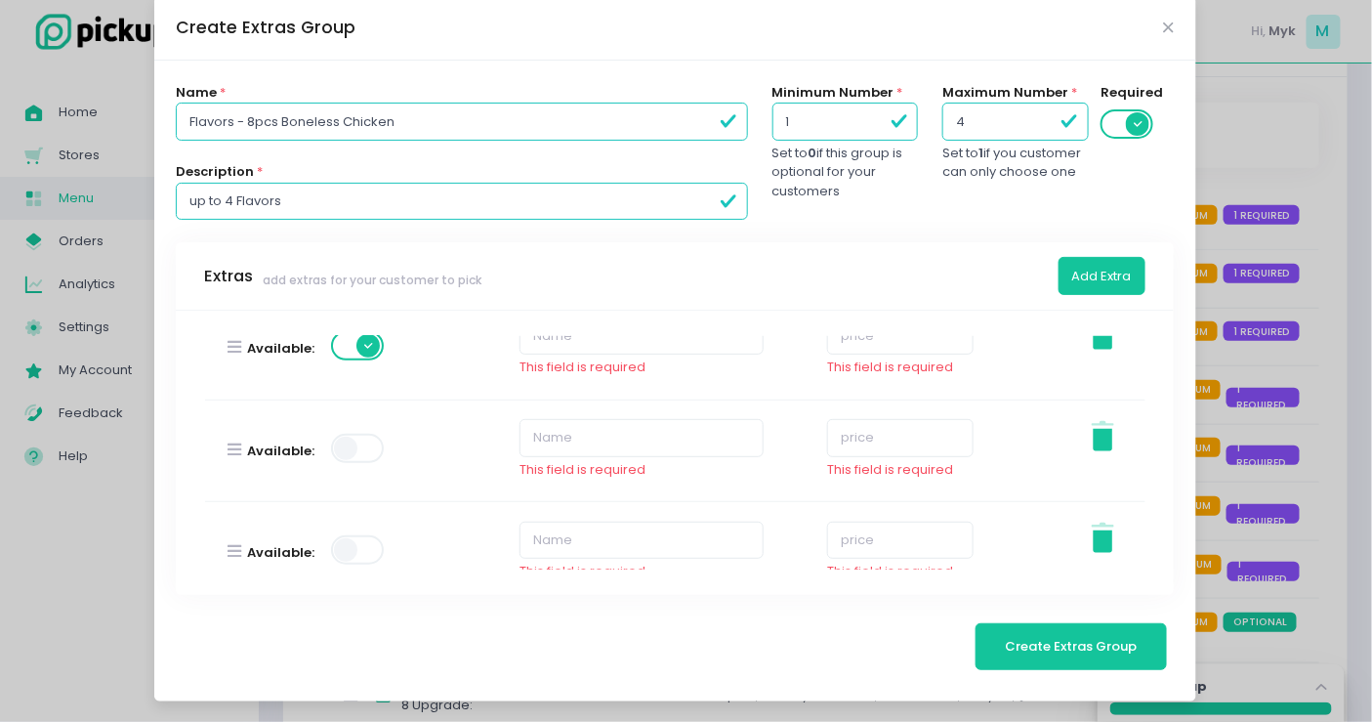
click at [358, 455] on span at bounding box center [359, 448] width 56 height 29
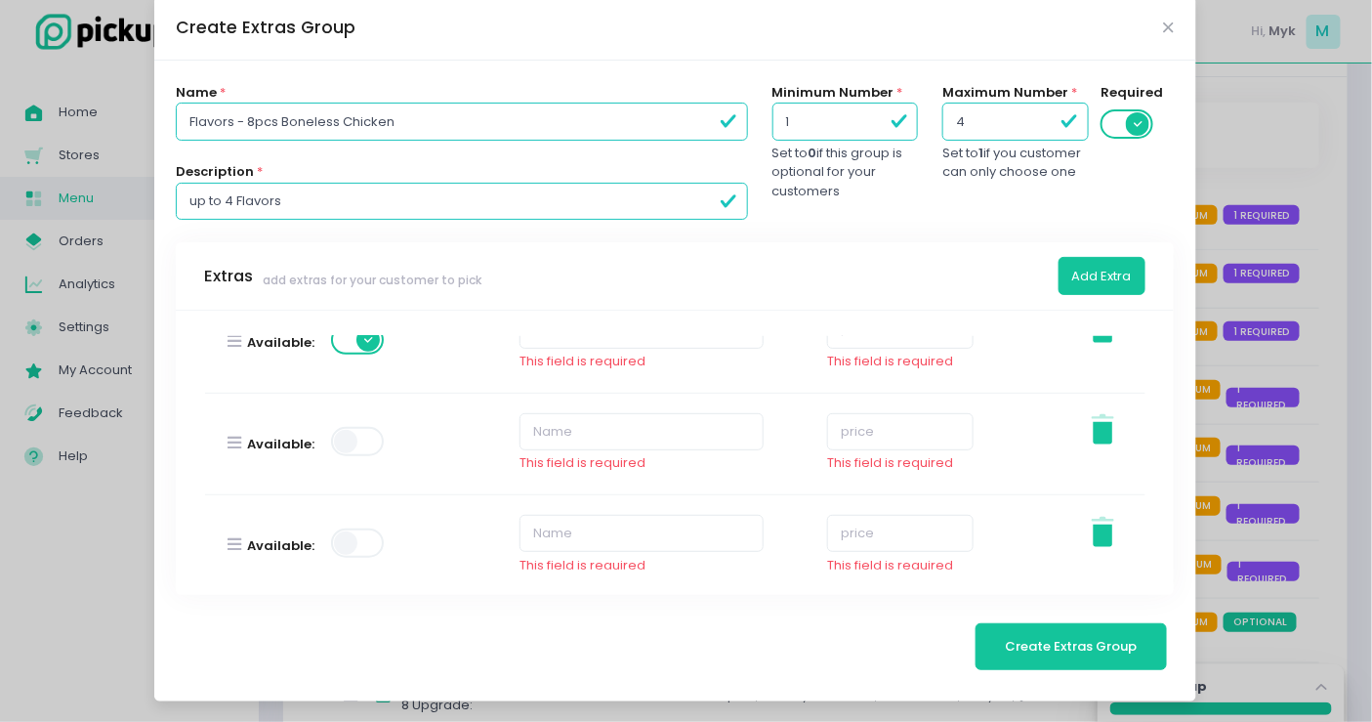
click at [362, 437] on span at bounding box center [359, 441] width 56 height 29
click at [351, 534] on span at bounding box center [359, 542] width 56 height 29
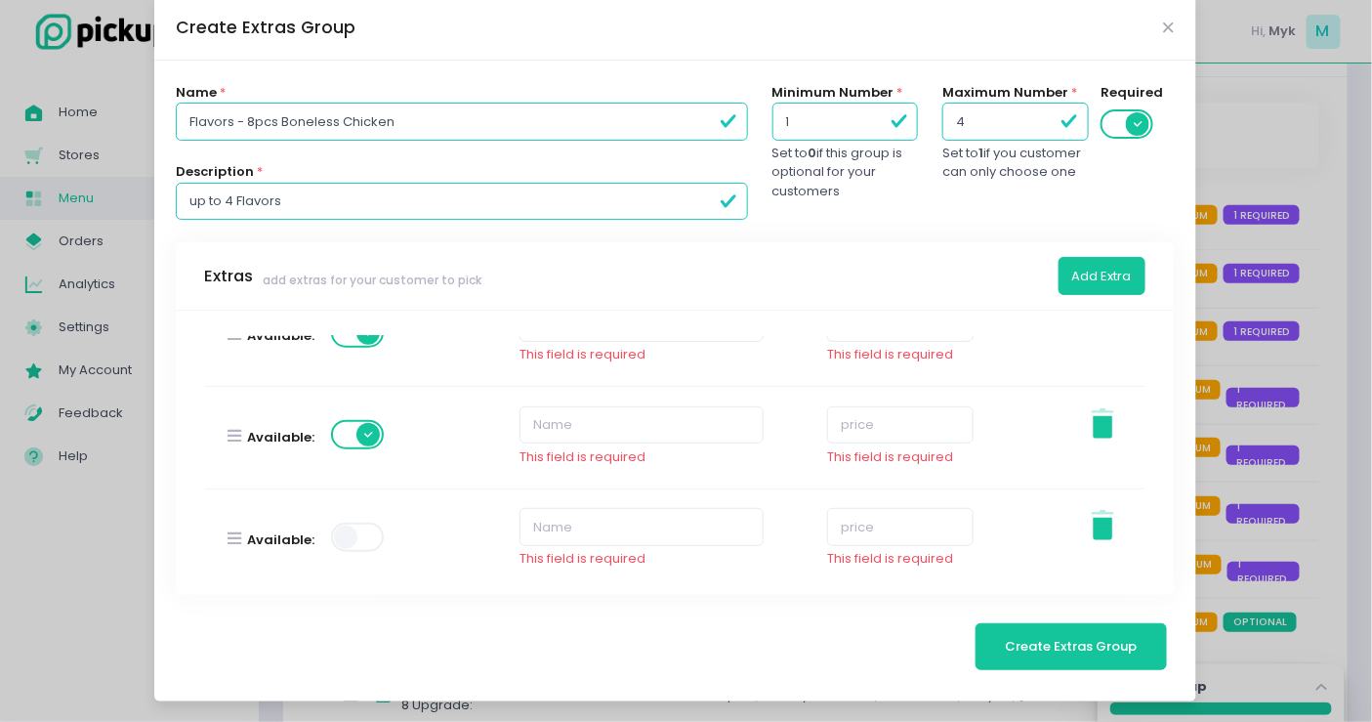
click at [353, 530] on span at bounding box center [359, 537] width 56 height 29
click at [358, 516] on span at bounding box center [359, 530] width 56 height 29
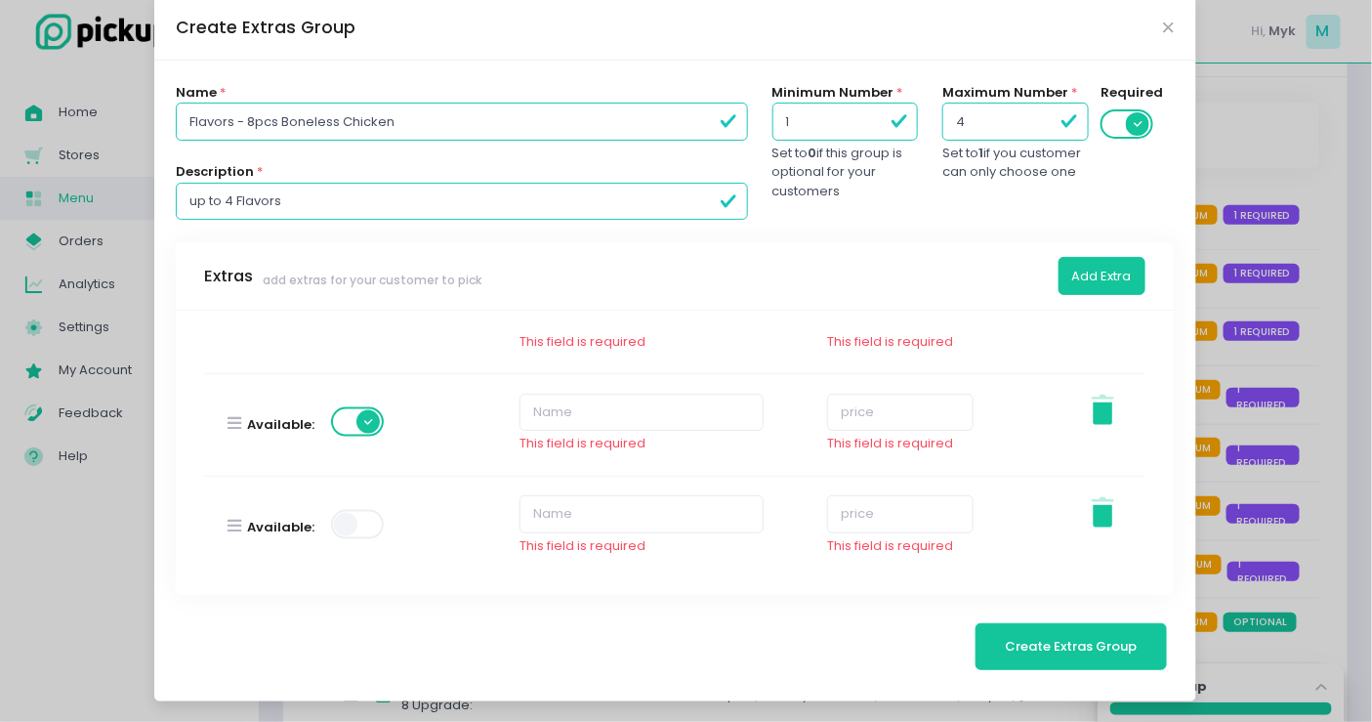
click at [358, 510] on span at bounding box center [359, 524] width 56 height 29
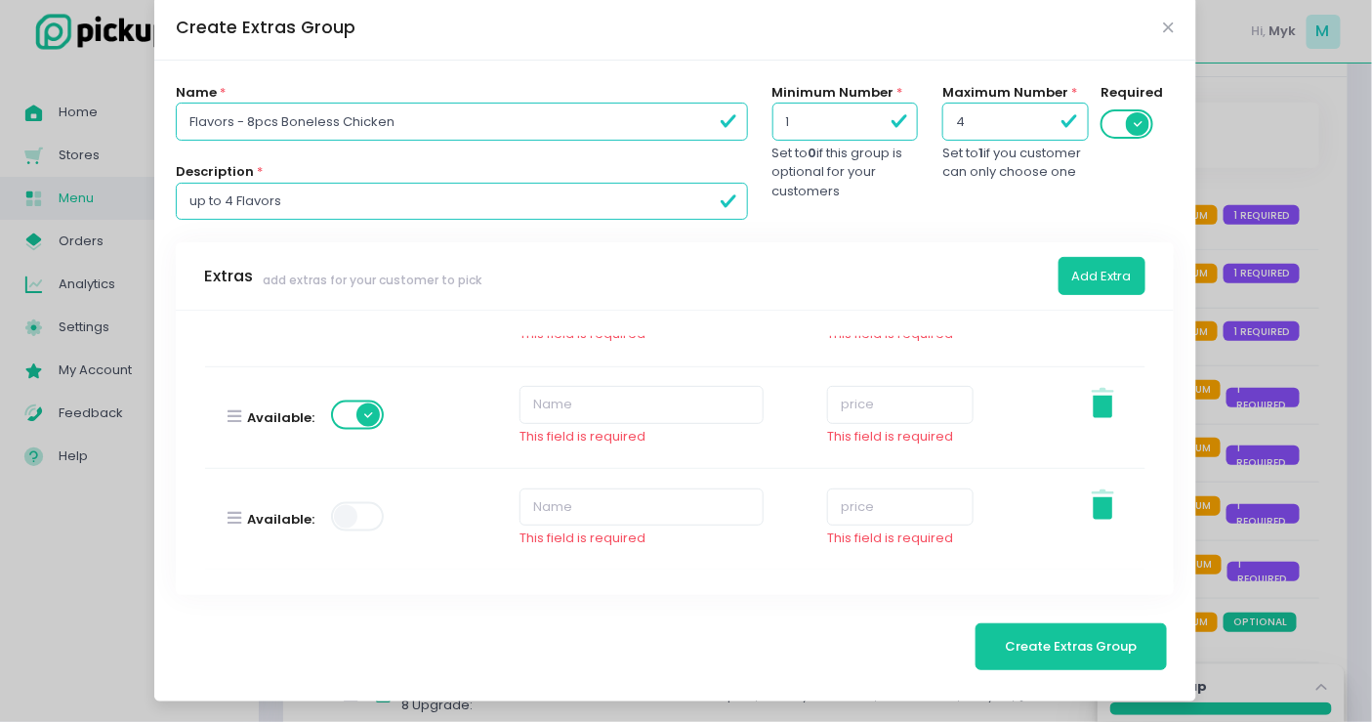
click at [358, 510] on span at bounding box center [359, 516] width 56 height 29
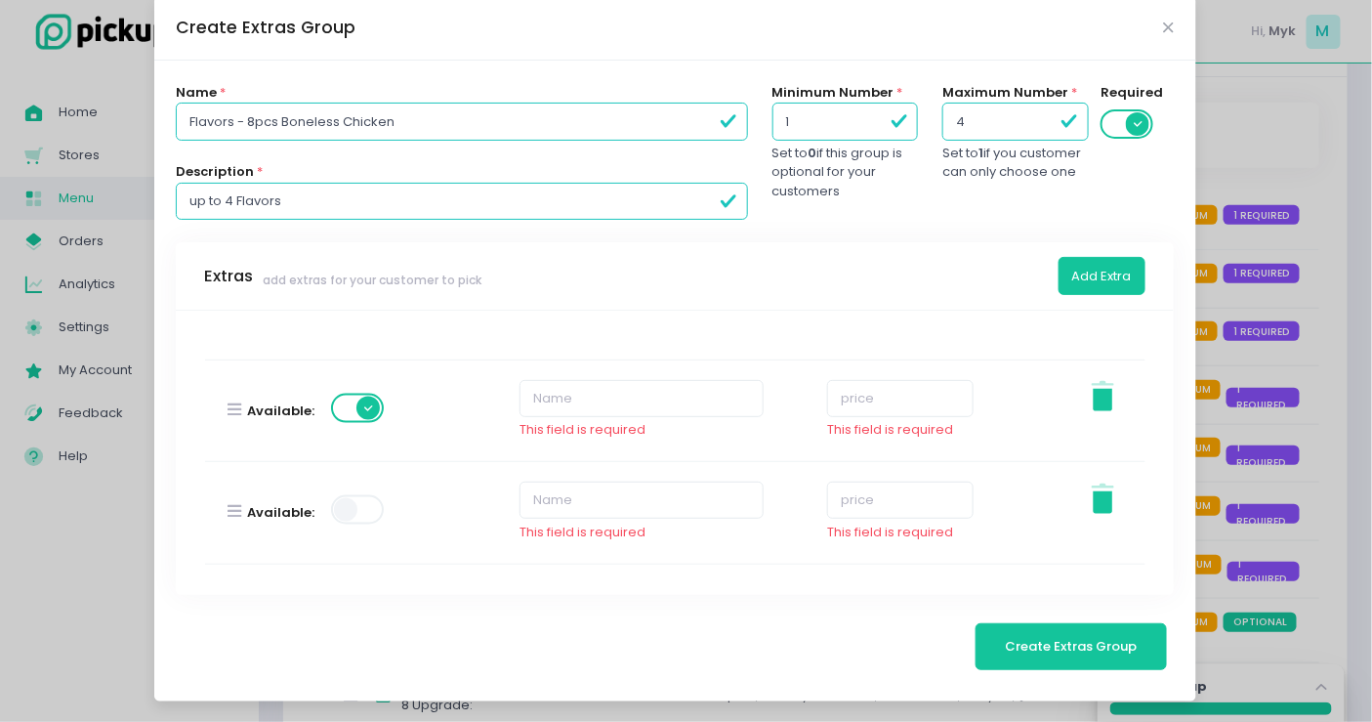
click at [359, 499] on span at bounding box center [359, 509] width 56 height 29
click at [359, 498] on span at bounding box center [359, 503] width 56 height 29
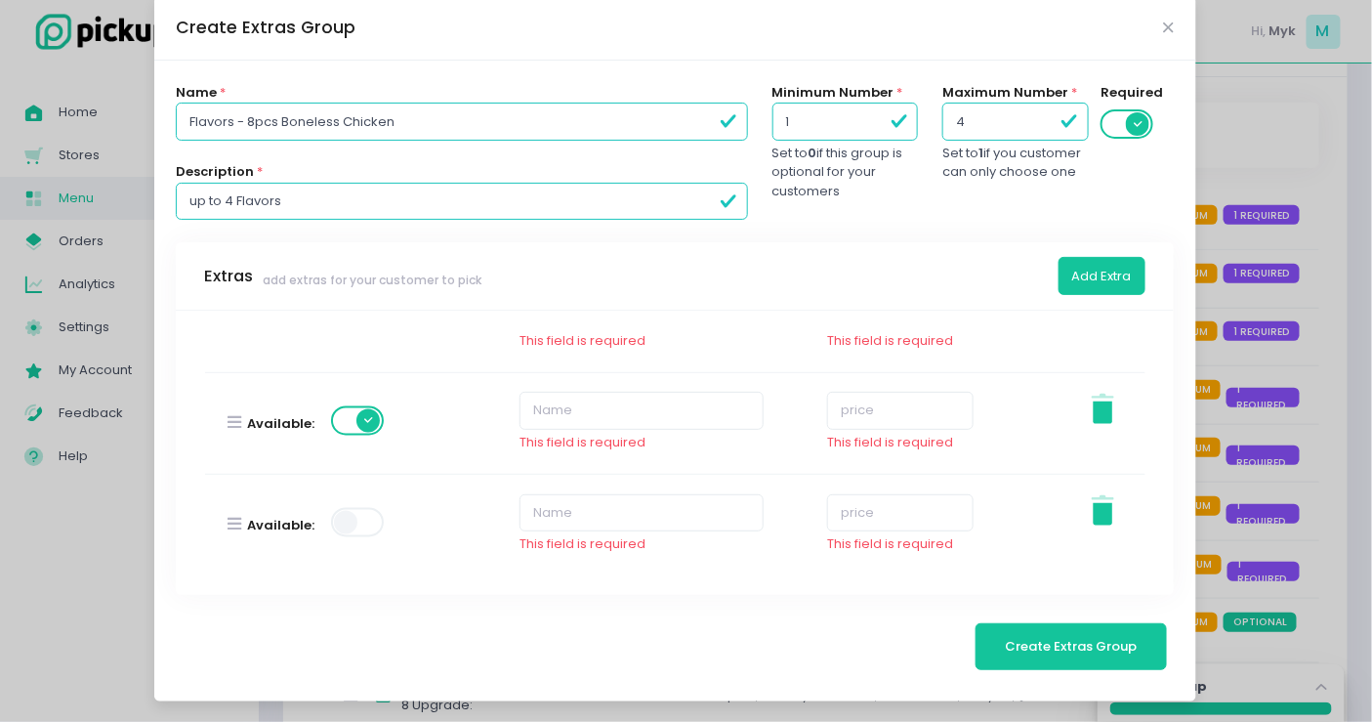
click at [359, 506] on label at bounding box center [359, 522] width 56 height 33
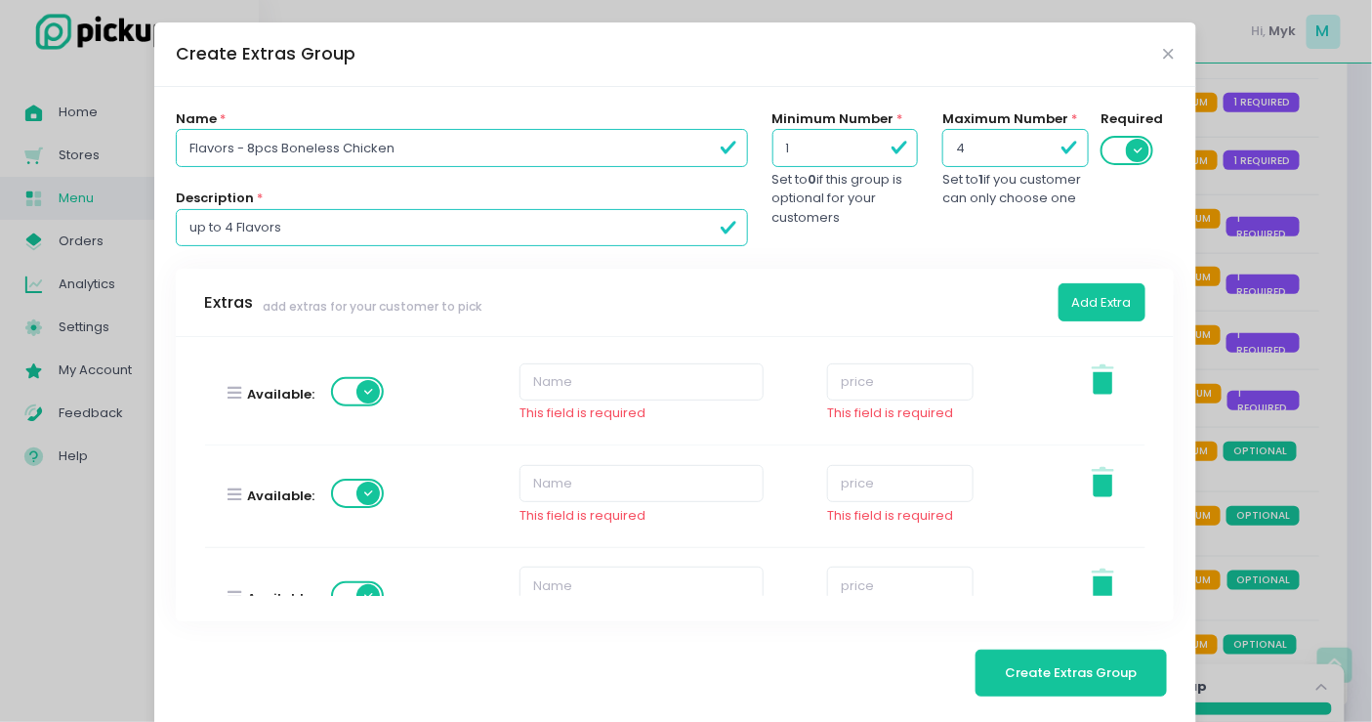
scroll to position [0, 0]
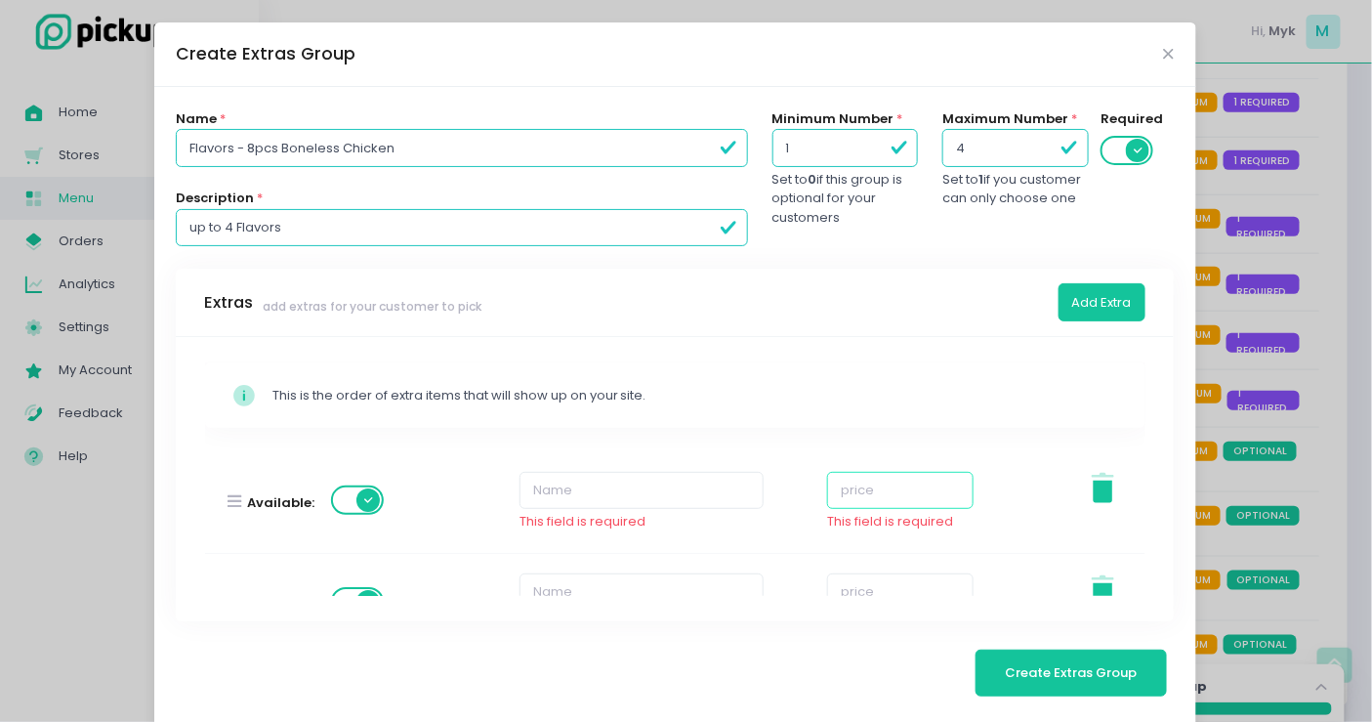
click at [869, 480] on input "number" at bounding box center [900, 490] width 147 height 37
type input "0"
click at [640, 518] on div "This field is required" at bounding box center [642, 522] width 244 height 20
click at [656, 505] on input "text" at bounding box center [642, 490] width 244 height 37
click at [722, 493] on input "text" at bounding box center [642, 490] width 244 height 37
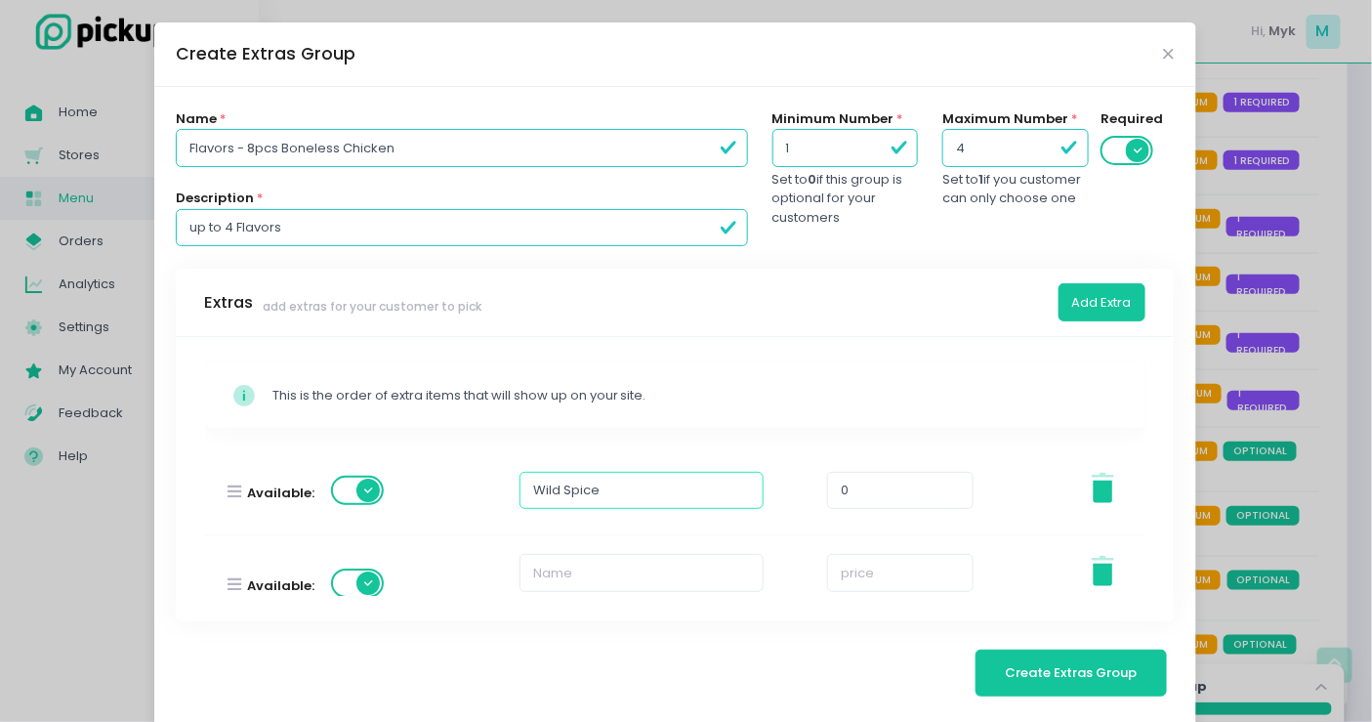
scroll to position [108, 0]
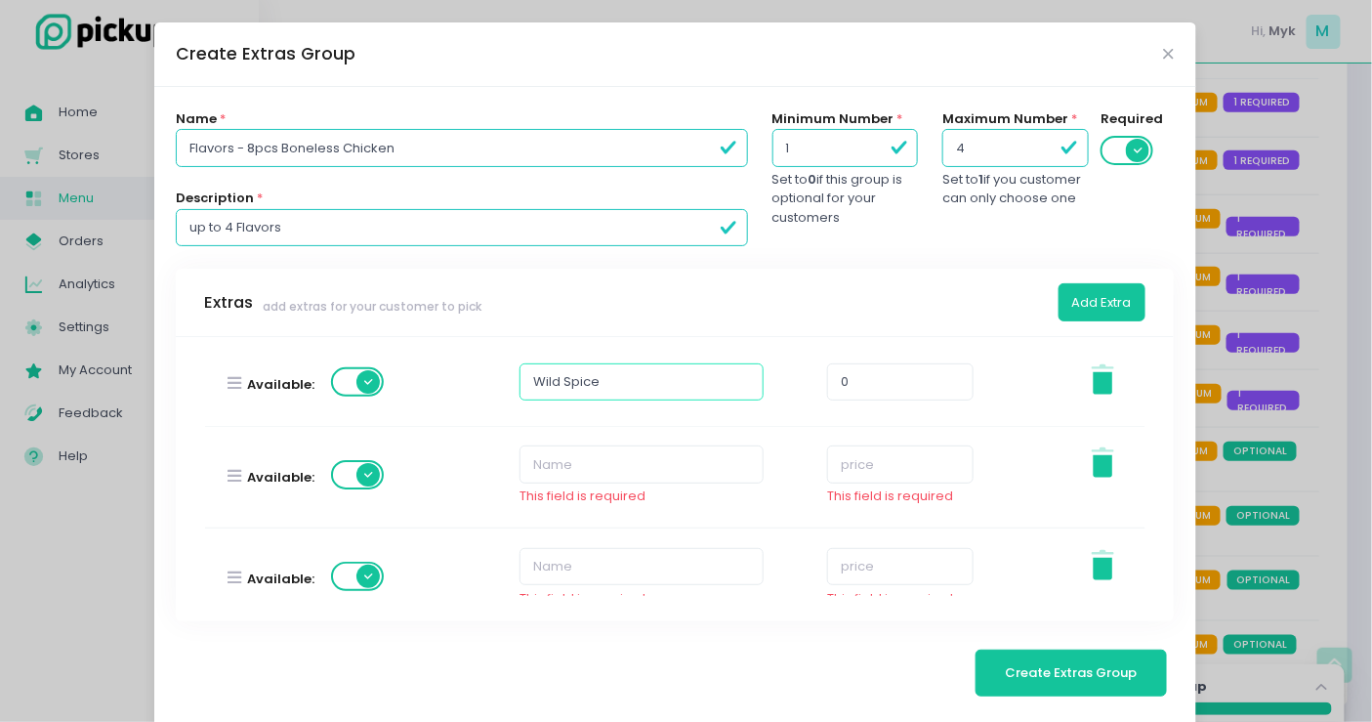
type input "Wild Spice"
click at [627, 456] on input "text" at bounding box center [642, 463] width 244 height 37
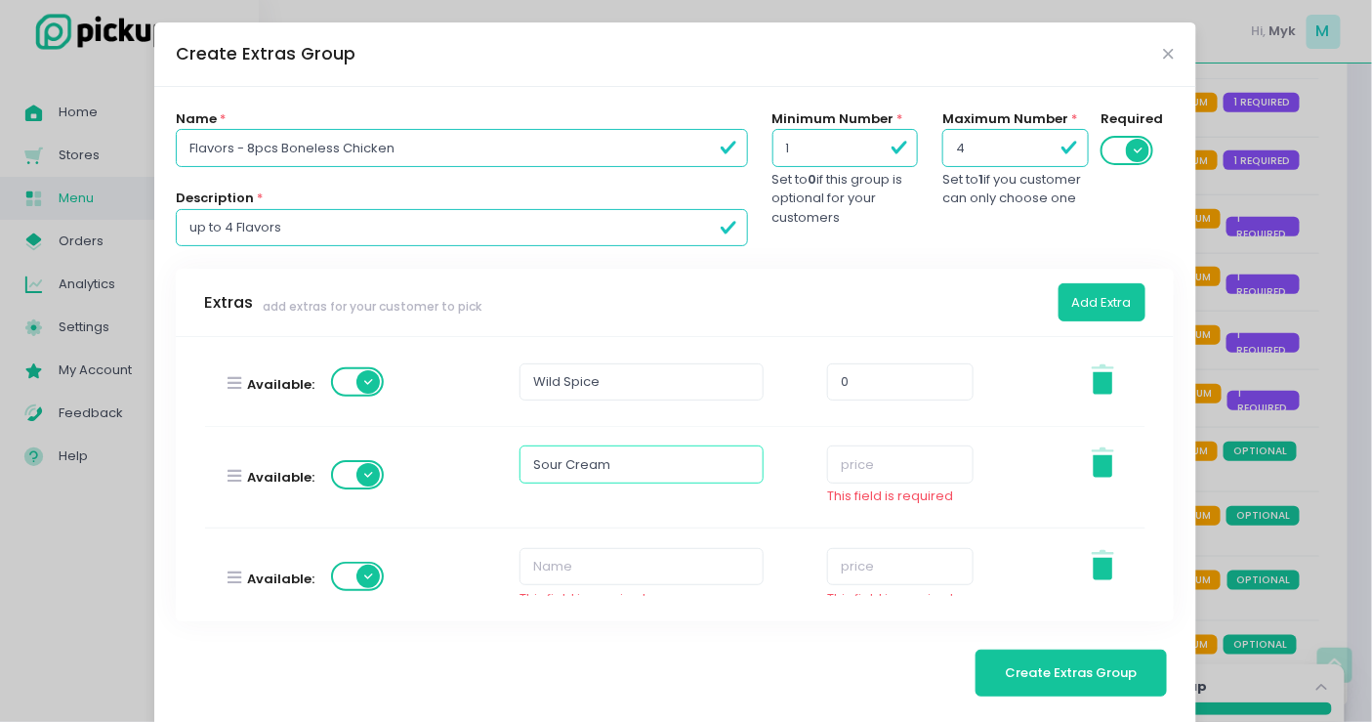
type input "Sour Cream"
click at [858, 455] on input "number" at bounding box center [900, 463] width 147 height 37
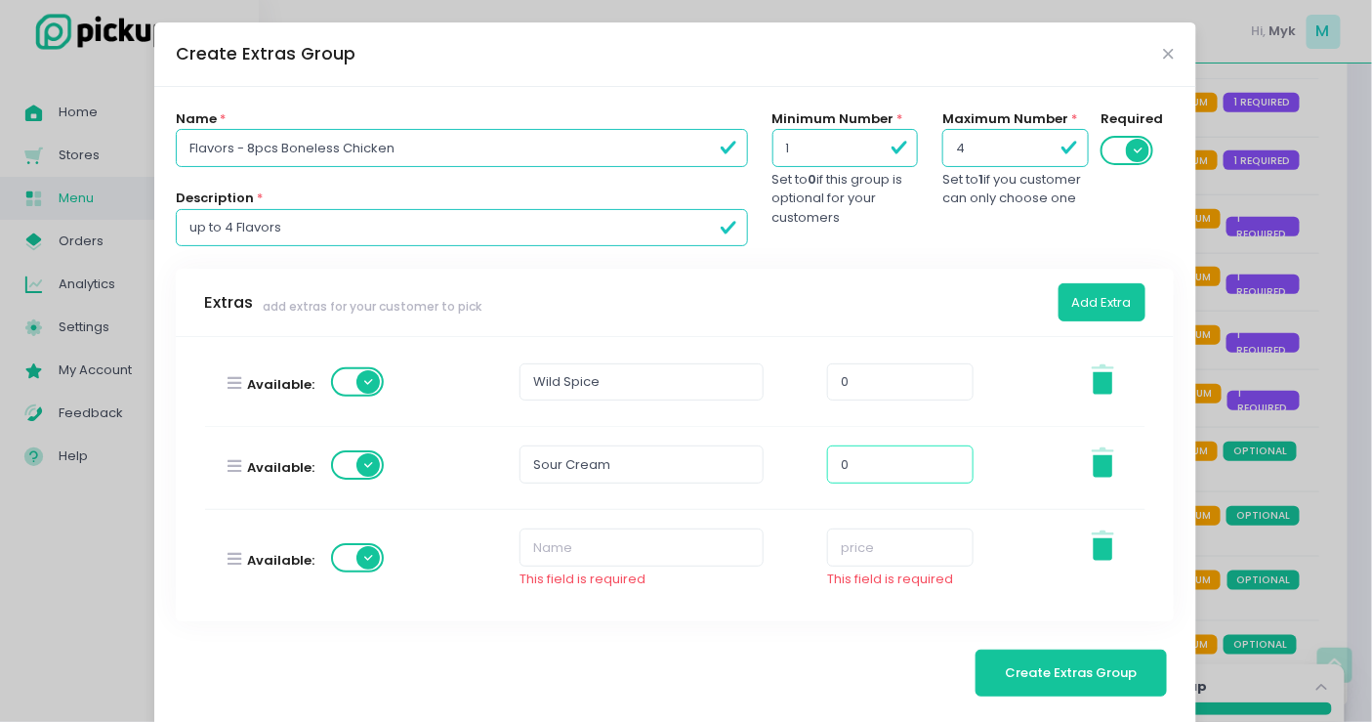
type input "0"
click at [574, 534] on input "text" at bounding box center [642, 546] width 244 height 37
type input "Asian Zing"
click at [892, 550] on input "number" at bounding box center [900, 546] width 147 height 37
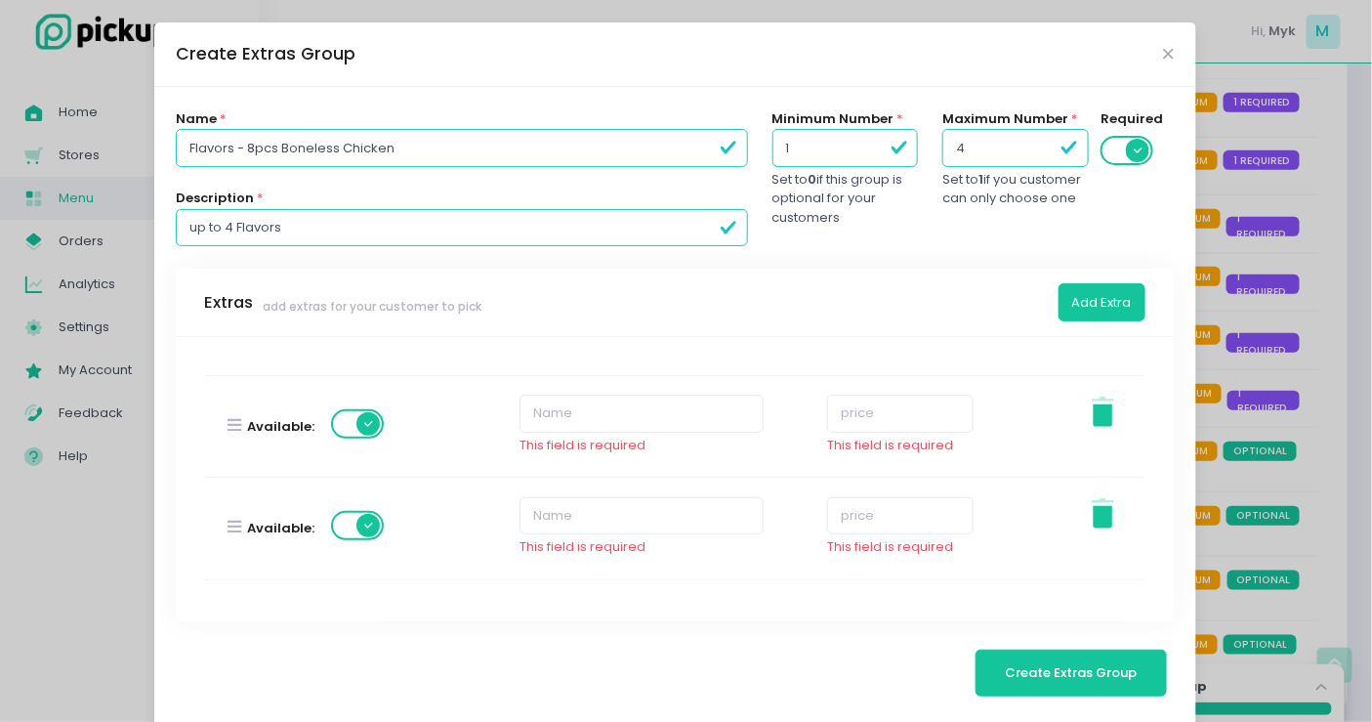
scroll to position [217, 0]
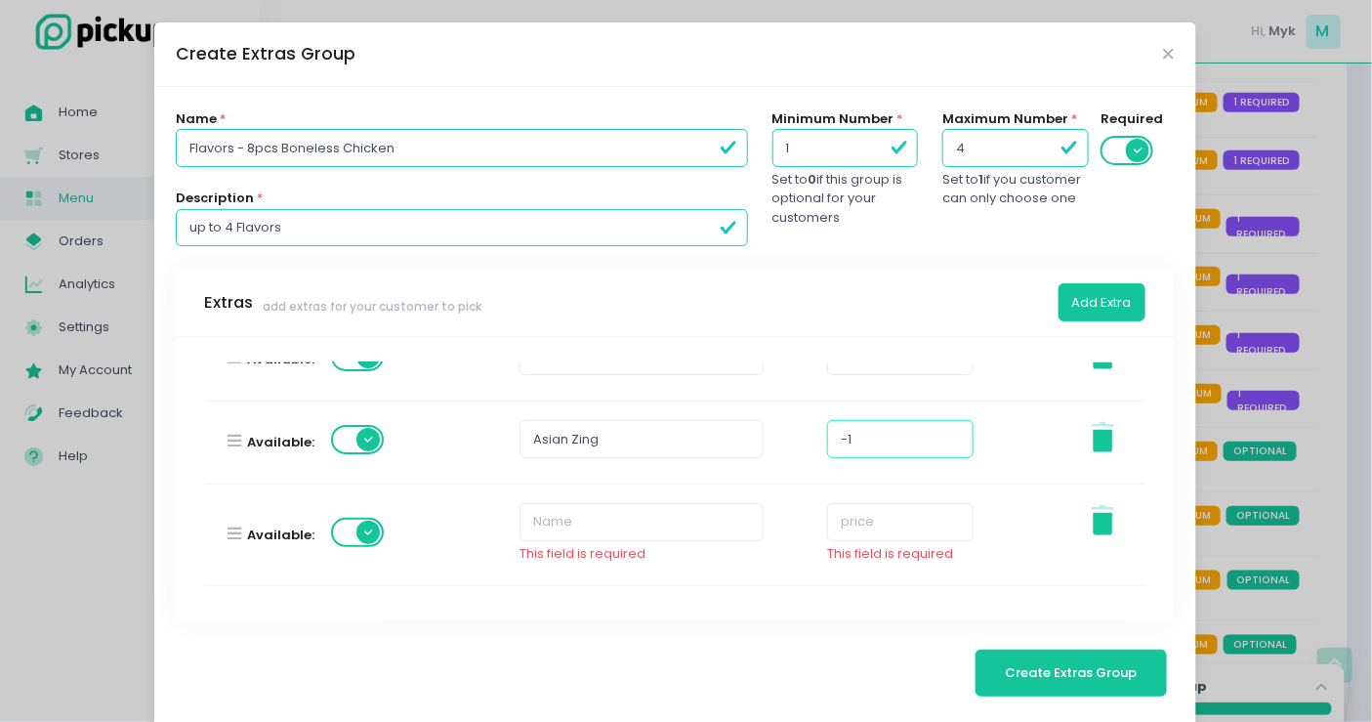
drag, startPoint x: 862, startPoint y: 444, endPoint x: 786, endPoint y: 442, distance: 75.3
click at [786, 442] on div "Available: Asian Zing -1 Stockholm-icons / General / Trash Created with Sketch." at bounding box center [674, 442] width 965 height 82
type input "0"
click at [646, 522] on input "text" at bounding box center [642, 521] width 244 height 37
click at [597, 523] on input "text" at bounding box center [642, 521] width 244 height 37
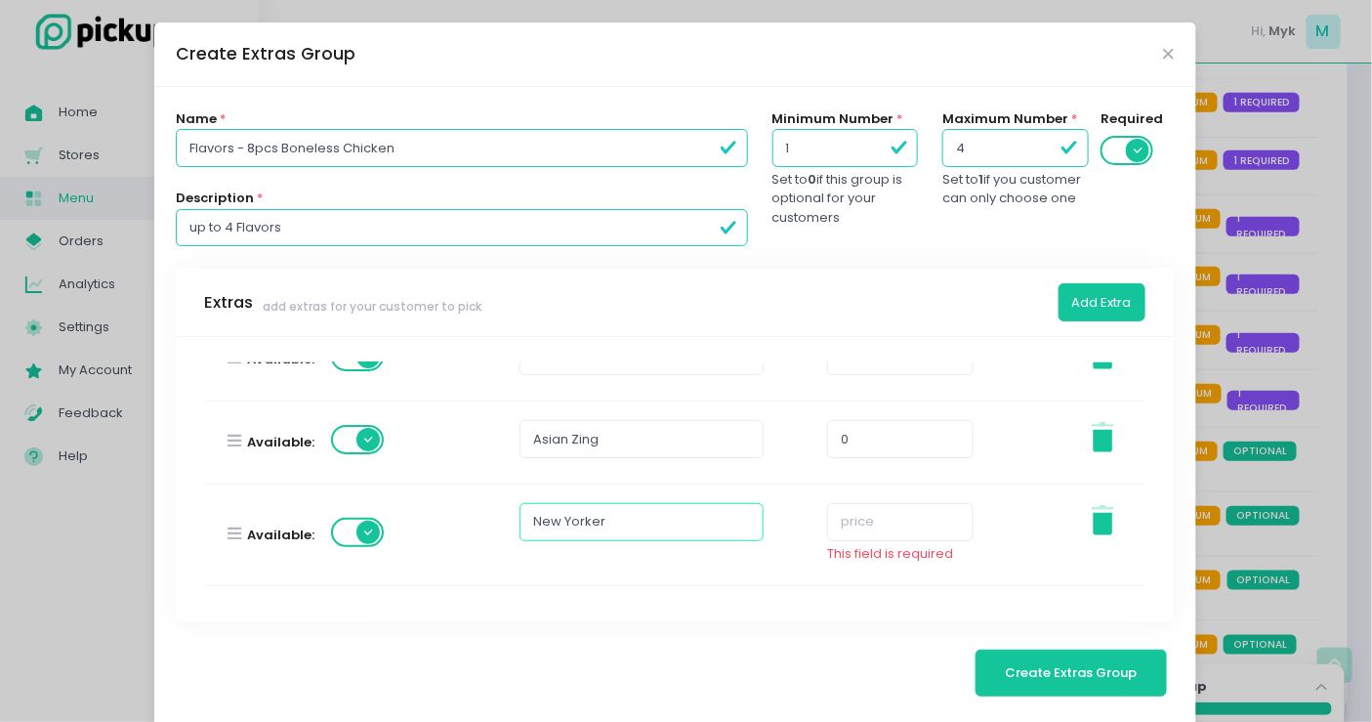
type input "New Yorker"
click at [918, 532] on input "number" at bounding box center [900, 521] width 147 height 37
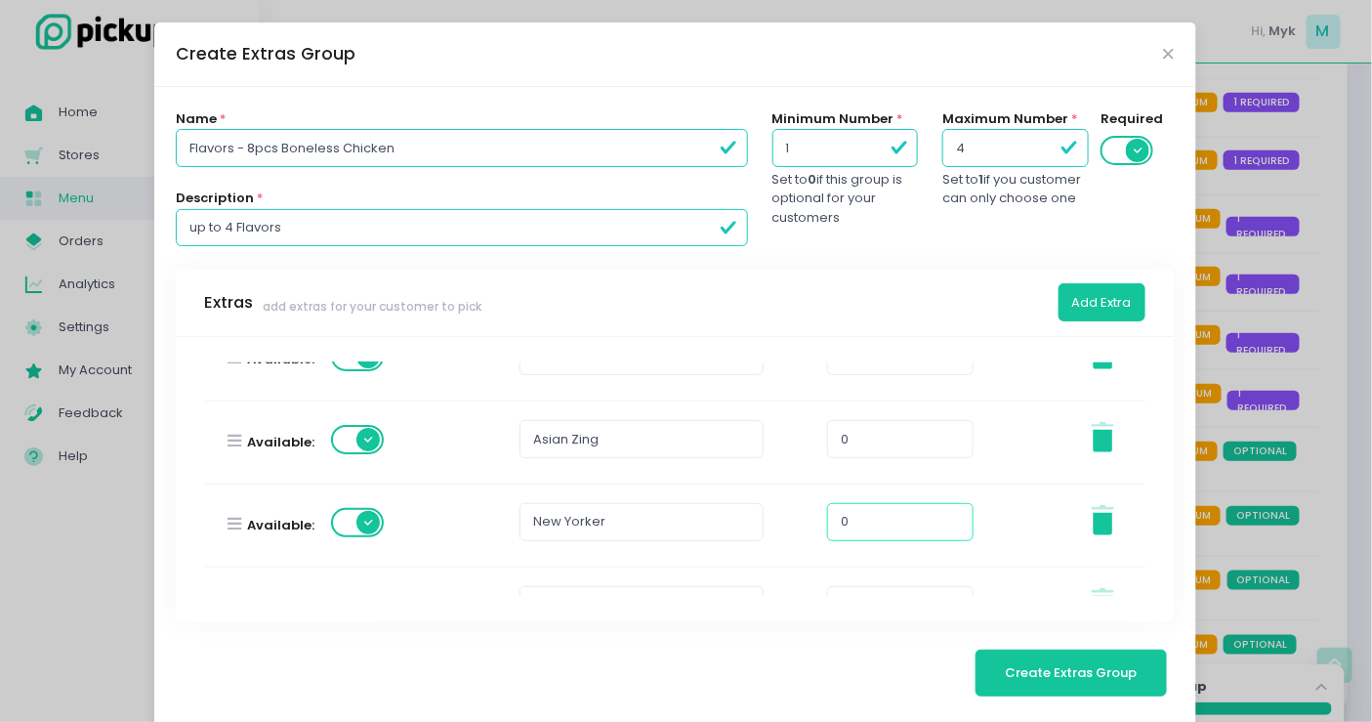
scroll to position [325, 0]
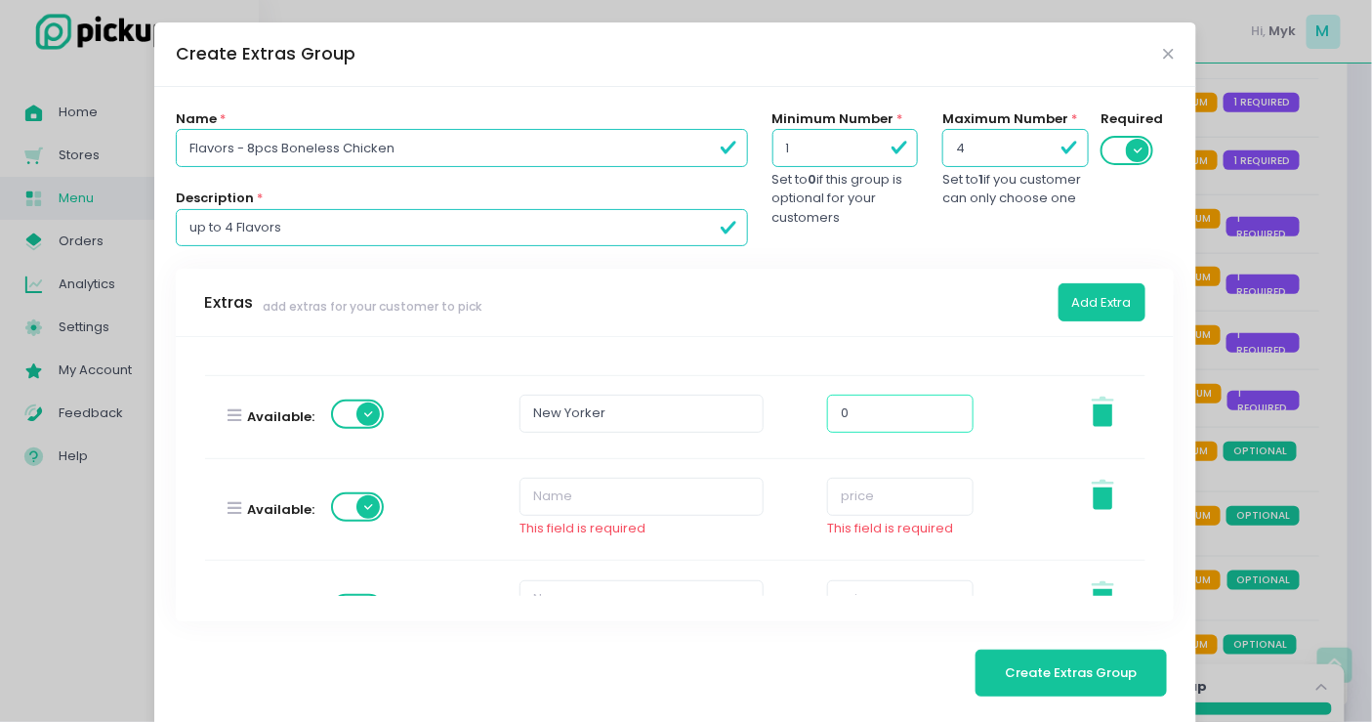
type input "0"
click at [606, 497] on input "text" at bounding box center [642, 496] width 244 height 37
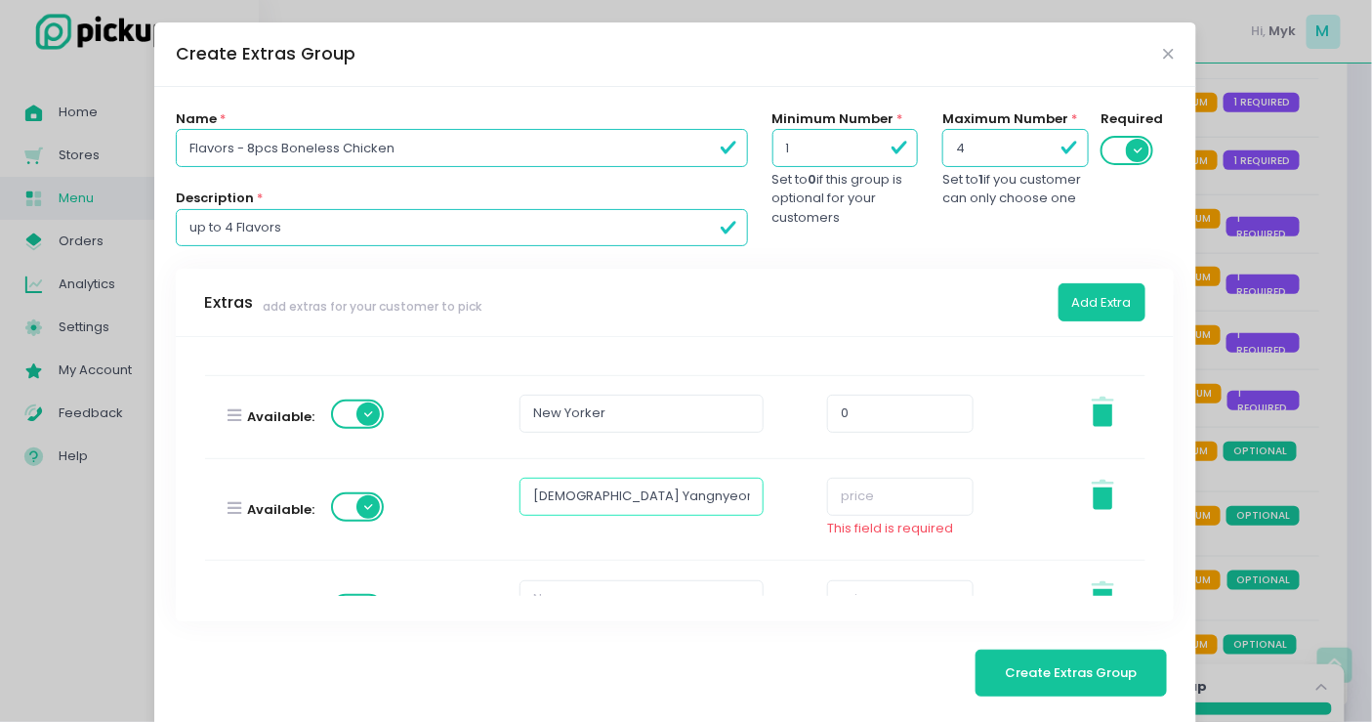
type input "Korean Yangnyeom"
drag, startPoint x: 824, startPoint y: 486, endPoint x: 816, endPoint y: 491, distance: 10.1
click at [827, 485] on input "number" at bounding box center [900, 496] width 147 height 37
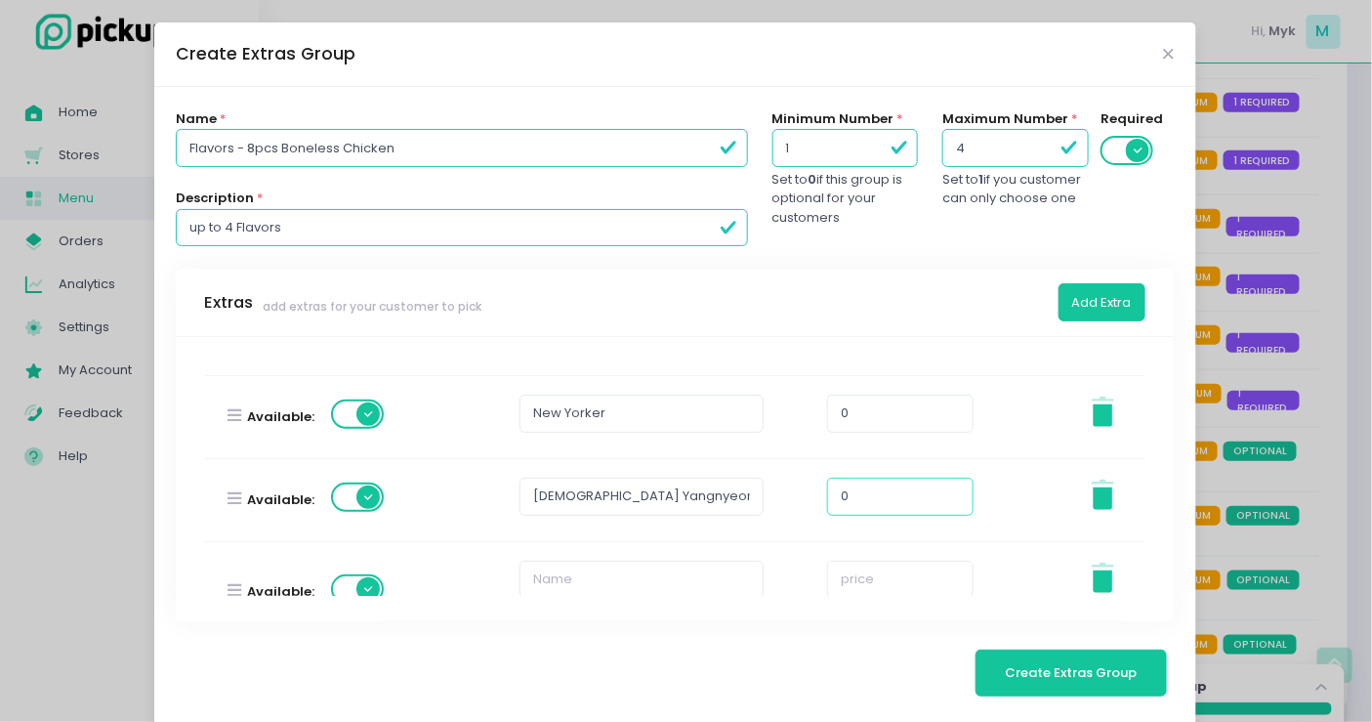
scroll to position [434, 0]
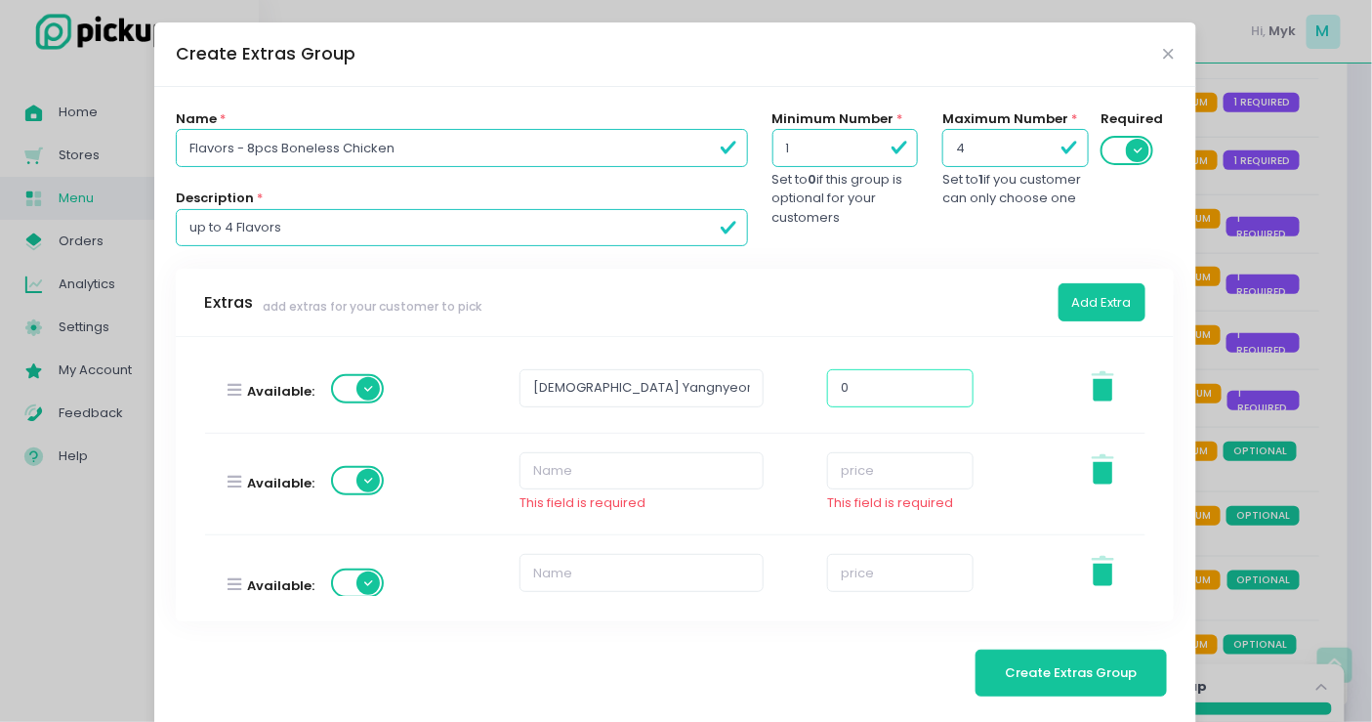
type input "0"
click at [578, 474] on input "text" at bounding box center [642, 470] width 244 height 37
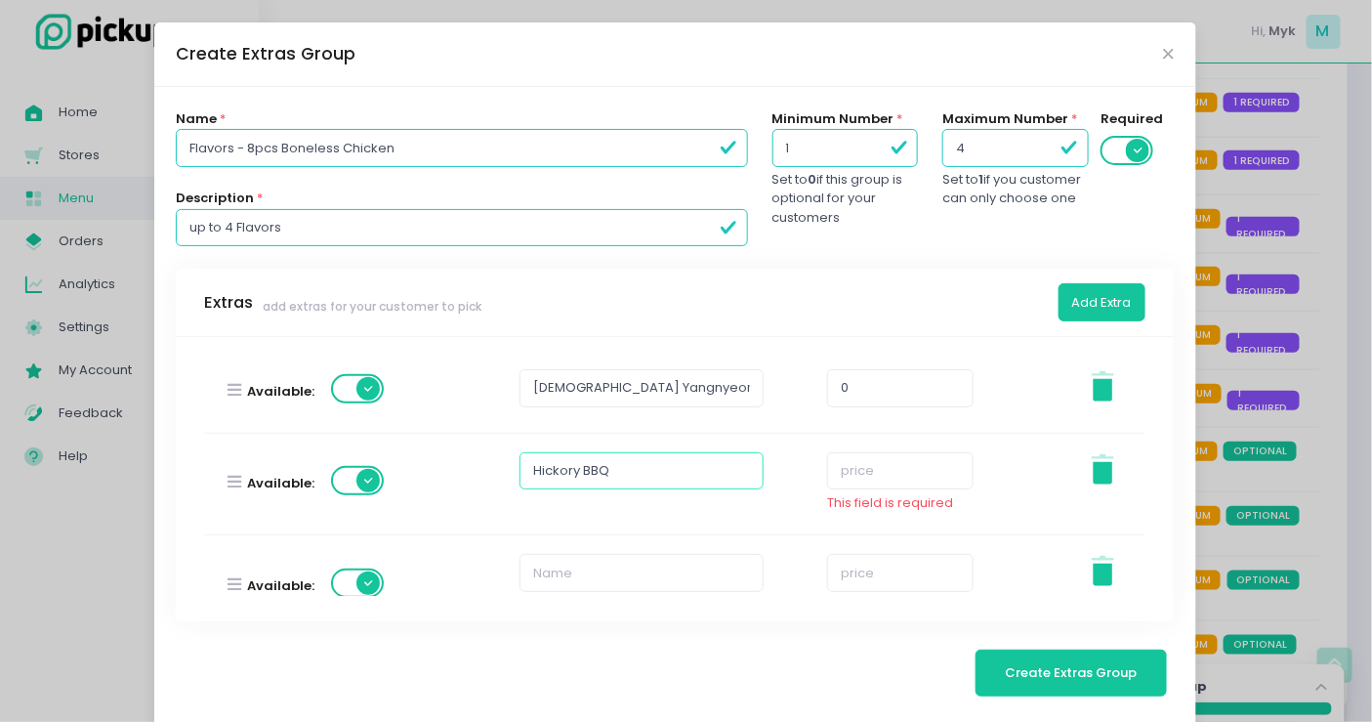
type input "Hickory BBQ"
click at [890, 477] on input "number" at bounding box center [900, 470] width 147 height 37
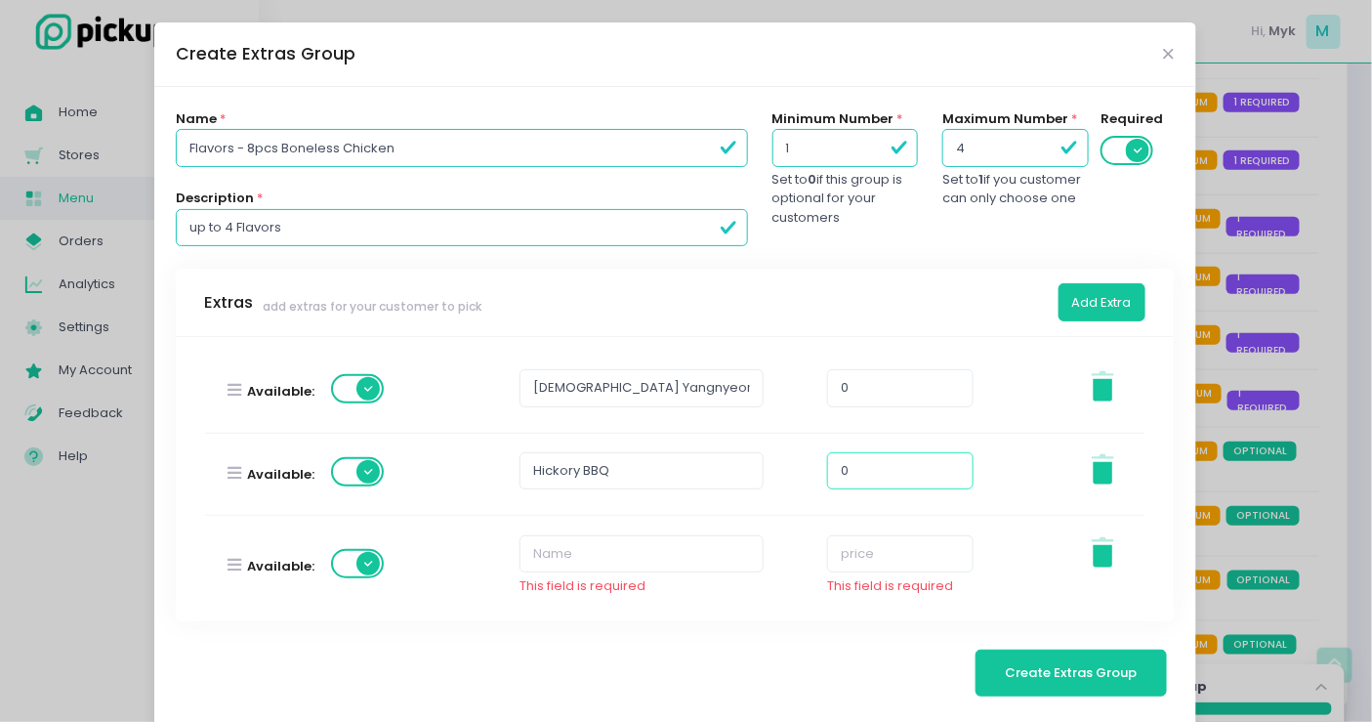
type input "0"
click at [555, 540] on input "text" at bounding box center [642, 553] width 244 height 37
type input "Teriyaki"
click at [828, 540] on input "number" at bounding box center [900, 553] width 147 height 37
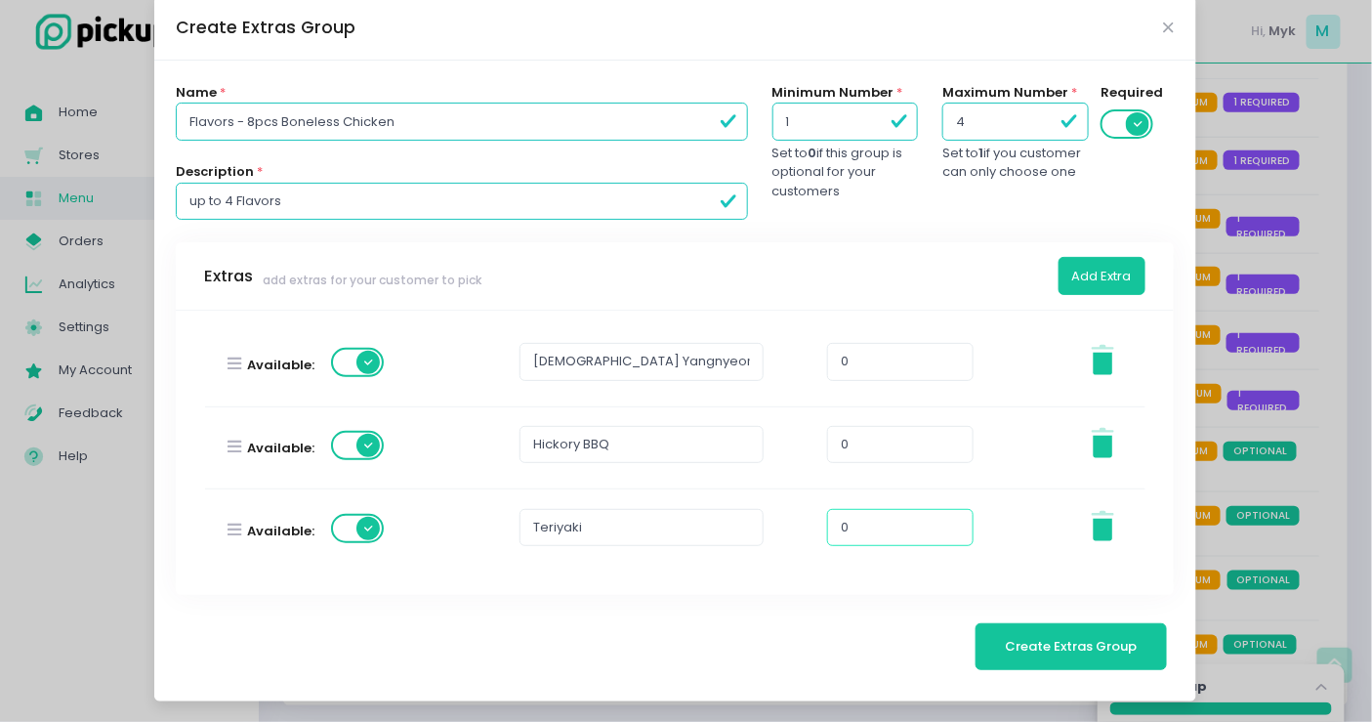
scroll to position [542, 0]
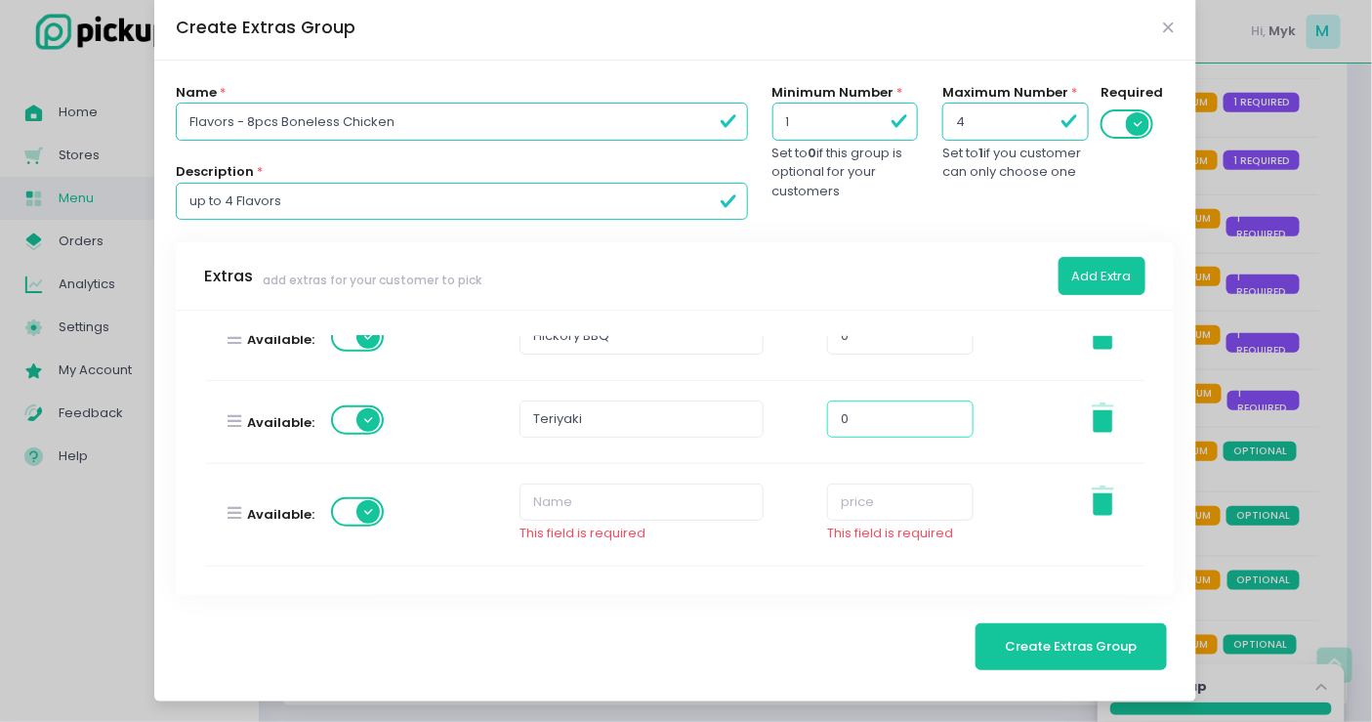
type input "0"
click at [475, 443] on div "Available: Teriyaki 0 Stockholm-icons / General / Trash Created with Sketch." at bounding box center [674, 422] width 965 height 82
click at [504, 17] on div "Create Extras Group" at bounding box center [675, 28] width 1042 height 64
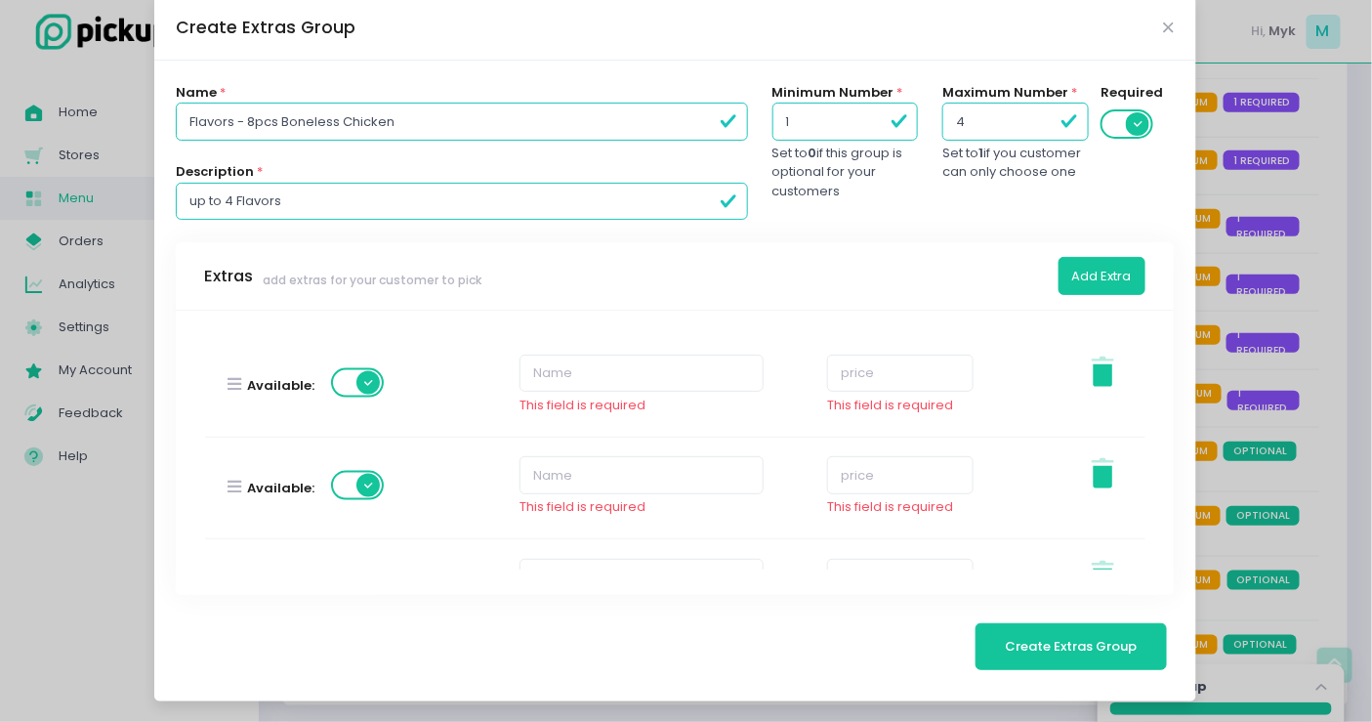
scroll to position [1144, 0]
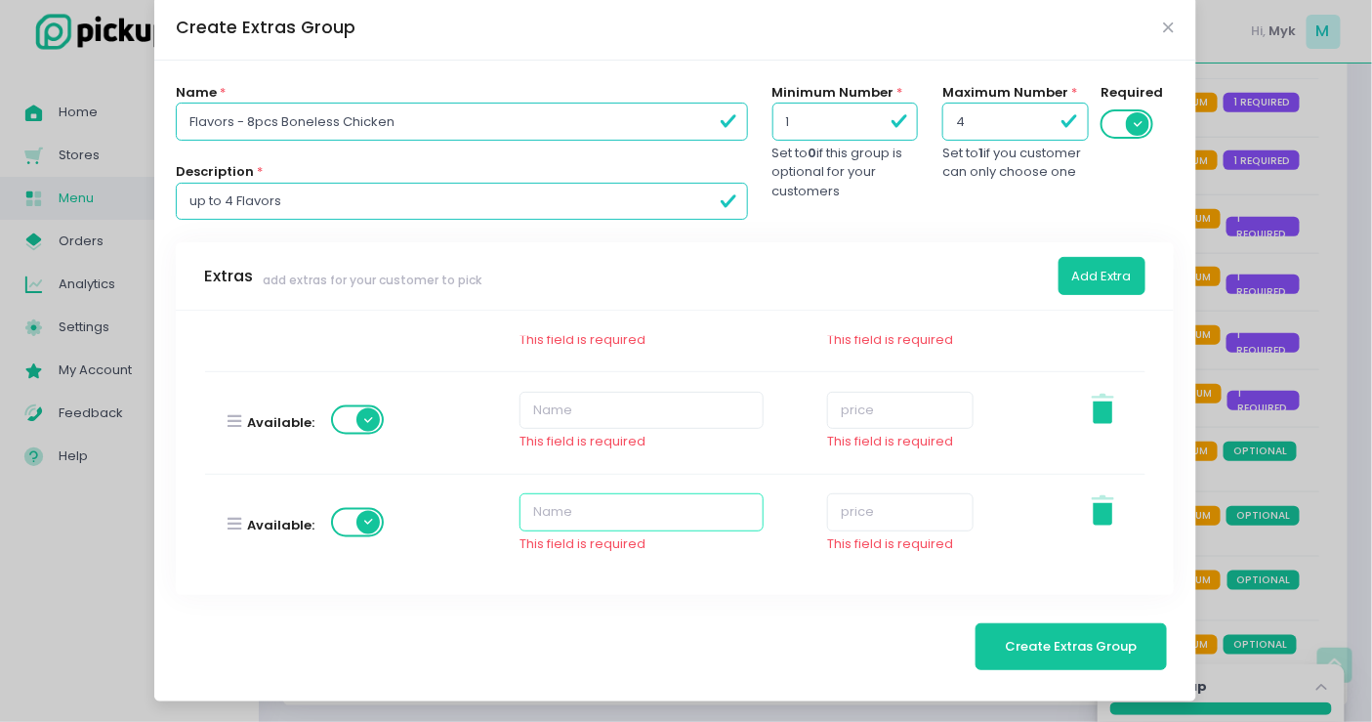
click at [564, 508] on input "text" at bounding box center [642, 511] width 244 height 37
type input "K"
type input "Lemon Pepper"
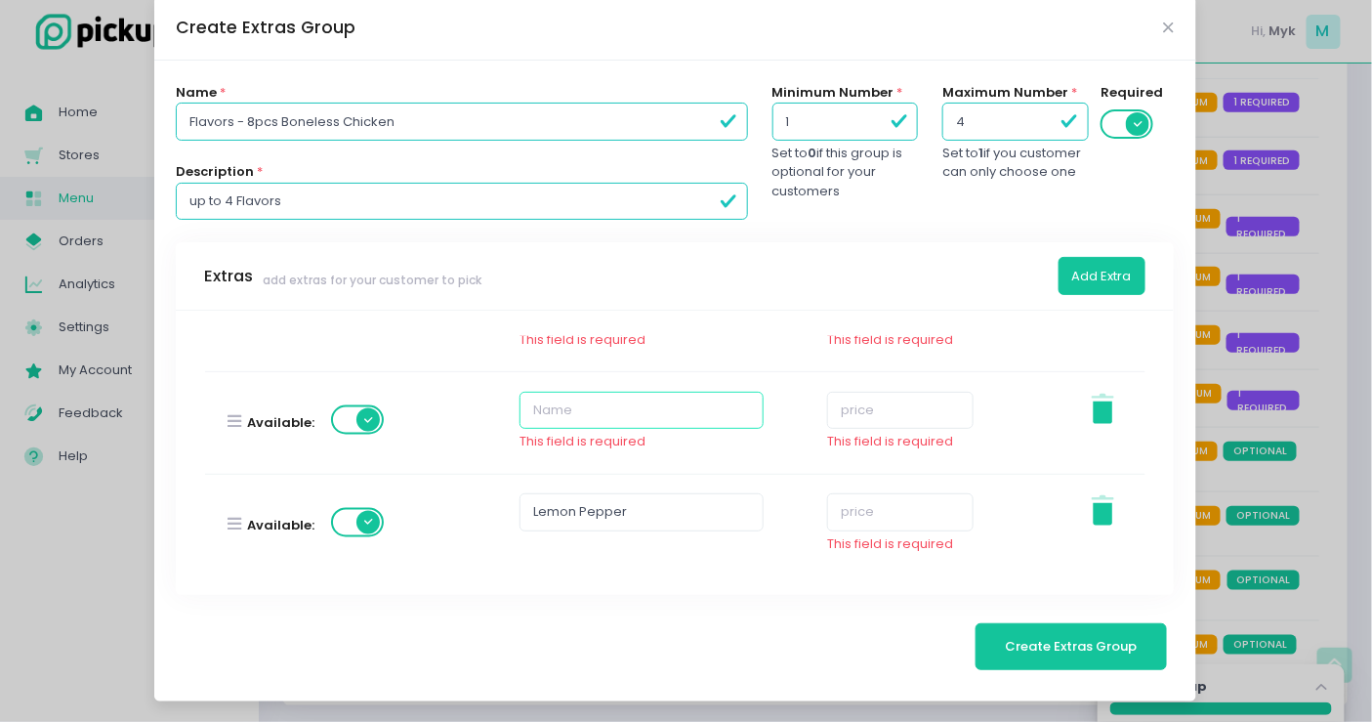
click at [588, 401] on input "text" at bounding box center [642, 410] width 244 height 37
type input "Honey Mustard"
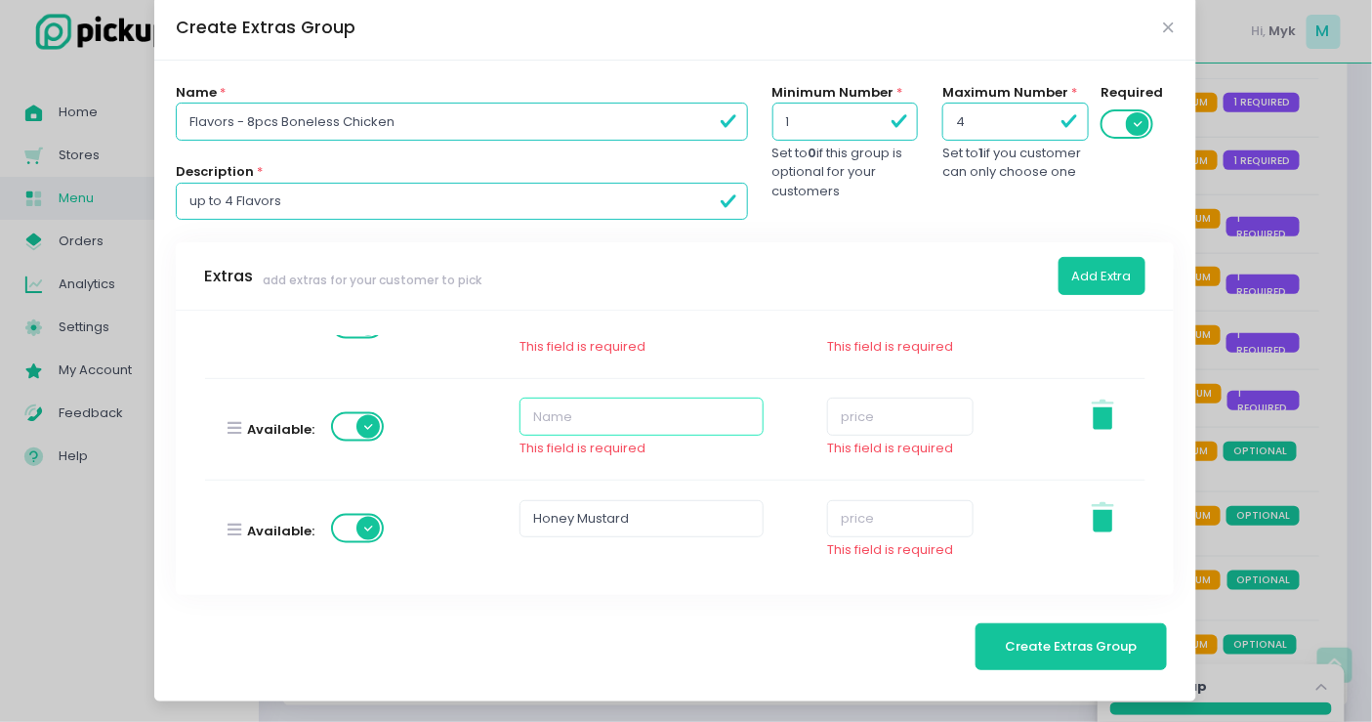
click at [577, 405] on input "text" at bounding box center [642, 416] width 244 height 37
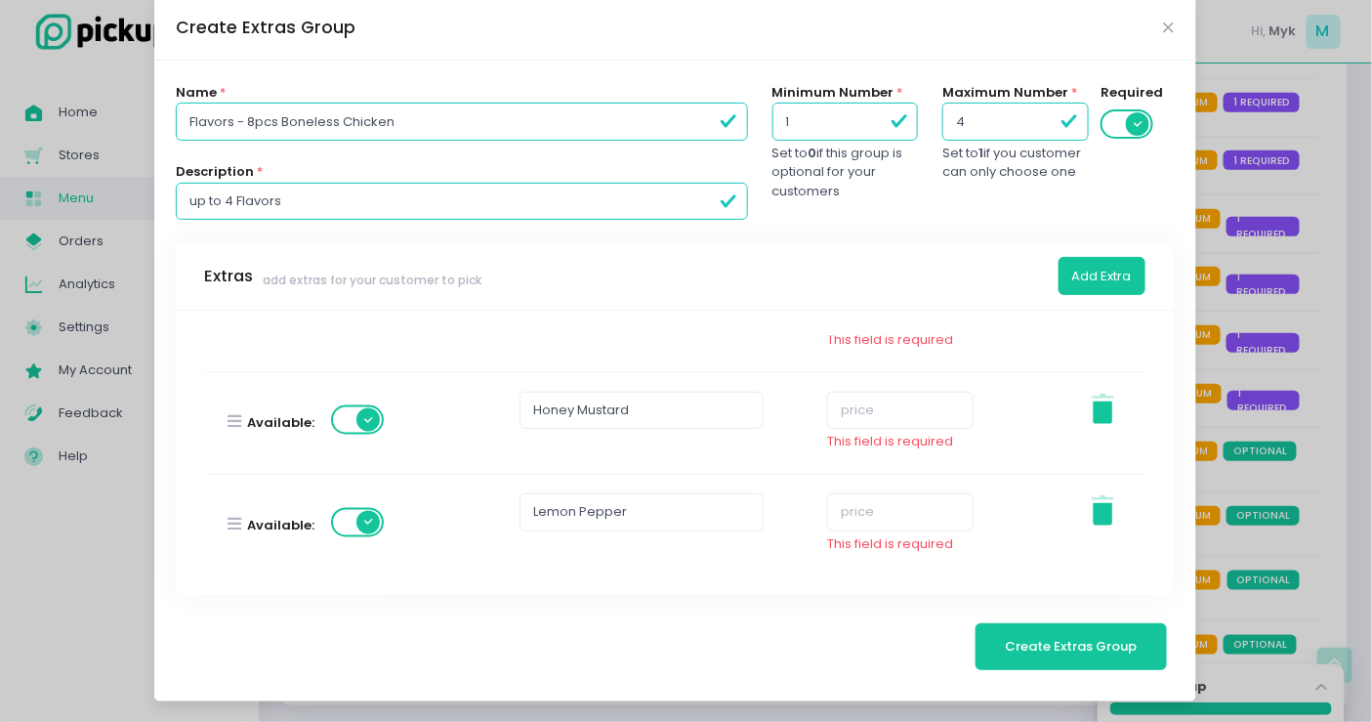
type input "Cheddar Cheese"
click at [877, 510] on input "number" at bounding box center [900, 511] width 147 height 37
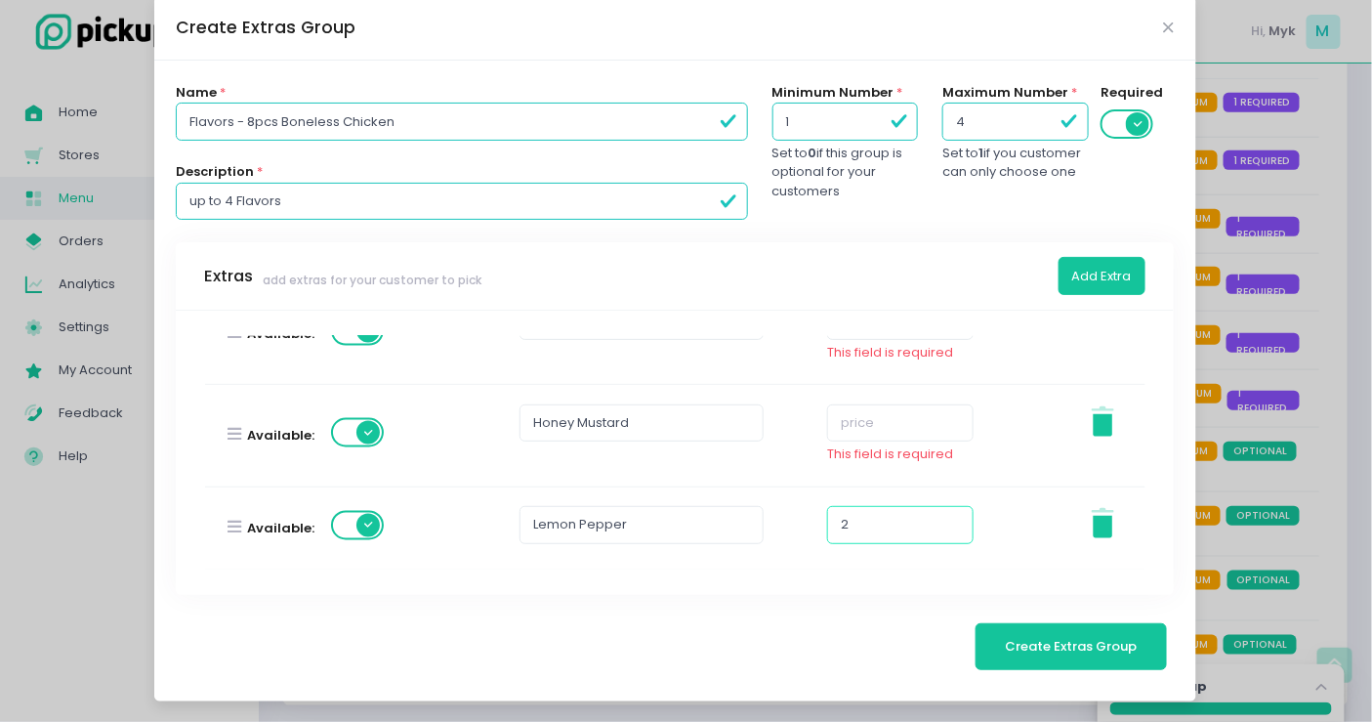
scroll to position [1124, 0]
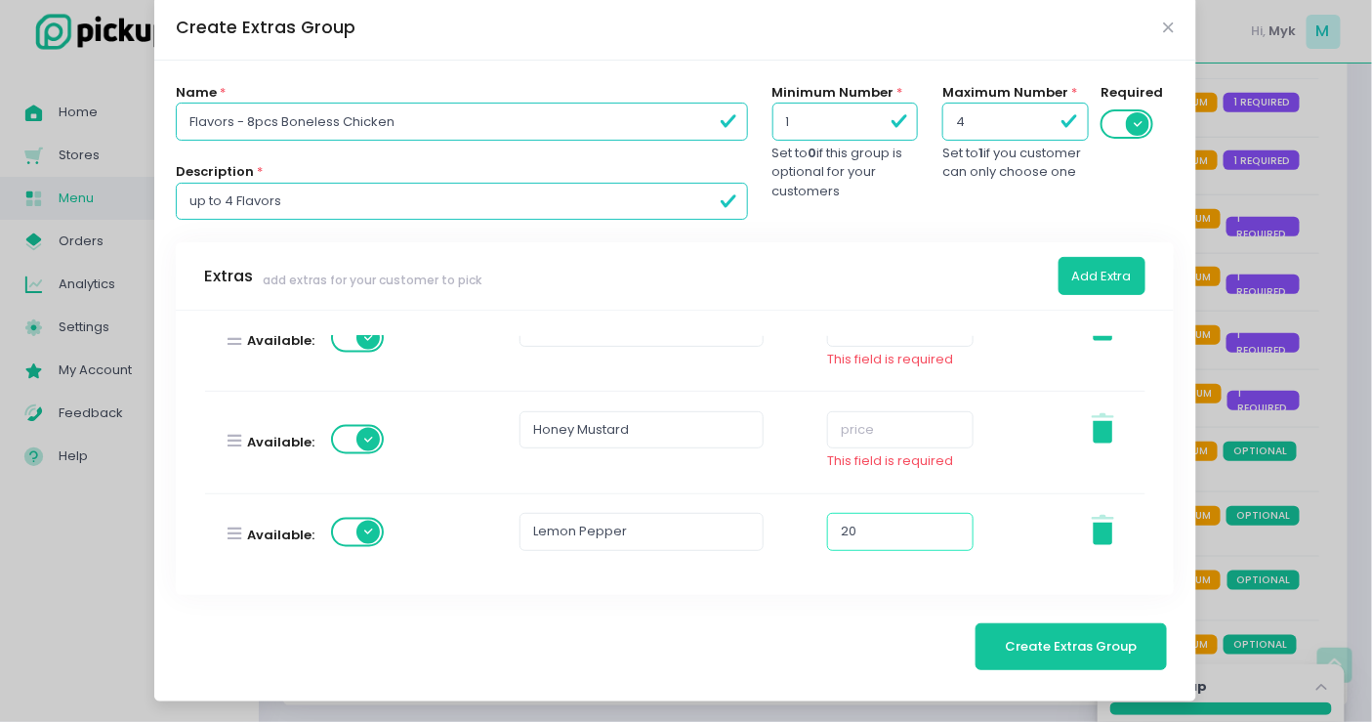
type input "20"
click at [848, 442] on div "This field is required" at bounding box center [900, 431] width 147 height 79
click at [866, 414] on input "number" at bounding box center [900, 429] width 147 height 37
paste input "20"
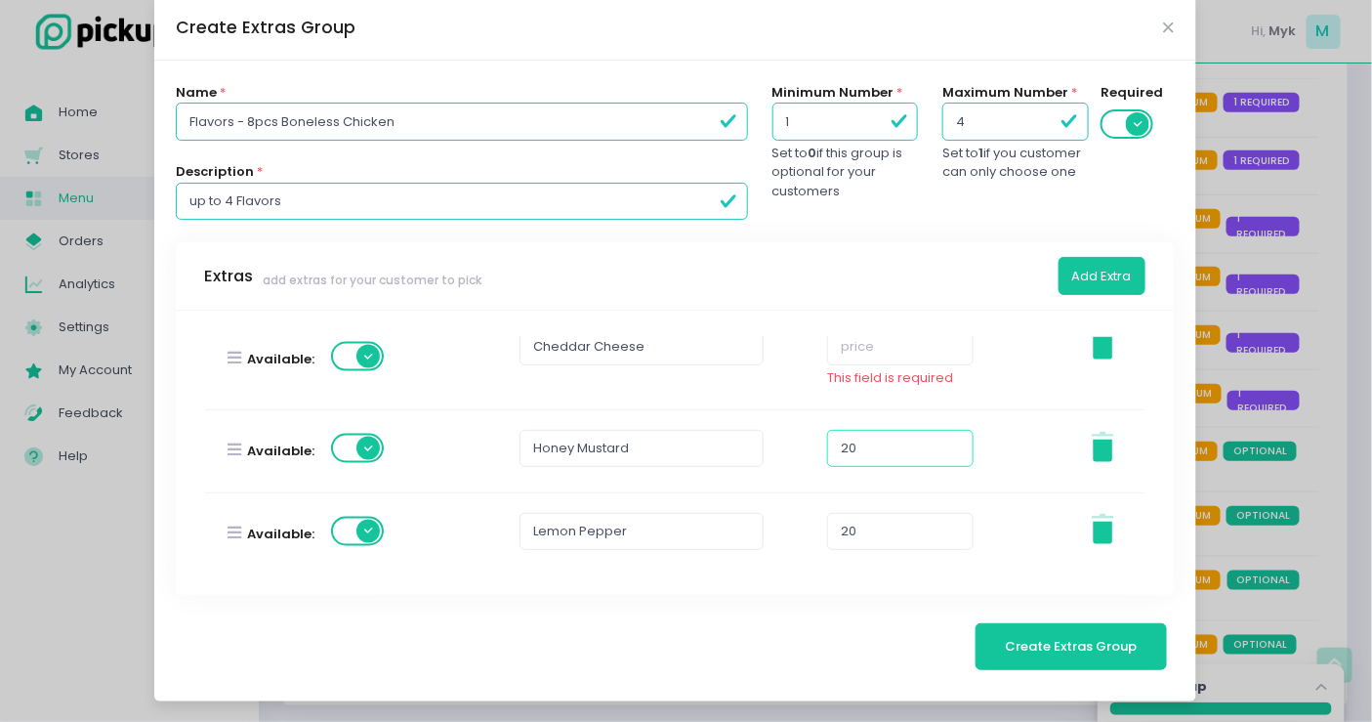
scroll to position [997, 0]
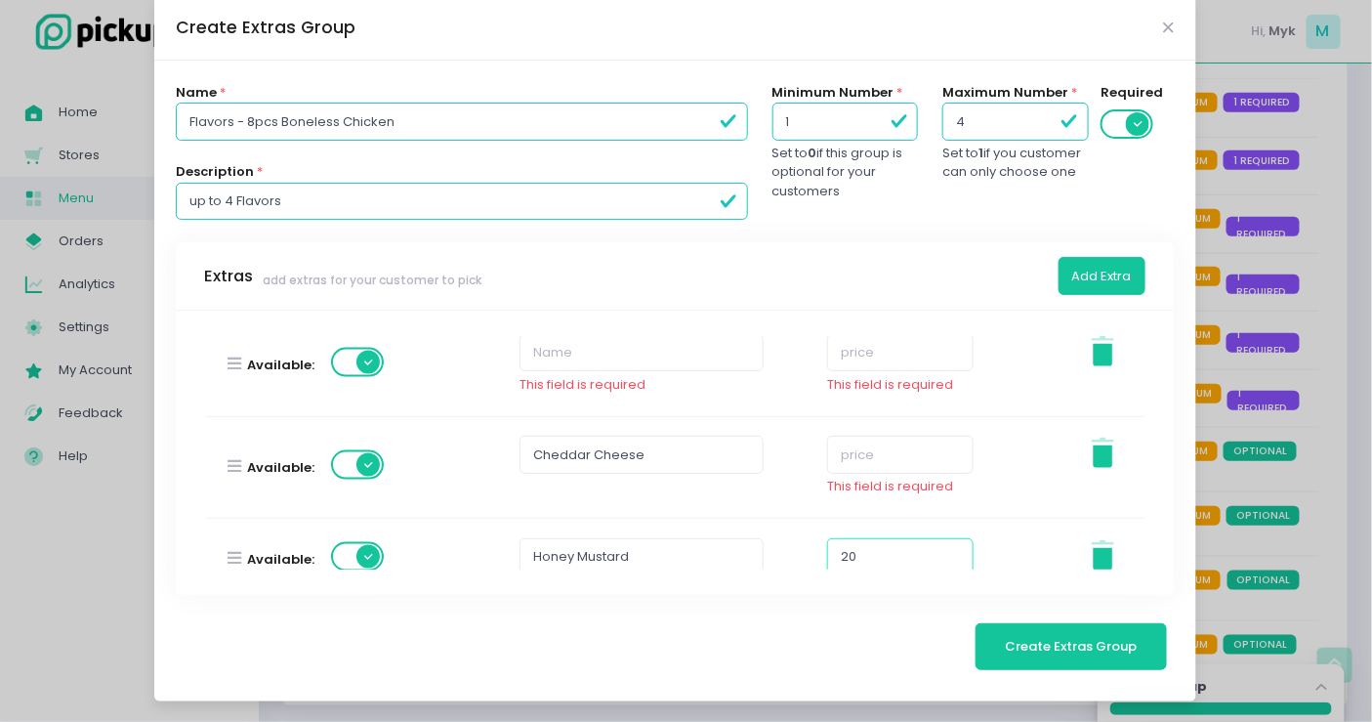
type input "20"
click at [853, 449] on input "number" at bounding box center [900, 454] width 147 height 37
paste input "20"
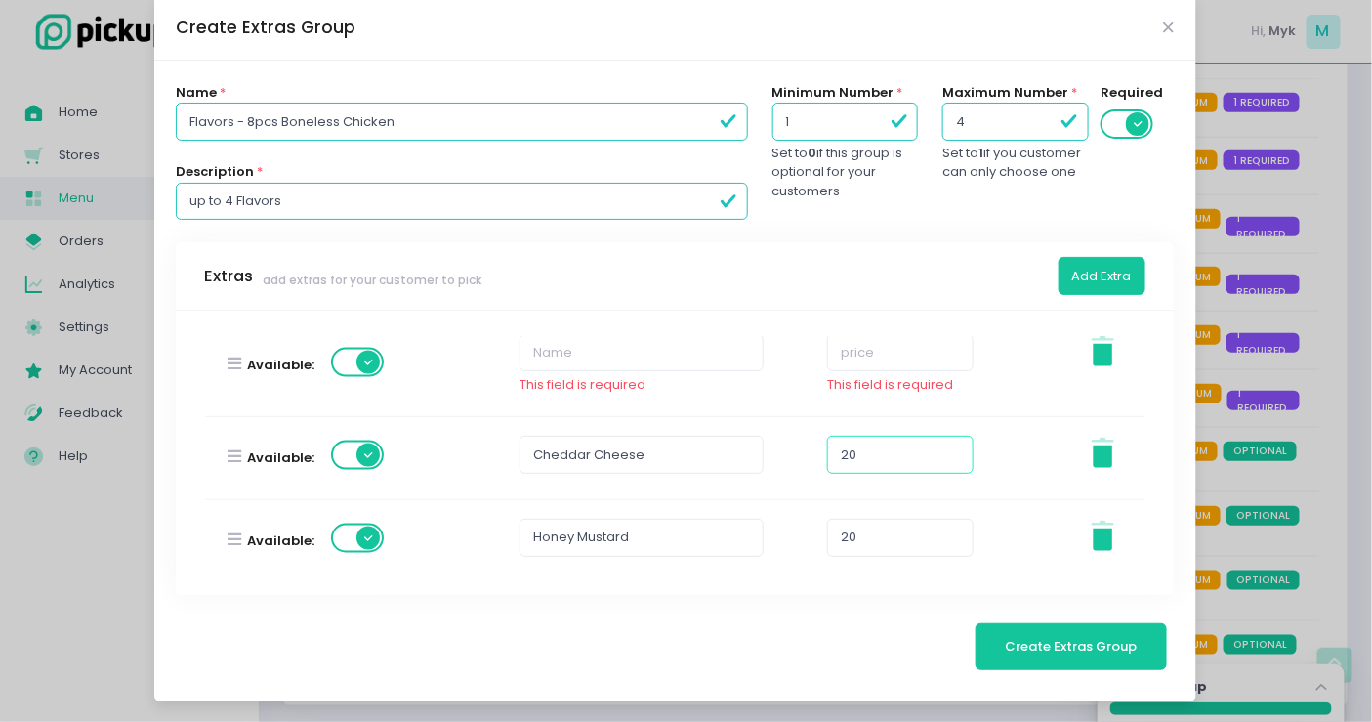
type input "20"
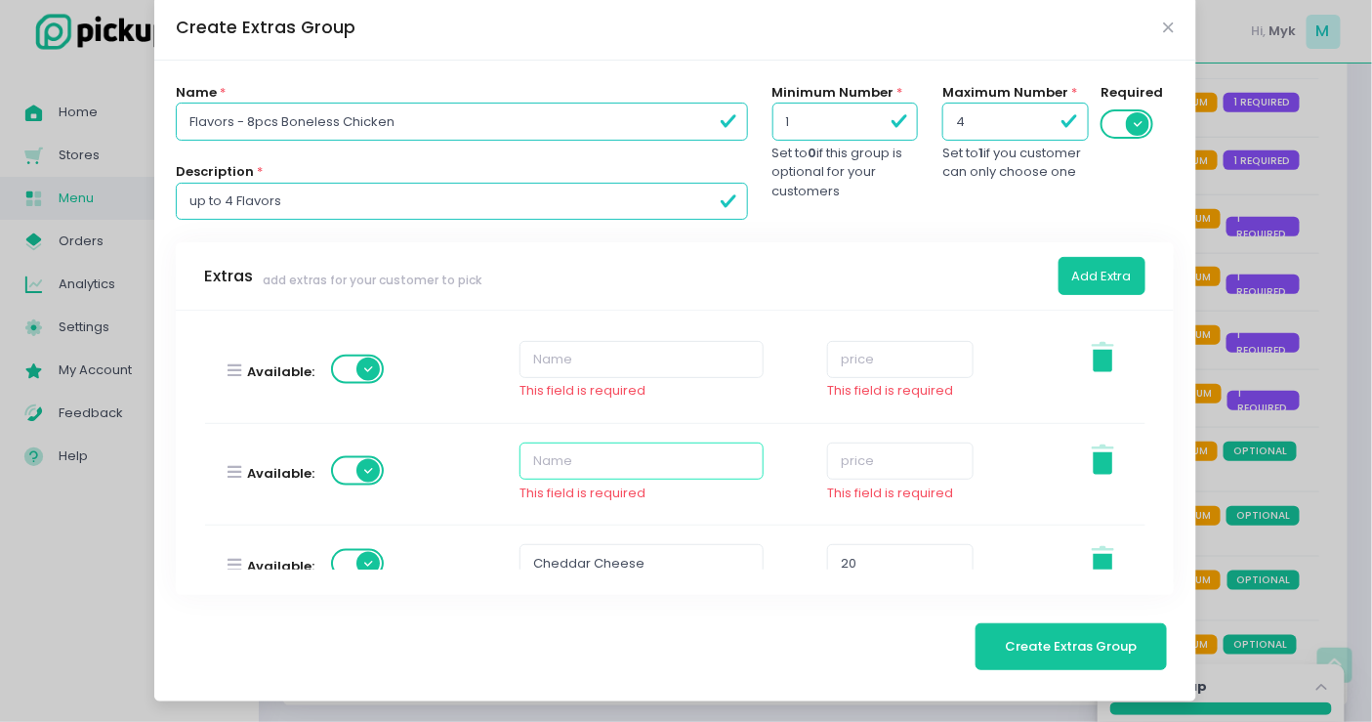
click at [603, 455] on input "text" at bounding box center [642, 461] width 244 height 37
type input "Salted Egg"
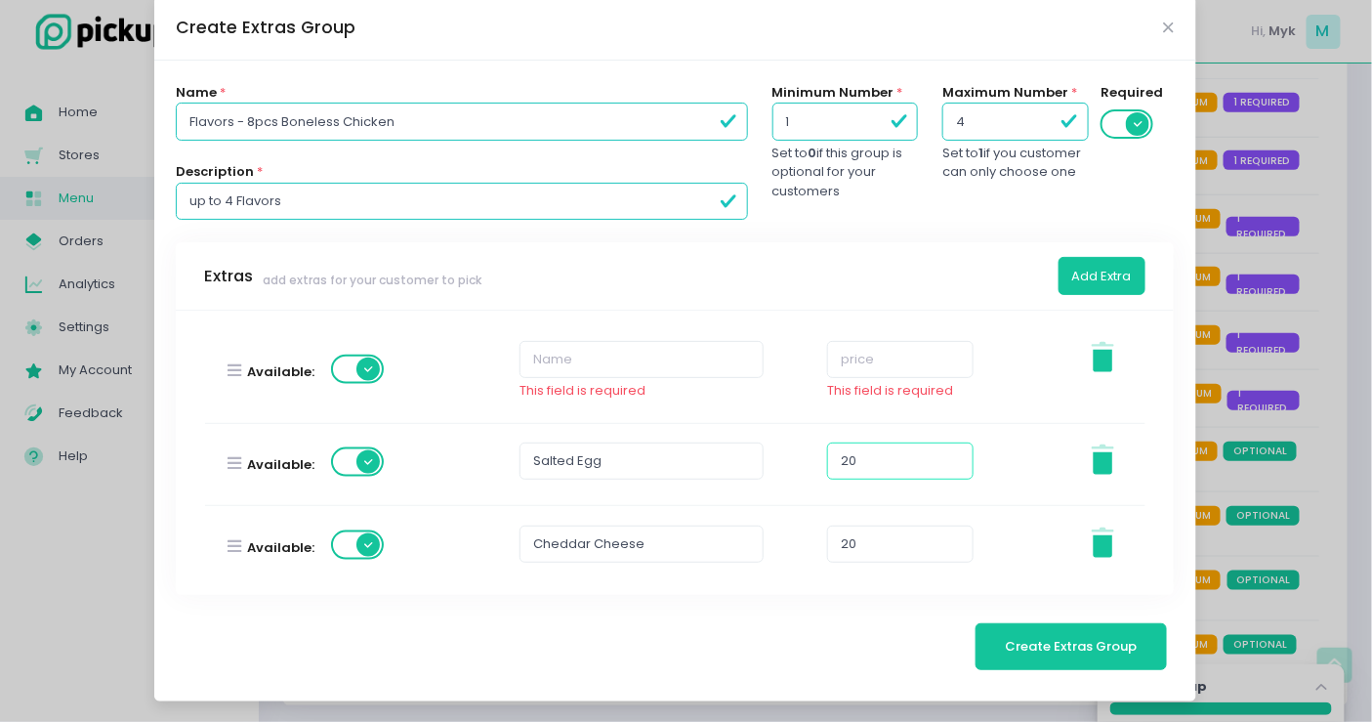
type input "20"
click at [609, 359] on input "text" at bounding box center [642, 359] width 244 height 37
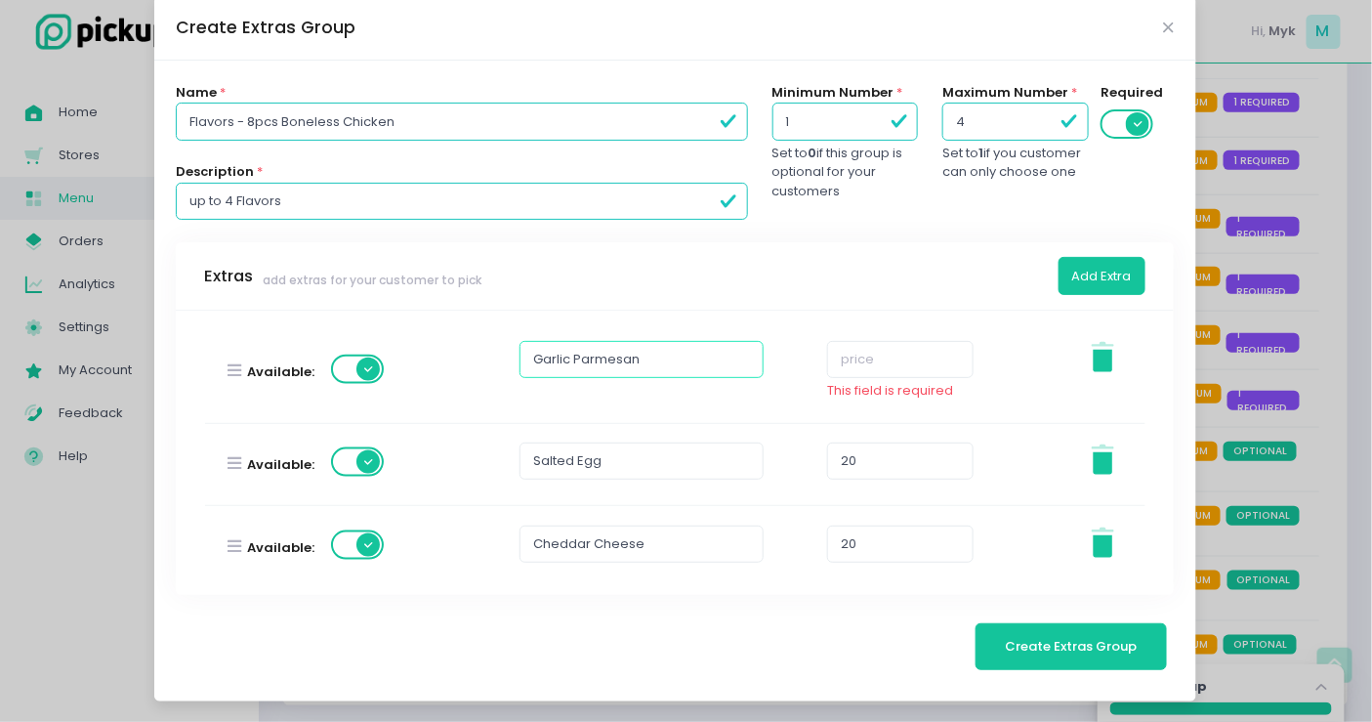
type input "Garlic Parmesan"
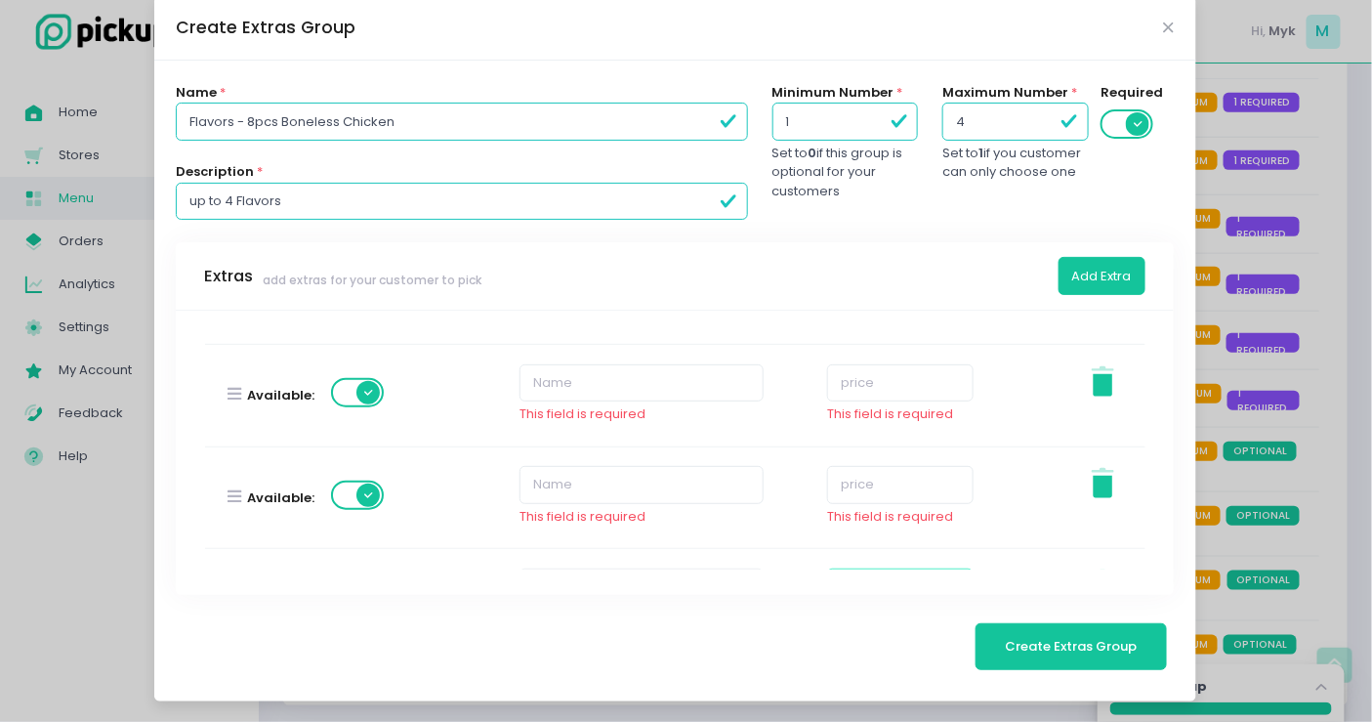
scroll to position [553, 0]
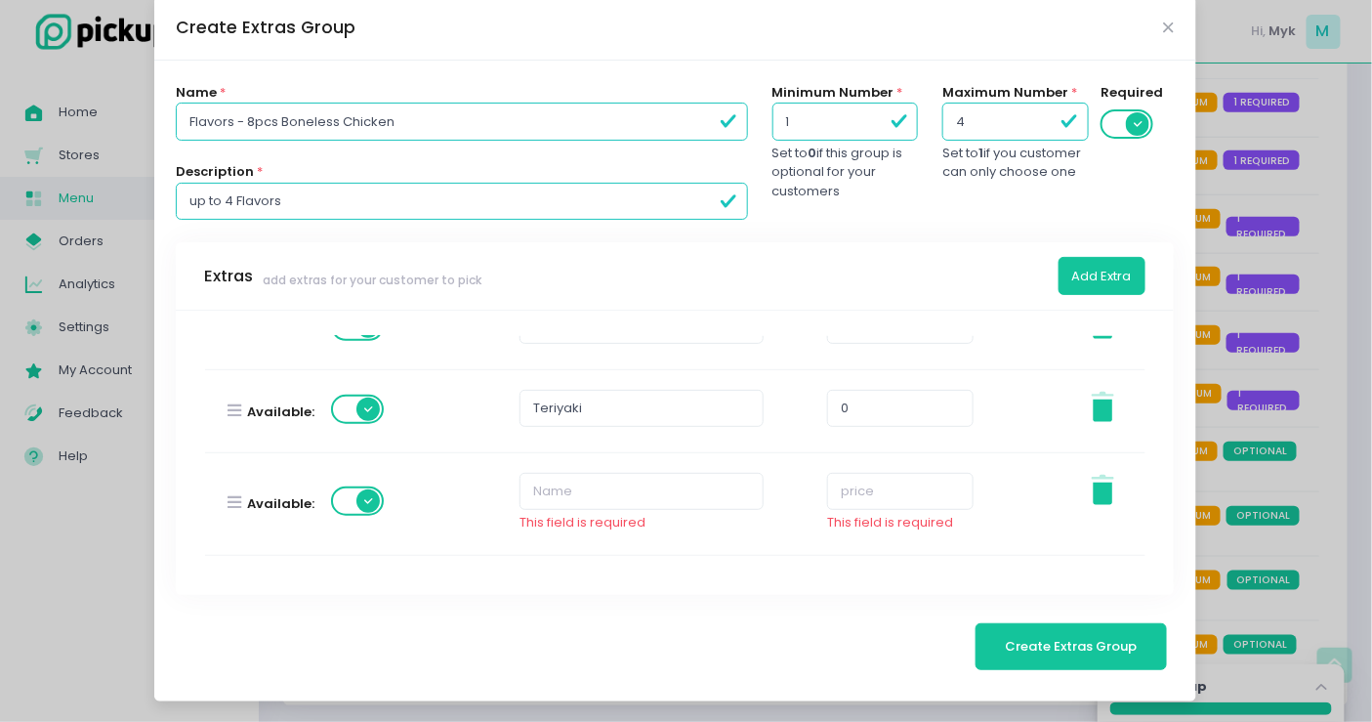
type input "20"
click at [581, 486] on input "text" at bounding box center [642, 491] width 244 height 37
type input "El Pepa"
paste input "20"
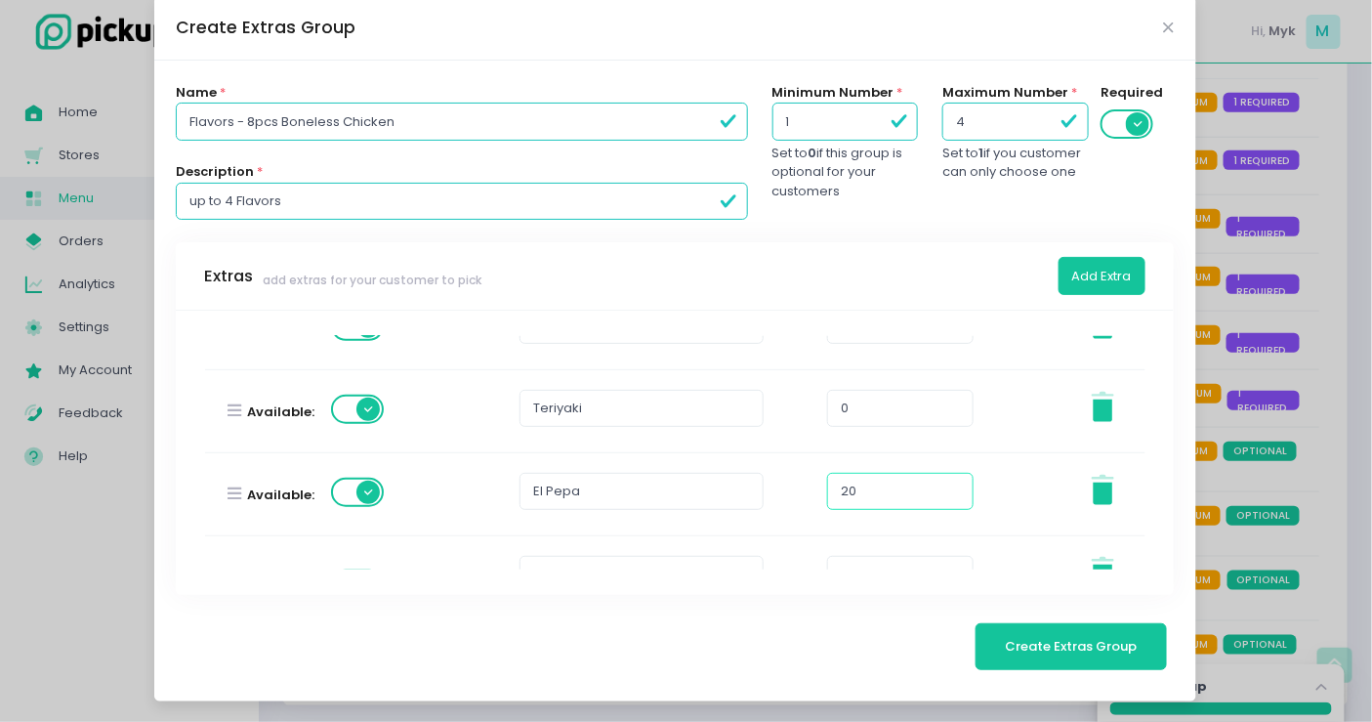
scroll to position [661, 0]
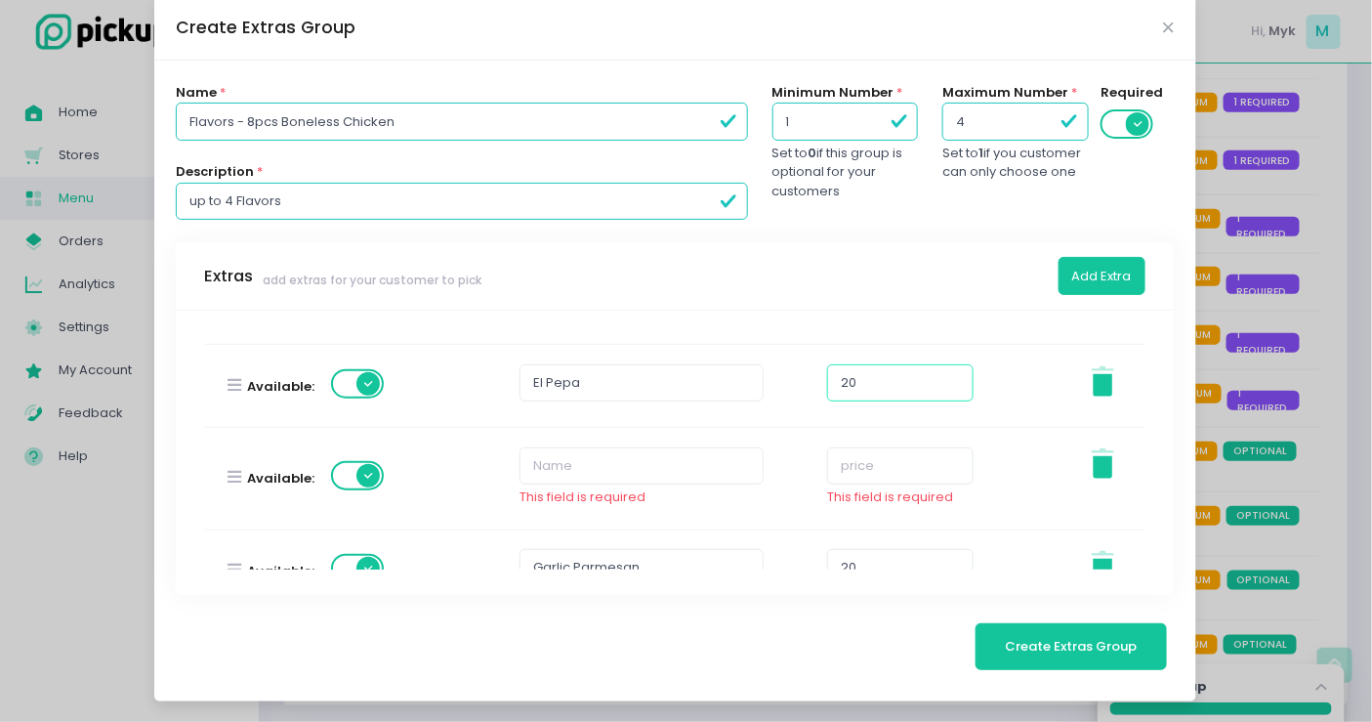
type input "20"
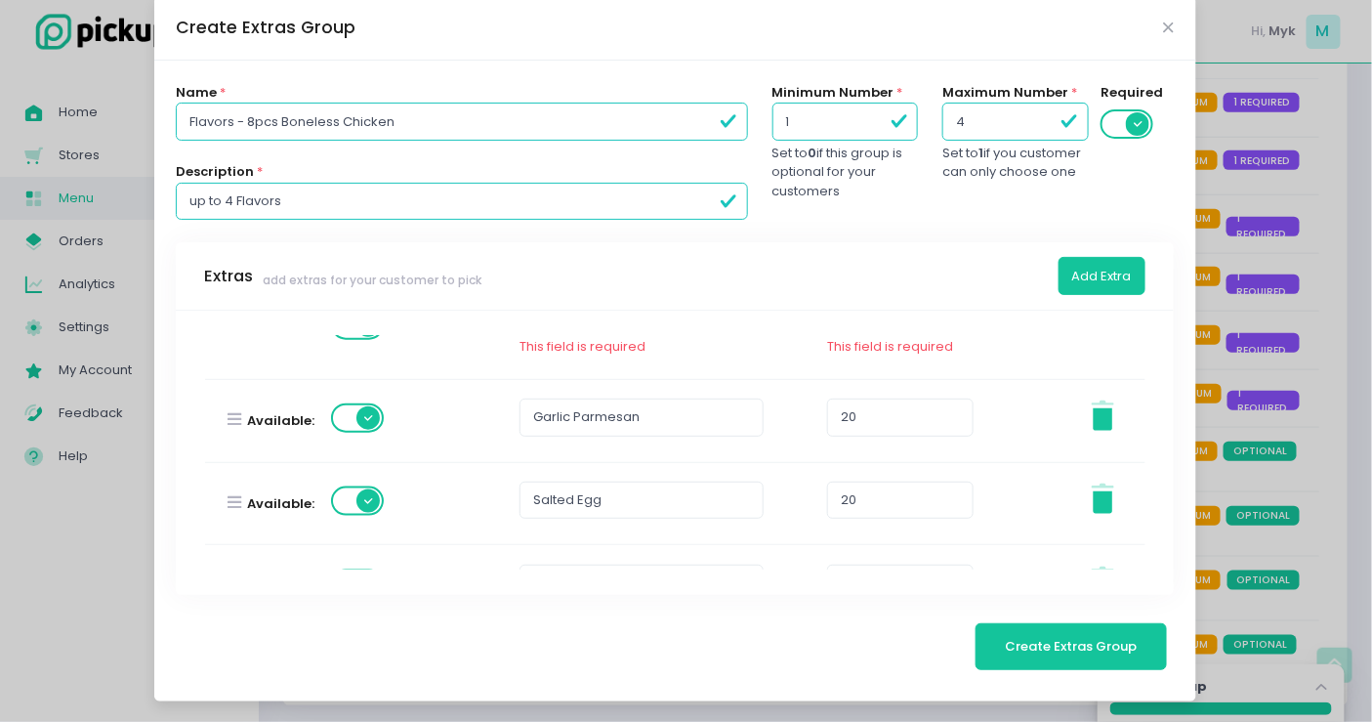
scroll to position [703, 0]
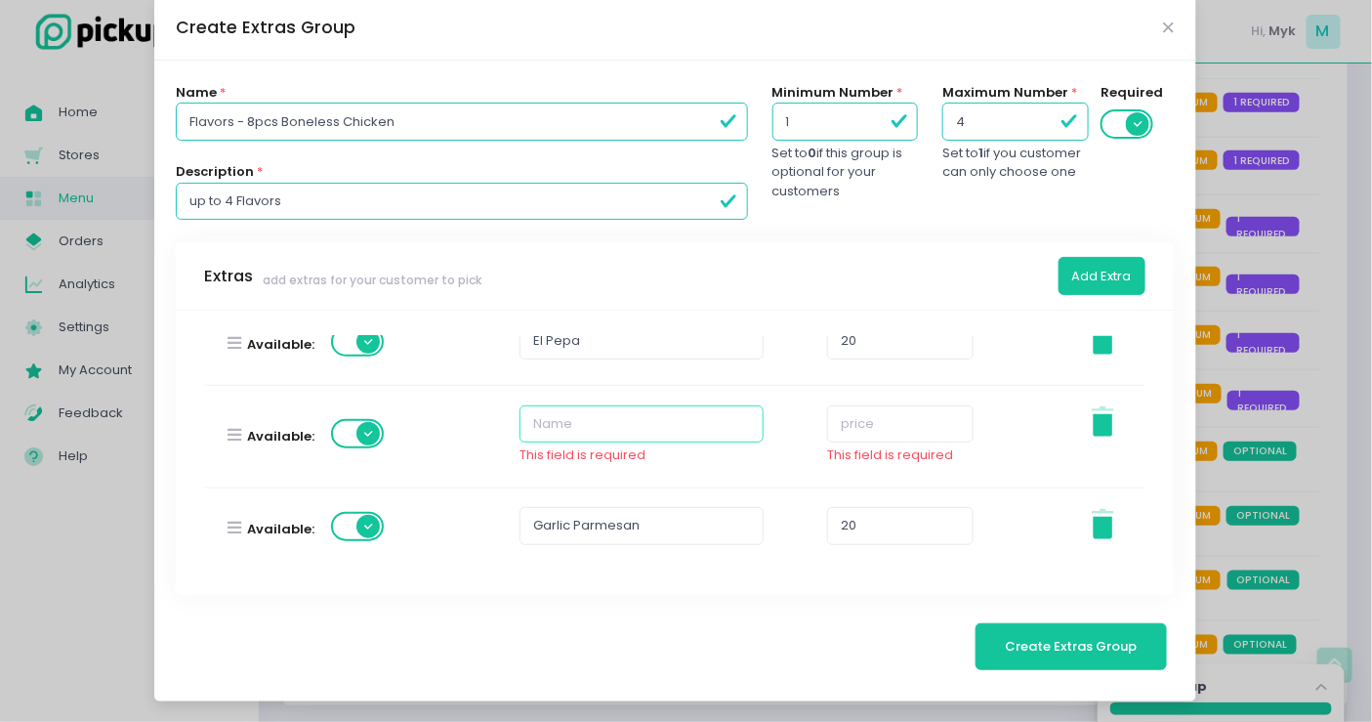
click at [586, 416] on input "text" at bounding box center [642, 423] width 244 height 37
type input "Butter Sriracha"
paste input "20"
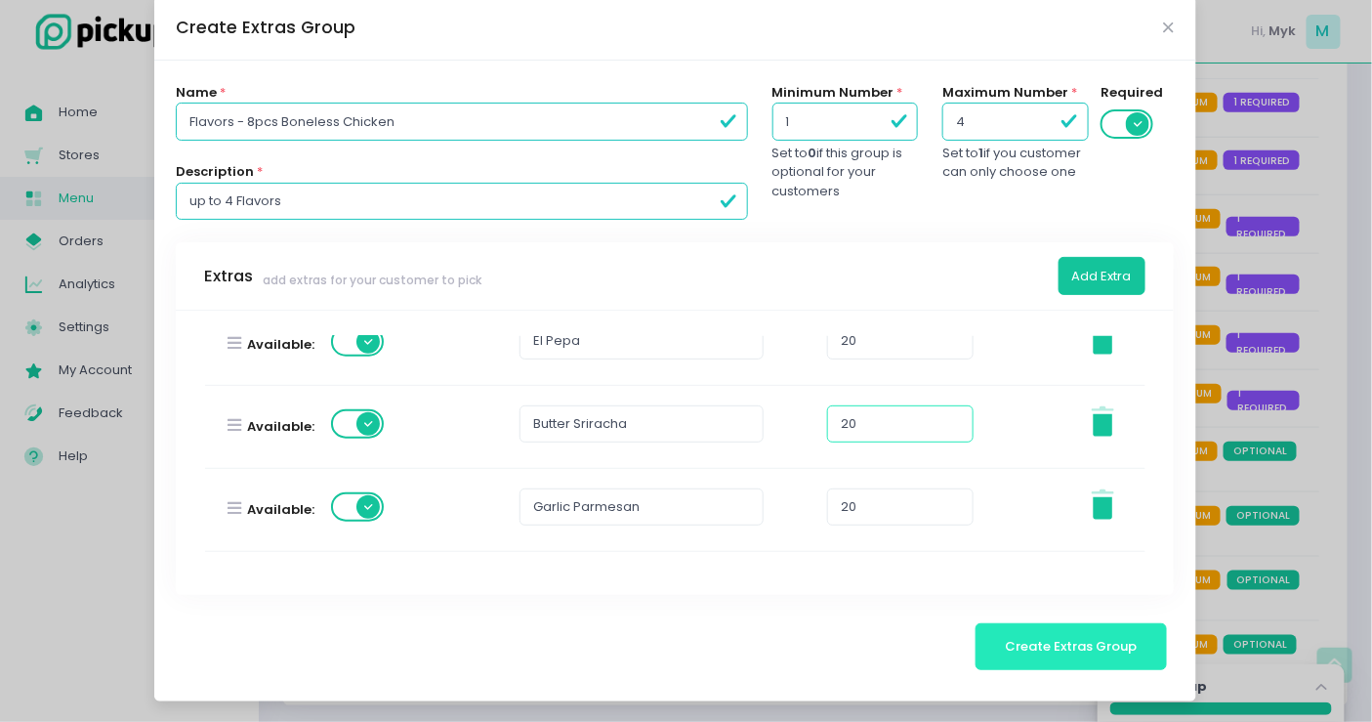
type input "20"
click at [1048, 653] on span "Create Extras Group" at bounding box center [1072, 646] width 132 height 19
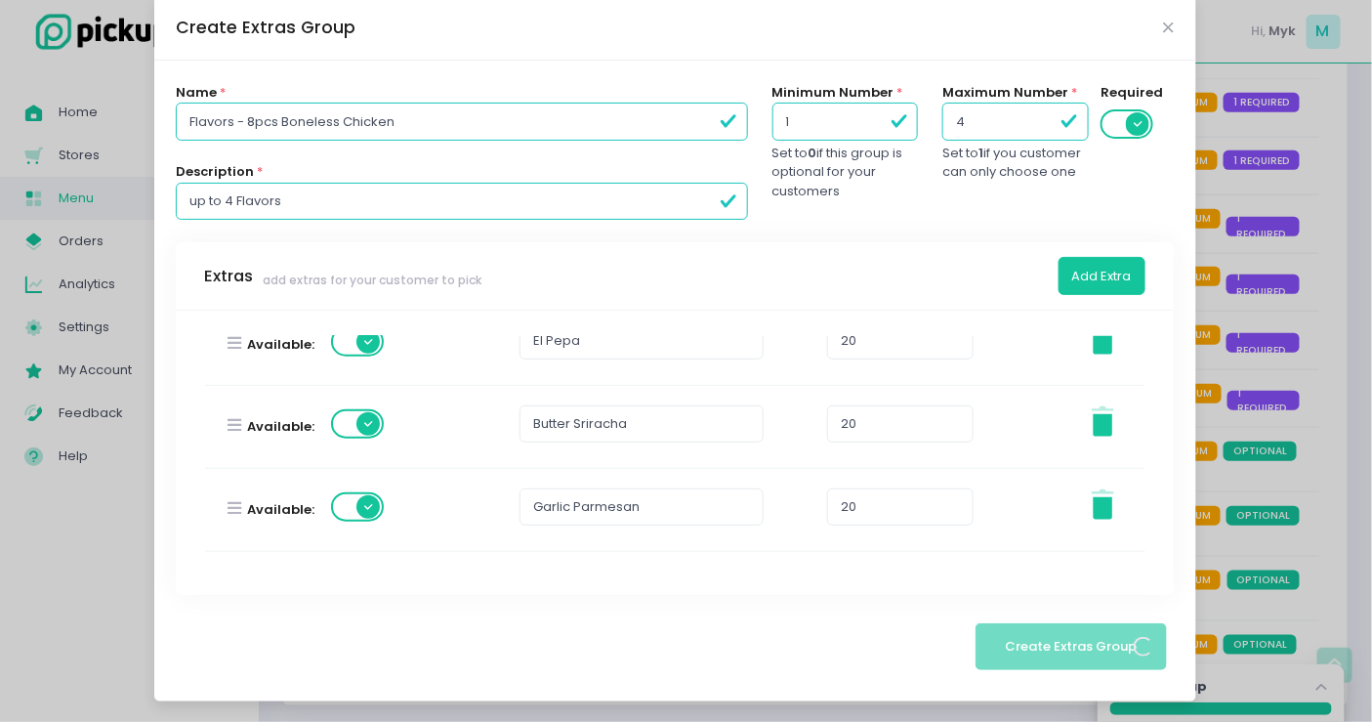
scroll to position [0, 0]
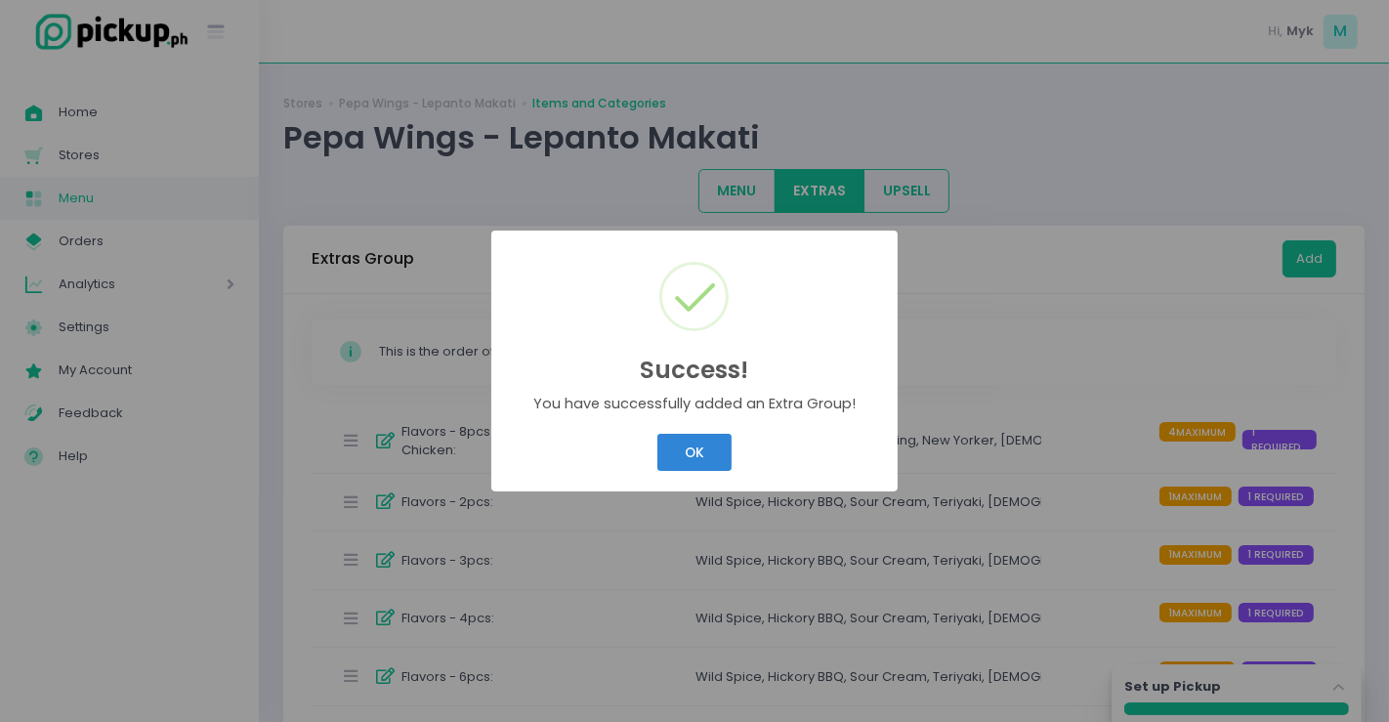
click at [651, 451] on div "OK Cancel" at bounding box center [694, 453] width 375 height 46
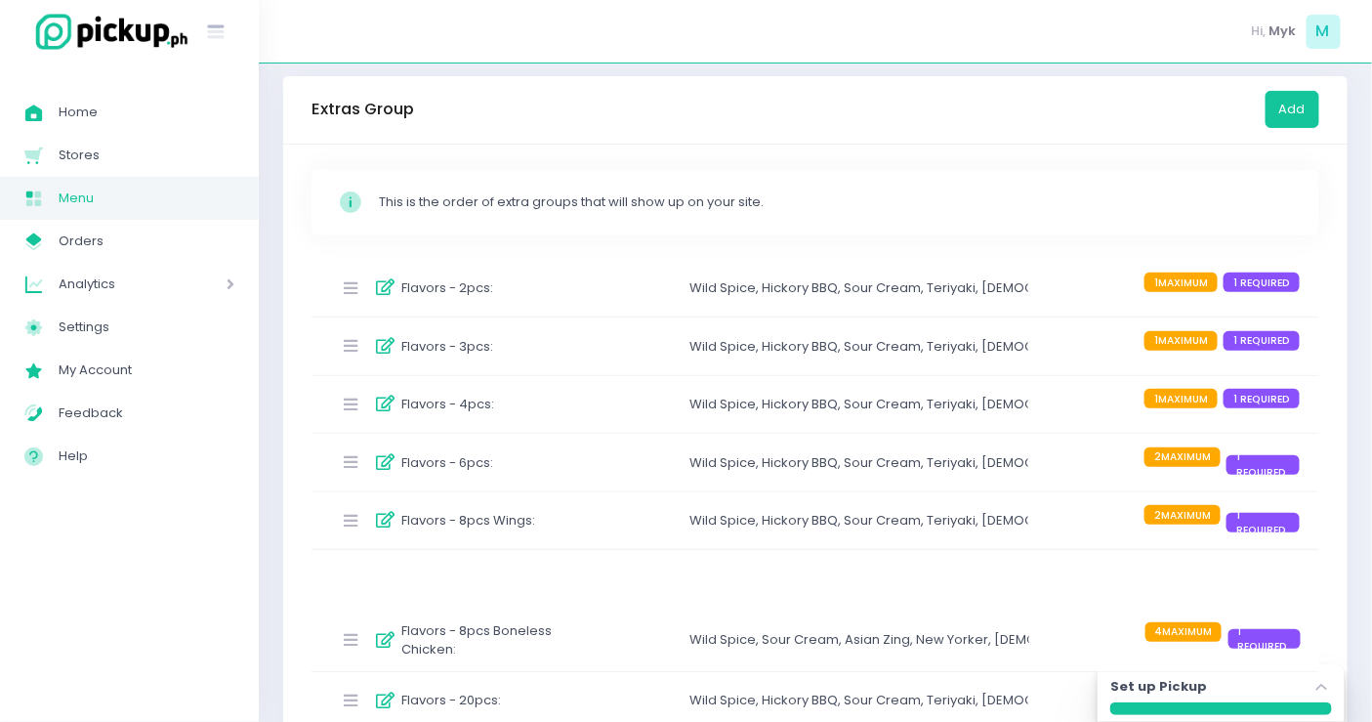
scroll to position [402, 0]
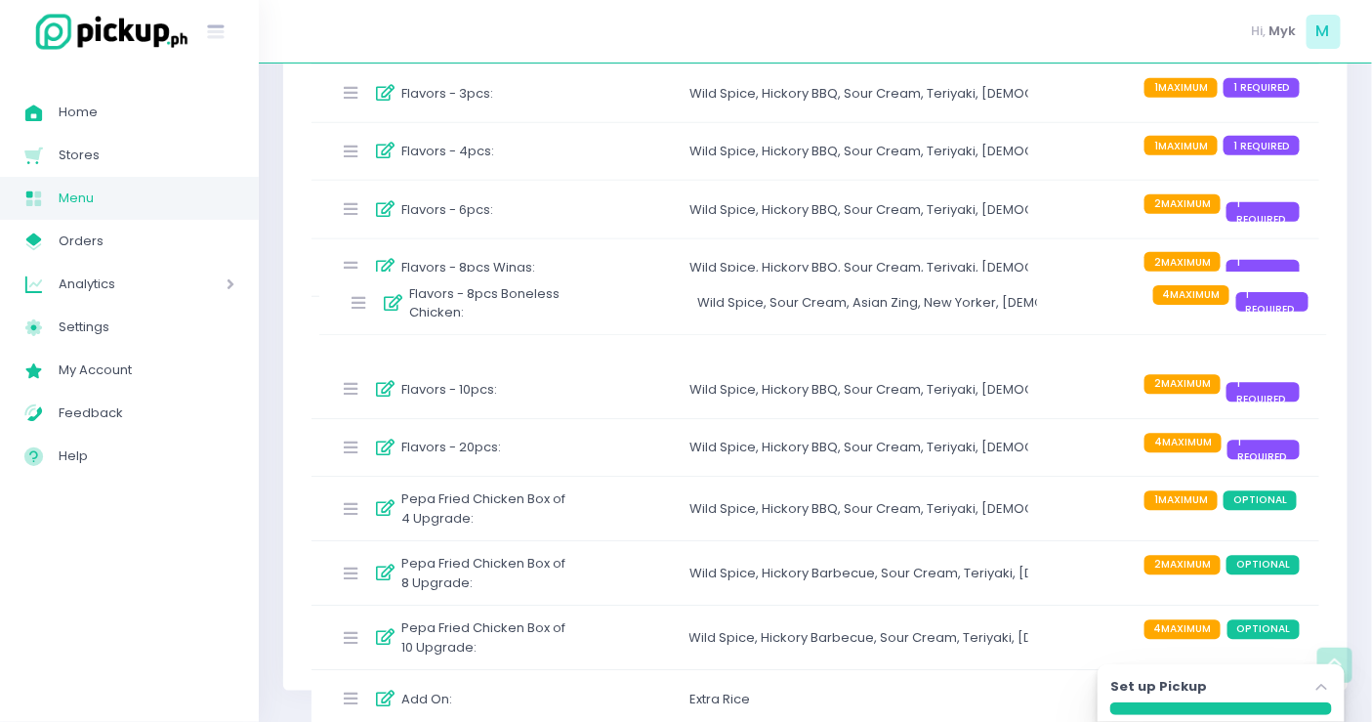
drag, startPoint x: 345, startPoint y: 449, endPoint x: 353, endPoint y: 320, distance: 129.2
click at [353, 320] on div "Flavors - 8pcs Boneless Chicken : Wild Spice , Sour Cream , Asian Zing , New Yo…" at bounding box center [816, 336] width 1008 height 658
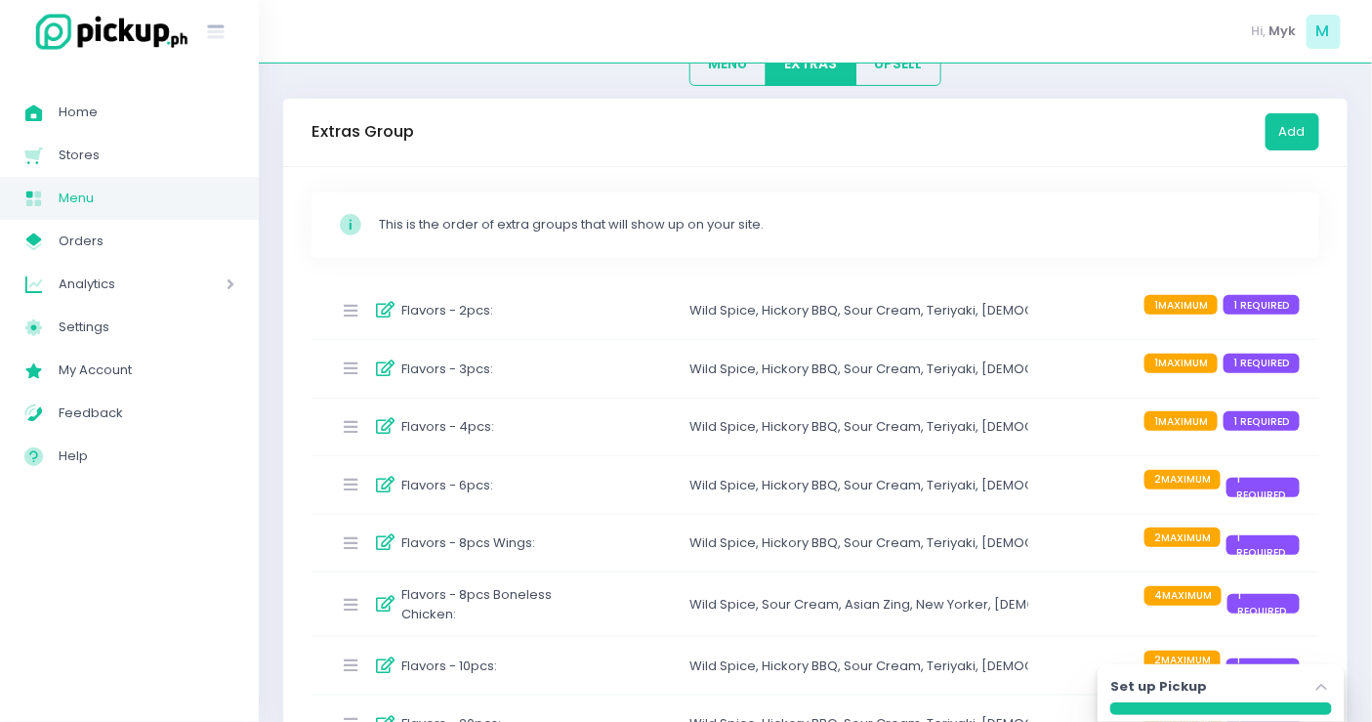
scroll to position [235, 0]
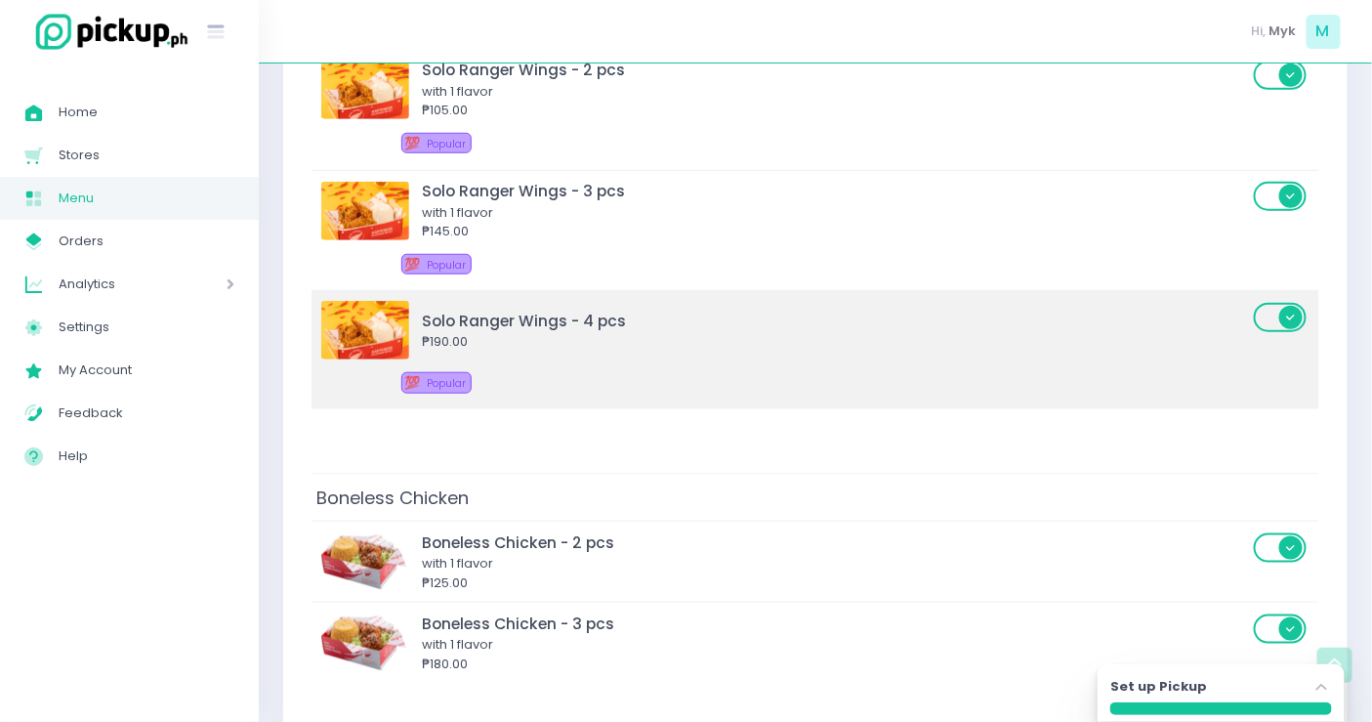
scroll to position [651, 0]
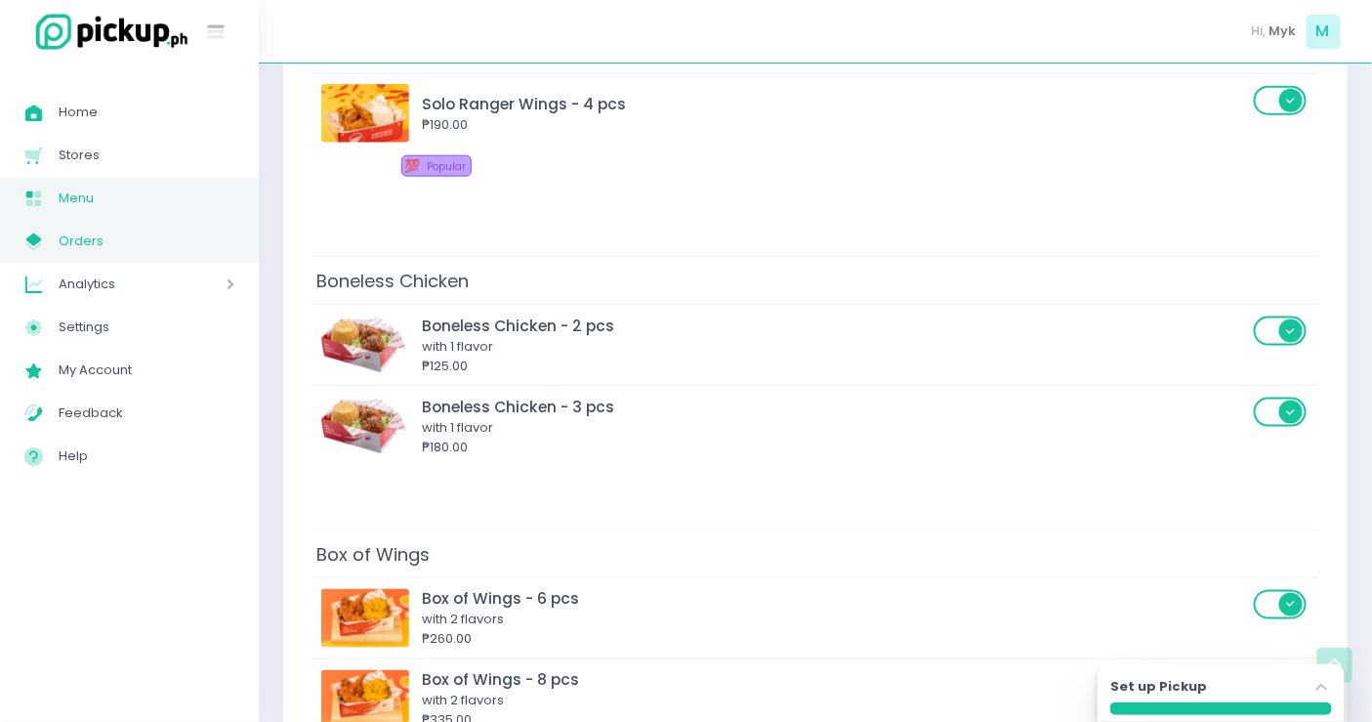
click at [109, 244] on span "Orders" at bounding box center [147, 241] width 176 height 25
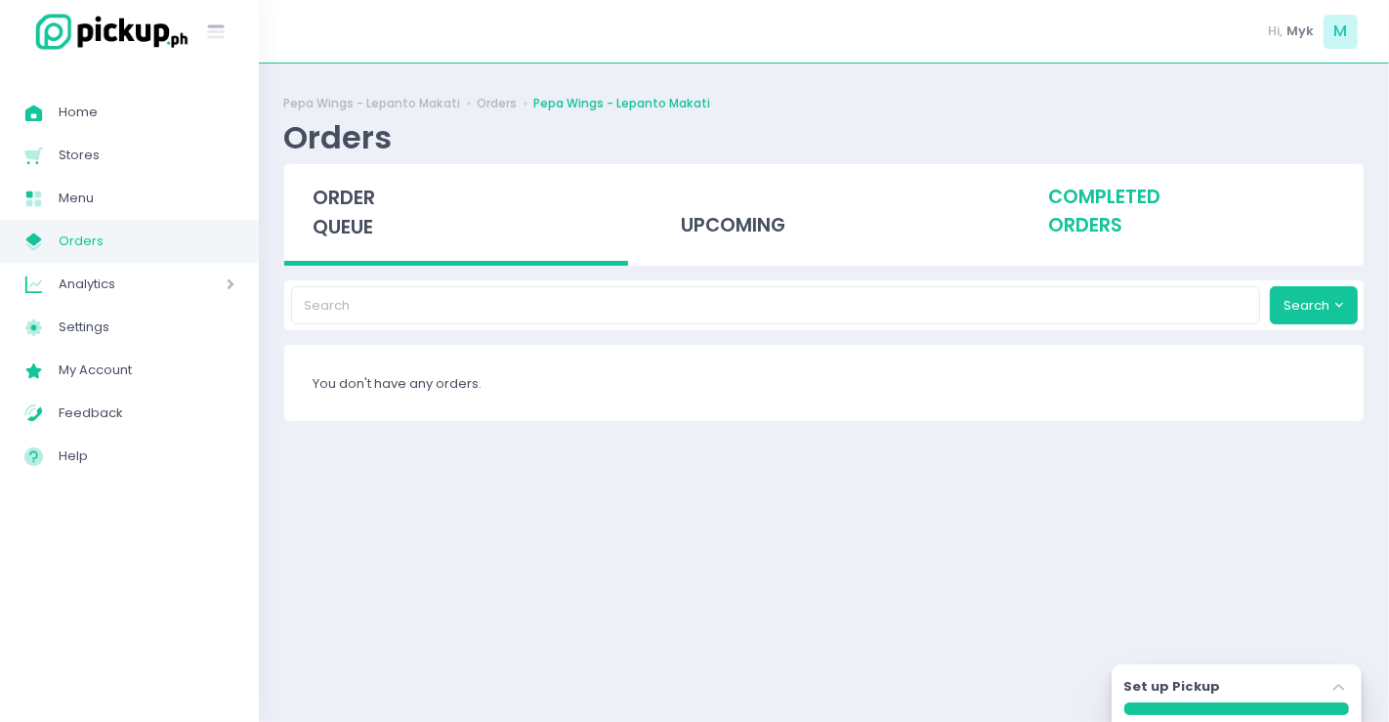
click at [1110, 210] on div "completed orders" at bounding box center [1192, 212] width 344 height 96
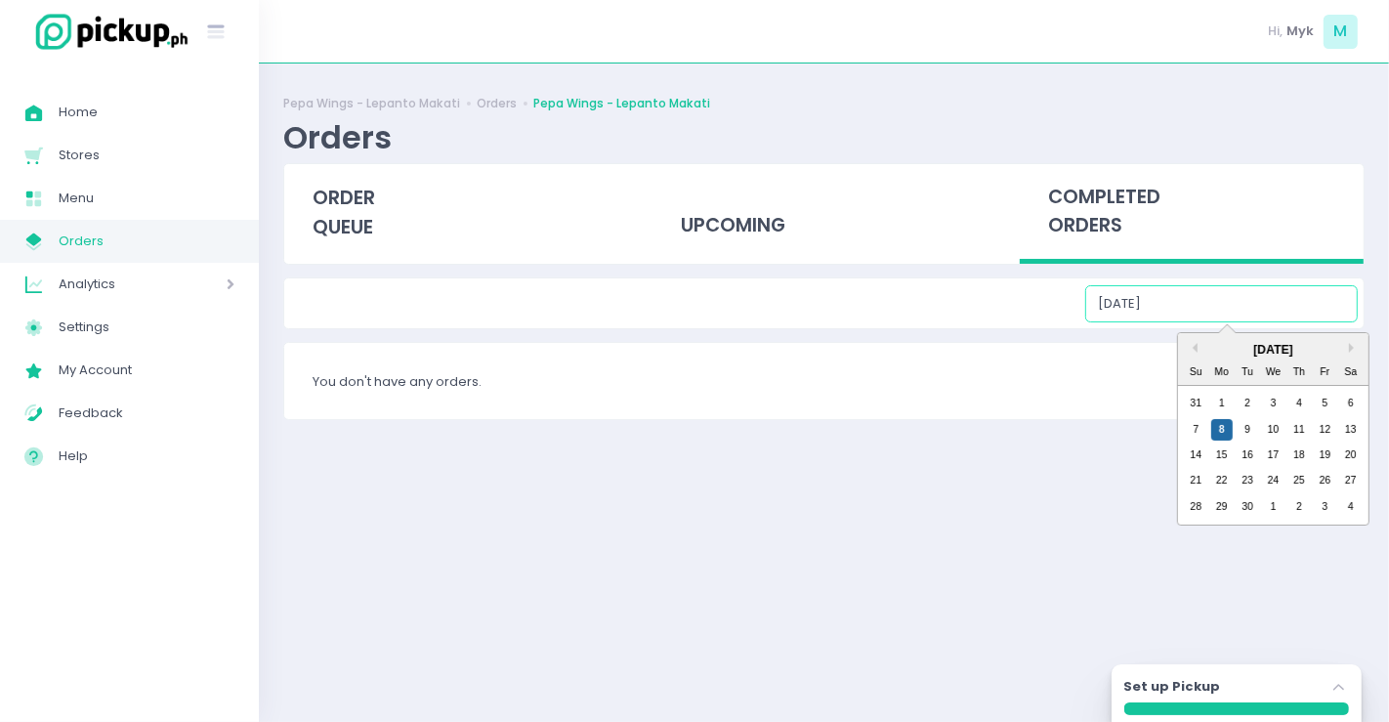
click at [1224, 311] on input "09/08/2025" at bounding box center [1221, 303] width 273 height 37
click at [1220, 402] on div "1" at bounding box center [1221, 403] width 21 height 21
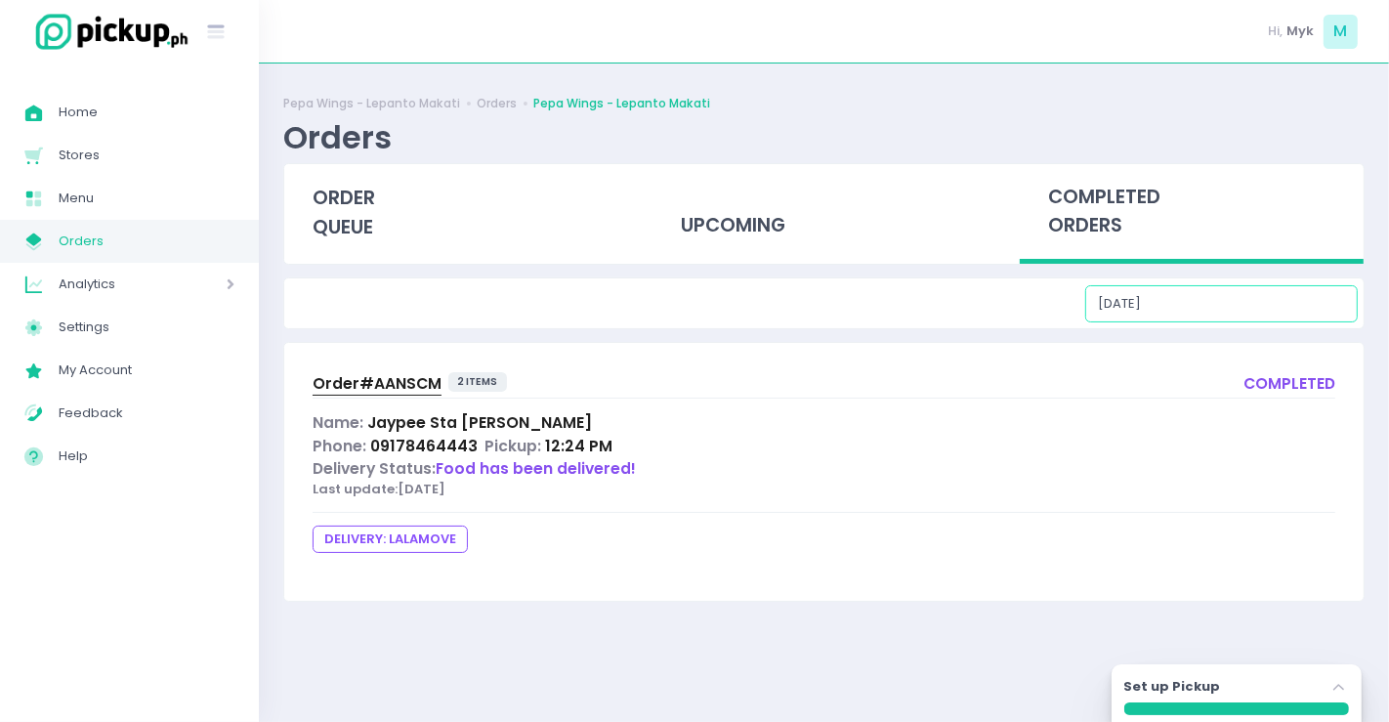
click at [1268, 295] on input "09/01/2025" at bounding box center [1221, 303] width 273 height 37
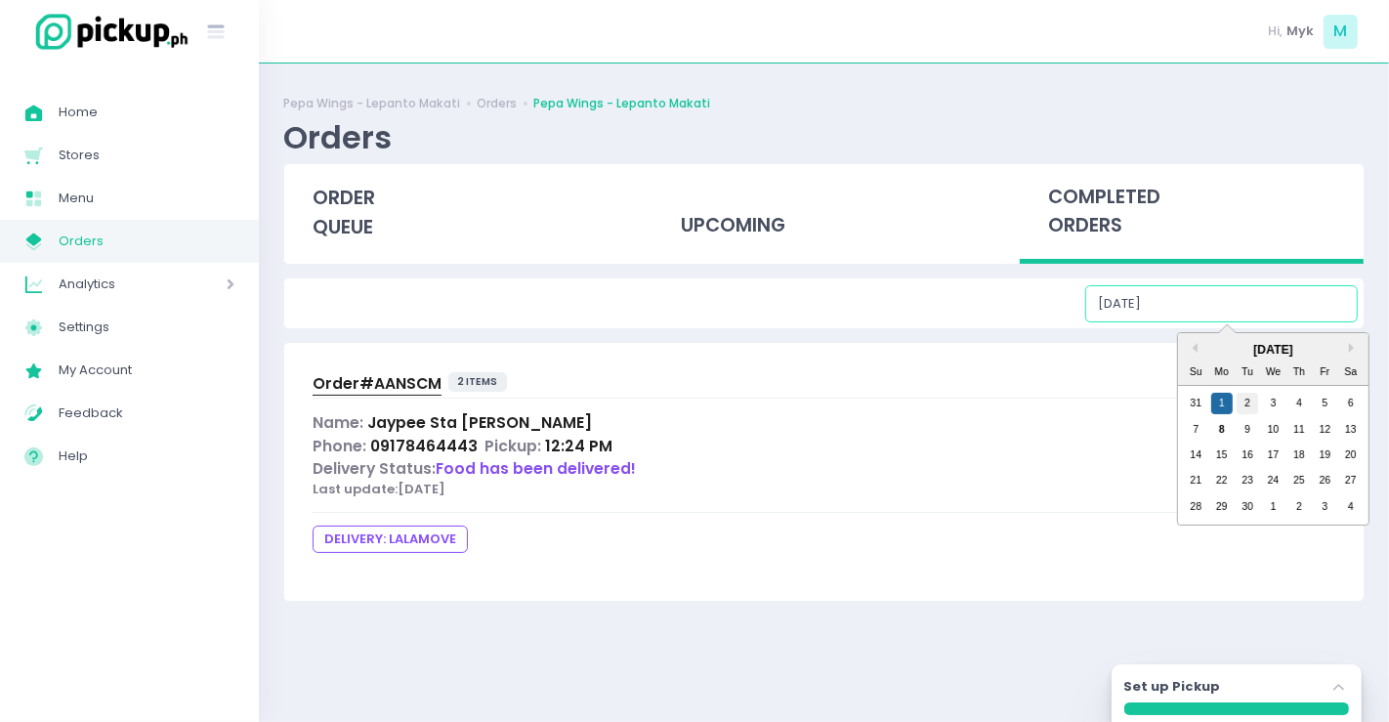
click at [1243, 405] on div "2" at bounding box center [1247, 403] width 21 height 21
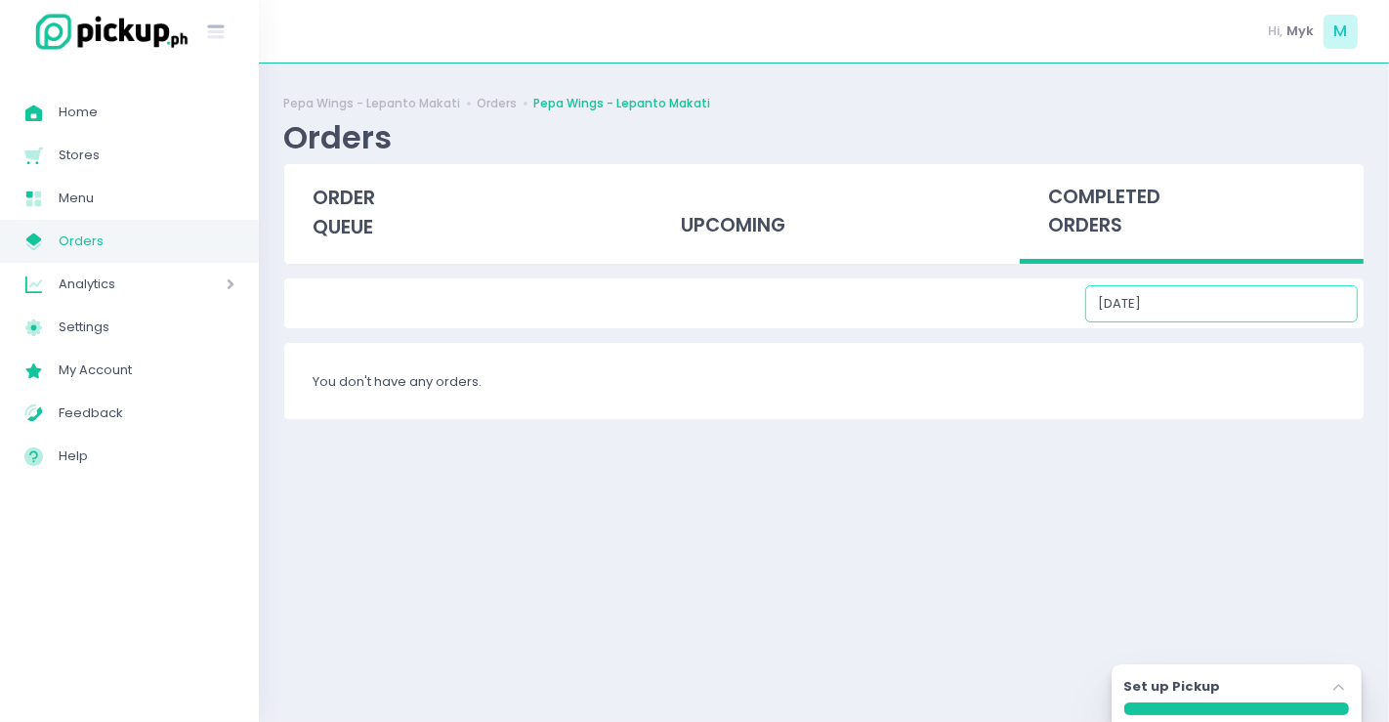
click at [1252, 295] on input "09/02/2025" at bounding box center [1221, 303] width 273 height 37
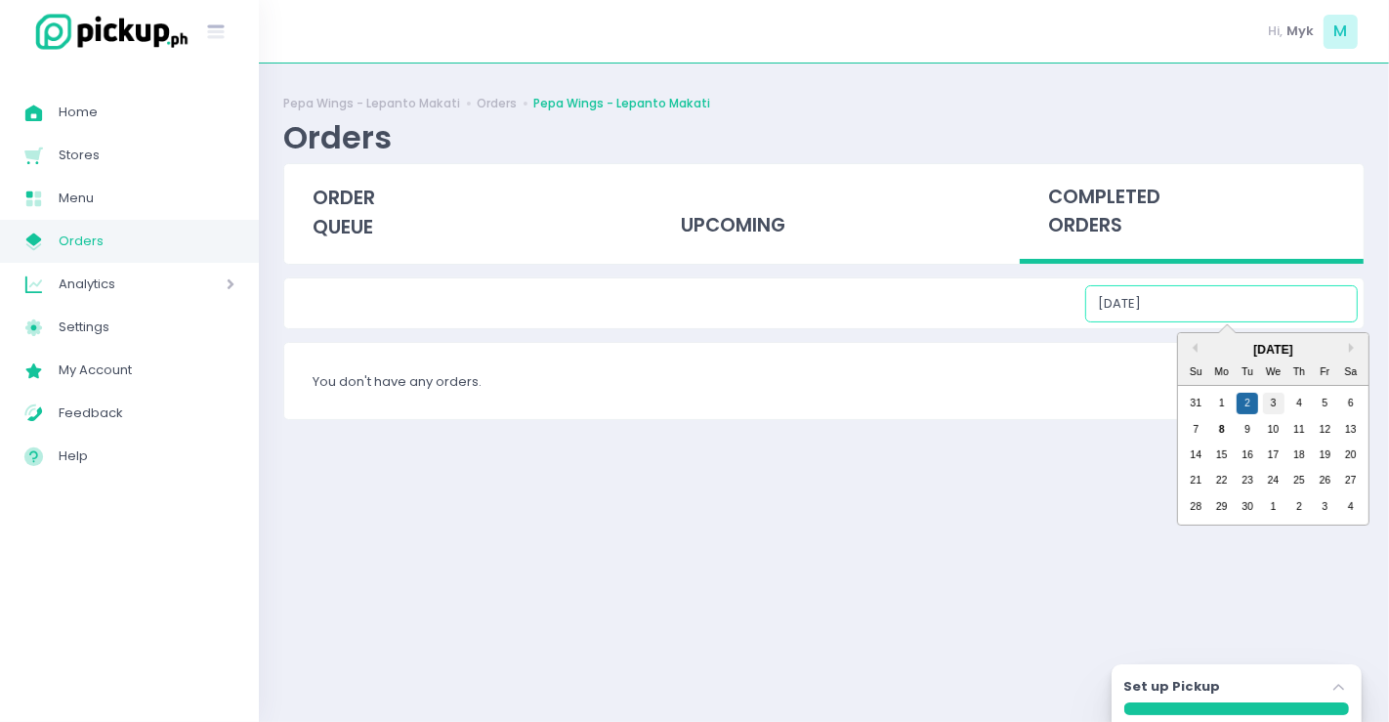
click at [1266, 410] on div "3" at bounding box center [1273, 403] width 21 height 21
type input "09/03/2025"
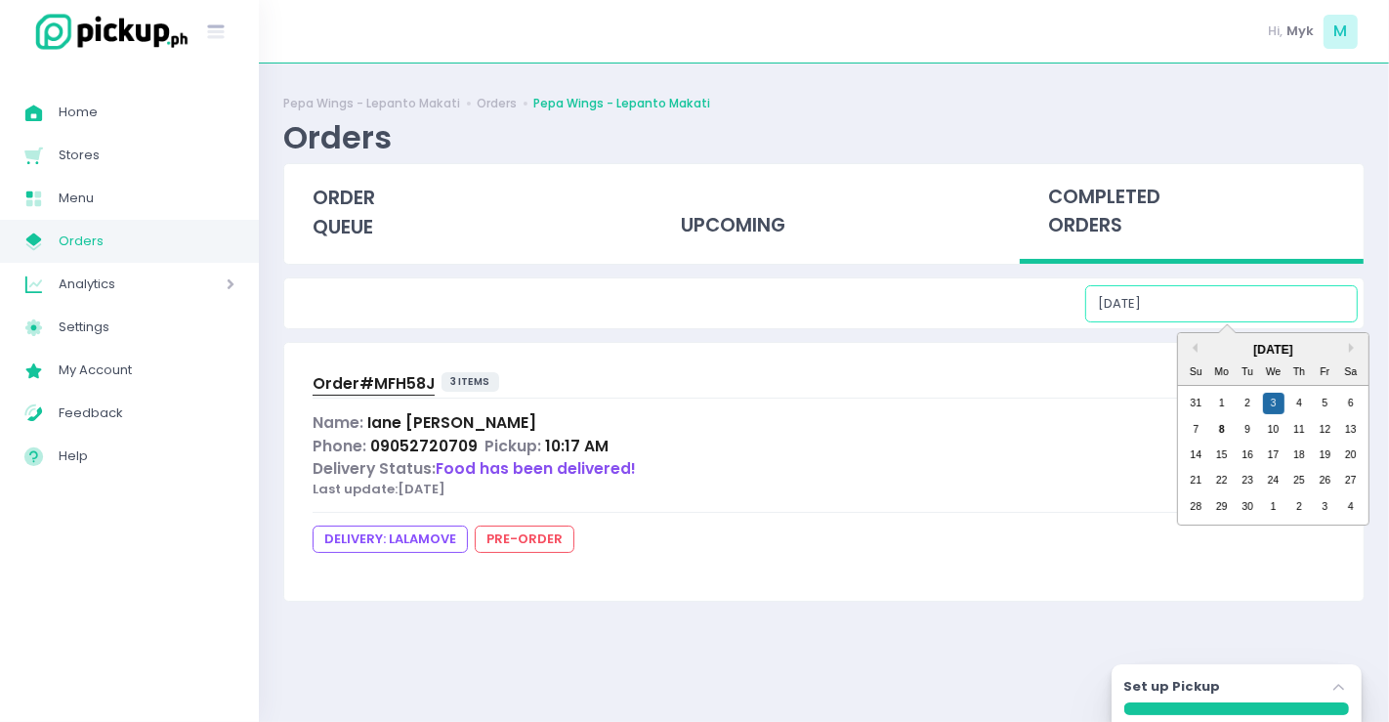
click at [1265, 315] on input "09/03/2025" at bounding box center [1221, 303] width 273 height 37
click at [398, 384] on span "Order# MFH58J" at bounding box center [374, 383] width 122 height 21
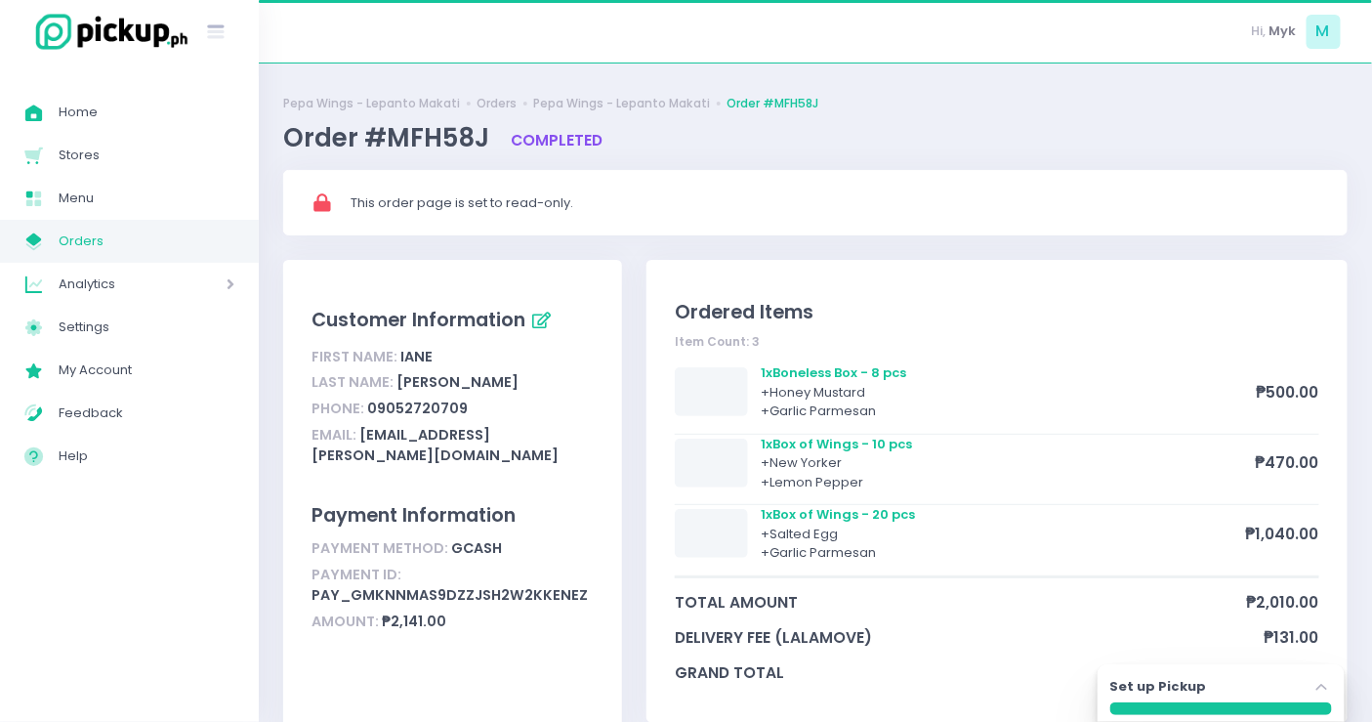
scroll to position [108, 0]
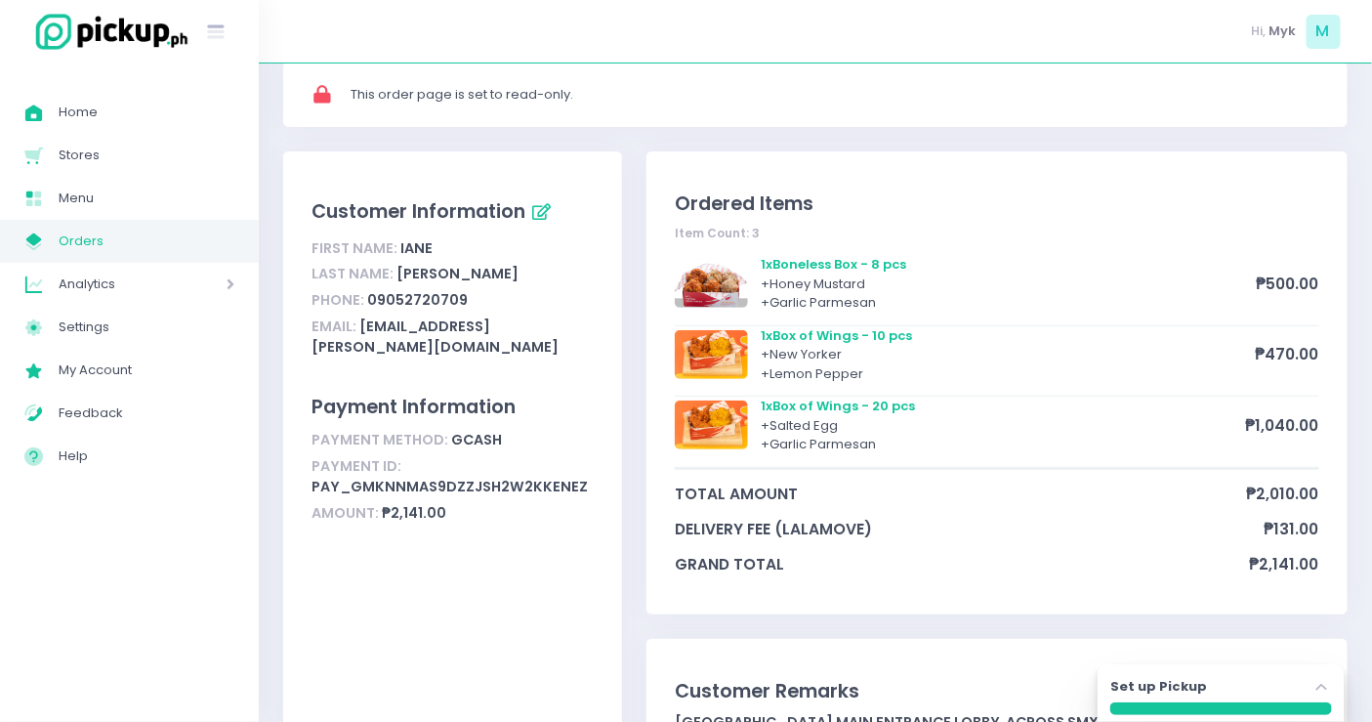
click at [823, 271] on div "1 x Boneless Box - 8 pcs + Honey Mustard + Garlic Parmesan ₱500.00" at bounding box center [997, 290] width 645 height 71
click at [835, 260] on div "1 x Boneless Box - 8 pcs + Honey Mustard + Garlic Parmesan ₱500.00" at bounding box center [997, 290] width 645 height 71
click at [118, 193] on span "Menu" at bounding box center [147, 198] width 176 height 25
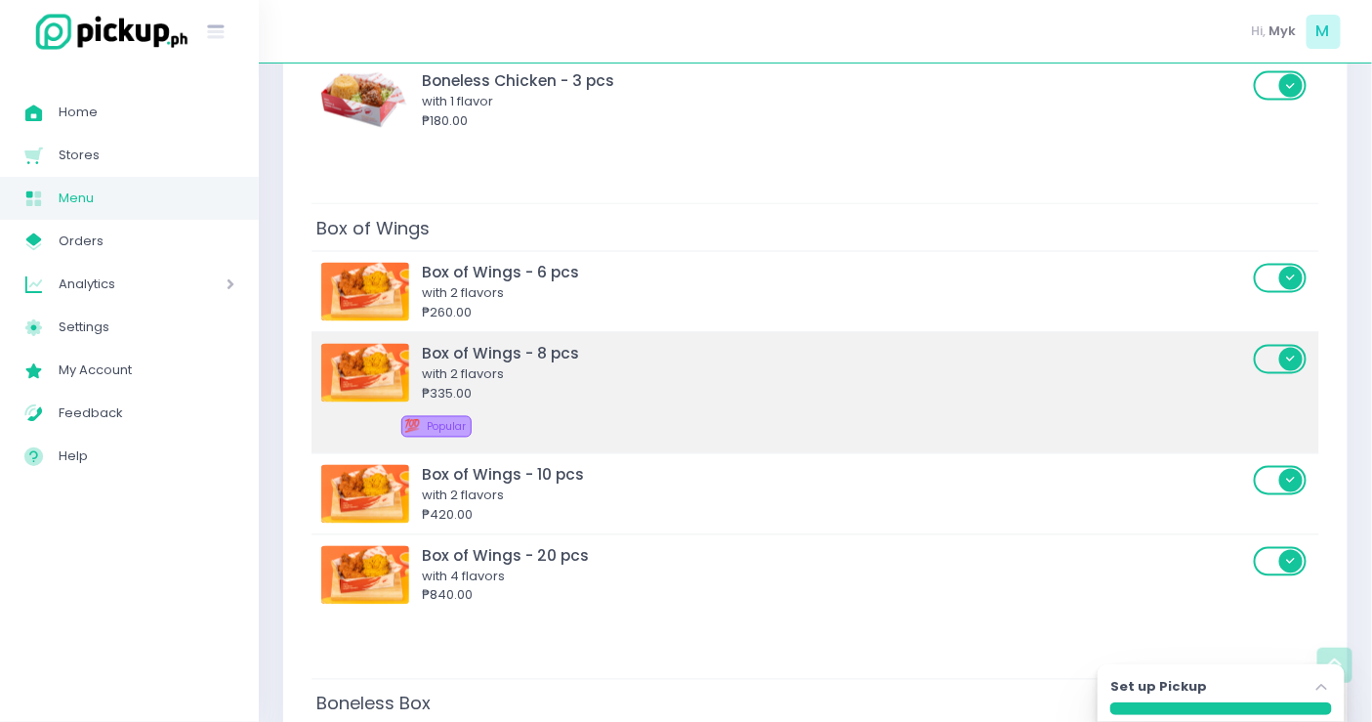
scroll to position [1085, 0]
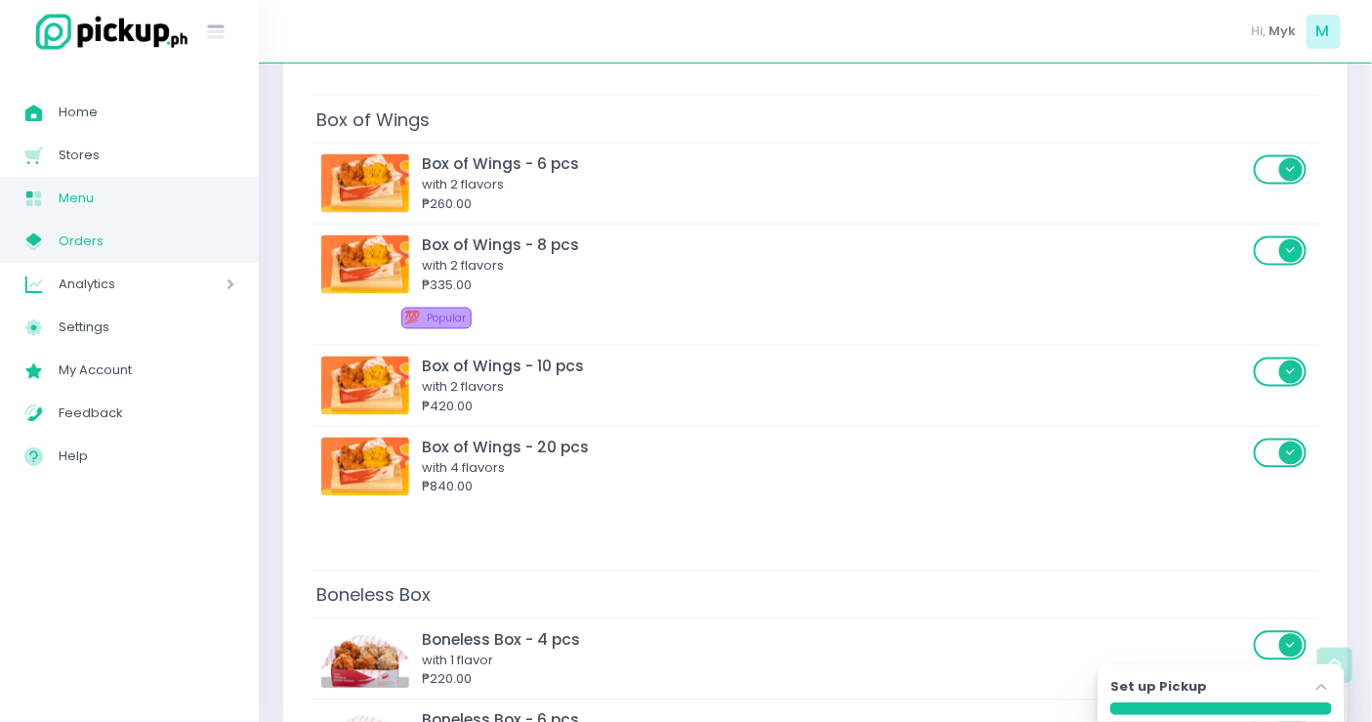
click at [100, 242] on span "Orders" at bounding box center [147, 241] width 176 height 25
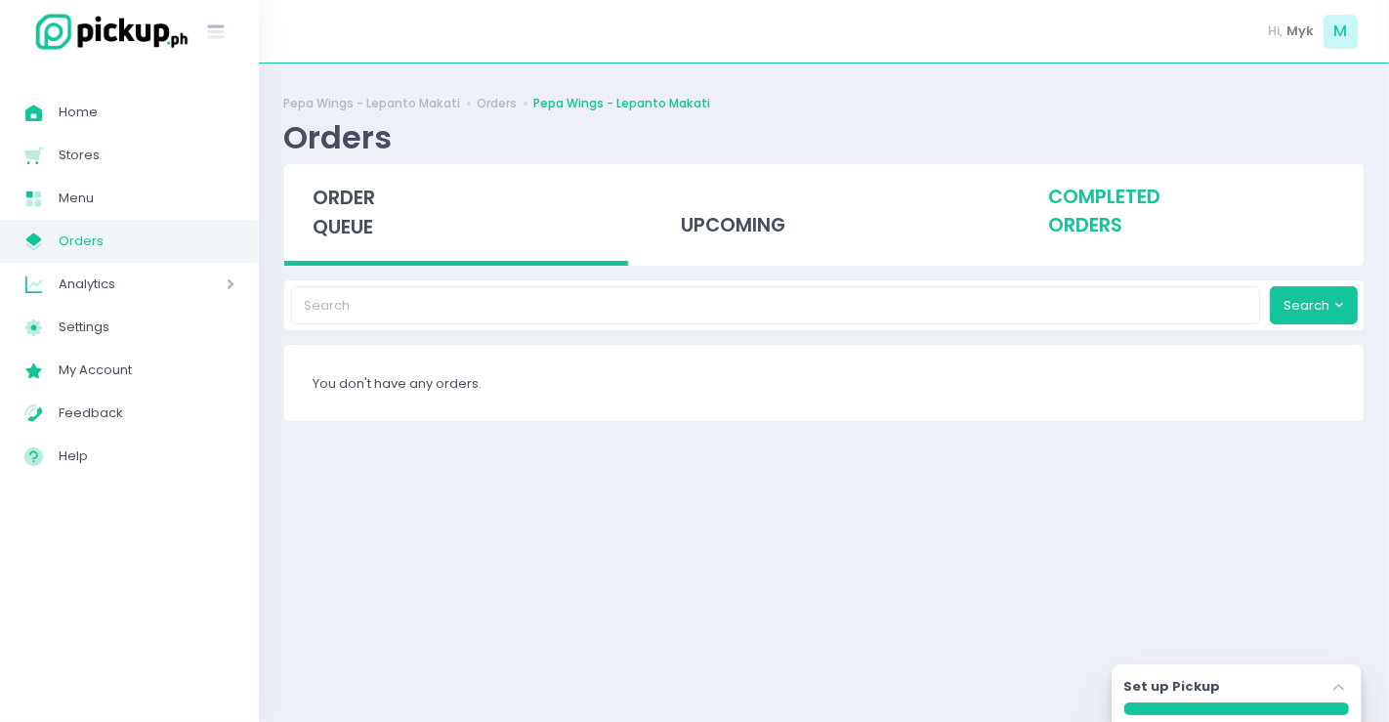
click at [1046, 225] on div "completed orders" at bounding box center [1192, 212] width 344 height 96
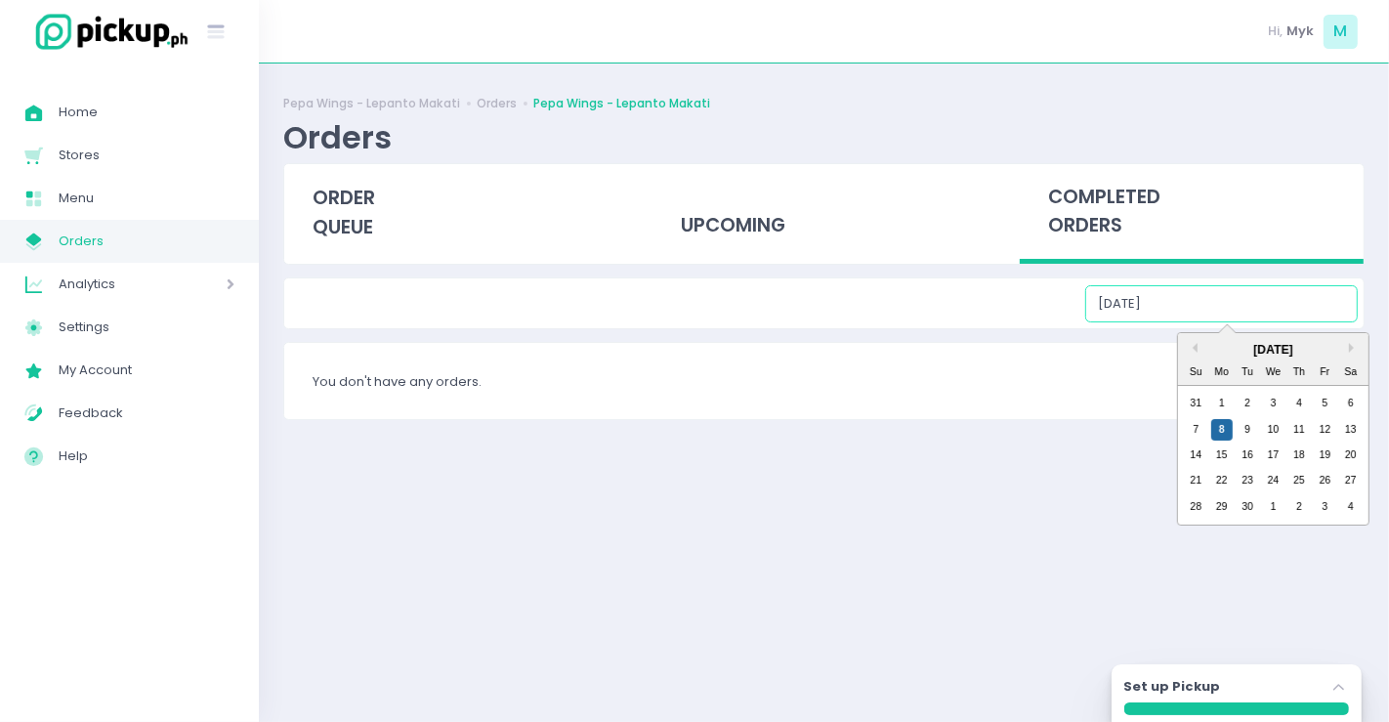
click at [1277, 303] on input "09/08/2025" at bounding box center [1221, 303] width 273 height 37
click at [1250, 397] on div "2" at bounding box center [1247, 403] width 21 height 21
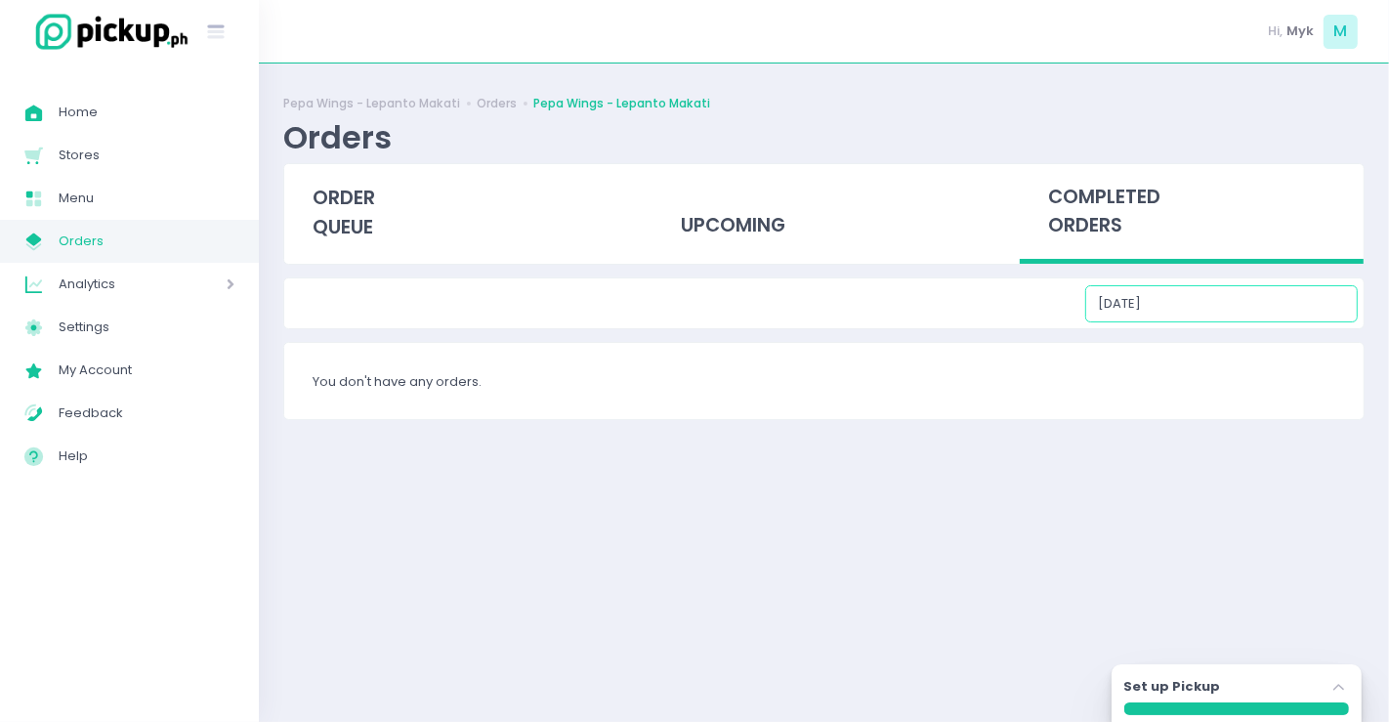
click at [1248, 313] on input "09/02/2025" at bounding box center [1221, 303] width 273 height 37
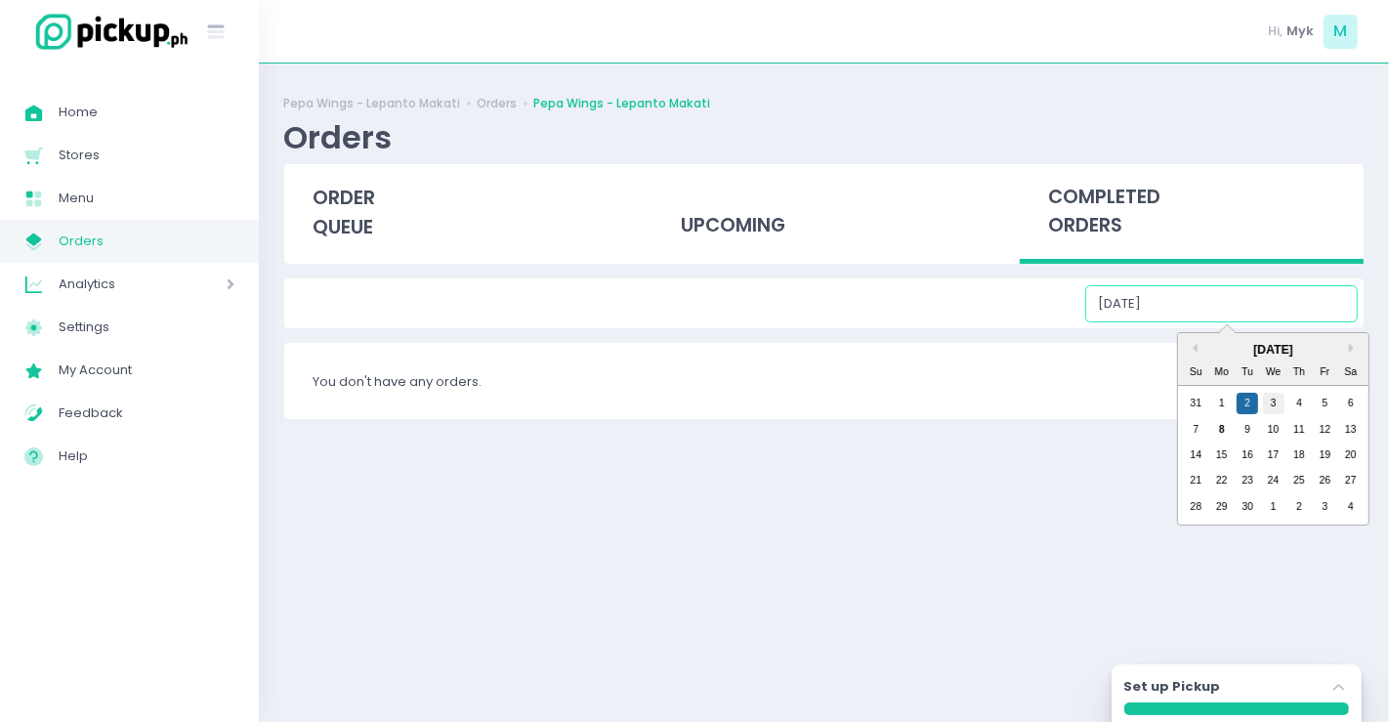
click at [1276, 403] on div "3" at bounding box center [1273, 403] width 21 height 21
type input "09/03/2025"
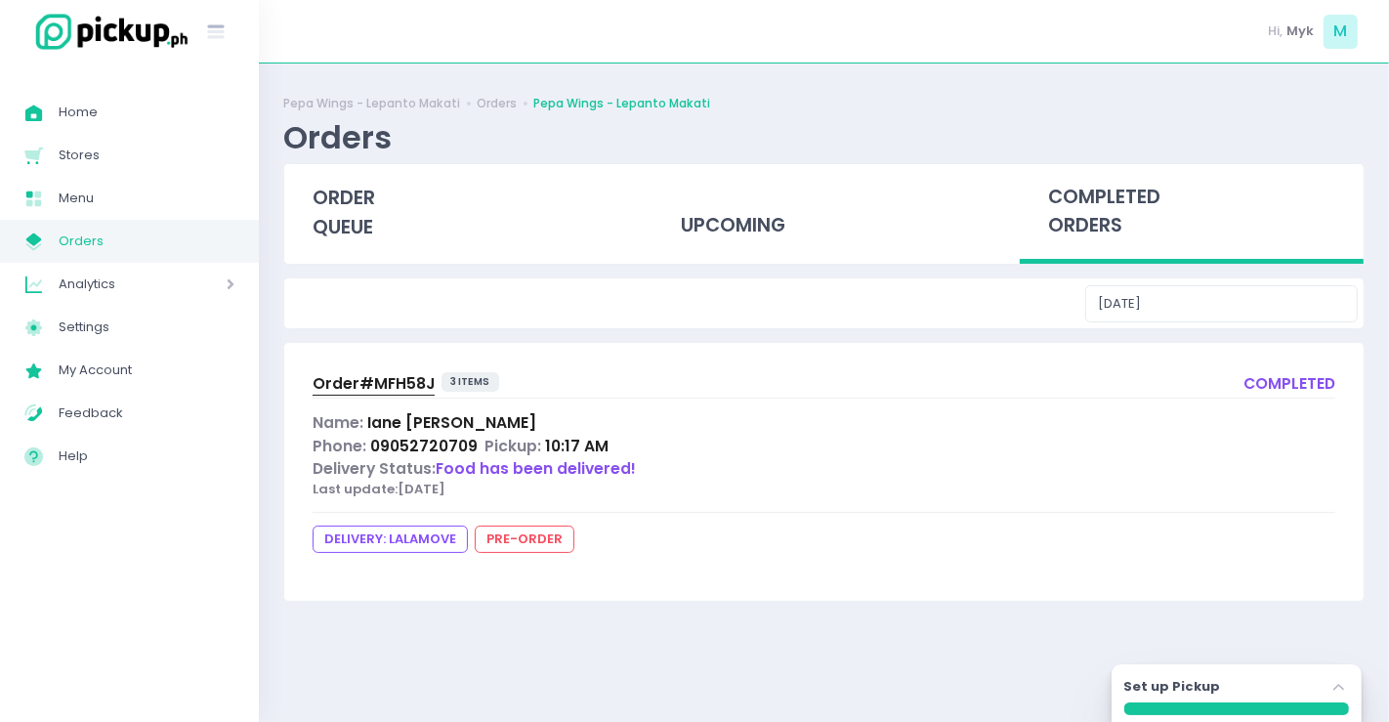
click at [375, 373] on span "Order# MFH58J" at bounding box center [374, 383] width 122 height 21
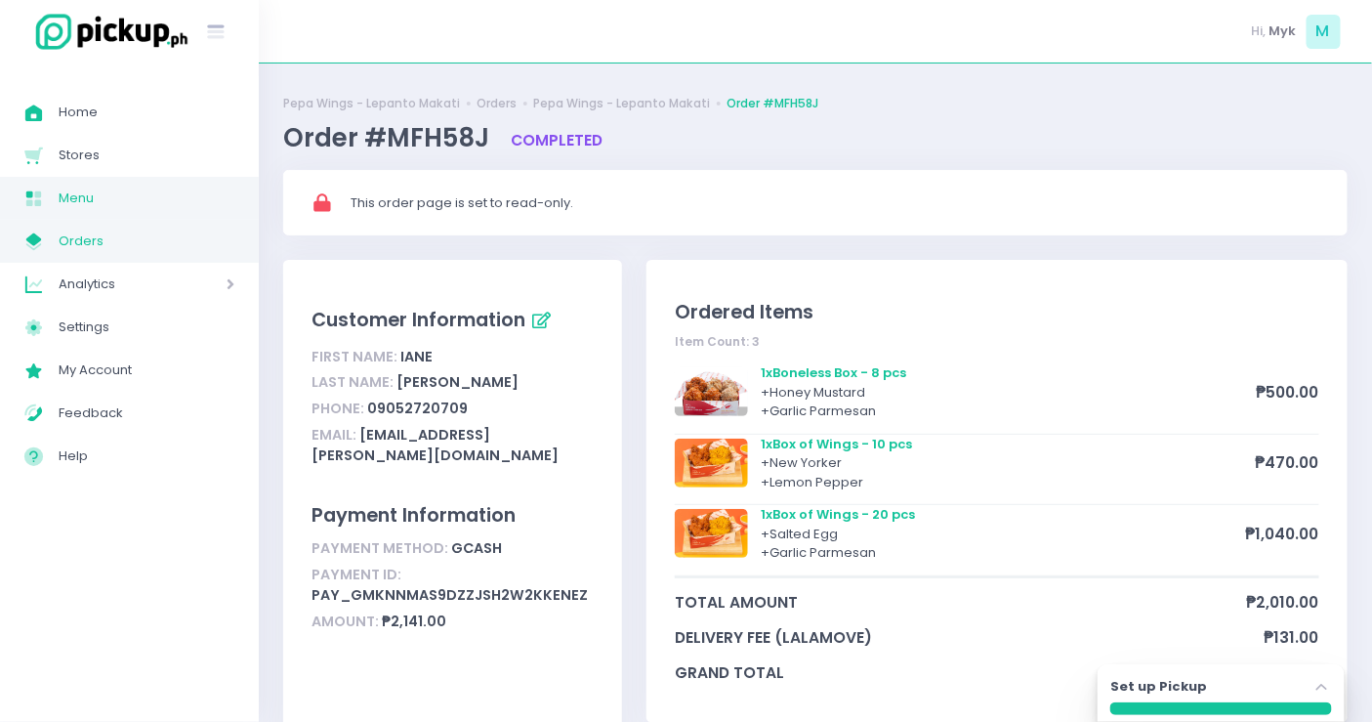
click at [98, 190] on span "Menu" at bounding box center [147, 198] width 176 height 25
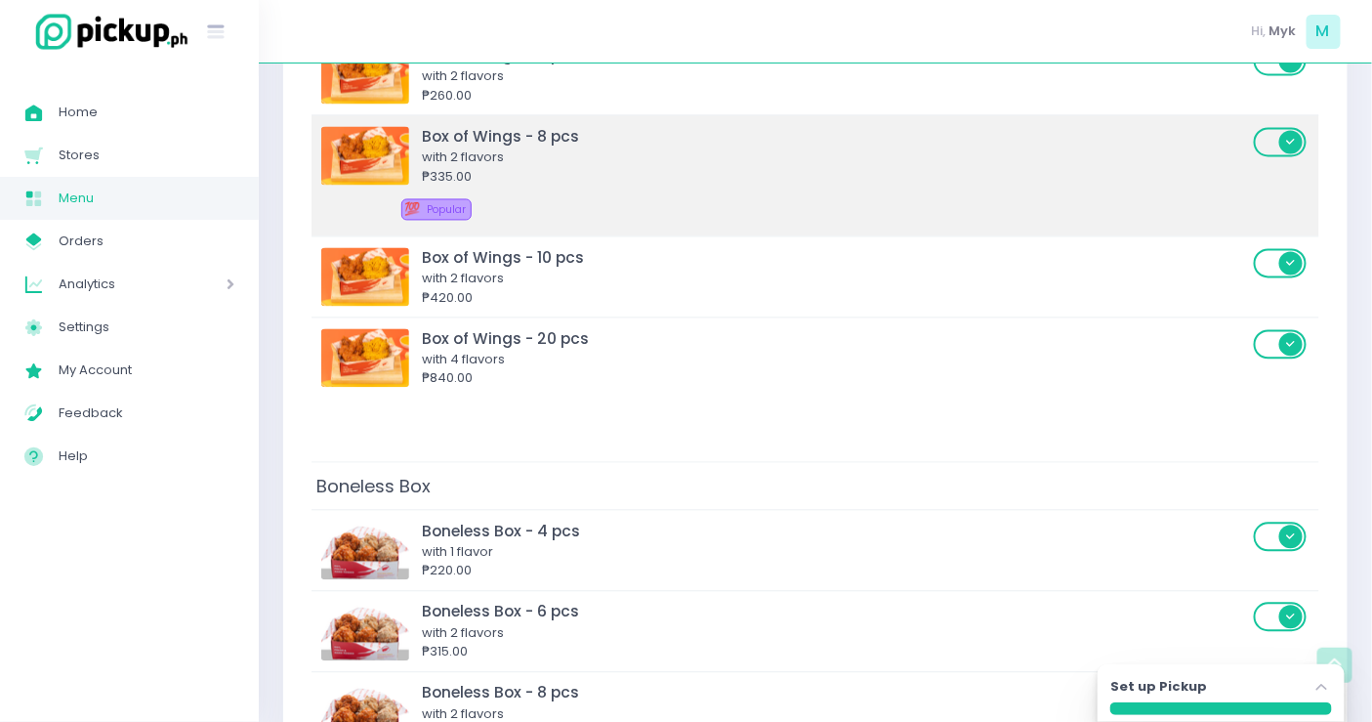
scroll to position [1302, 0]
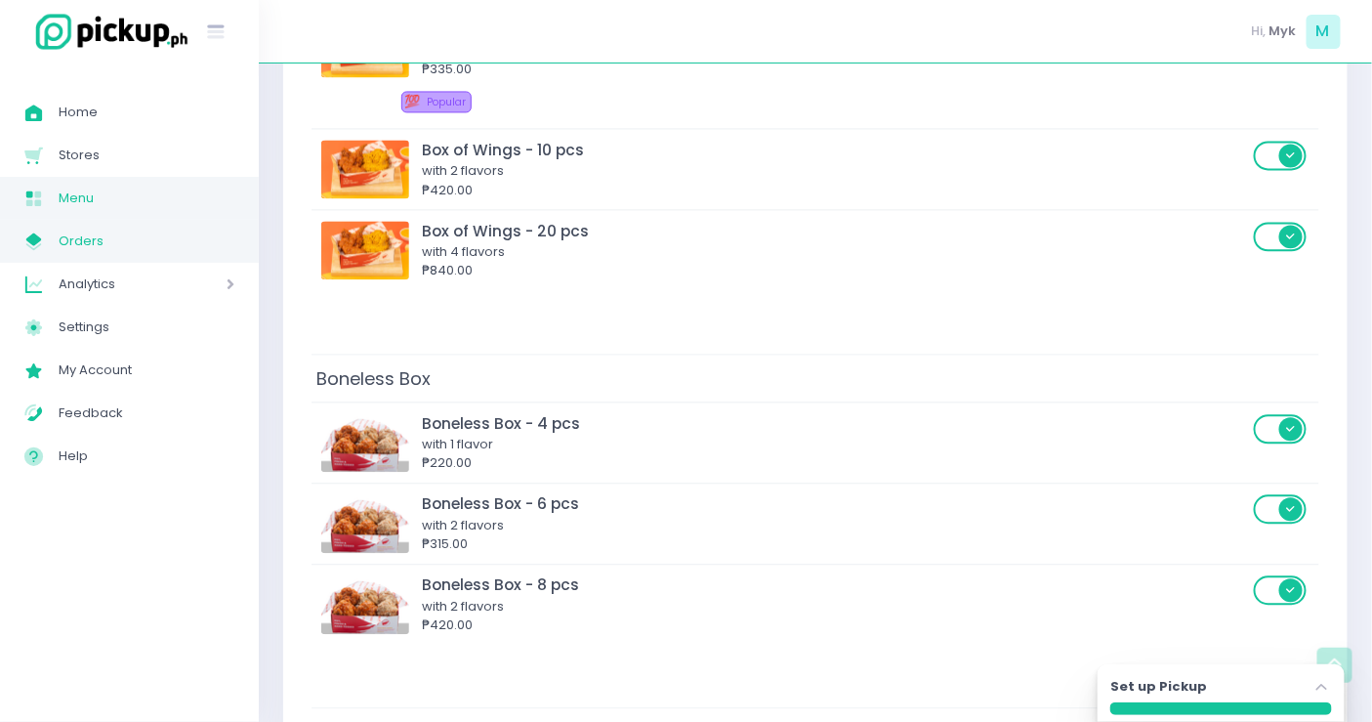
click at [85, 238] on span "Orders" at bounding box center [147, 241] width 176 height 25
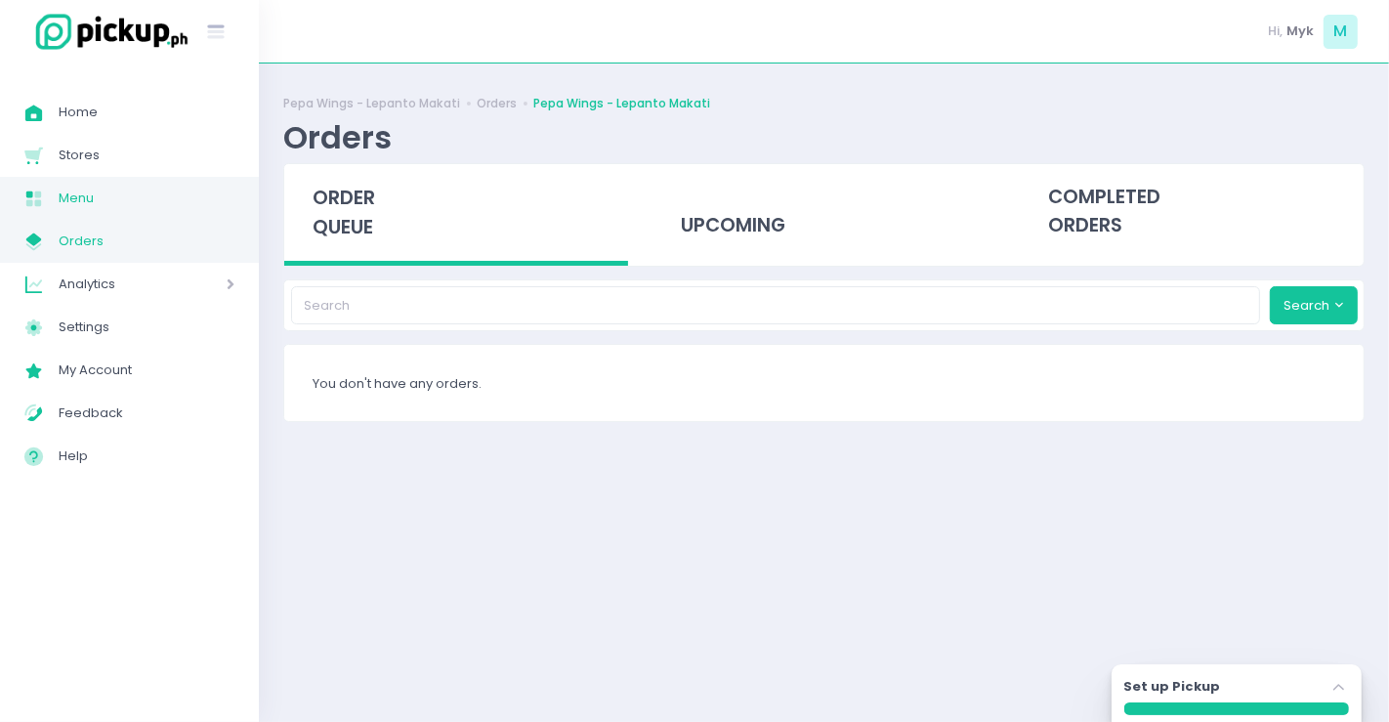
click at [81, 202] on span "Menu" at bounding box center [147, 198] width 176 height 25
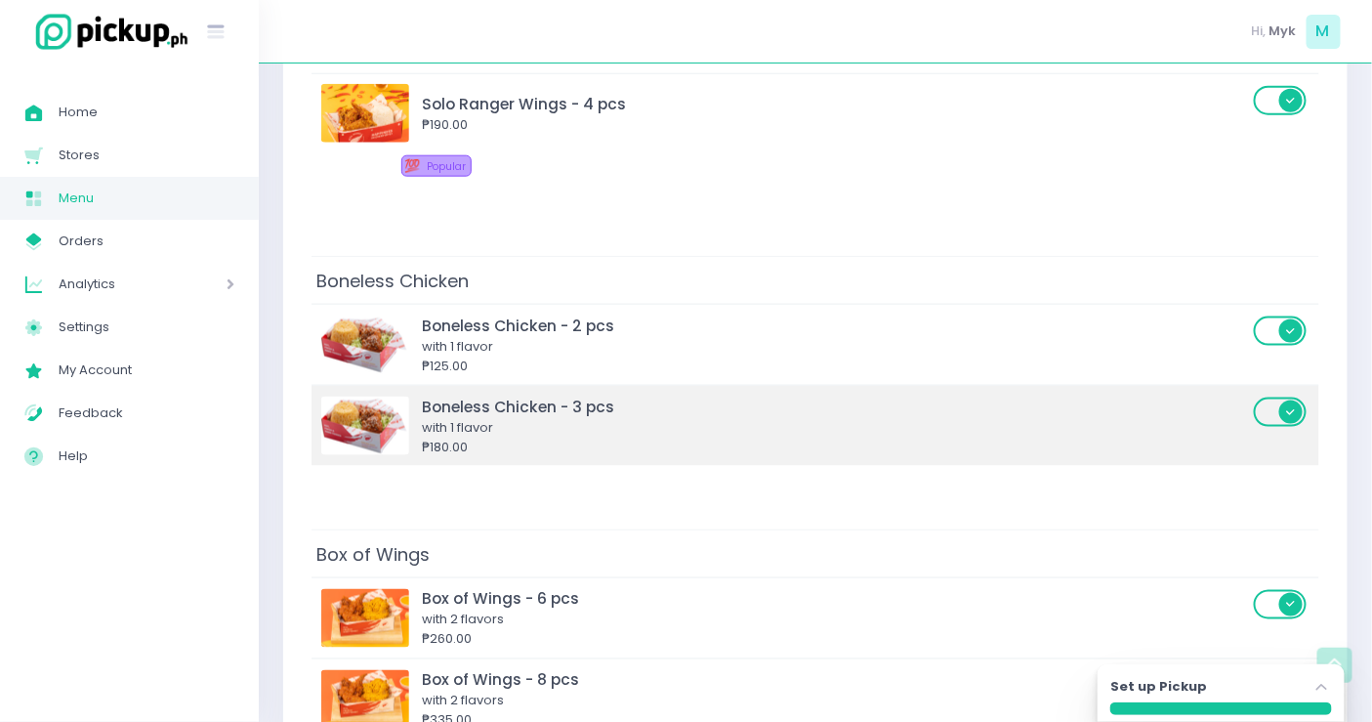
scroll to position [867, 0]
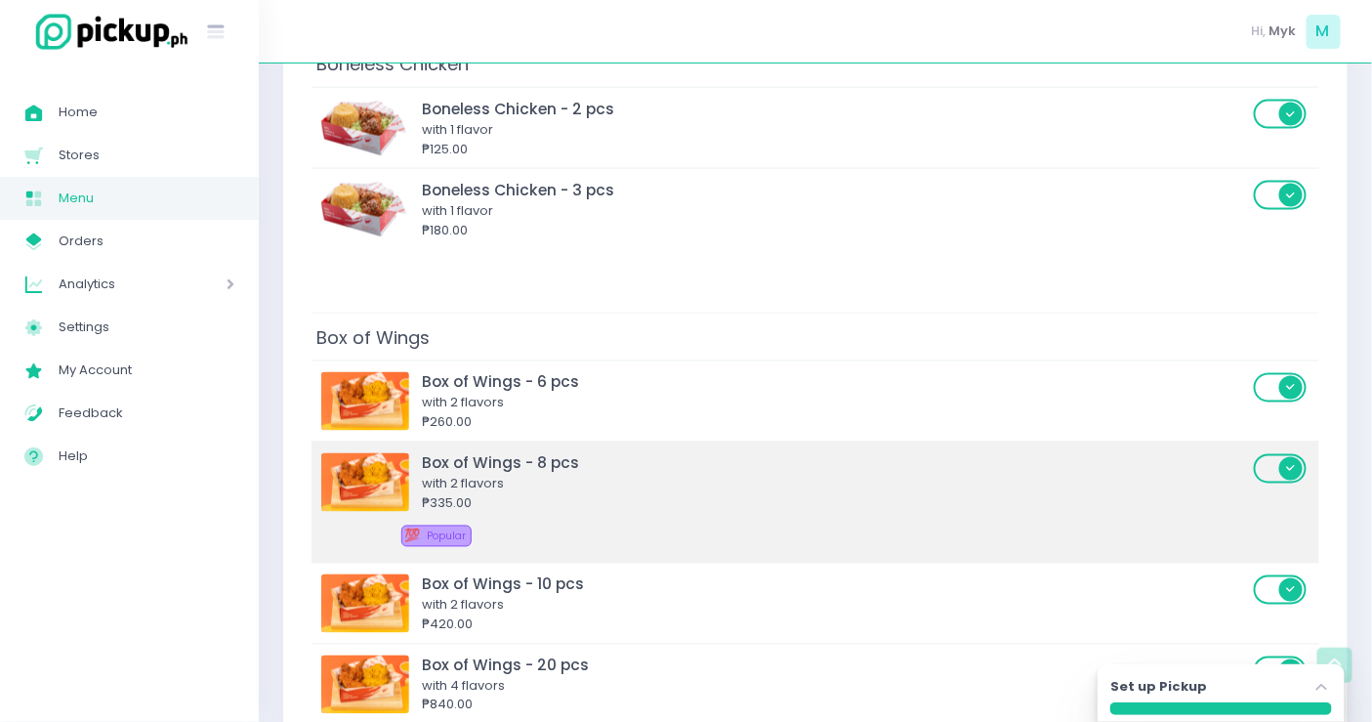
click at [634, 475] on div "with 2 flavors" at bounding box center [835, 485] width 826 height 20
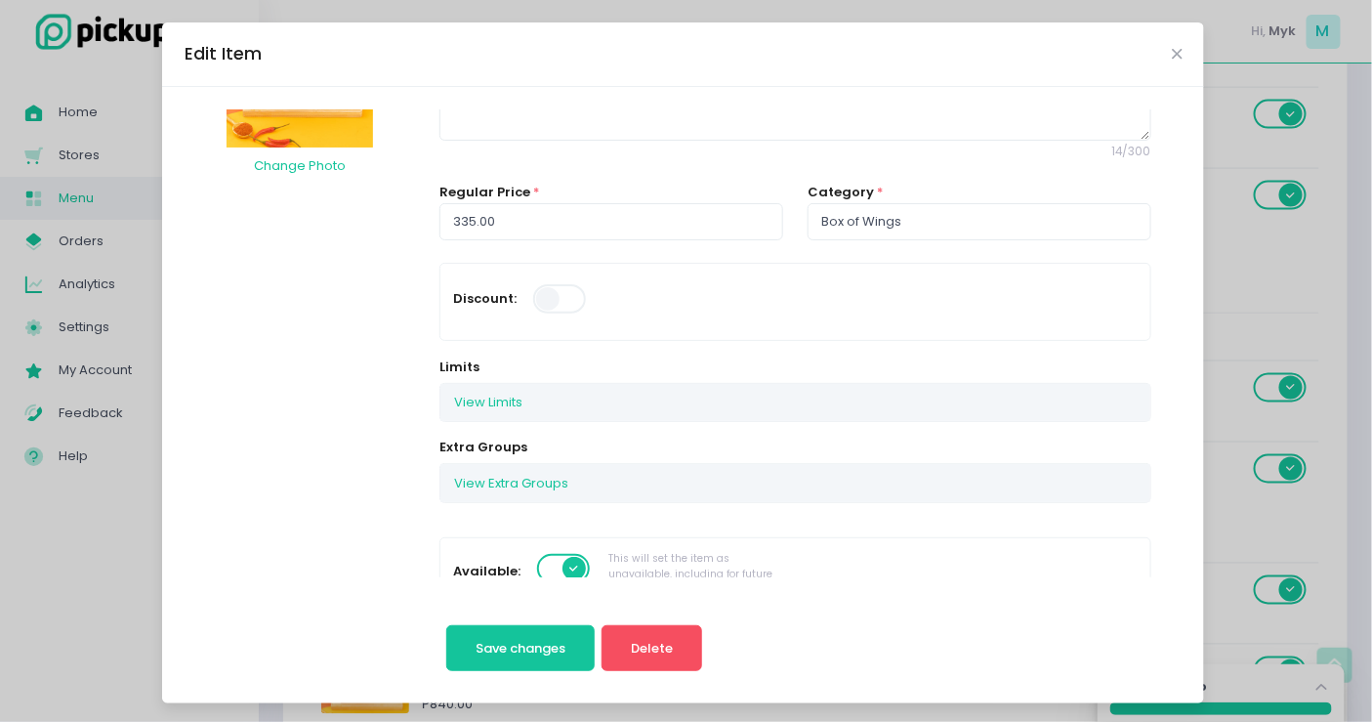
scroll to position [0, 0]
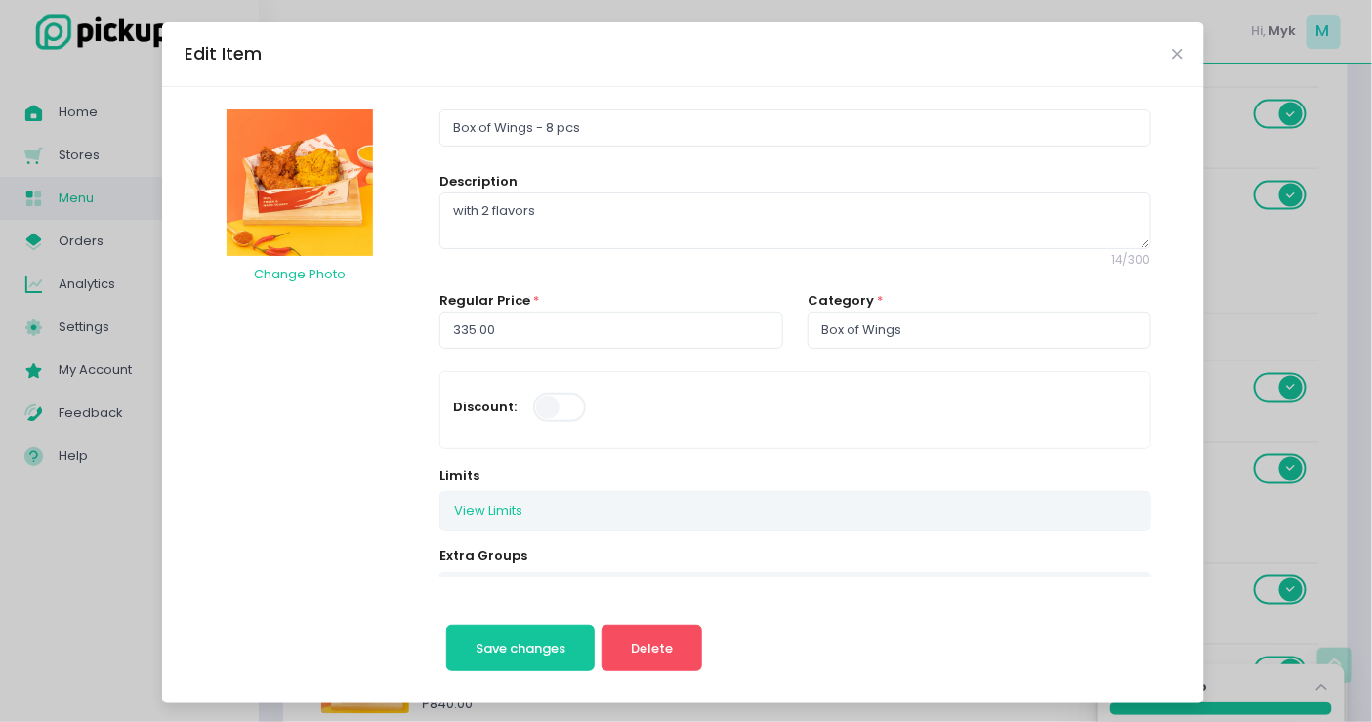
click at [1164, 45] on div "Edit Item" at bounding box center [683, 54] width 1042 height 64
click at [1172, 57] on icon "Close" at bounding box center [1177, 54] width 10 height 15
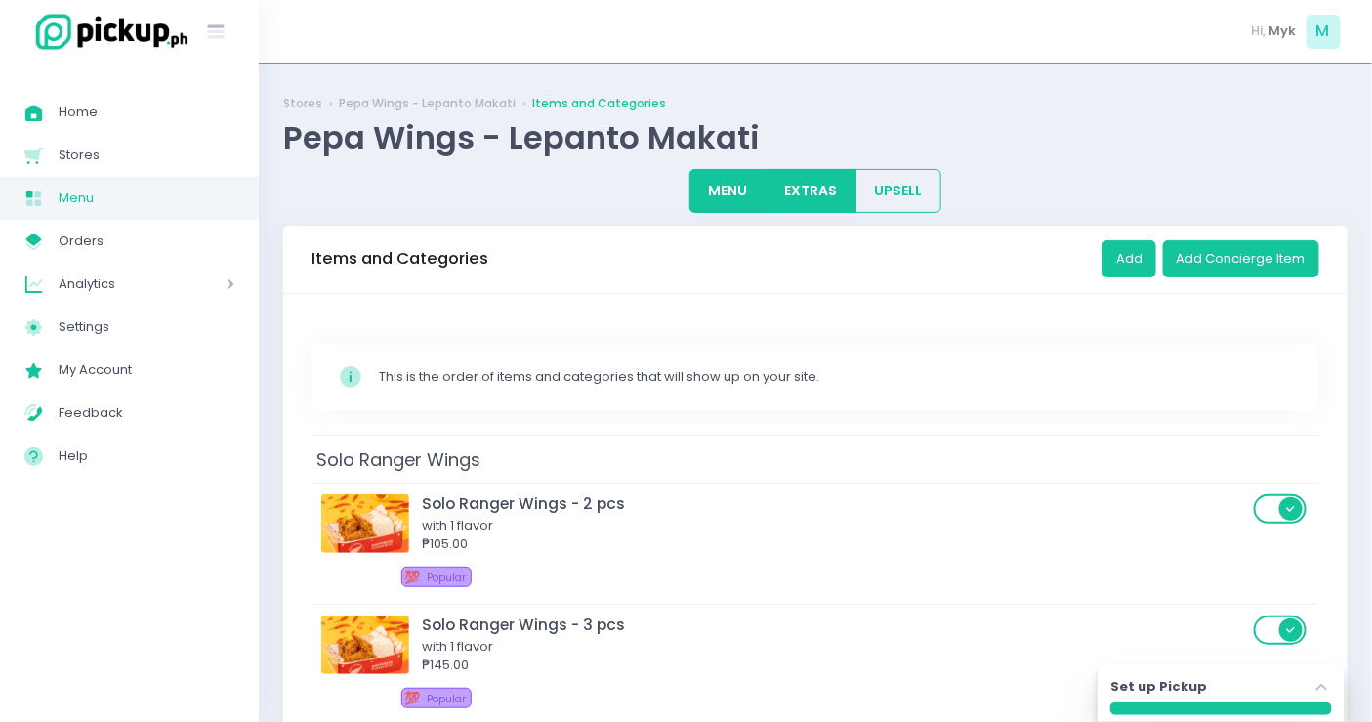
click at [801, 176] on button "EXTRAS" at bounding box center [811, 191] width 91 height 44
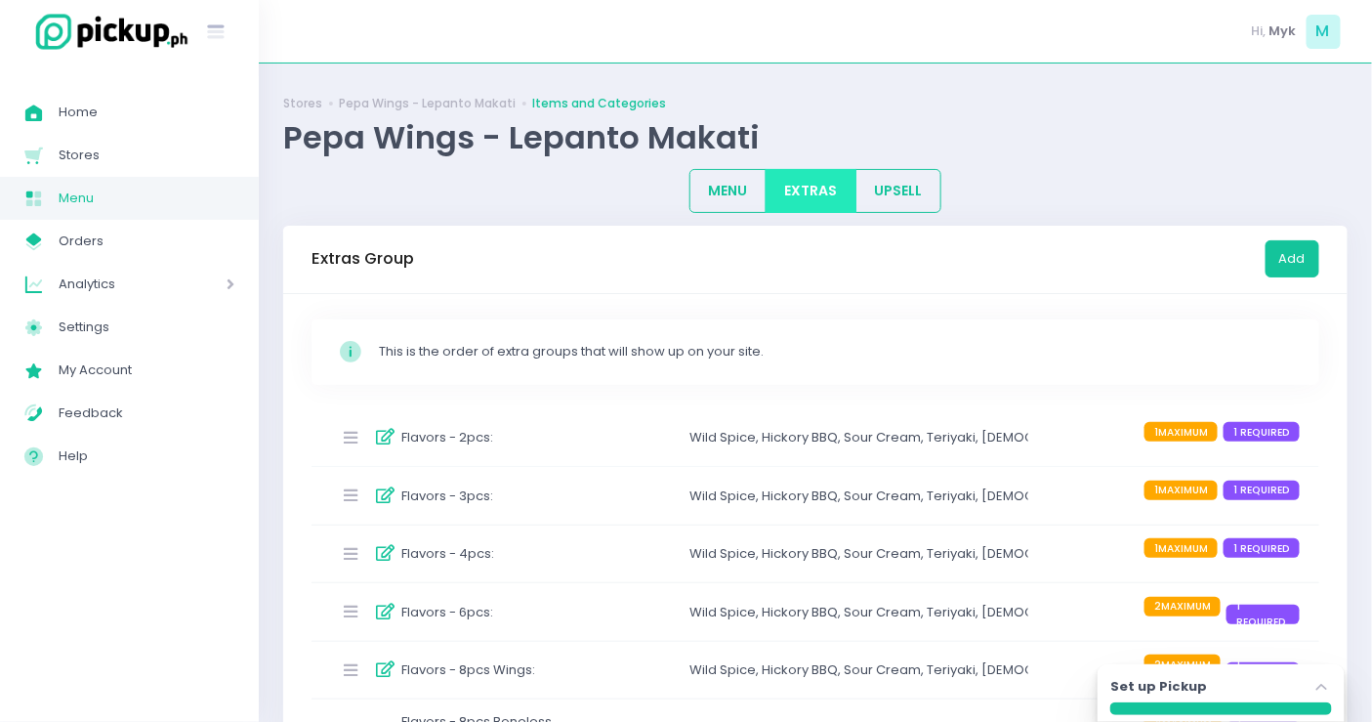
scroll to position [434, 0]
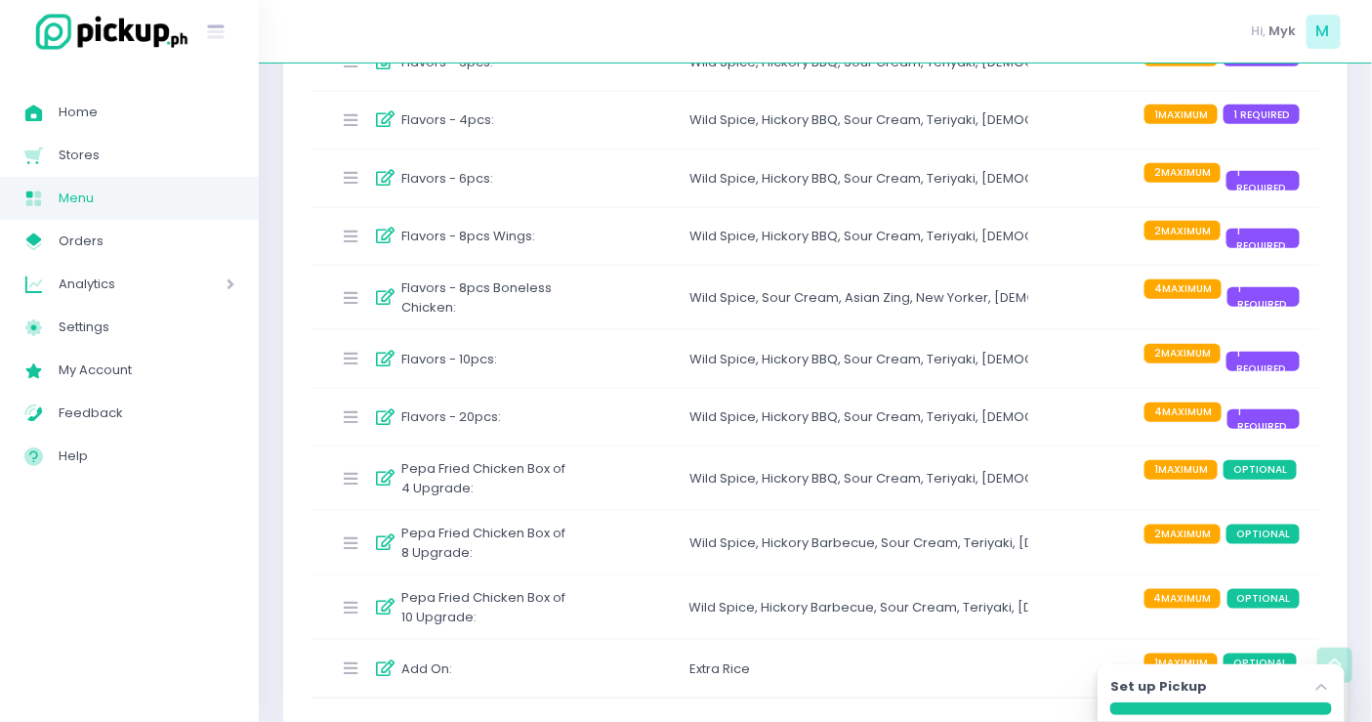
click at [594, 242] on div "Flavors - 8pcs Wings : Wild Spice , Hickory BBQ , Sour Cream , Teriyaki , Korea…" at bounding box center [816, 237] width 1008 height 58
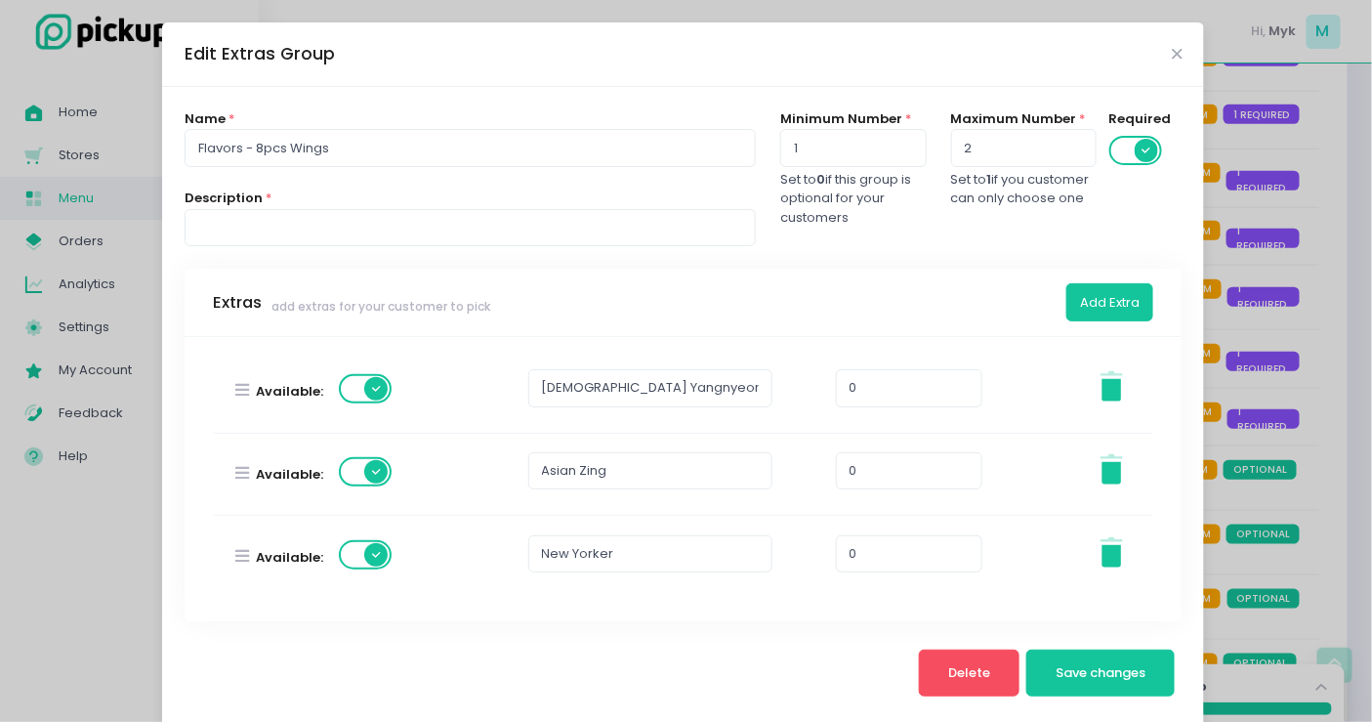
scroll to position [759, 0]
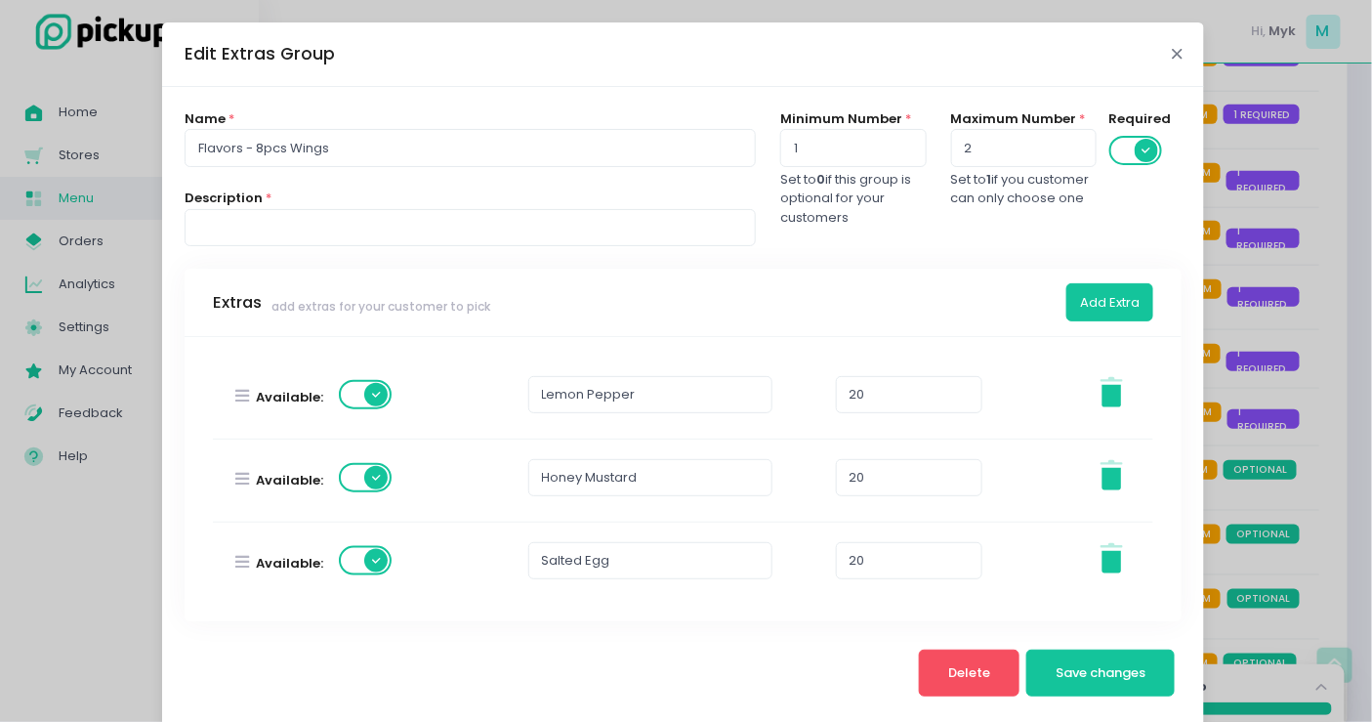
drag, startPoint x: 1169, startPoint y: 58, endPoint x: 1160, endPoint y: 62, distance: 10.5
click at [1172, 58] on icon "Close" at bounding box center [1177, 54] width 10 height 15
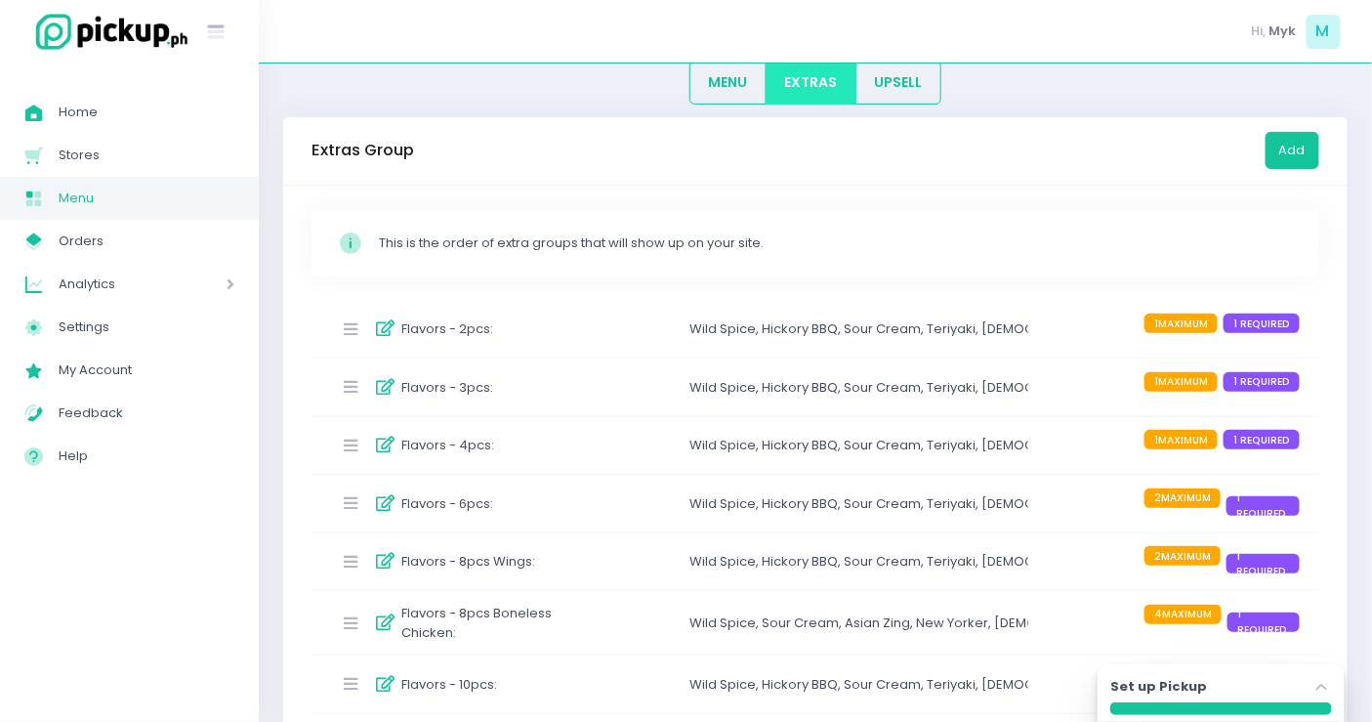
scroll to position [217, 0]
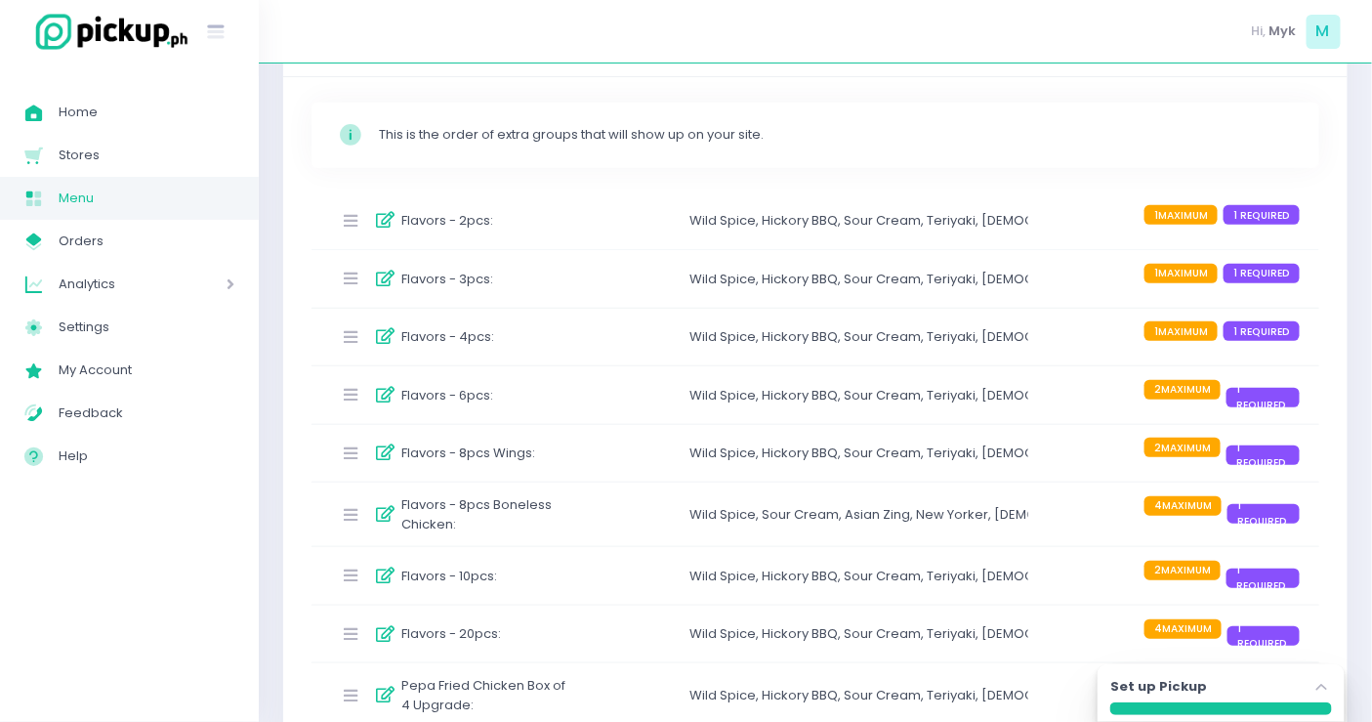
click at [564, 515] on label "Flavors - 8pcs Boneless Chicken :" at bounding box center [487, 514] width 172 height 38
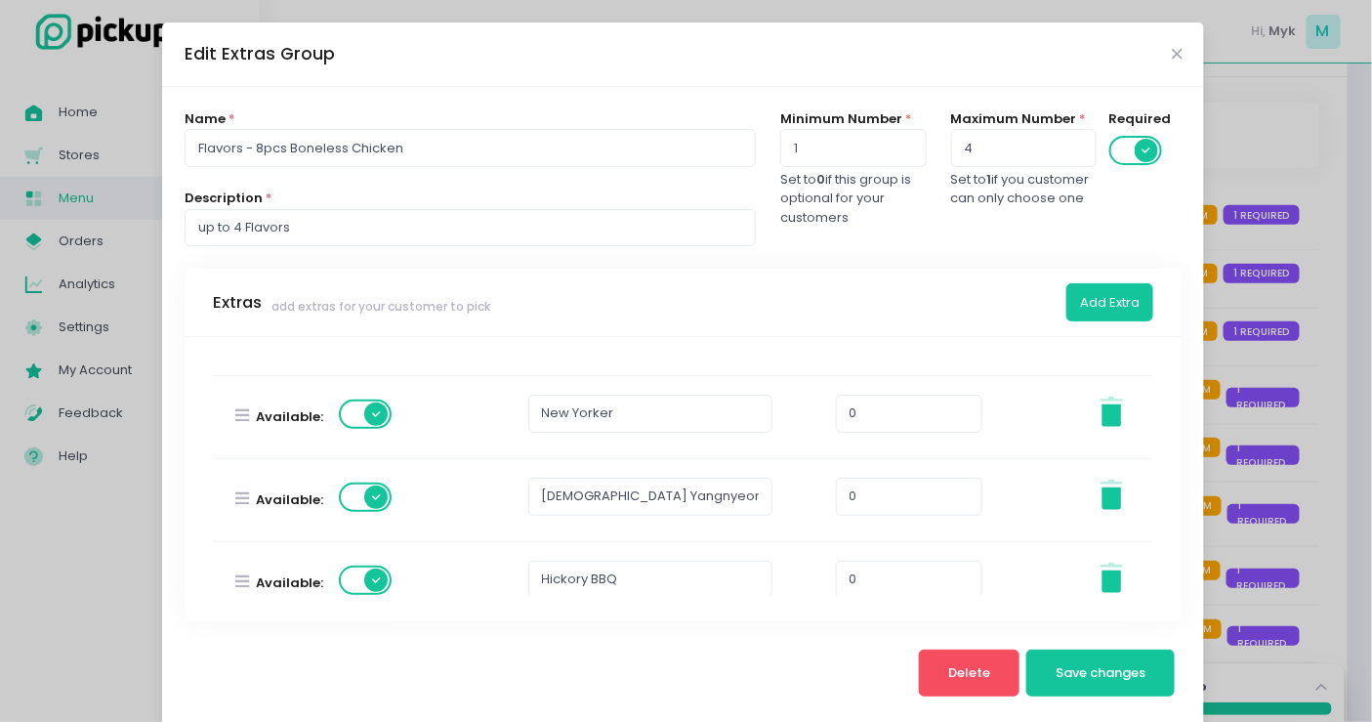
scroll to position [759, 0]
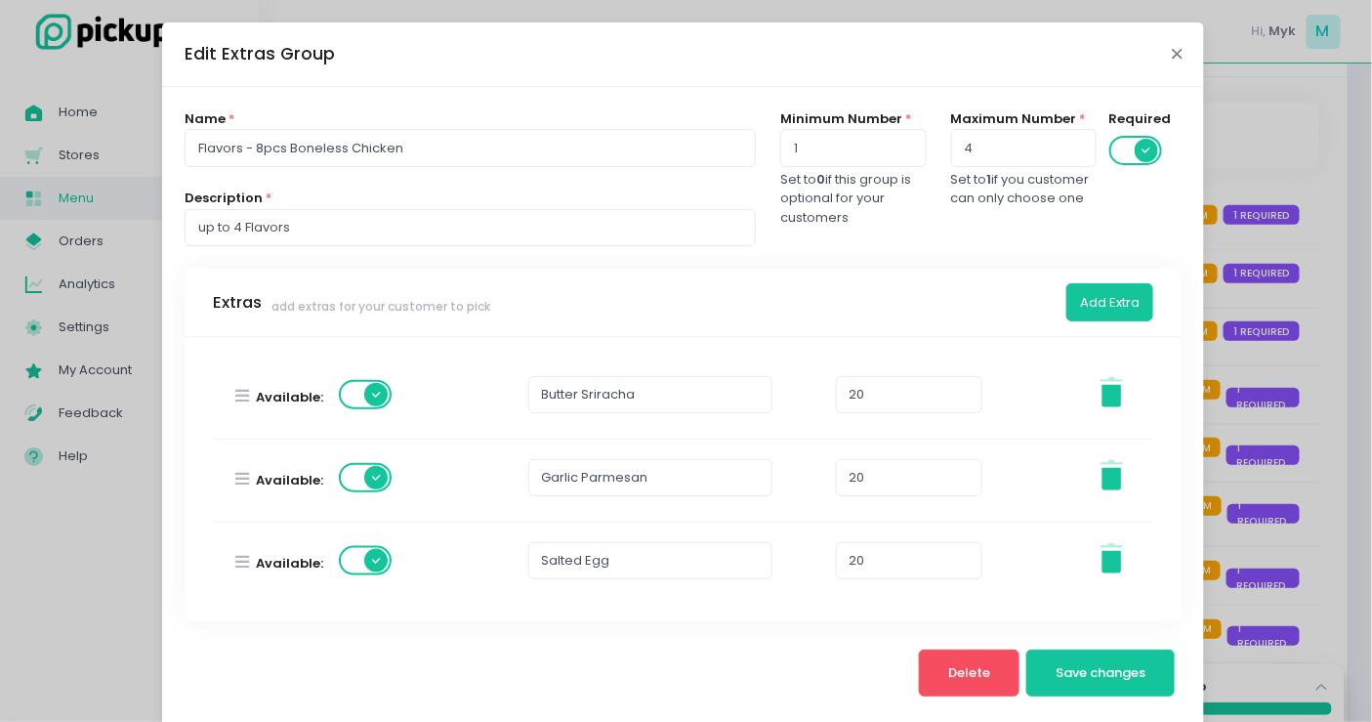
click at [1172, 57] on icon "Close" at bounding box center [1177, 54] width 10 height 15
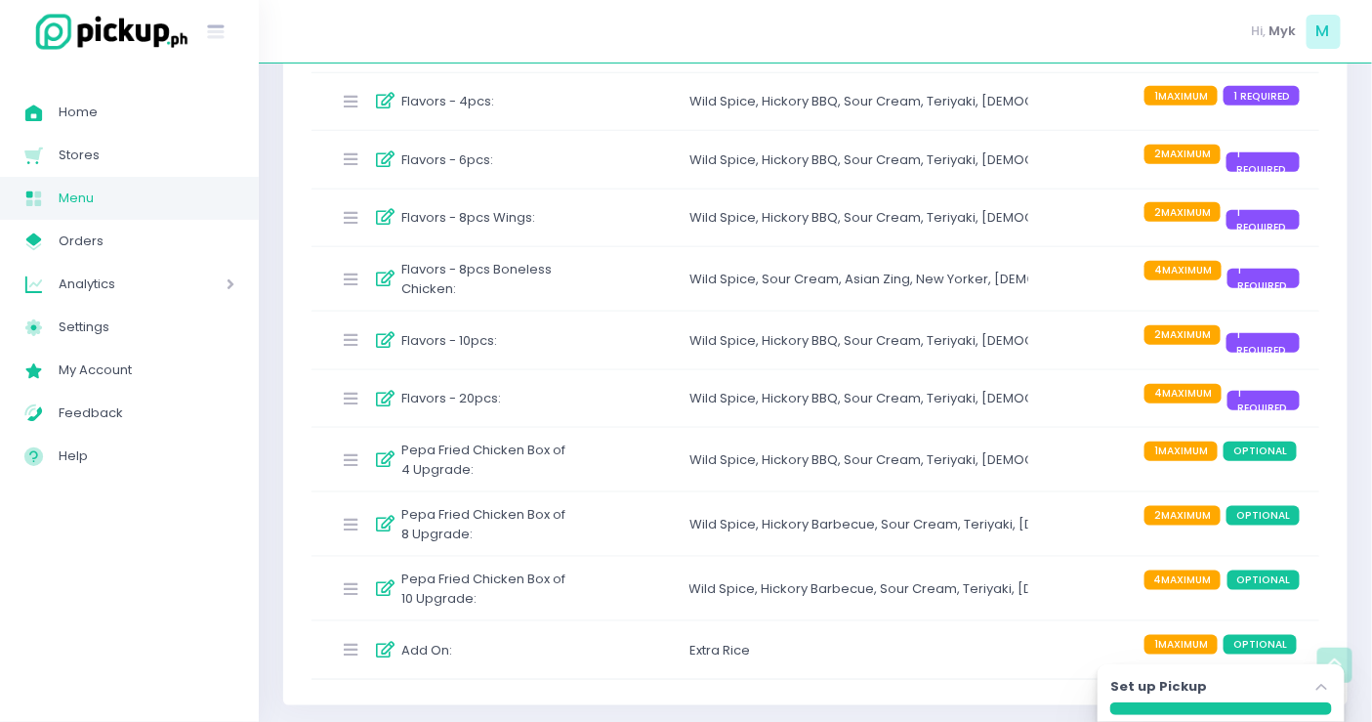
scroll to position [0, 0]
